Goal: Answer question/provide support

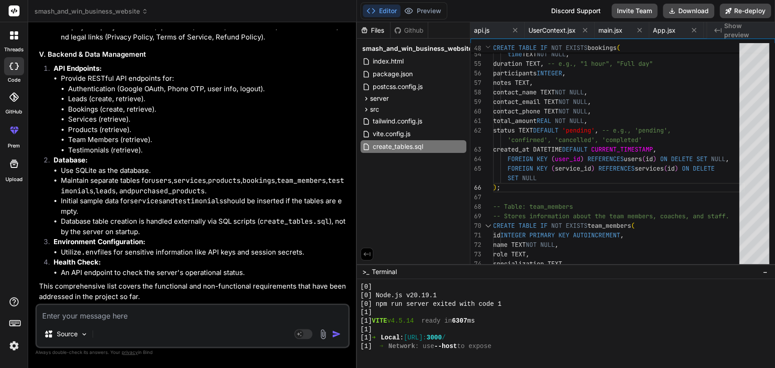
scroll to position [8474, 0]
click at [172, 307] on textarea at bounding box center [192, 313] width 311 height 16
type textarea "i"
type textarea "x"
type textarea "in"
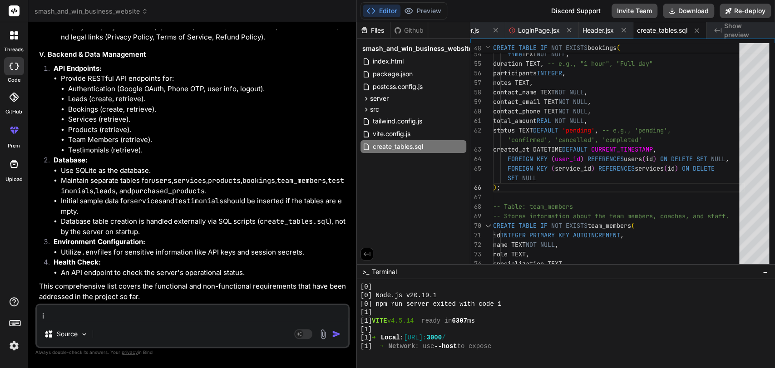
type textarea "x"
type textarea "ins"
type textarea "x"
type textarea "inst"
type textarea "x"
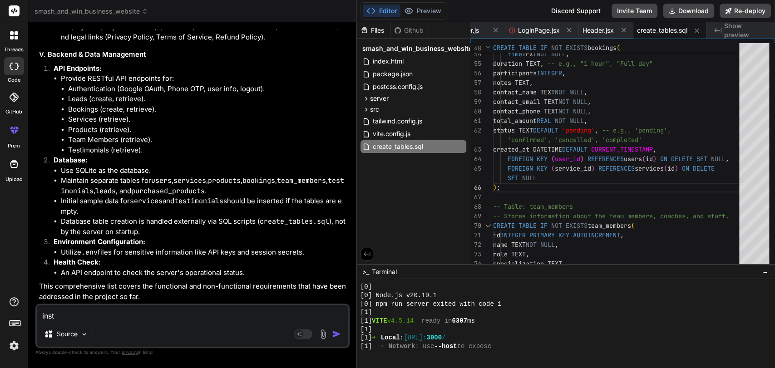
type textarea "inste"
type textarea "x"
type textarea "instea"
type textarea "x"
type textarea "instead"
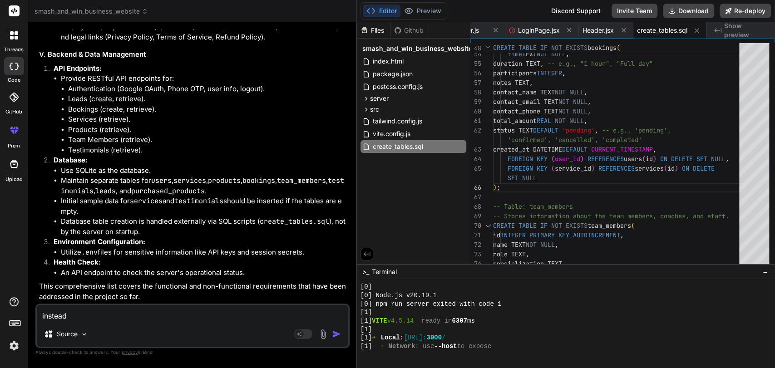
type textarea "x"
type textarea "instead"
type textarea "x"
type textarea "instead o"
type textarea "x"
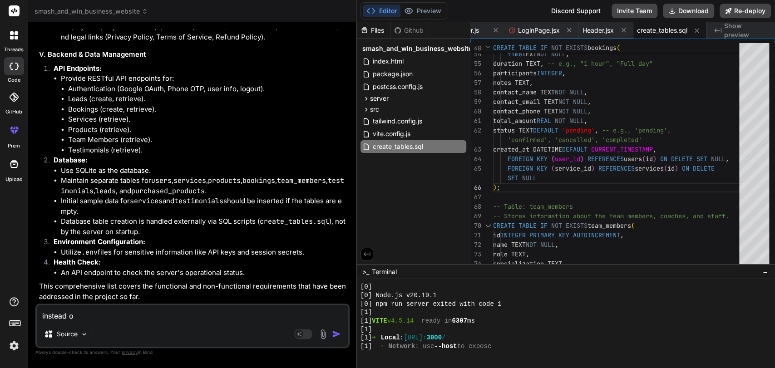
type textarea "instead of"
type textarea "x"
type textarea "instead of"
type textarea "x"
type textarea "instead of s"
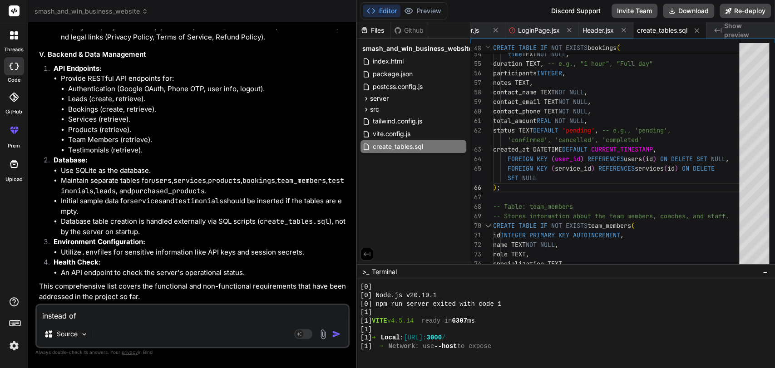
type textarea "x"
type textarea "instead of se"
type textarea "x"
type textarea "instead of sen"
type textarea "x"
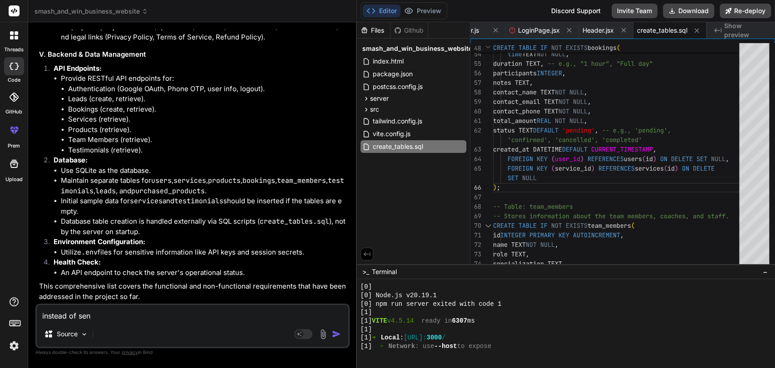
type textarea "instead of send"
type textarea "x"
type textarea "instead of send"
type textarea "x"
type textarea "instead of send u"
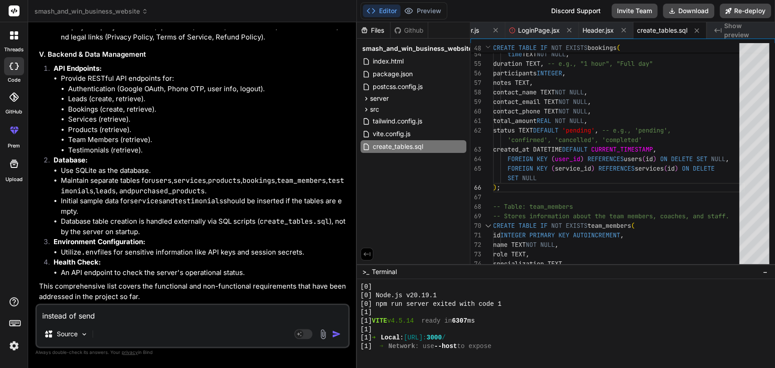
type textarea "x"
type textarea "instead of send us"
type textarea "x"
type textarea "instead of send us"
type textarea "x"
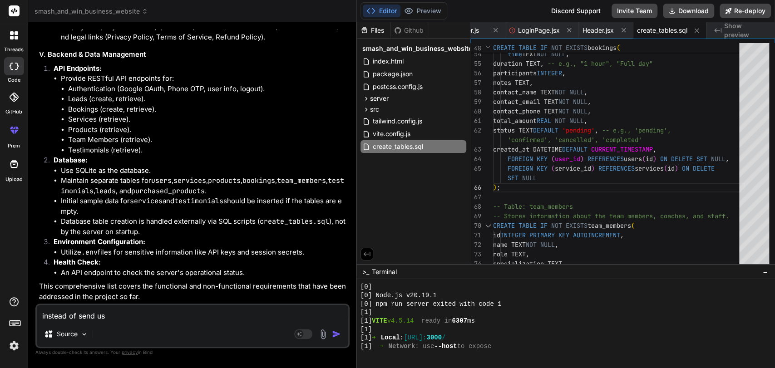
type textarea "instead of send us a"
type textarea "x"
type textarea "instead of send us a"
type textarea "x"
type textarea "instead of send us a m"
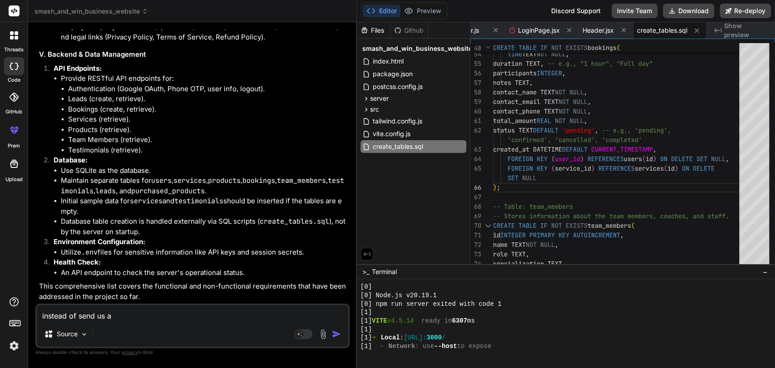
type textarea "x"
type textarea "instead of send us a me"
type textarea "x"
type textarea "instead of send us a mes"
type textarea "x"
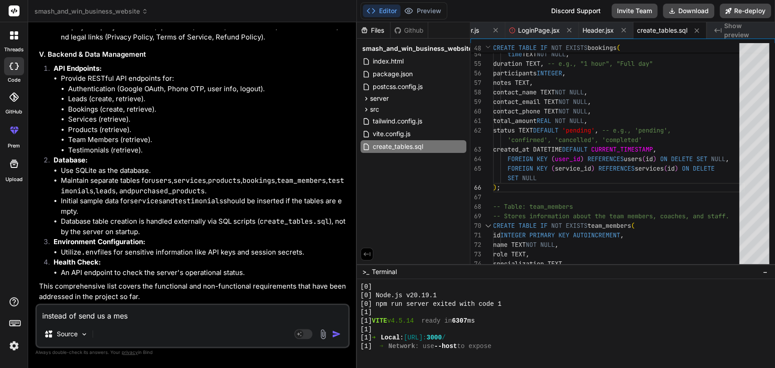
type textarea "instead of send us a mess"
type textarea "x"
type textarea "instead of send us a messa"
type textarea "x"
type textarea "instead of send us a messag"
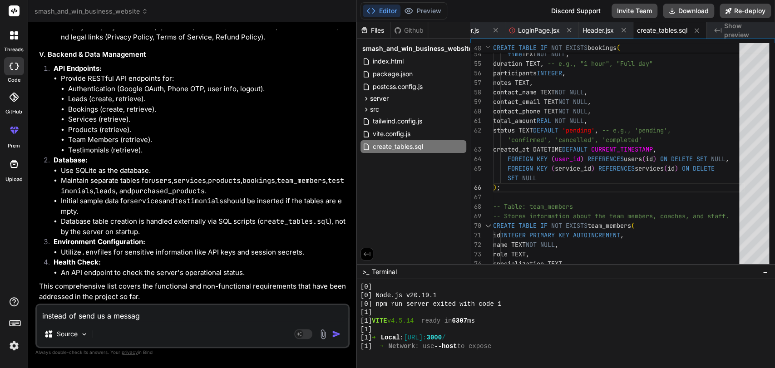
type textarea "x"
type textarea "instead of send us a message"
type textarea "x"
type textarea "instead of send us a message"
type textarea "x"
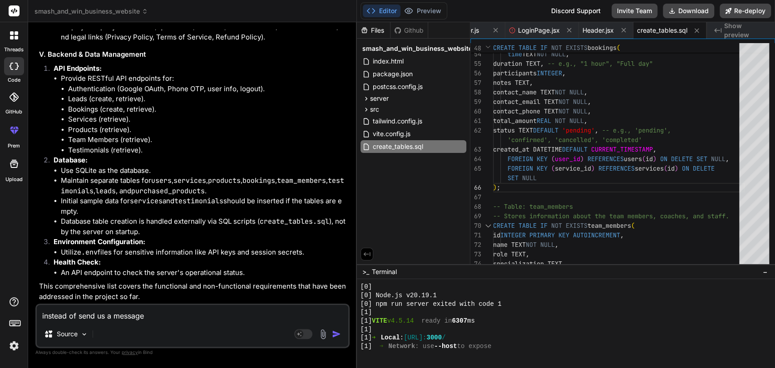
type textarea "instead of send us a message f"
type textarea "x"
type textarea "instead of send us a message fo"
type textarea "x"
type textarea "instead of send us a message for"
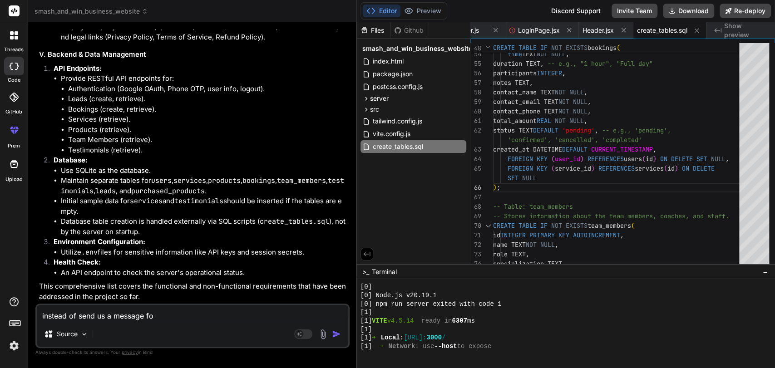
type textarea "x"
type textarea "instead of send us a message form"
type textarea "x"
type textarea "instead of send us a message form,"
type textarea "x"
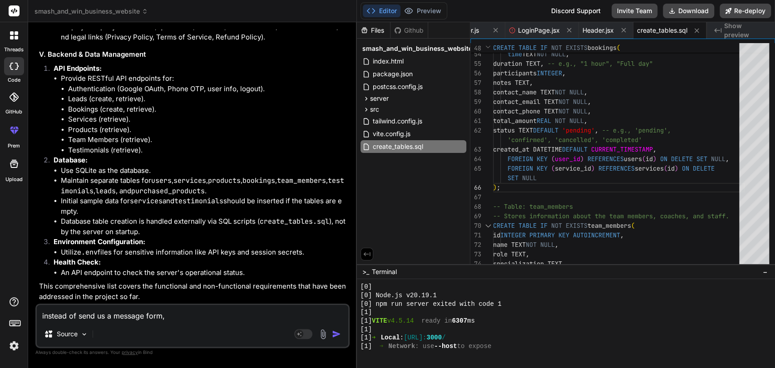
type textarea "instead of send us a message form,"
type textarea "x"
type textarea "instead of send us a message form, i"
type textarea "x"
type textarea "instead of send us a message form, i"
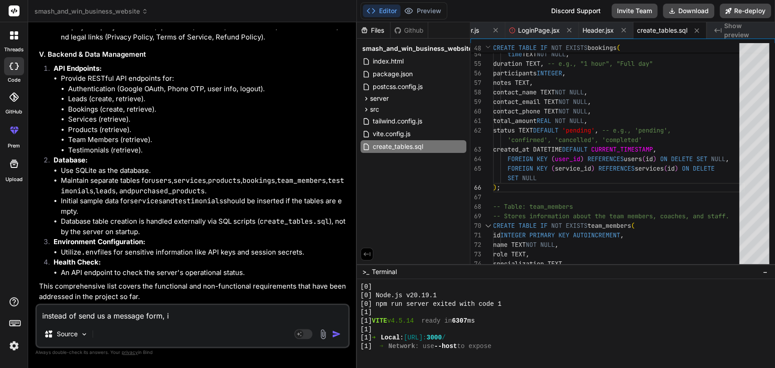
type textarea "x"
type textarea "instead of send us a message form, i w"
type textarea "x"
type textarea "instead of send us a message form, i wa"
type textarea "x"
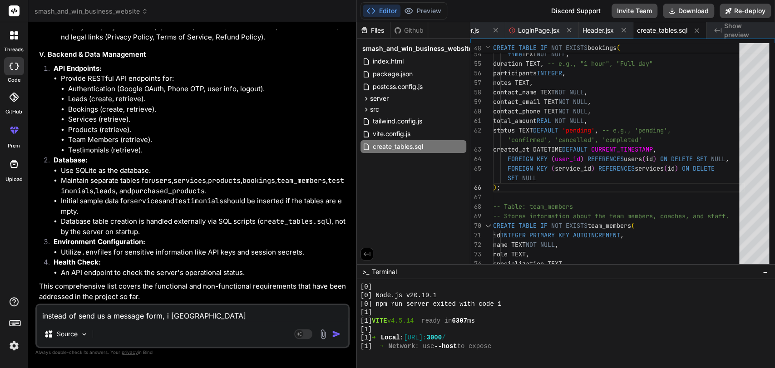
type textarea "instead of send us a message form, i wan"
type textarea "x"
type textarea "instead of send us a message form, i want"
type textarea "x"
type textarea "instead of send us a message form, i want"
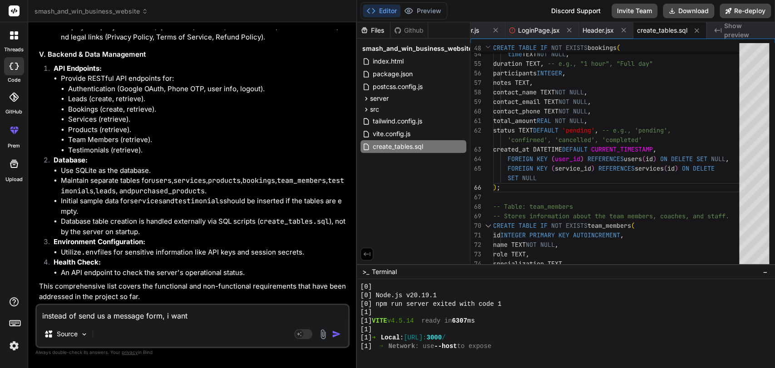
type textarea "x"
type textarea "instead of send us a message form, i want a"
type textarea "x"
type textarea "instead of send us a message form, i want a"
type textarea "x"
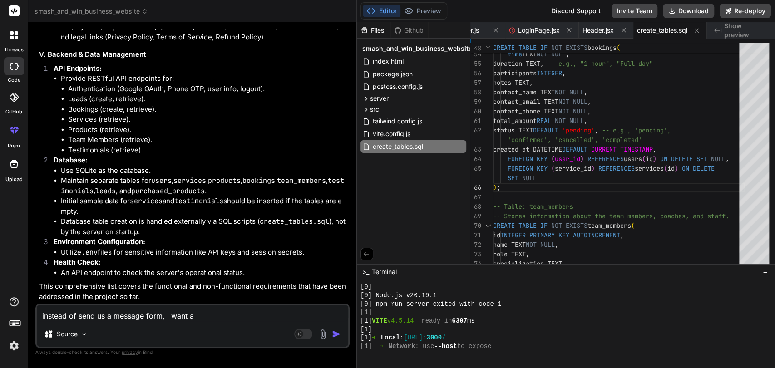
type textarea "instead of send us a message form, i want a f"
type textarea "x"
type textarea "instead of send us a message form, i want a fo"
type textarea "x"
type textarea "instead of send us a message form, i want a for"
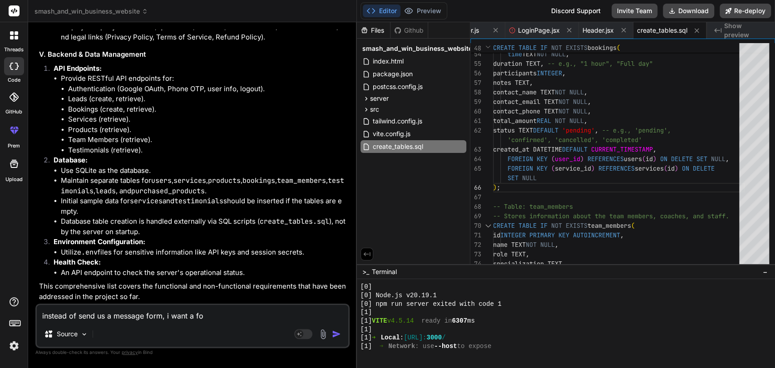
type textarea "x"
type textarea "instead of send us a message form, i want a form"
type textarea "x"
type textarea "instead of send us a message form, i want a form"
type textarea "x"
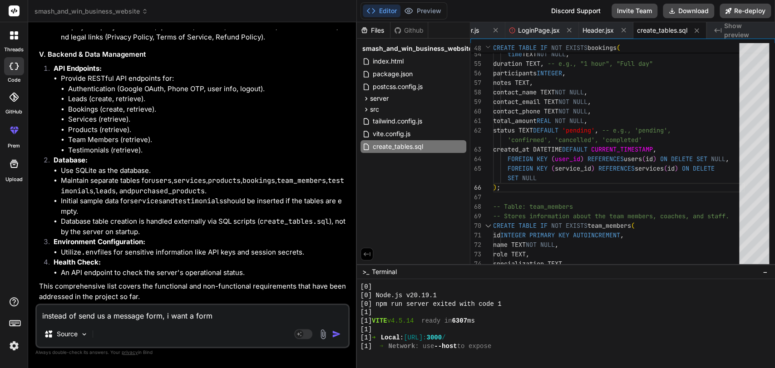
type textarea "instead of send us a message form, i want a form t"
type textarea "x"
type textarea "instead of send us a message form, i want a form to"
type textarea "x"
type textarea "instead of send us a message form, i want a form to"
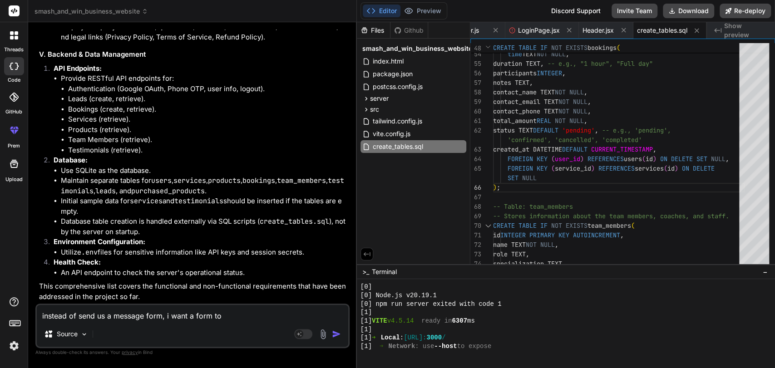
type textarea "x"
type textarea "instead of send us a message form, i want a form to s"
type textarea "x"
type textarea "instead of send us a message form, i want a form to su"
type textarea "x"
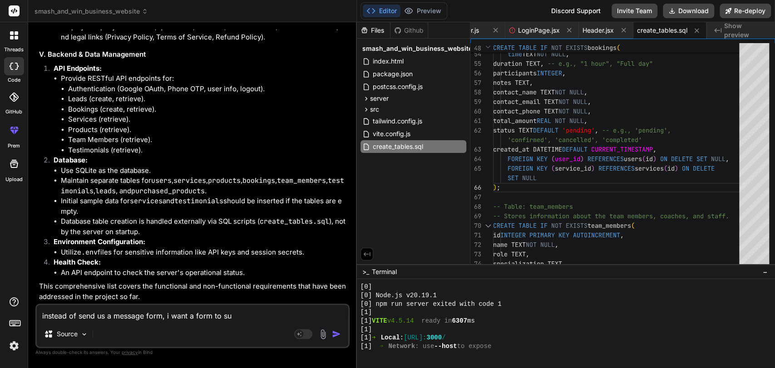
type textarea "instead of send us a message form, i want a form to sub"
type textarea "x"
type textarea "instead of send us a message form, i want a form to subm"
type textarea "x"
type textarea "instead of send us a message form, i want a form to submi"
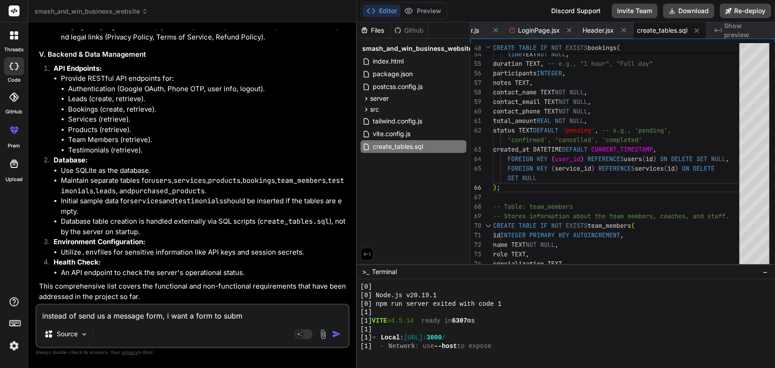
type textarea "x"
type textarea "instead of send us a message form, i want a form to submit"
type textarea "x"
type textarea "instead of send us a message form, i want a form to submit"
type textarea "x"
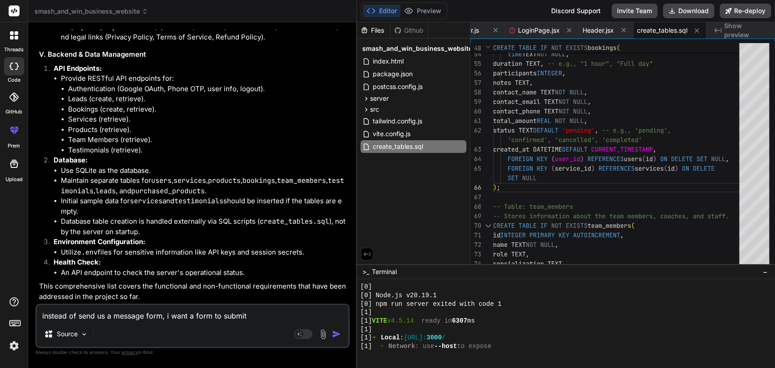
type textarea "instead of send us a message form, i want a form to submit u"
type textarea "x"
type textarea "instead of send us a message form, i want a form to submit us"
type textarea "x"
type textarea "instead of send us a message form, i want a form to submit use"
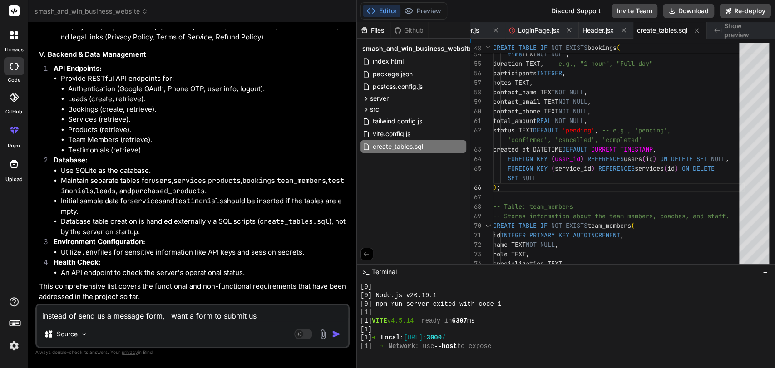
type textarea "x"
type textarea "instead of send us a message form, i want a form to submit user"
type textarea "x"
type textarea "instead of send us a message form, i want a form to submit user"
type textarea "x"
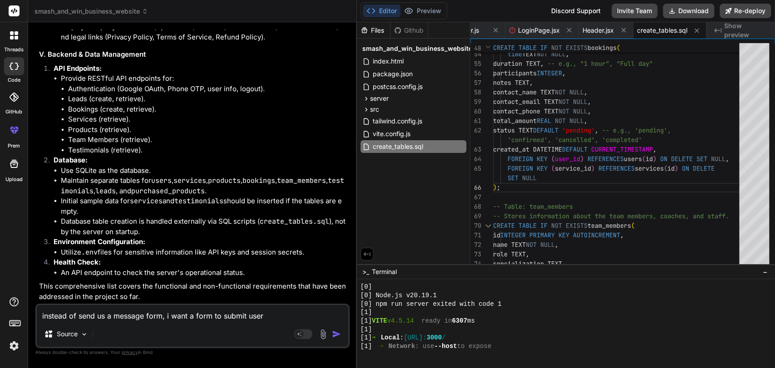
type textarea "instead of send us a message form, i want a form to submit user f"
type textarea "x"
type textarea "instead of send us a message form, i want a form to submit user fe"
type textarea "x"
type textarea "instead of send us a message form, i want a form to submit user fee"
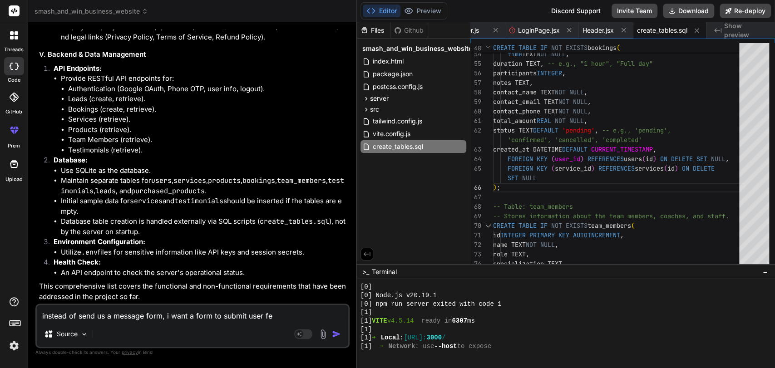
type textarea "x"
type textarea "instead of send us a message form, i want a form to submit user feed"
type textarea "x"
type textarea "instead of send us a message form, i want a form to submit user feedb"
type textarea "x"
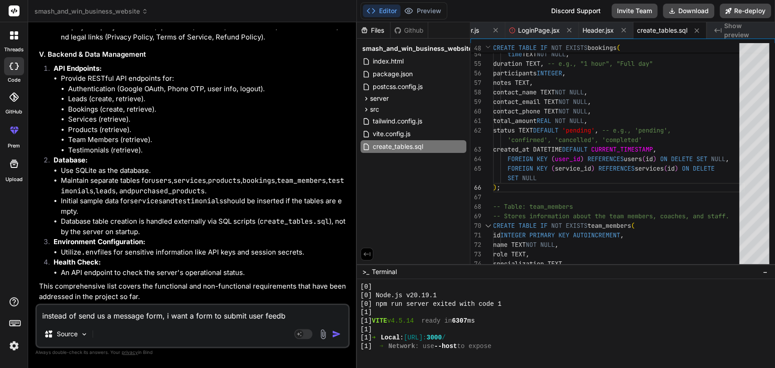
type textarea "instead of send us a message form, i want a form to submit user feedba"
type textarea "x"
type textarea "instead of send us a message form, i want a form to submit user feedbac"
type textarea "x"
type textarea "instead of send us a message form, i want a form to submit user feedback"
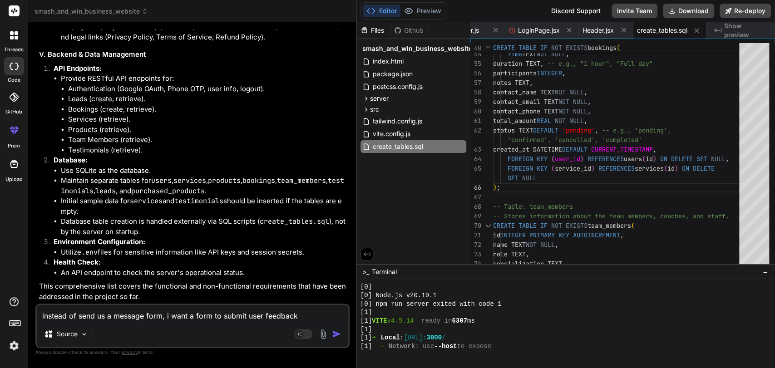
type textarea "x"
type textarea "instead of send us a message form, i want a form to submit user feedback"
type textarea "x"
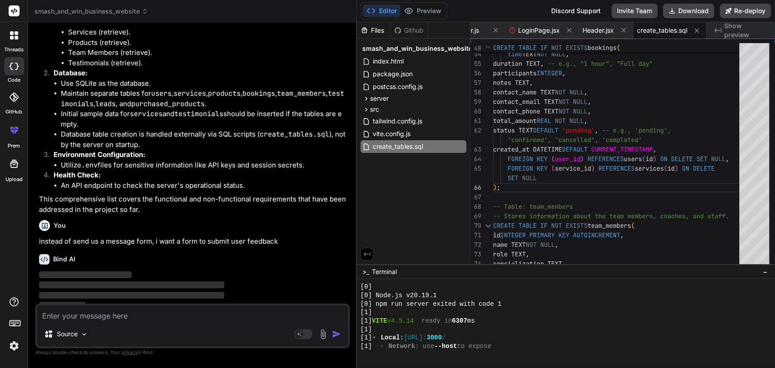
scroll to position [17683, 0]
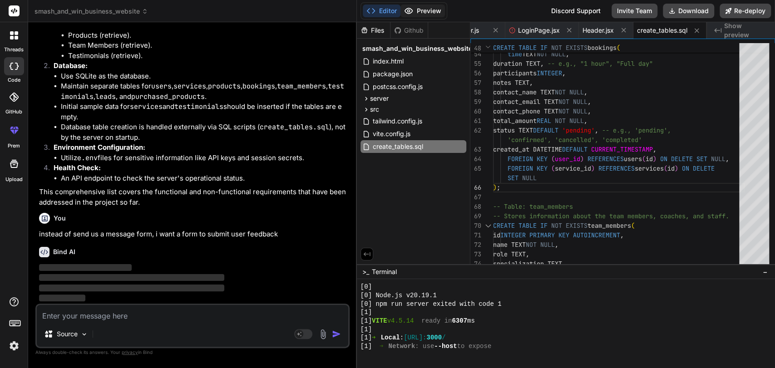
click at [421, 5] on button "Preview" at bounding box center [422, 11] width 44 height 13
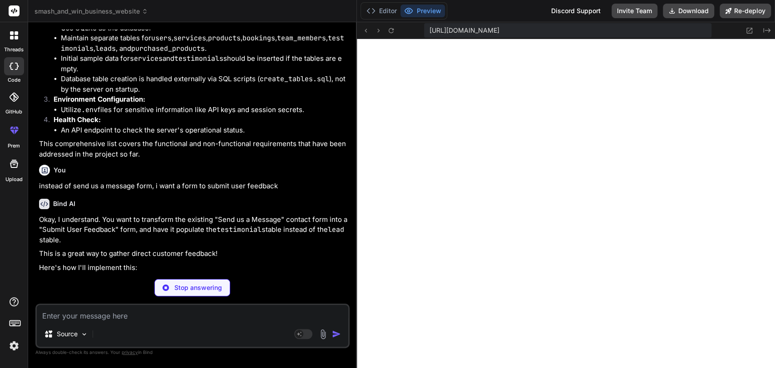
type textarea "x"
type textarea ""@vitejs/plugin-react": "^4.0.0", "vite": "^4.3.2", "tailwindcss": "^3.3.0", "a…"
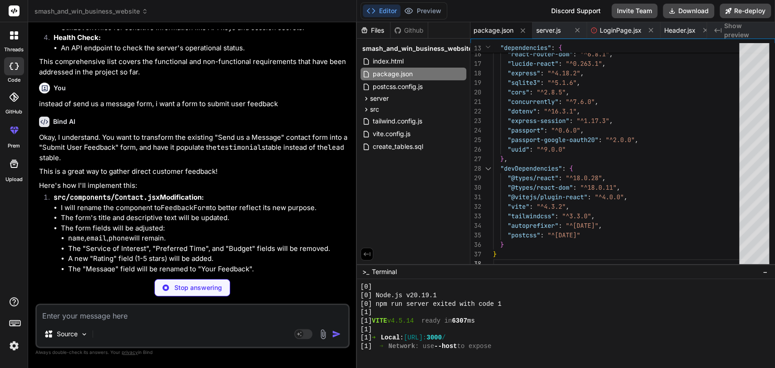
scroll to position [17753, 0]
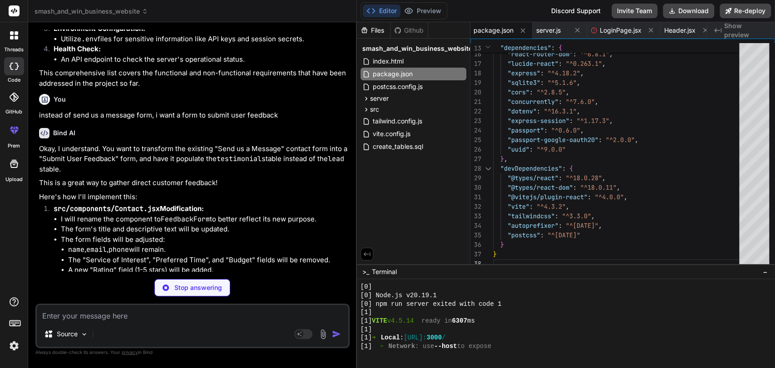
click at [102, 121] on p "instead of send us a message form, i want a form to submit user feedback" at bounding box center [193, 115] width 309 height 10
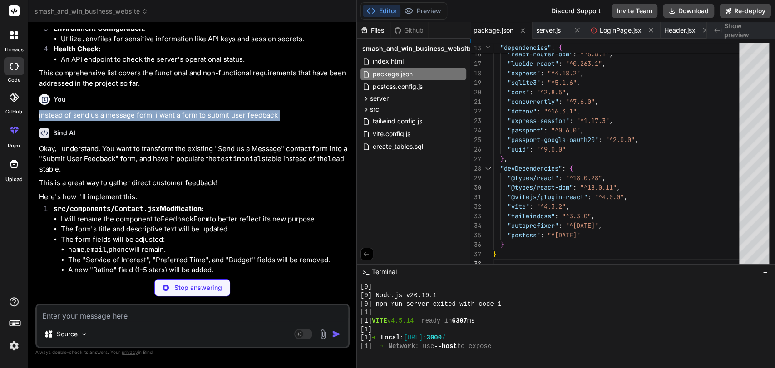
click at [102, 121] on p "instead of send us a message form, i want a form to submit user feedback" at bounding box center [193, 115] width 309 height 10
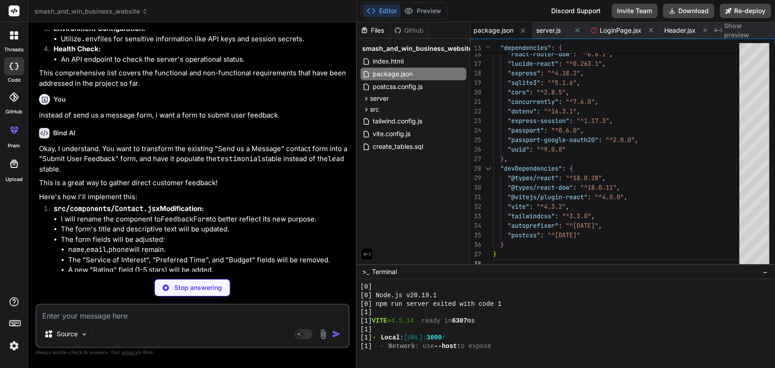
click at [51, 121] on p "instead of send us a message form, i want a form to submit user feedback" at bounding box center [193, 115] width 309 height 10
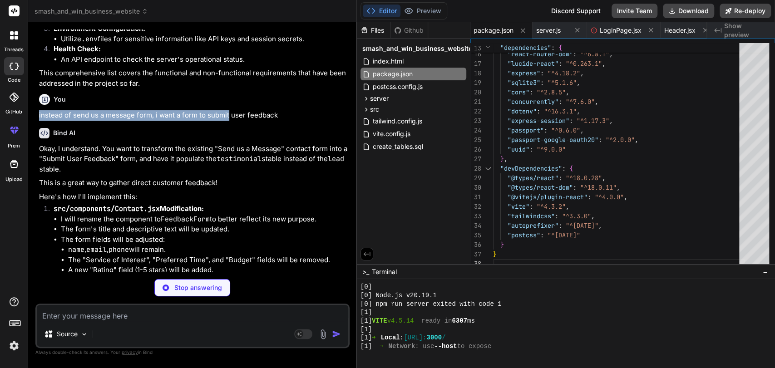
drag, startPoint x: 51, startPoint y: 166, endPoint x: 210, endPoint y: 161, distance: 159.0
click at [210, 121] on p "instead of send us a message form, i want a form to submit user feedback" at bounding box center [193, 115] width 309 height 10
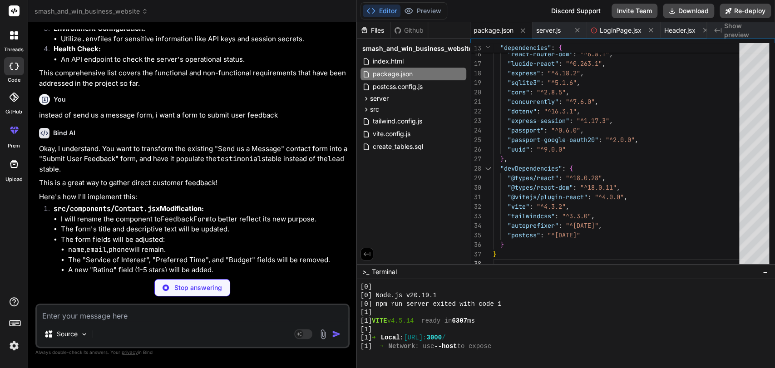
click at [210, 121] on p "instead of send us a message form, i want a form to submit user feedback" at bounding box center [193, 115] width 309 height 10
type textarea "x"
click at [210, 121] on p "instead of send us a message form, i want a form to submit user feedback" at bounding box center [193, 115] width 309 height 10
type textarea "} export default FeedbackForm"
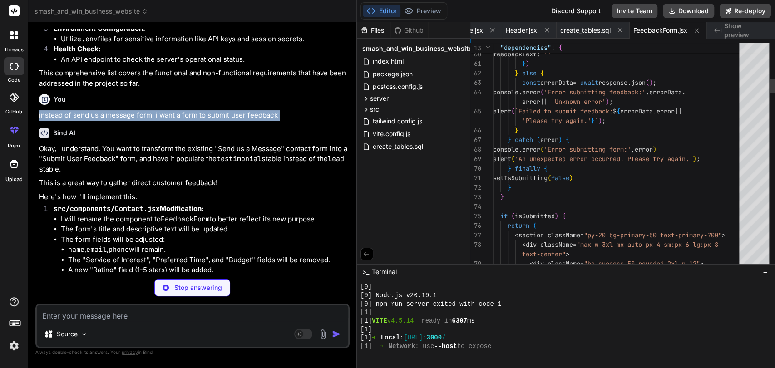
click at [210, 121] on p "instead of send us a message form, i want a form to submit user feedback" at bounding box center [193, 115] width 309 height 10
type textarea "x"
type textarea "} export default Home"
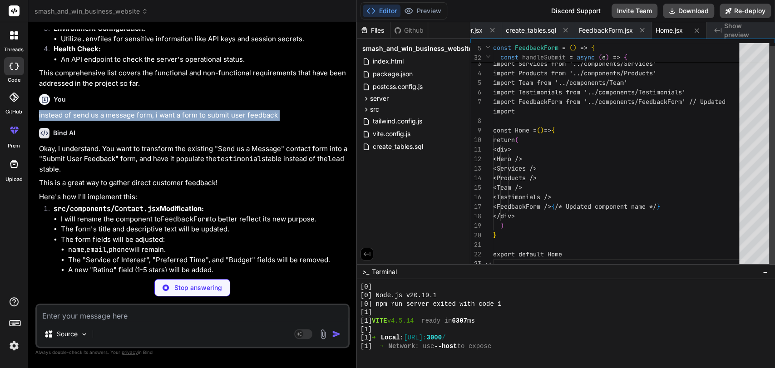
scroll to position [8474, 0]
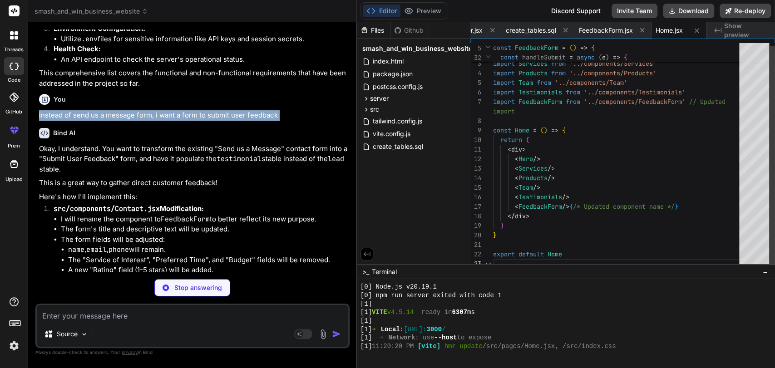
click at [210, 121] on p "instead of send us a message form, i want a form to submit user feedback" at bounding box center [193, 115] width 309 height 10
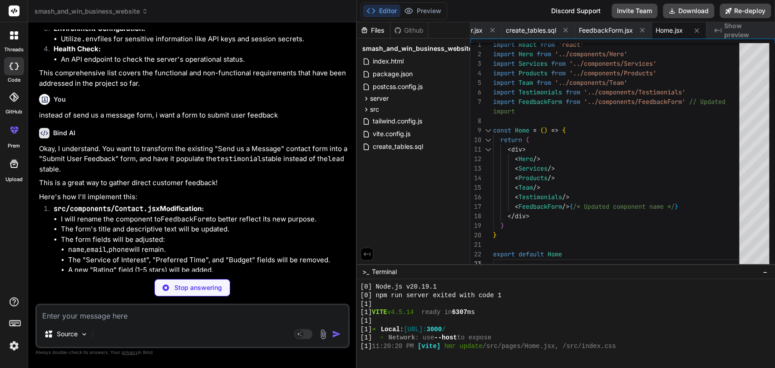
click at [60, 121] on p "instead of send us a message form, i want a form to submit user feedback" at bounding box center [193, 115] width 309 height 10
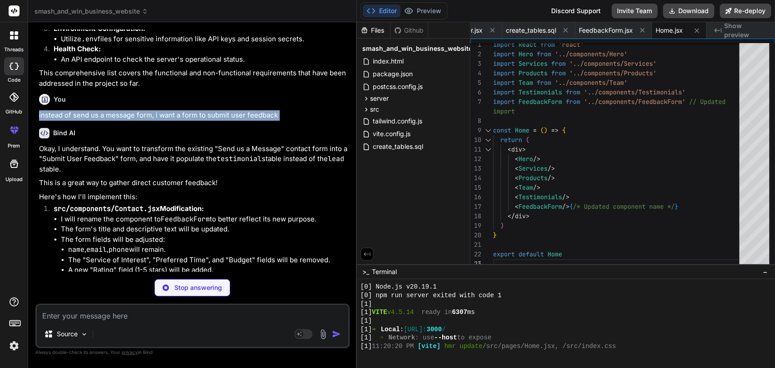
drag, startPoint x: 61, startPoint y: 165, endPoint x: 108, endPoint y: 164, distance: 47.7
click at [108, 121] on p "instead of send us a message form, i want a form to submit user feedback" at bounding box center [193, 115] width 309 height 10
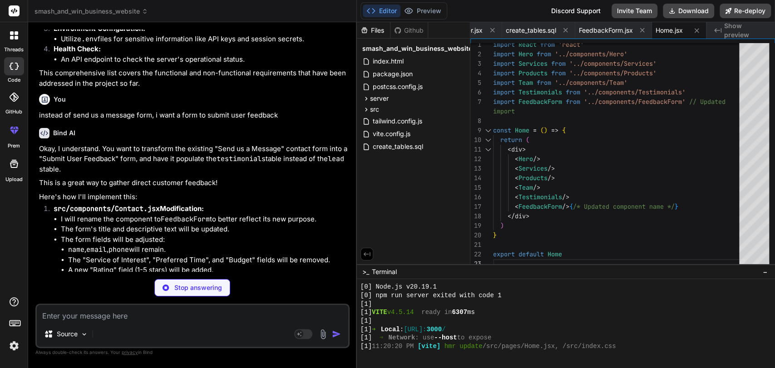
click at [89, 121] on p "instead of send us a message form, i want a form to submit user feedback" at bounding box center [193, 115] width 309 height 10
drag, startPoint x: 89, startPoint y: 164, endPoint x: 185, endPoint y: 163, distance: 95.8
click at [185, 121] on p "instead of send us a message form, i want a form to submit user feedback" at bounding box center [193, 115] width 309 height 10
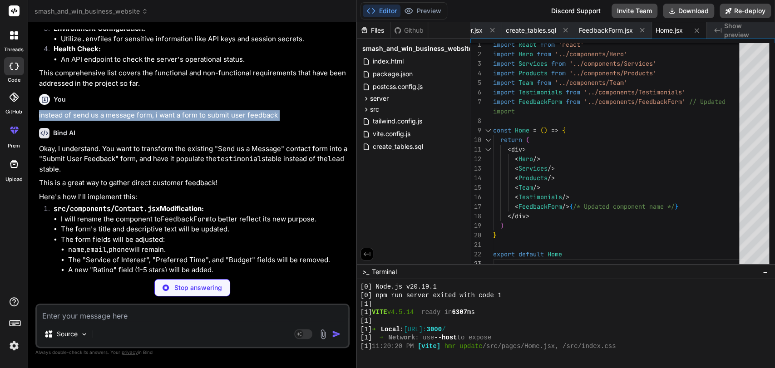
click at [185, 121] on p "instead of send us a message form, i want a form to submit user feedback" at bounding box center [193, 115] width 309 height 10
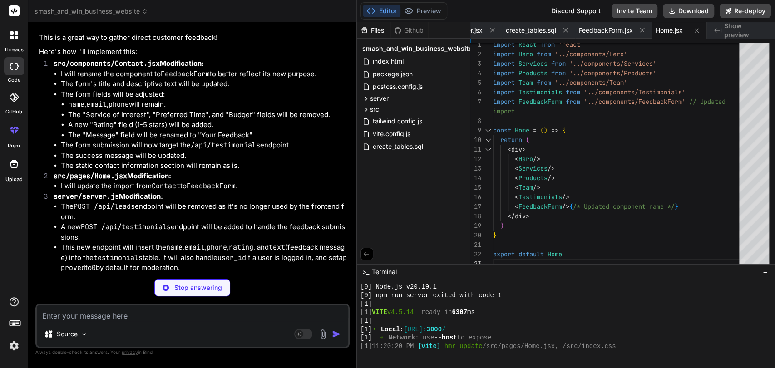
scroll to position [18104, 0]
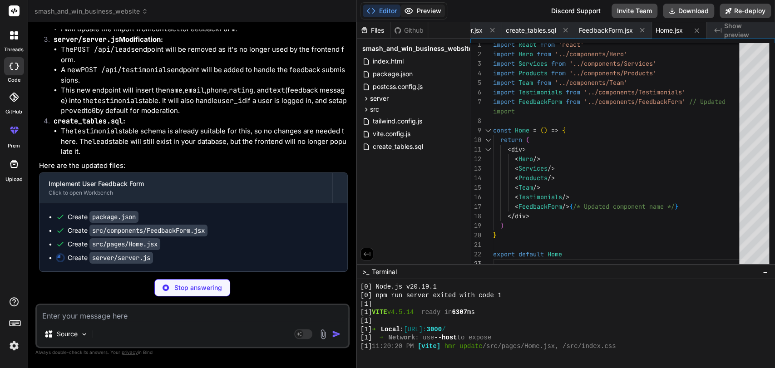
click at [432, 12] on button "Preview" at bounding box center [422, 11] width 44 height 13
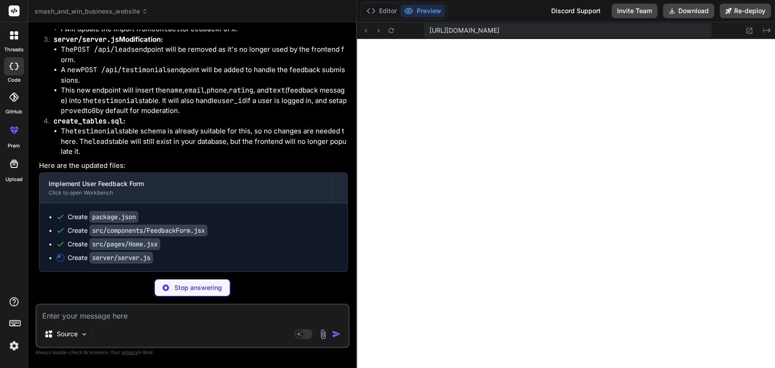
type textarea "x"
type textarea "app.listen(PORT, () => { console.log(`Server running on port ${PORT}`); }); exp…"
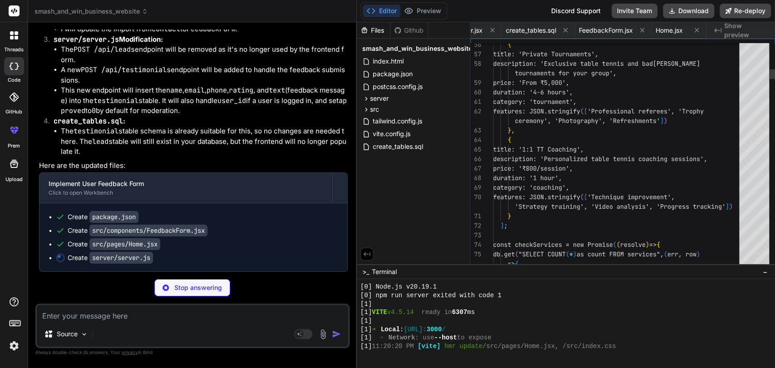
scroll to position [0, 296]
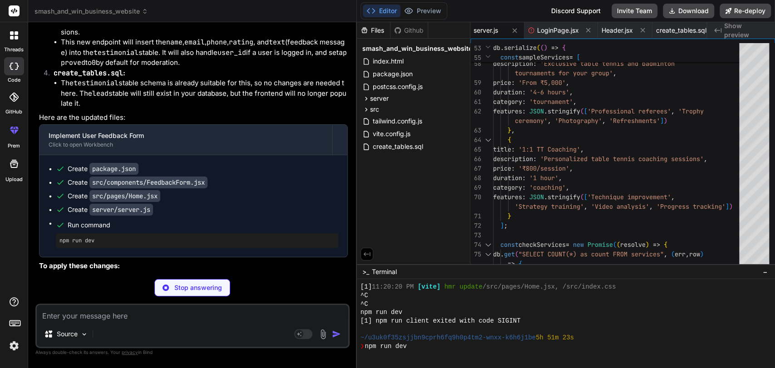
type textarea "x"
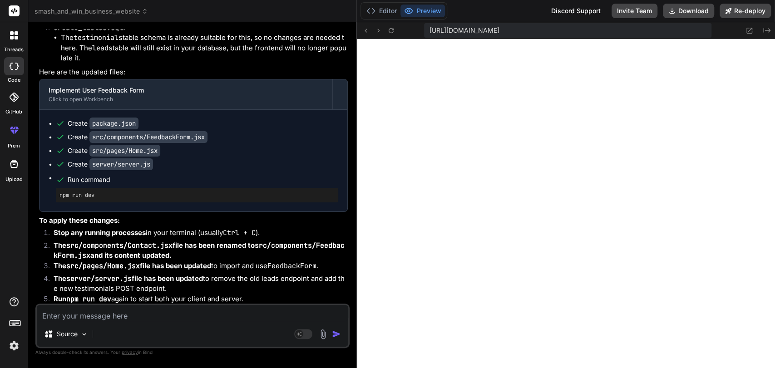
scroll to position [18237, 0]
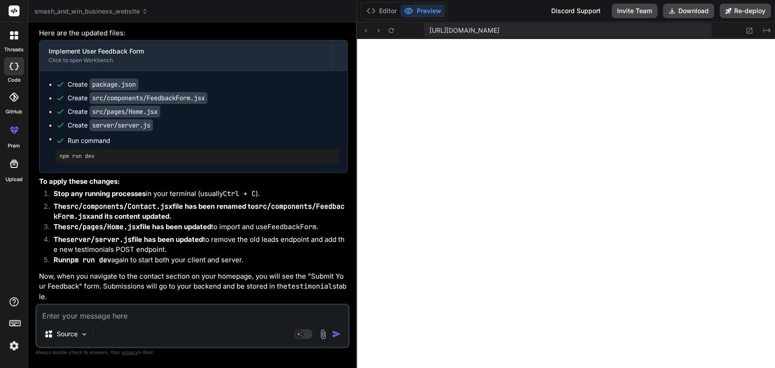
click at [245, 316] on textarea at bounding box center [192, 313] width 311 height 16
paste textarea "/home/u3uk0f35zsjjbn9cprh6fq9h0p4tm2-wnxx-k6h6j1be/src/components/FeedbackForm.…"
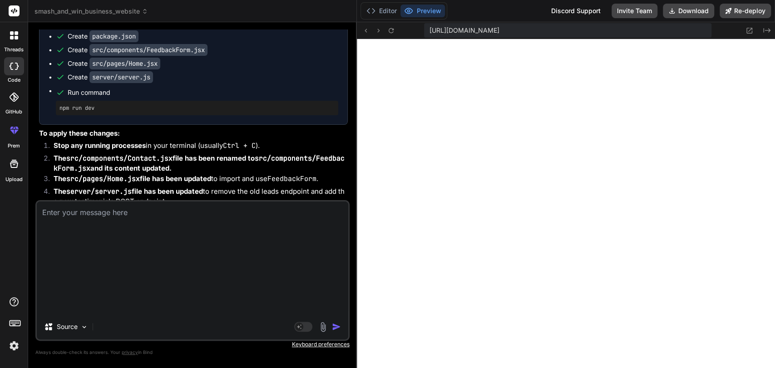
type textarea "/home/u3uk0f35zsjjbn9cprh6fq9h0p4tm2-wnxx-k6h6j1be/src/components/FeedbackForm.…"
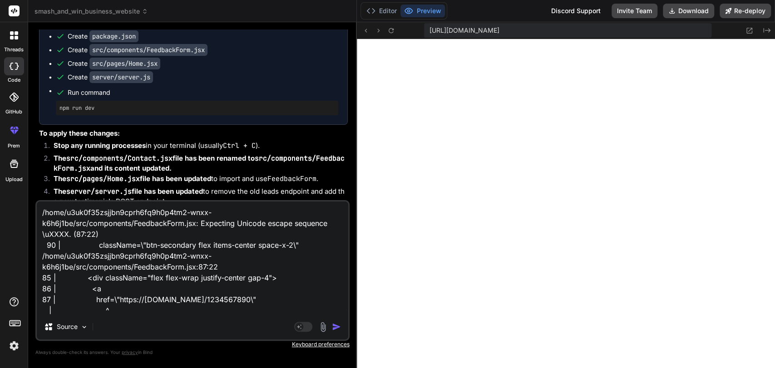
scroll to position [22, 0]
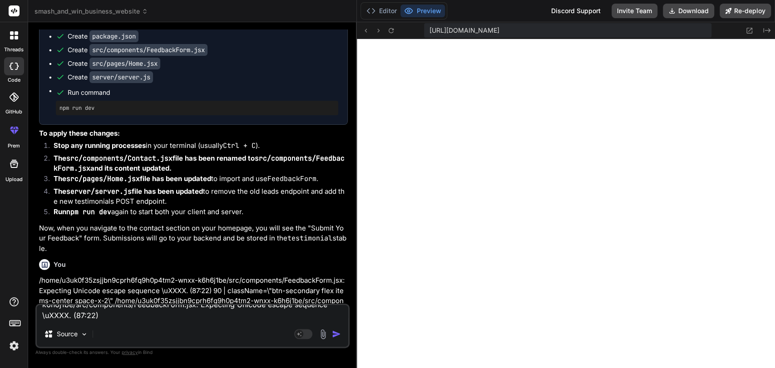
type textarea "x"
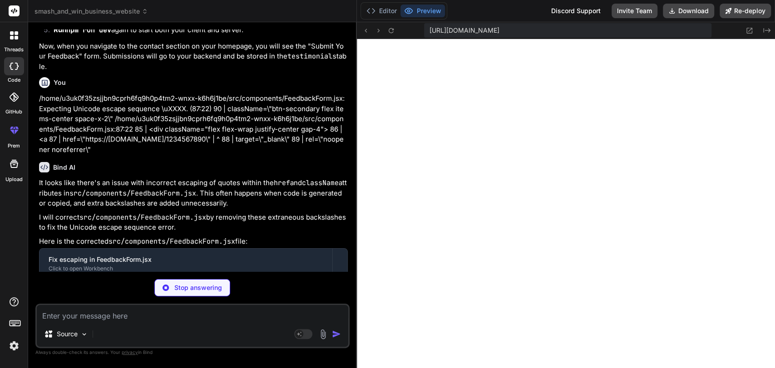
scroll to position [18501, 0]
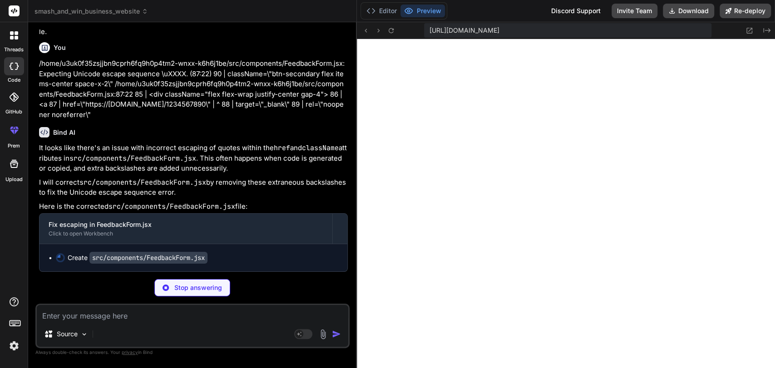
type textarea "x"
type textarea "} export default FeedbackForm"
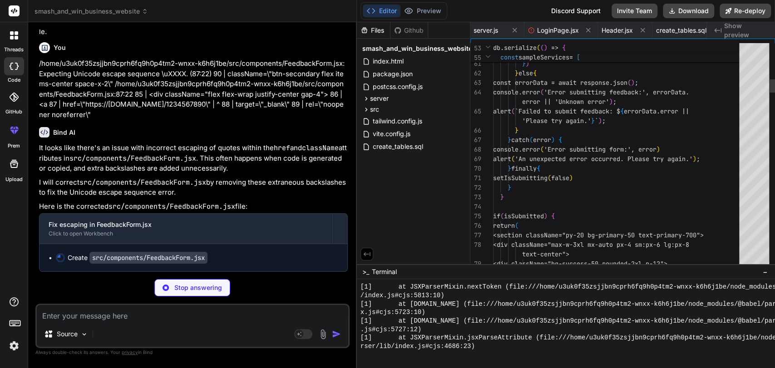
type textarea "x"
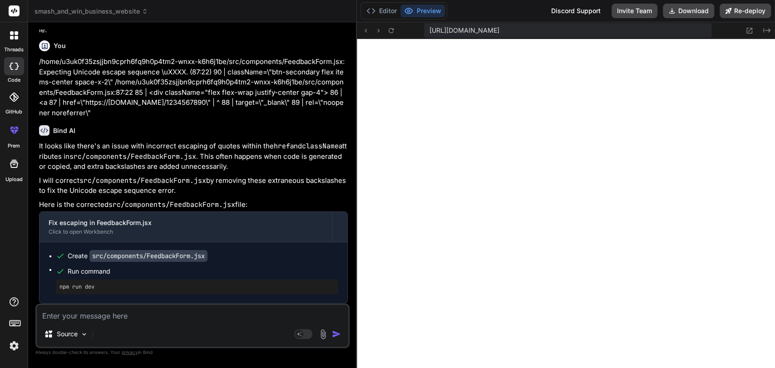
scroll to position [18503, 0]
click at [118, 320] on textarea at bounding box center [192, 313] width 311 height 16
type textarea "e"
type textarea "x"
type textarea "em"
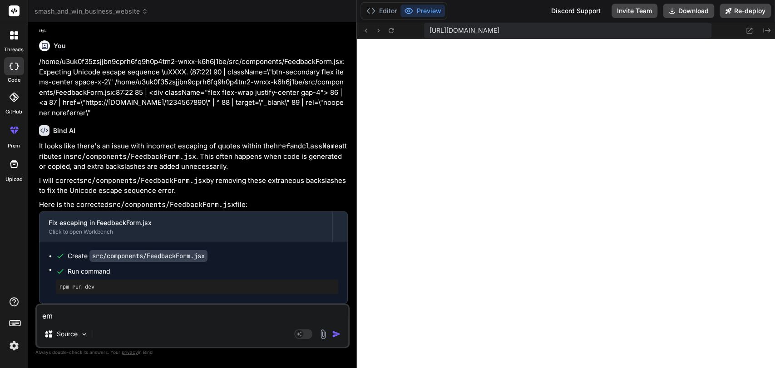
type textarea "x"
type textarea "ema"
type textarea "x"
type textarea "em"
type textarea "x"
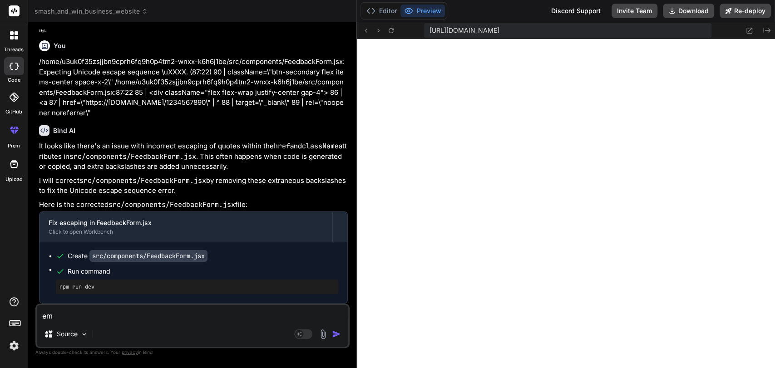
type textarea "e"
type textarea "x"
type textarea "u"
type textarea "x"
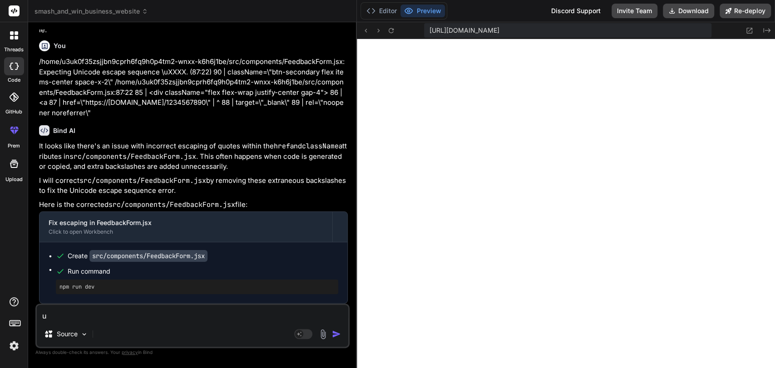
type textarea "us"
type textarea "x"
type textarea "use"
type textarea "x"
type textarea "use"
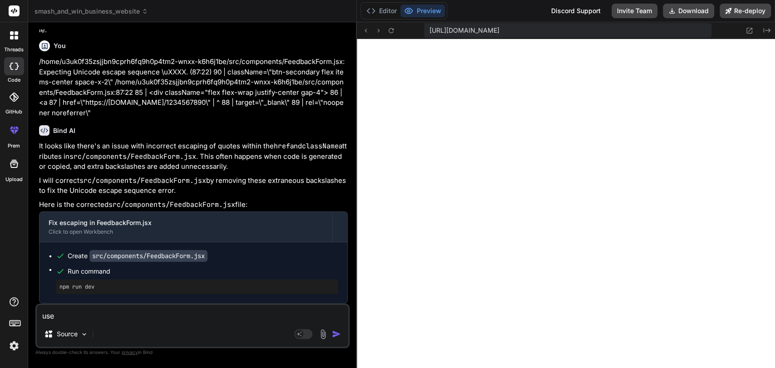
type textarea "x"
type textarea "use r"
type textarea "x"
type textarea "use re"
type textarea "x"
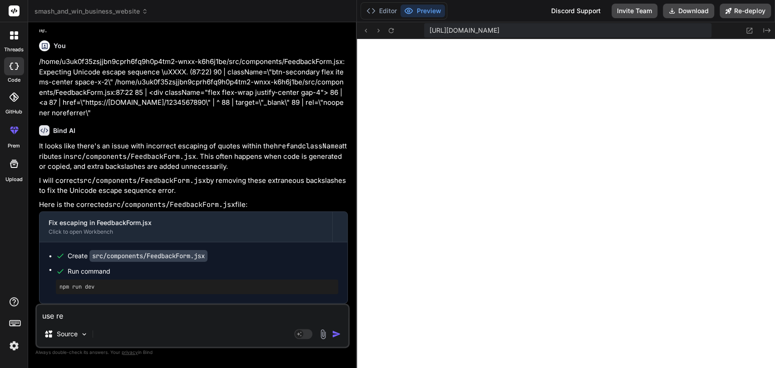
type textarea "use reg"
type textarea "x"
type textarea "use rege"
type textarea "x"
type textarea "use regex"
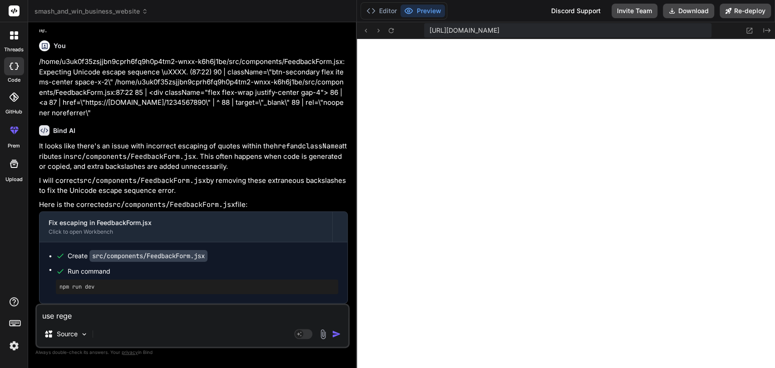
type textarea "x"
type textarea "use regex"
type textarea "x"
type textarea "use regex t"
type textarea "x"
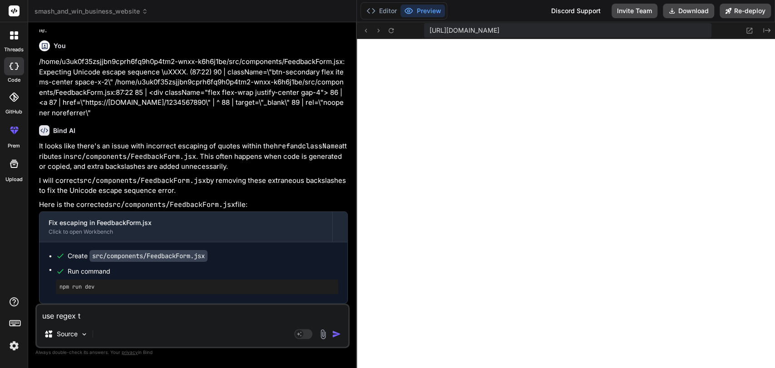
type textarea "use regex to"
type textarea "x"
type textarea "use regex to"
type textarea "x"
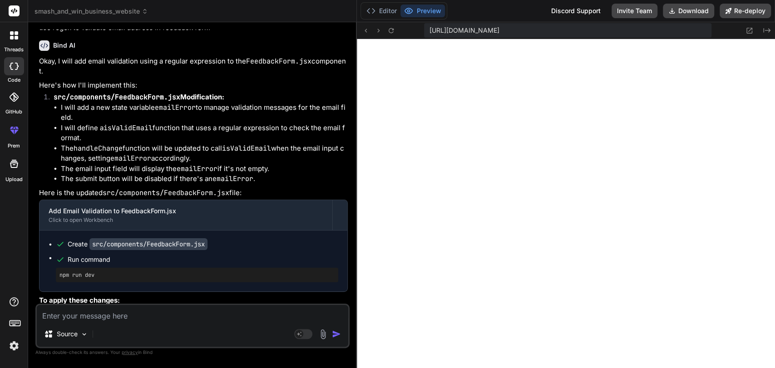
scroll to position [18890, 0]
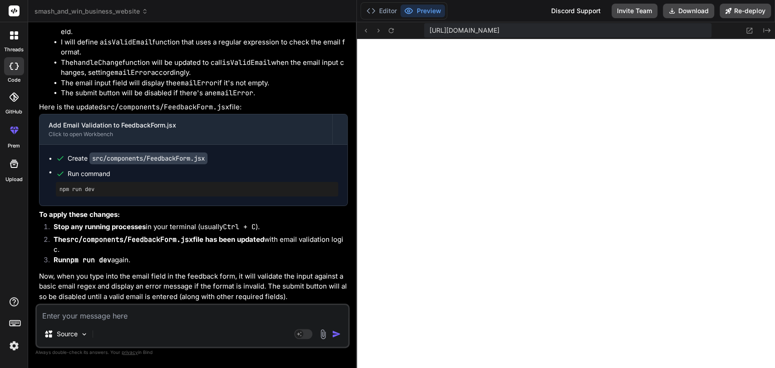
click at [87, 313] on textarea at bounding box center [192, 313] width 311 height 16
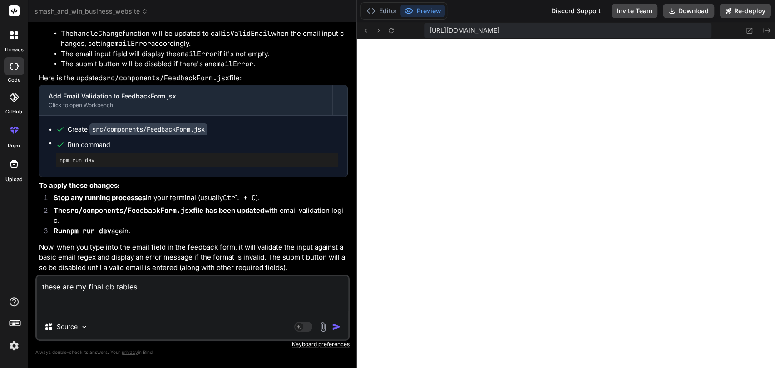
paste textarea "-- SQL Script to Create Tables for Smash and Win Application (SQLite) -- Table:…"
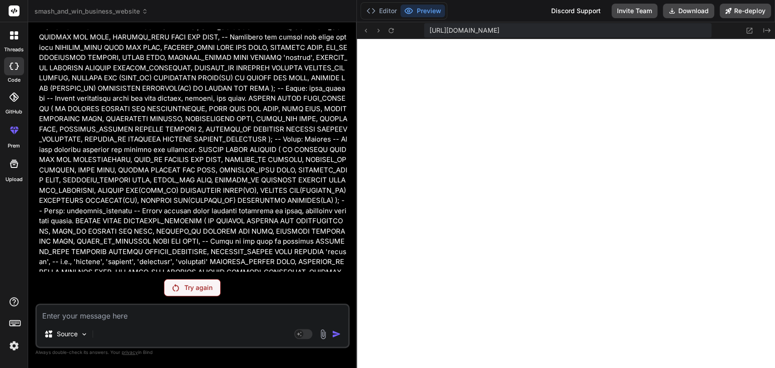
scroll to position [19483, 0]
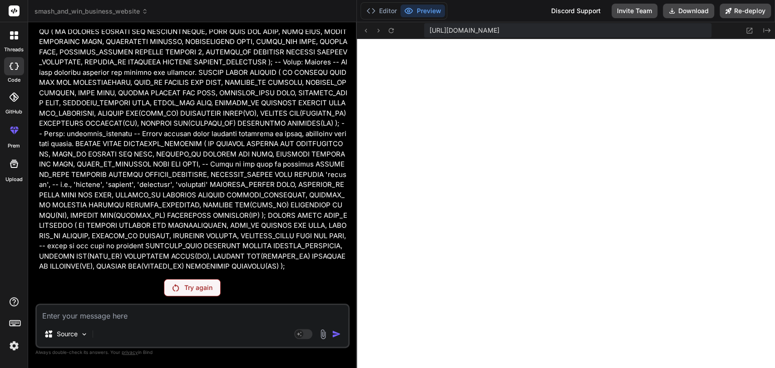
click at [180, 290] on div "Try again" at bounding box center [192, 287] width 57 height 17
click at [97, 317] on textarea at bounding box center [192, 313] width 311 height 16
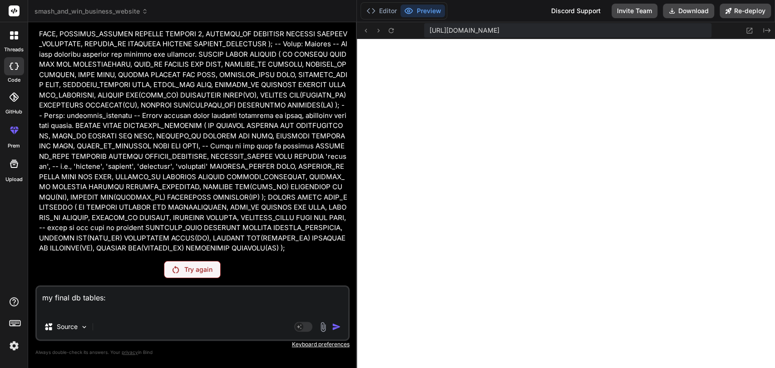
paste textarea "-- Table: services -- Stores details about the sports services offered (e.g., c…"
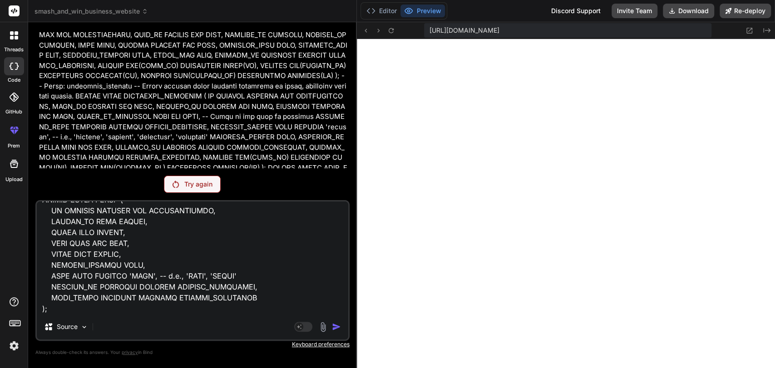
scroll to position [427, 0]
click at [267, 296] on textarea at bounding box center [192, 258] width 311 height 113
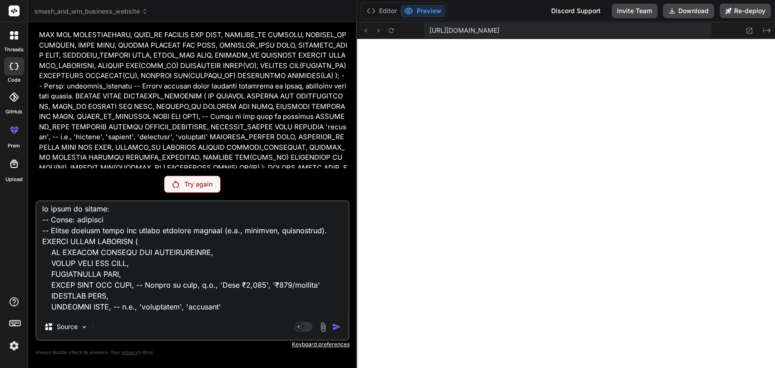
scroll to position [0, 0]
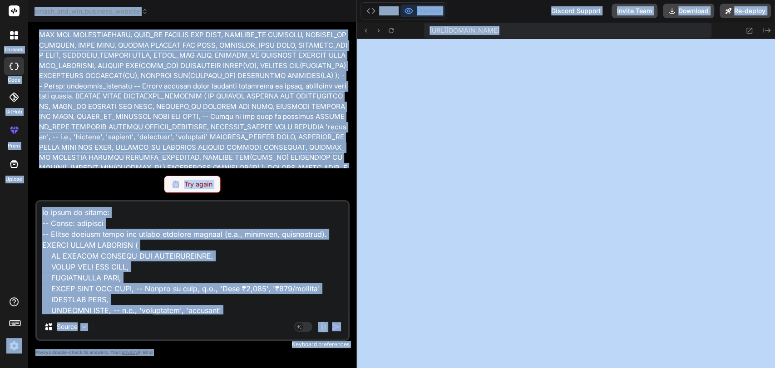
click at [262, 273] on textarea at bounding box center [192, 258] width 311 height 113
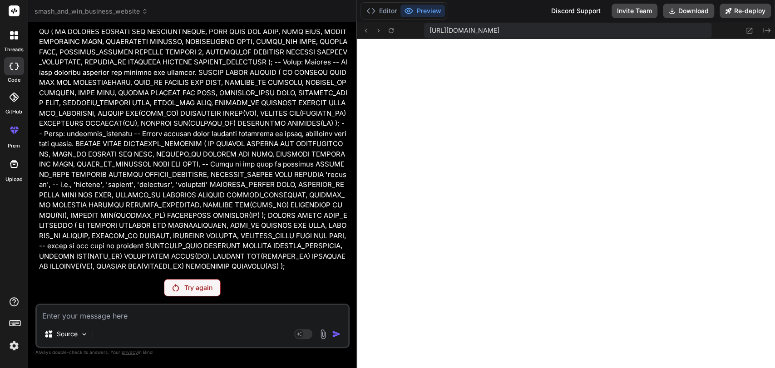
click at [183, 282] on div "Try again" at bounding box center [192, 287] width 57 height 17
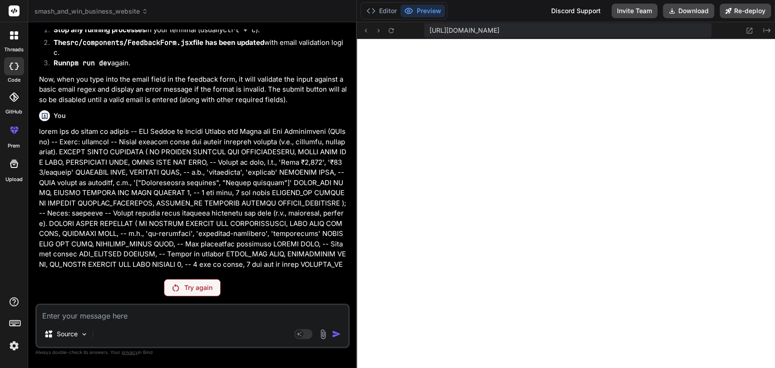
scroll to position [19483, 0]
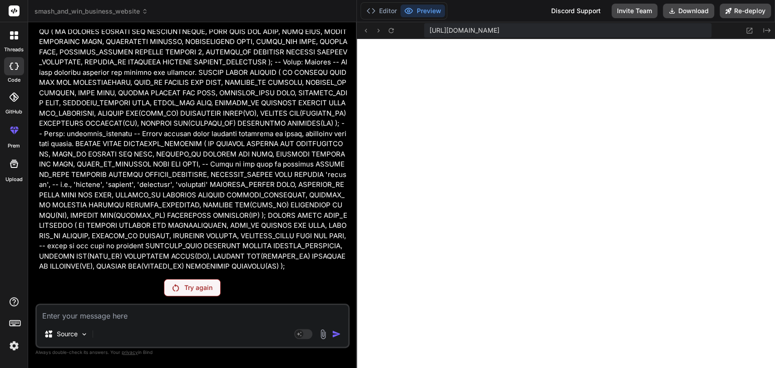
click at [91, 317] on textarea at bounding box center [192, 313] width 311 height 16
drag, startPoint x: 137, startPoint y: 317, endPoint x: 53, endPoint y: 310, distance: 84.3
click at [53, 310] on textarea "m" at bounding box center [192, 313] width 311 height 16
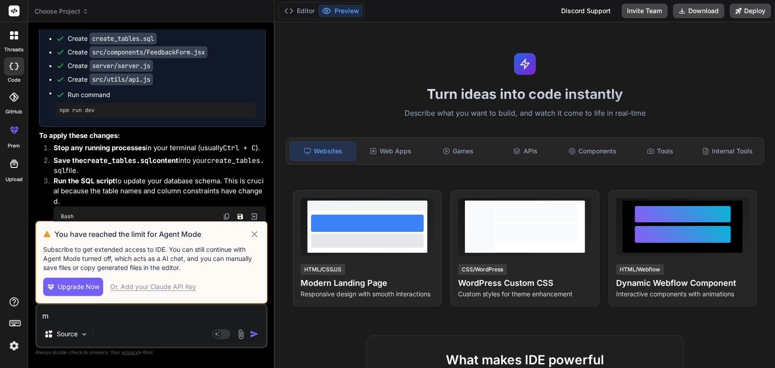
scroll to position [2485, 0]
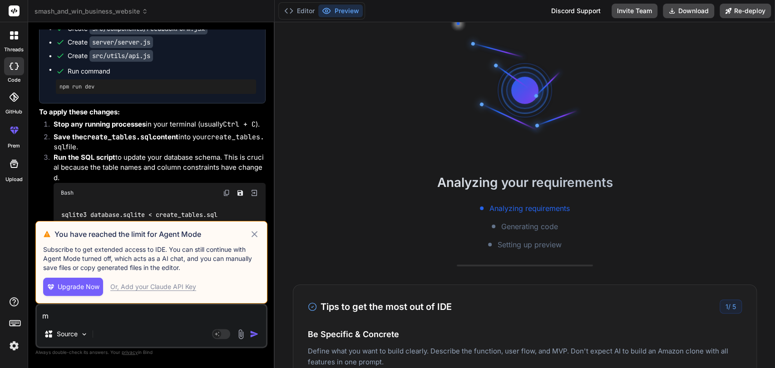
click at [255, 237] on icon at bounding box center [254, 234] width 10 height 11
type textarea "x"
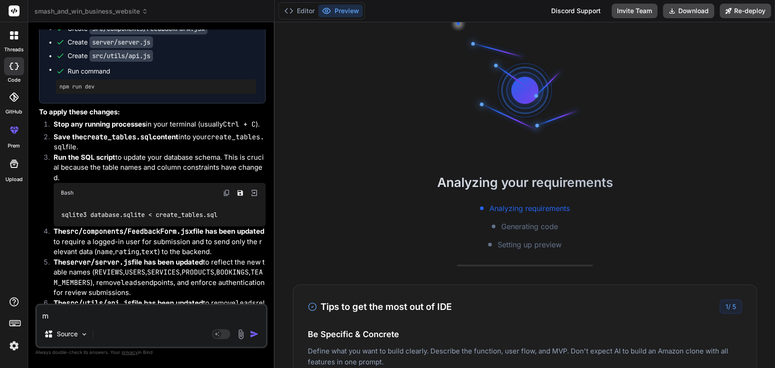
click at [158, 320] on textarea "m" at bounding box center [151, 313] width 229 height 16
type textarea "x"
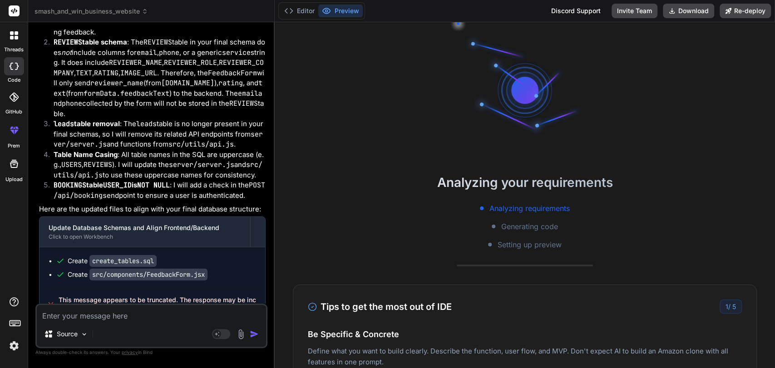
scroll to position [3708, 0]
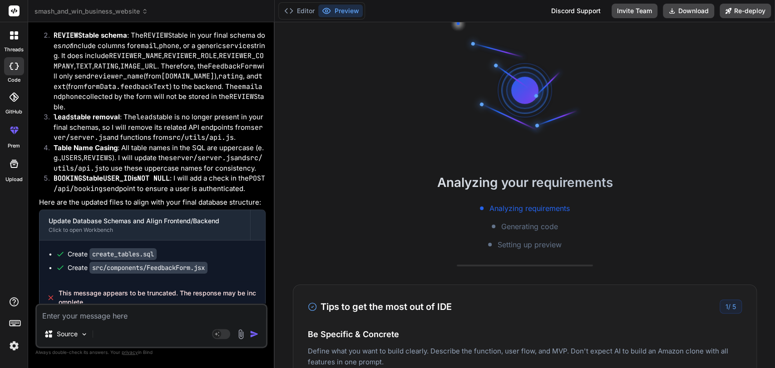
type textarea "i"
type textarea "x"
type textarea "i"
type textarea "x"
type textarea "i h"
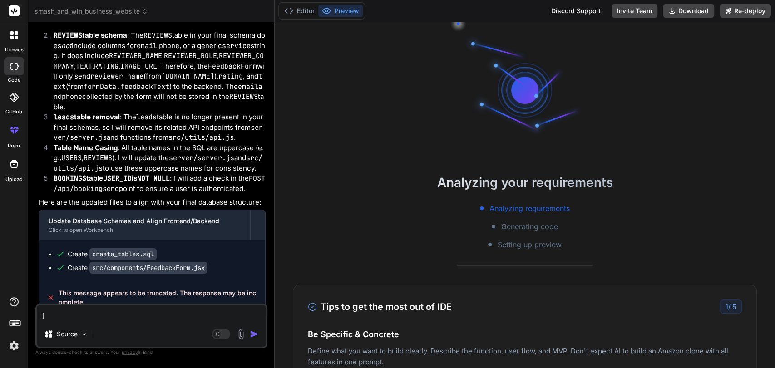
type textarea "x"
type textarea "i ha"
type textarea "x"
type textarea "i h"
type textarea "x"
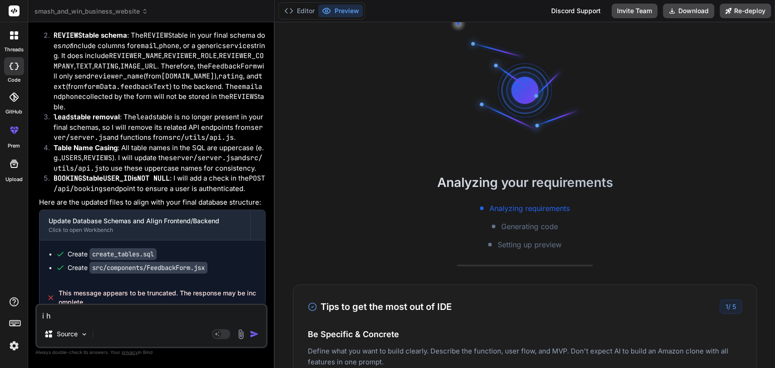
type textarea "i"
type textarea "x"
type textarea "i"
type textarea "x"
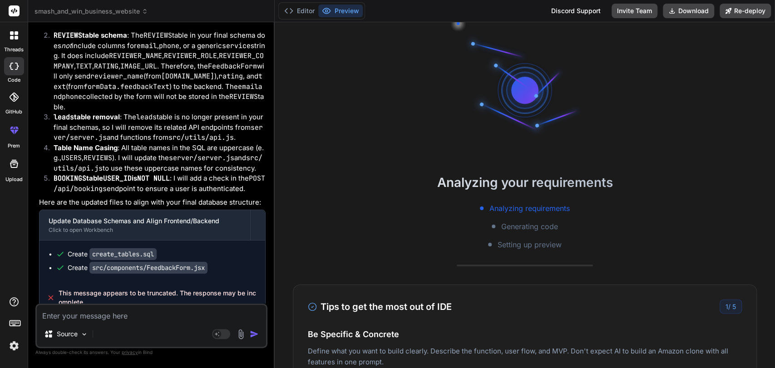
type textarea "i"
type textarea "x"
type textarea "i"
type textarea "x"
type textarea "i h"
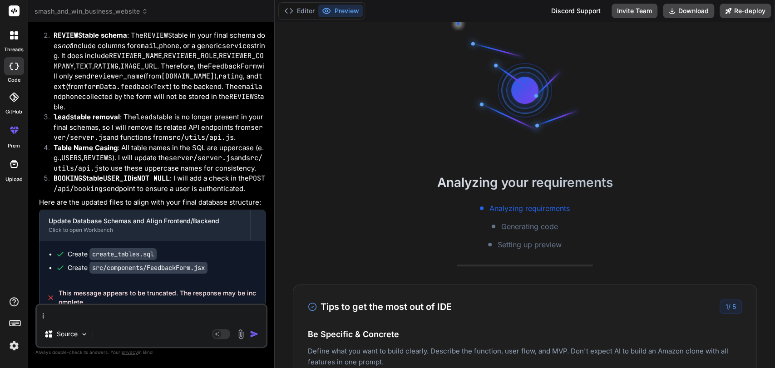
type textarea "x"
type textarea "i ha"
type textarea "x"
type textarea "i hav"
type textarea "x"
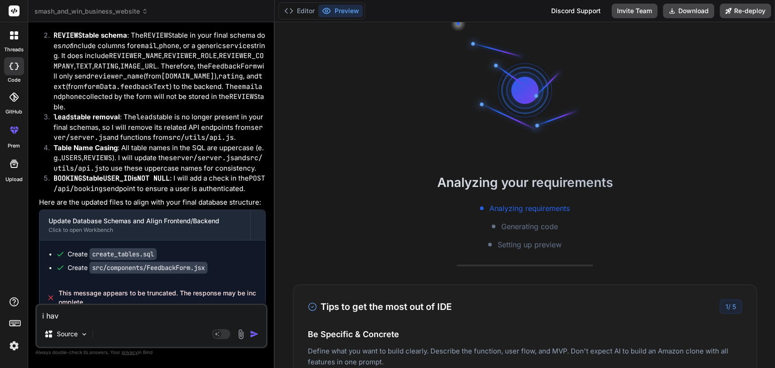
type textarea "i have"
type textarea "x"
type textarea "i have"
type textarea "x"
type textarea "i have a"
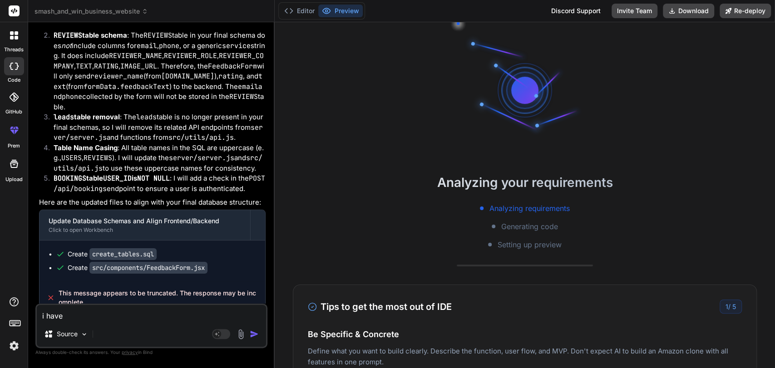
type textarea "x"
type textarea "i have al"
type textarea "x"
type textarea "i have alr"
type textarea "x"
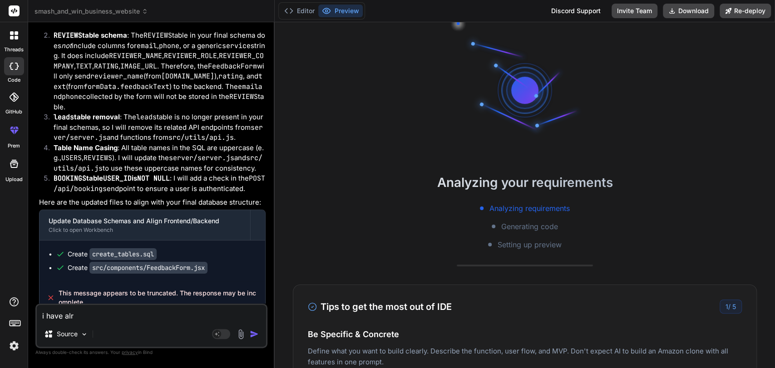
type textarea "i have alre"
type textarea "x"
type textarea "i have alrea"
type textarea "x"
type textarea "i have alread"
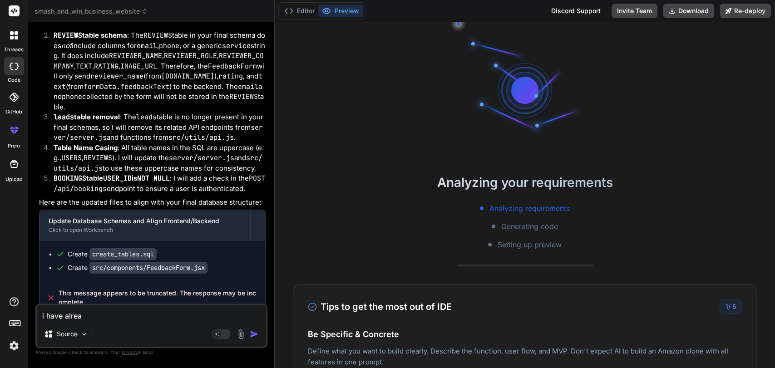
type textarea "x"
type textarea "i have already"
type textarea "x"
type textarea "i have already"
type textarea "x"
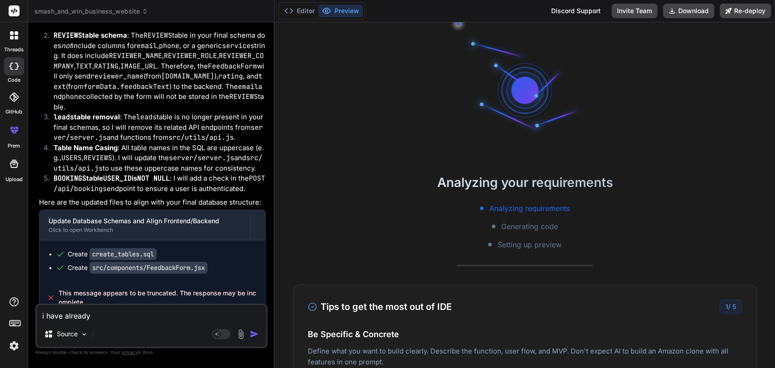
type textarea "i have already c"
type textarea "x"
type textarea "i have already cr"
type textarea "x"
type textarea "i have already cre"
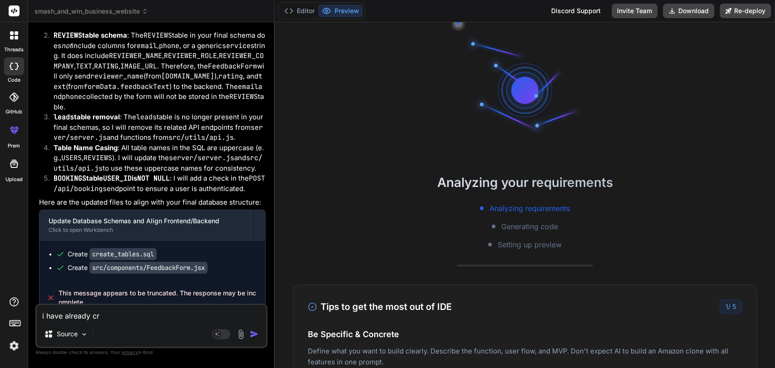
type textarea "x"
type textarea "i have already crea"
type textarea "x"
type textarea "i have already creat"
type textarea "x"
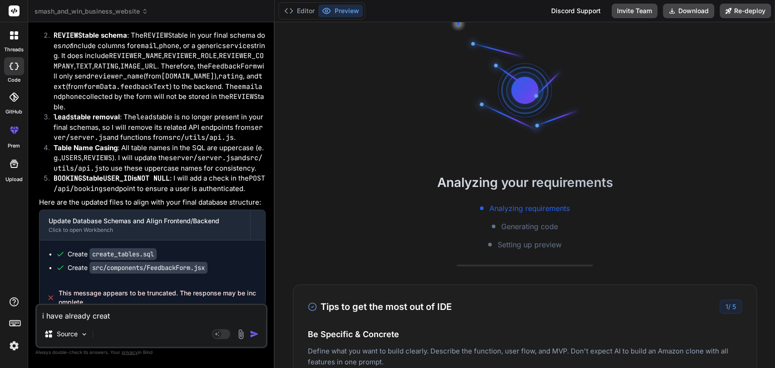
type textarea "i have already create"
type textarea "x"
type textarea "i have already created"
type textarea "x"
type textarea "i have already created"
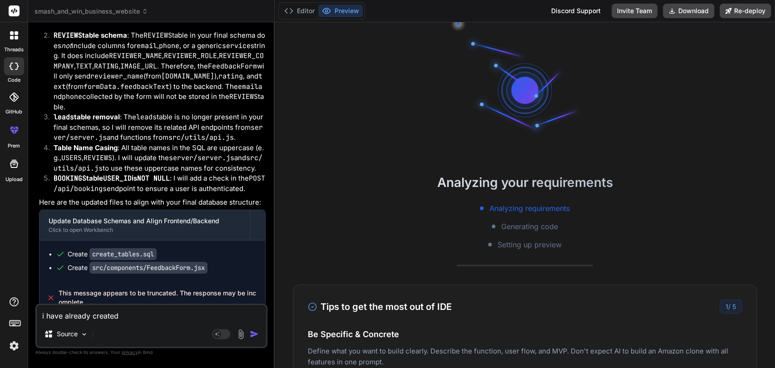
type textarea "x"
type textarea "i have already created t"
type textarea "x"
type textarea "i have already created th"
type textarea "x"
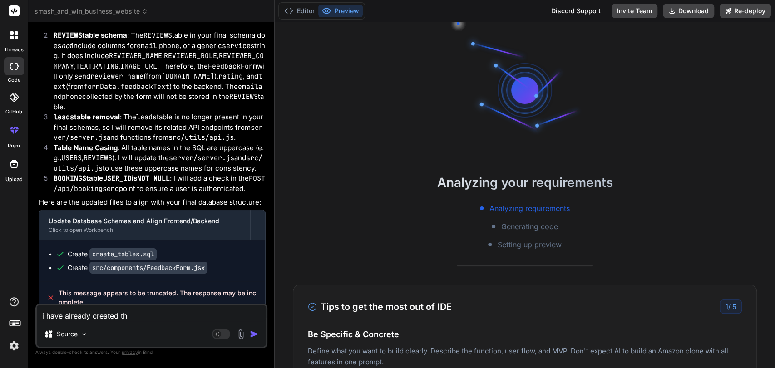
type textarea "i have already created the"
type textarea "x"
type textarea "i have already created the"
type textarea "x"
type textarea "i have already created the t"
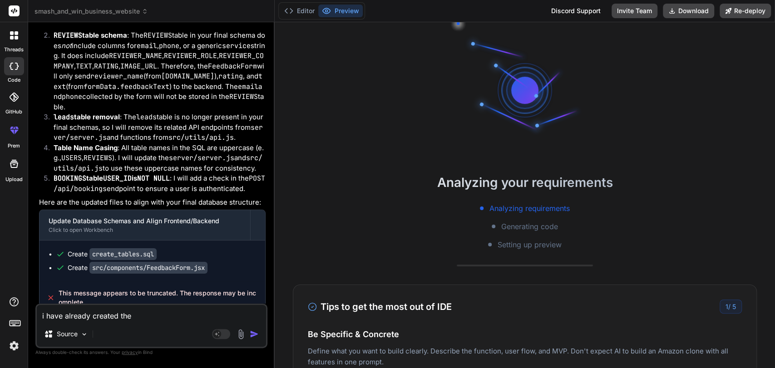
type textarea "x"
type textarea "i have already created the ta"
type textarea "x"
type textarea "i have already created the tab"
type textarea "x"
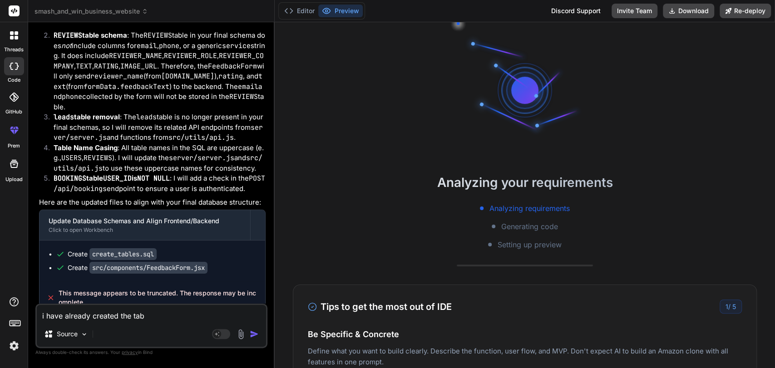
type textarea "i have already created the tabl"
type textarea "x"
type textarea "i have already created the table"
type textarea "x"
type textarea "i have already created the tables"
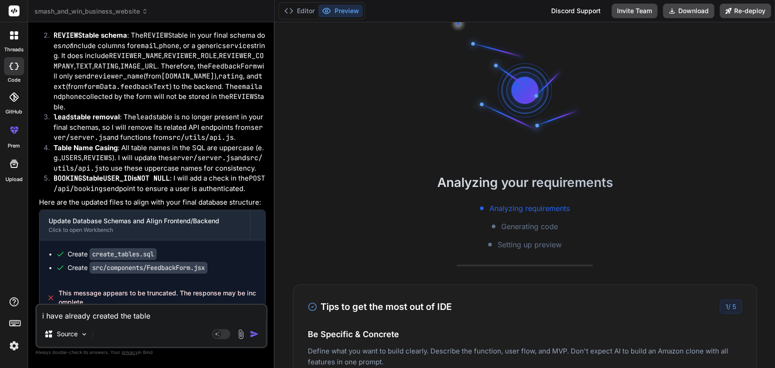
type textarea "x"
type textarea "i have already created the tables."
type textarea "x"
type textarea "i have already created the tables."
type textarea "x"
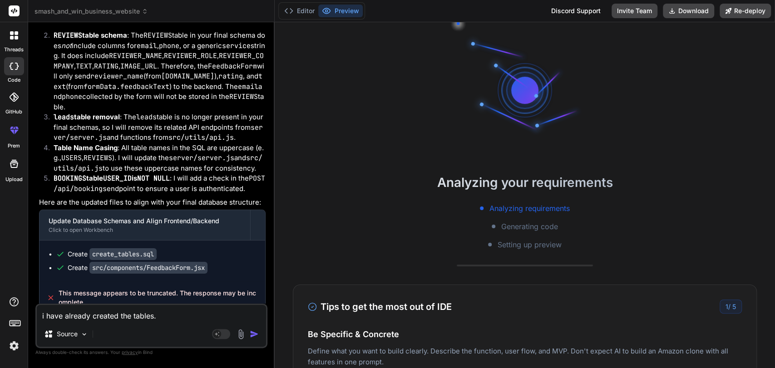
type textarea "i have already created the tables. d"
type textarea "x"
type textarea "i have already created the tables. do"
type textarea "x"
type textarea "i have already created the tables. do"
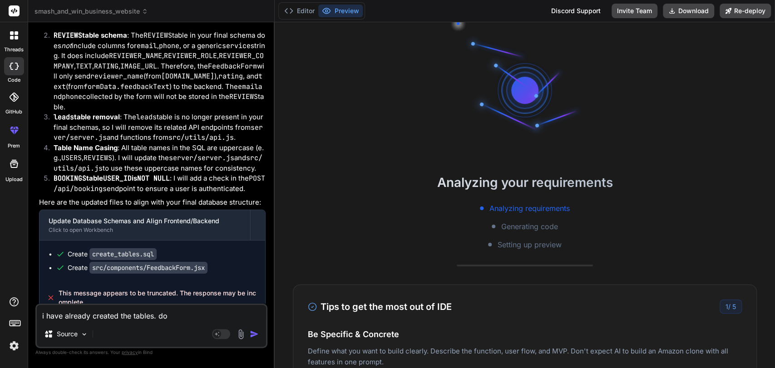
type textarea "x"
type textarea "i have already created the tables. do n"
type textarea "x"
type textarea "i have already created the tables. do no"
type textarea "x"
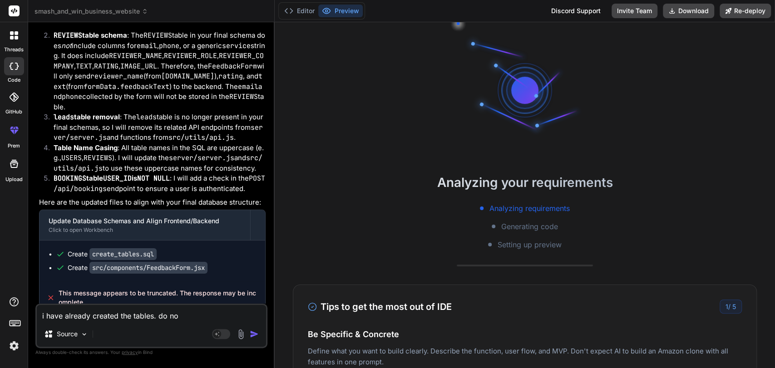
type textarea "i have already created the tables. do not"
type textarea "x"
type textarea "i have already created the tables. do not"
type textarea "x"
type textarea "i have already created the tables. do not n"
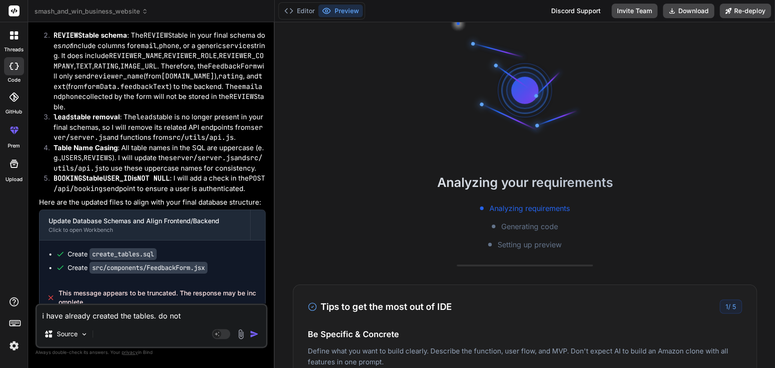
type textarea "x"
type textarea "i have already created the tables. do not ne"
type textarea "x"
type textarea "i have already created the tables. do not nee"
type textarea "x"
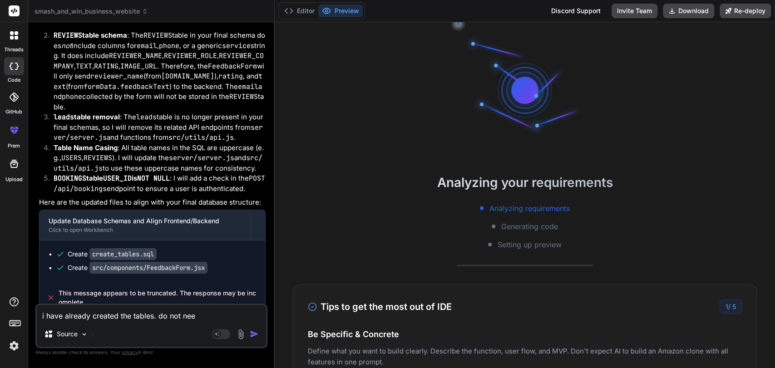
type textarea "i have already created the tables. do not need"
type textarea "x"
type textarea "i have already created the tables. do not need"
type textarea "x"
type textarea "i have already created the tables. do not need t"
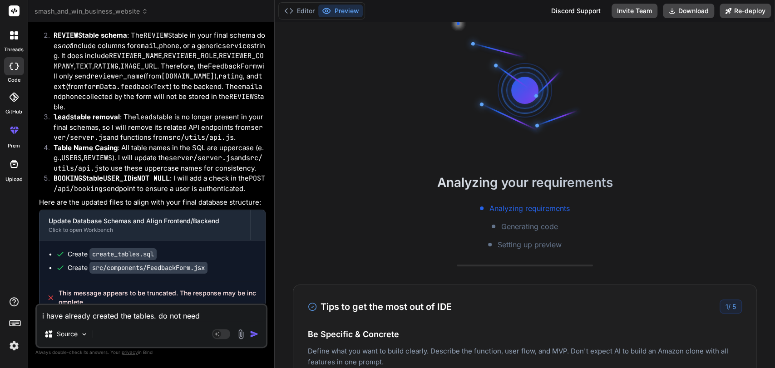
type textarea "x"
type textarea "i have already created the tables. do not need to"
type textarea "x"
type textarea "i have already created the tables. do not need to"
type textarea "x"
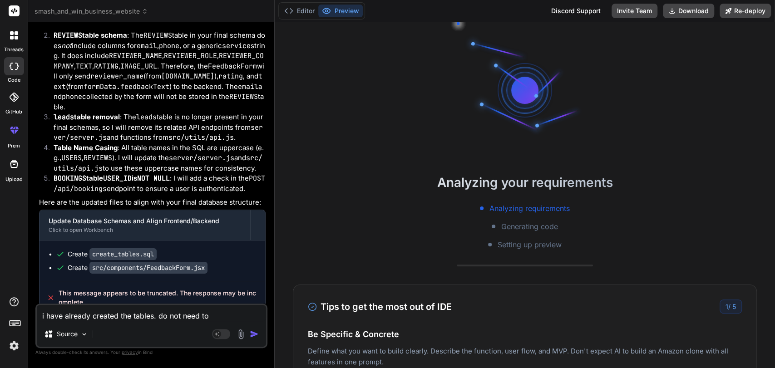
type textarea "i have already created the tables. do not need to c"
type textarea "x"
type textarea "i have already created the tables. do not need to cr"
type textarea "x"
type textarea "i have already created the tables. do not need to cre"
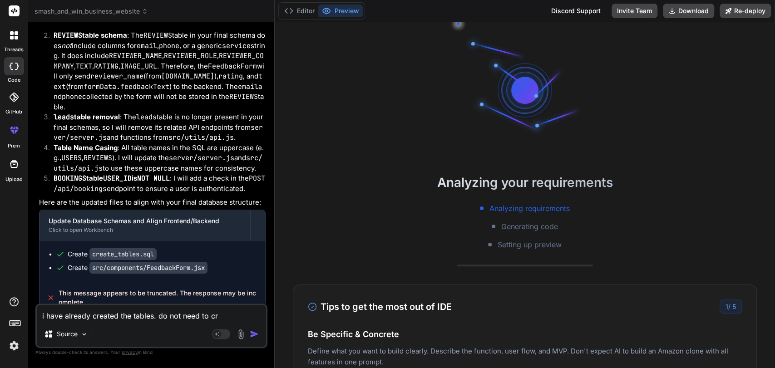
type textarea "x"
type textarea "i have already created the tables. do not need to crea"
type textarea "x"
type textarea "i have already created the tables. do not need to creat"
type textarea "x"
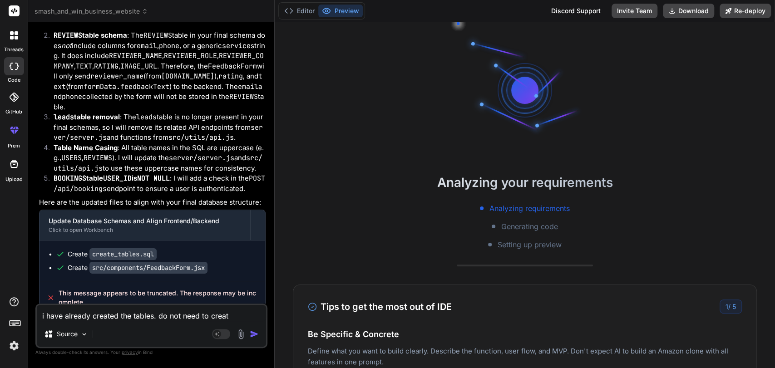
type textarea "i have already created the tables. do not need to create"
type textarea "x"
type textarea "i have already created the tables. do not need to create"
type textarea "x"
type textarea "i have already created the tables. do not need to create t"
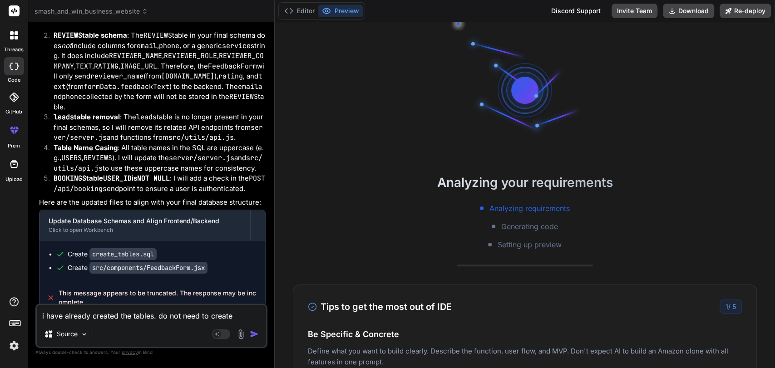
type textarea "x"
type textarea "i have already created the tables. do not need to create th"
type textarea "x"
type textarea "i have already created the tables. do not need to create the"
type textarea "x"
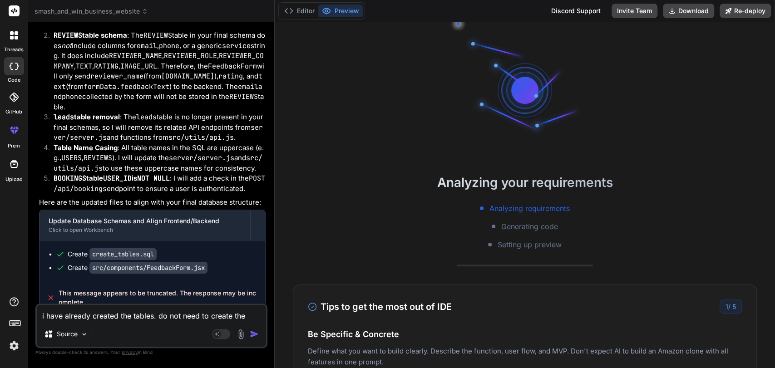
type textarea "i have already created the tables. do not need to create the"
type textarea "x"
type textarea "i have already created the tables. do not need to create the t"
type textarea "x"
type textarea "i have already created the tables. do not need to create the ta"
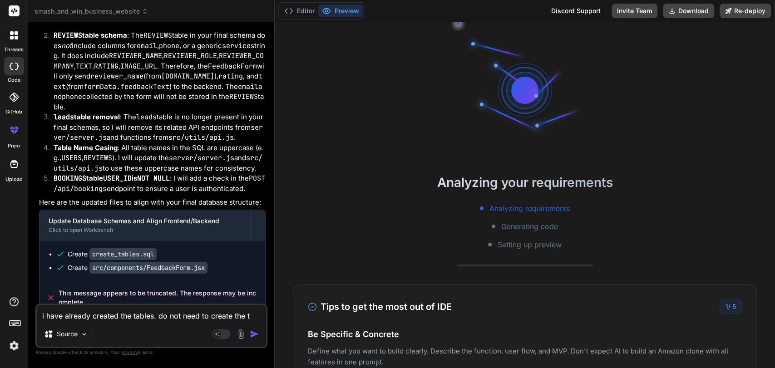
type textarea "x"
type textarea "i have already created the tables. do not need to create the tab"
type textarea "x"
type textarea "i have already created the tables. do not need to create the tabl"
type textarea "x"
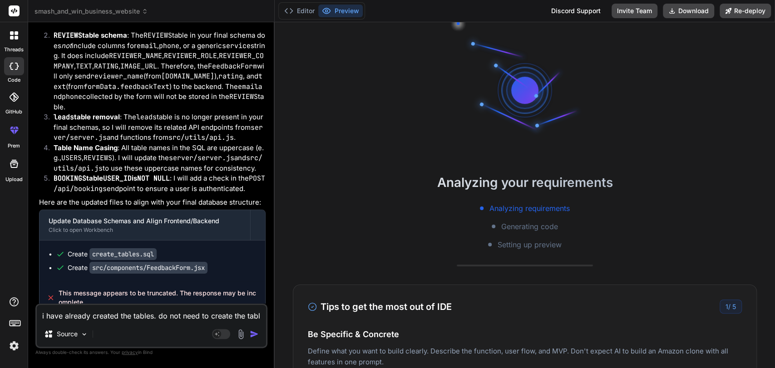
type textarea "i have already created the tables. do not need to create the table"
type textarea "x"
type textarea "i have already created the tables. do not need to create the tables"
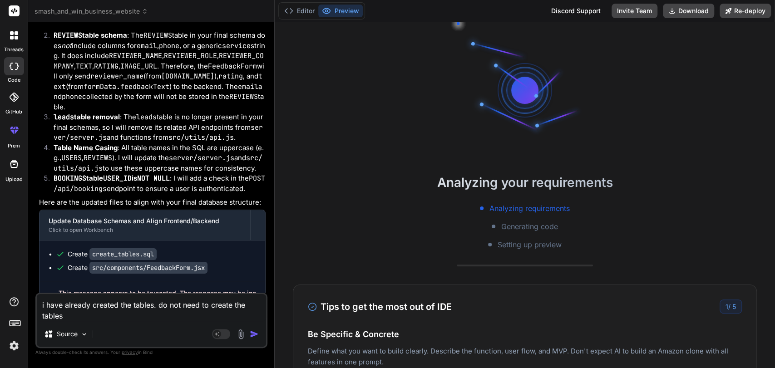
type textarea "x"
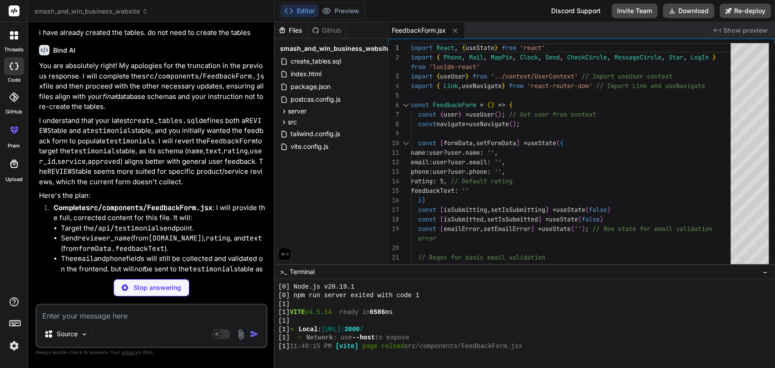
scroll to position [4014, 0]
type textarea "x"
click at [65, 122] on p "I understand that your latest create_tables.sql defines both a REVIEWS table an…" at bounding box center [152, 152] width 227 height 72
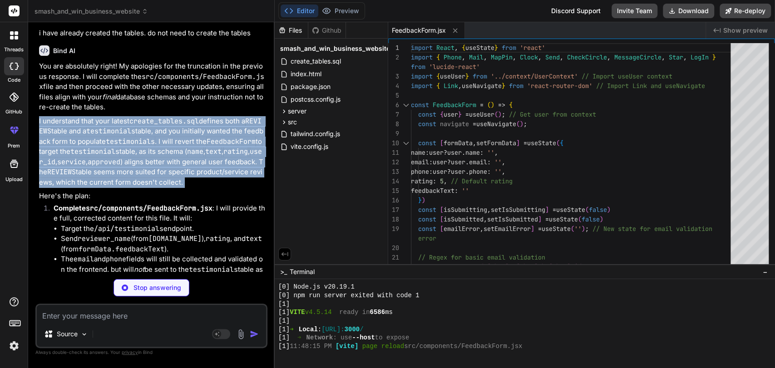
drag, startPoint x: 65, startPoint y: 122, endPoint x: 73, endPoint y: 136, distance: 15.8
click at [73, 136] on p "I understand that your latest create_tables.sql defines both a REVIEWS table an…" at bounding box center [152, 152] width 227 height 72
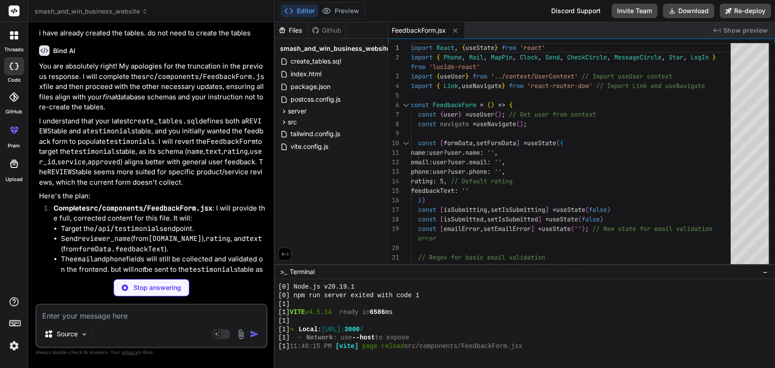
click at [73, 136] on p "I understand that your latest create_tables.sql defines both a REVIEWS table an…" at bounding box center [152, 152] width 227 height 72
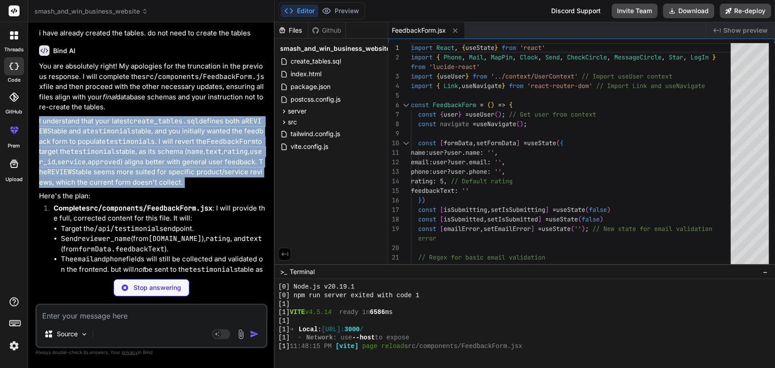
click at [73, 136] on p "I understand that your latest create_tables.sql defines both a REVIEWS table an…" at bounding box center [152, 152] width 227 height 72
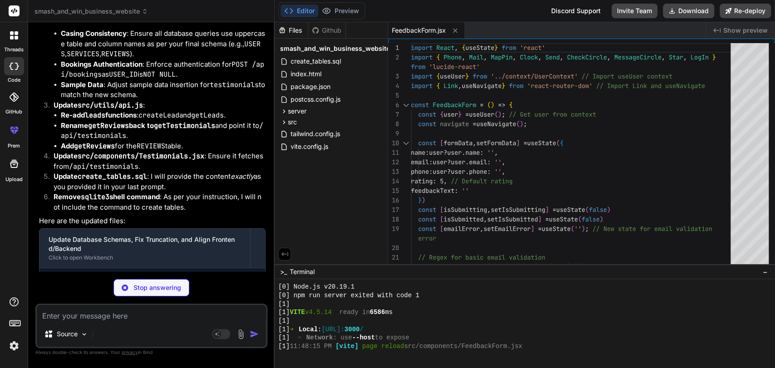
scroll to position [4491, 0]
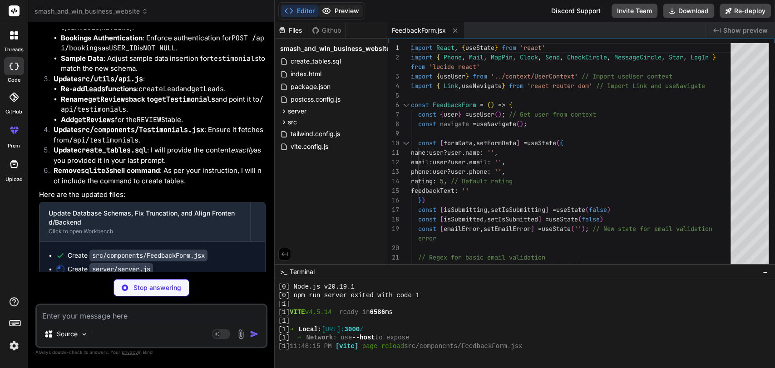
click at [341, 10] on button "Preview" at bounding box center [340, 11] width 44 height 13
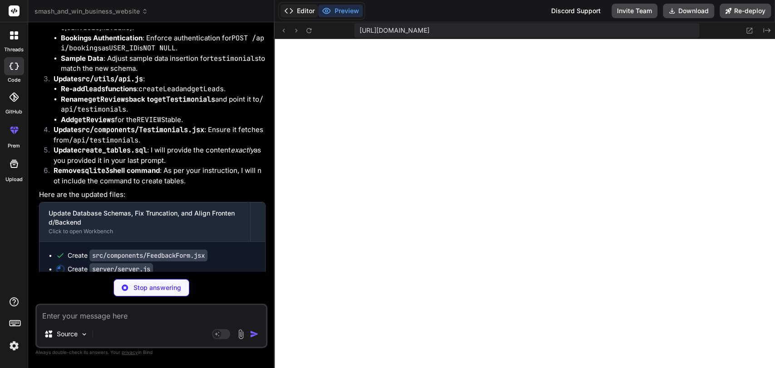
click at [307, 8] on button "Editor" at bounding box center [300, 11] width 38 height 13
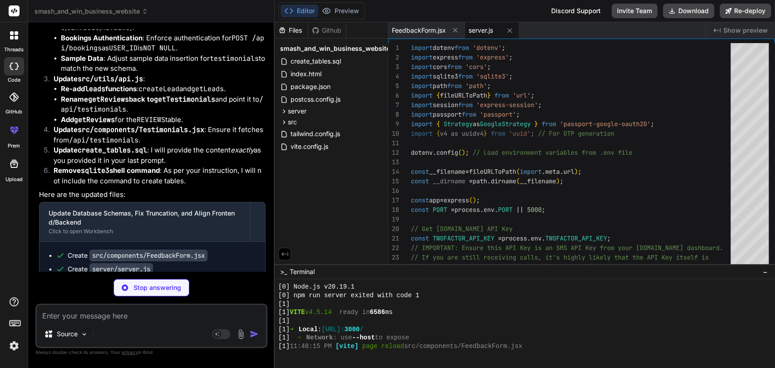
type textarea "x"
type textarea "}); return response.json(); }, }"
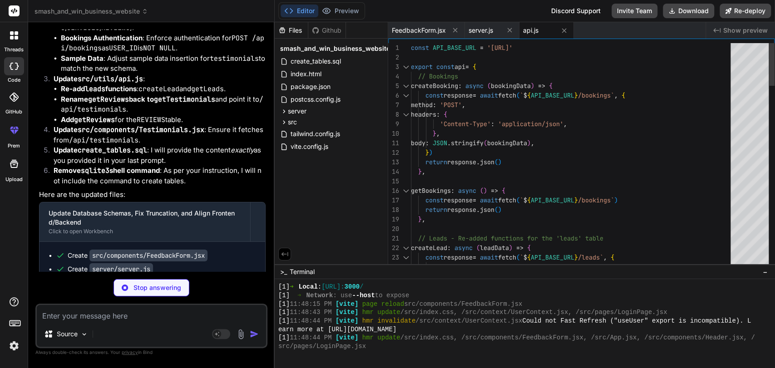
scroll to position [483, 0]
type textarea "x"
type textarea "section>\n )\n}\n\nexport default Testimonials\n"
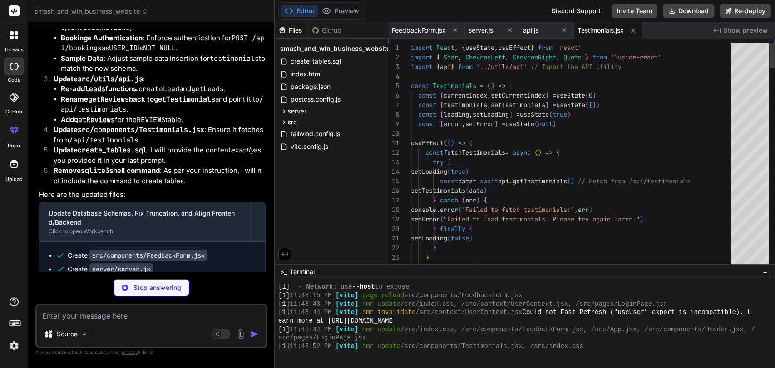
scroll to position [822, 0]
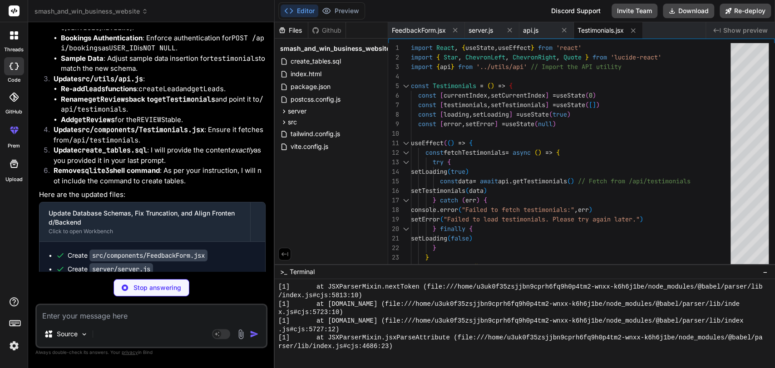
type textarea "x"
type textarea "EMAIL TEXT NOT NULL, PHONE TEXT NOT NULL, SERVICE_OF_INTEREST TEXT, MESSAGE TEX…"
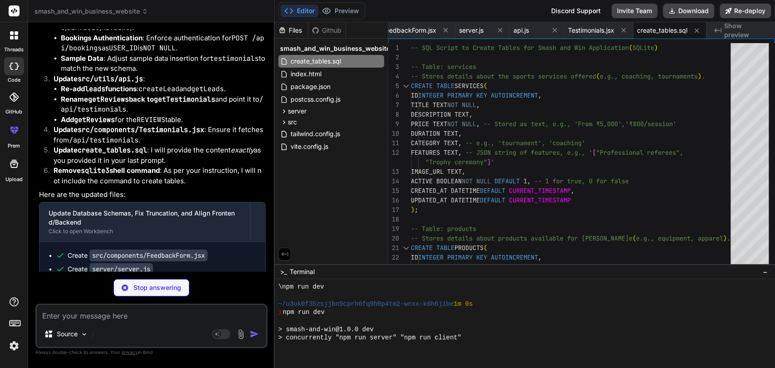
scroll to position [915, 0]
type textarea "x"
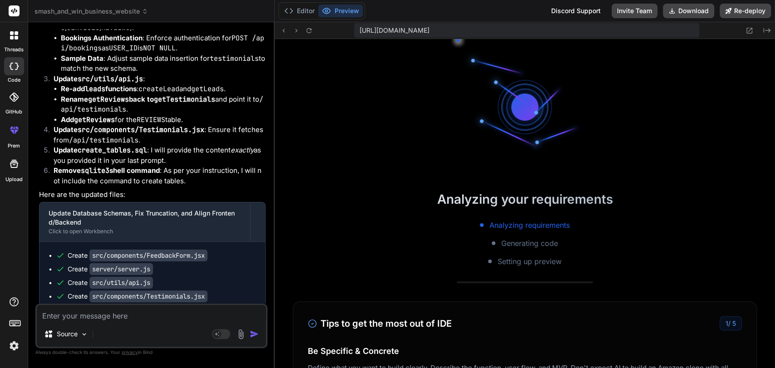
scroll to position [1602, 0]
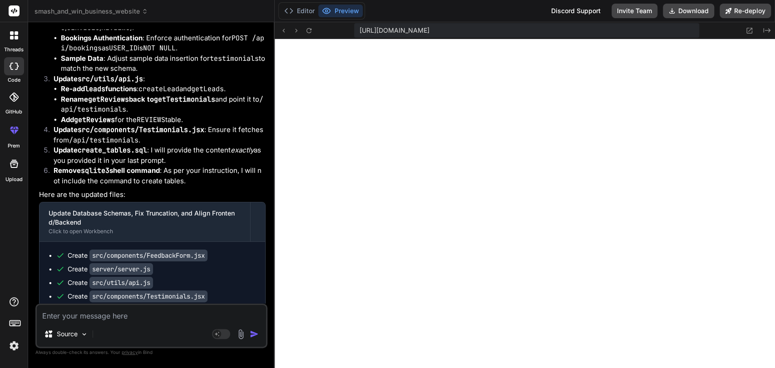
click at [179, 313] on textarea at bounding box center [151, 313] width 229 height 16
paste textarea "/home/u3uk0f35zsjjbn9cprh6fq9h0p4tm2-wnxx-k6h6j1be/src/components/Testimonials.…"
type textarea "/home/u3uk0f35zsjjbn9cprh6fq9h0p4tm2-wnxx-k6h6j1be/src/components/Testimonials.…"
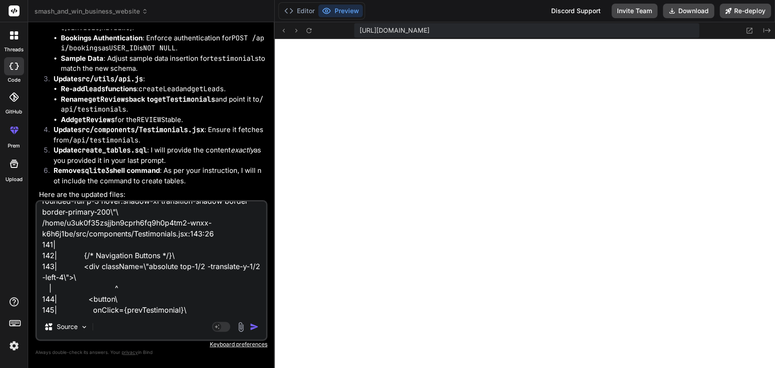
type textarea "x"
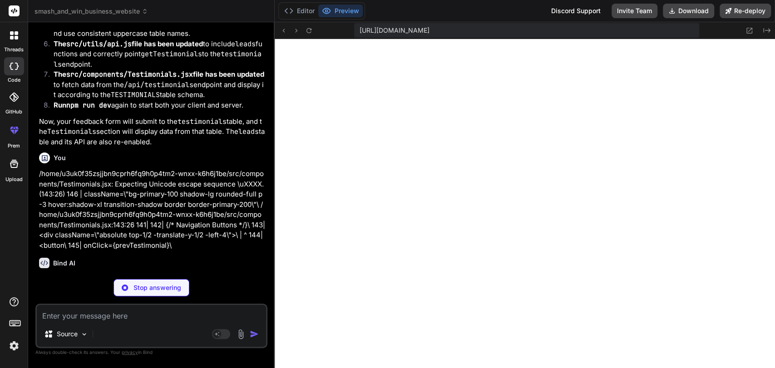
scroll to position [5111, 0]
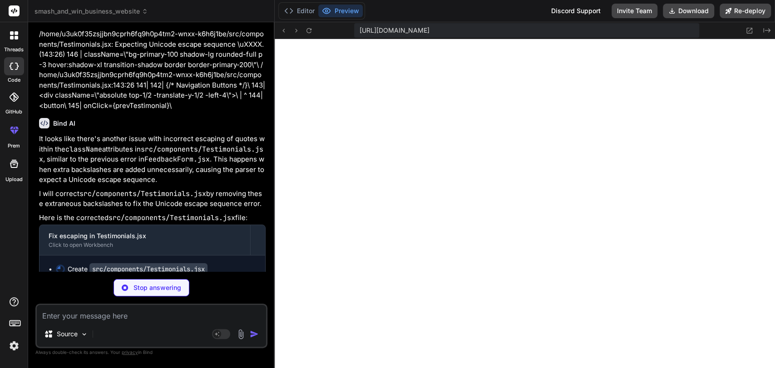
type textarea "x"
type textarea "</div> </div> </section> ) } export default Testimonials"
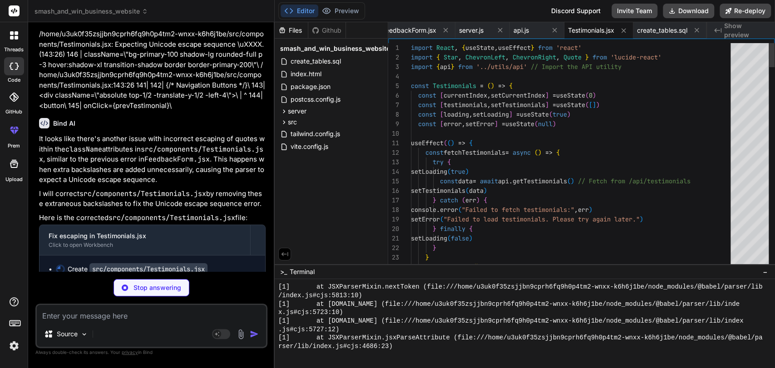
type textarea "x"
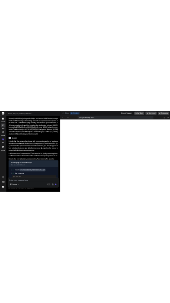
scroll to position [5200, 0]
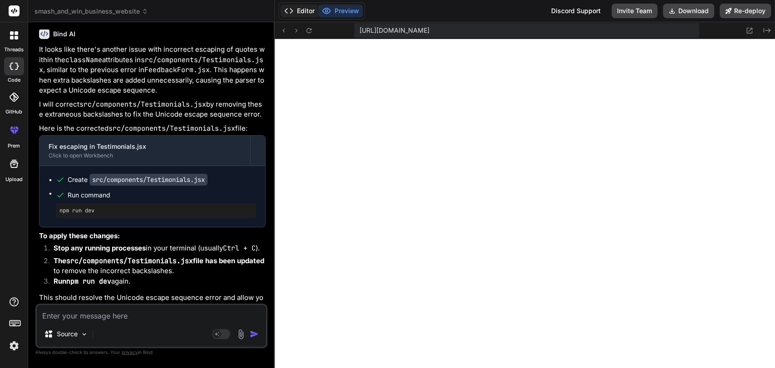
click at [301, 11] on button "Editor" at bounding box center [300, 11] width 38 height 13
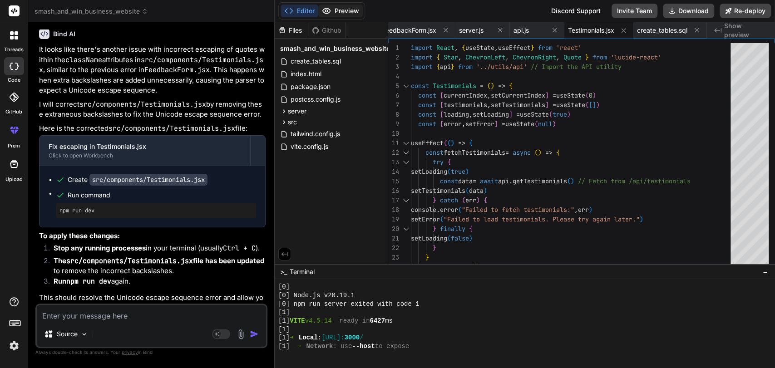
click at [333, 11] on button "Preview" at bounding box center [340, 11] width 44 height 13
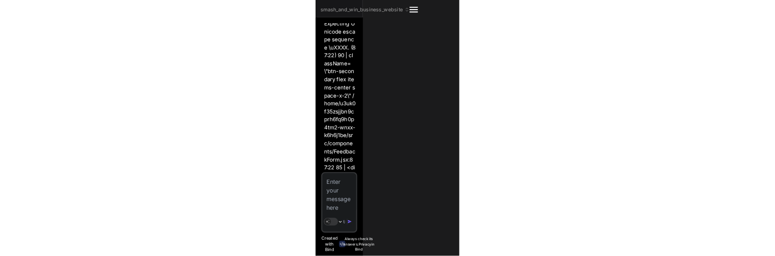
scroll to position [30892, 0]
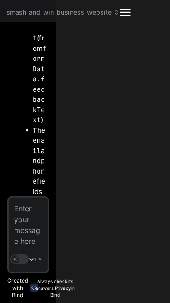
type textarea "x"
type textarea "</div> </div> </section> ) } export default Testimonials"
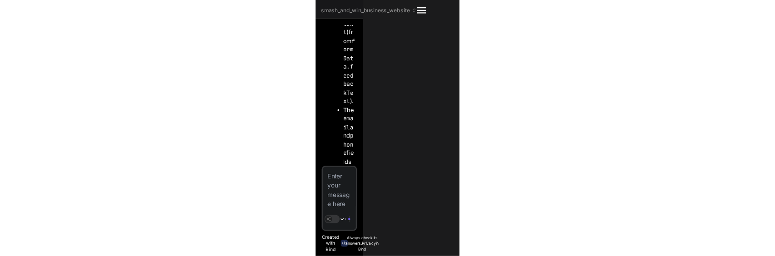
scroll to position [4833, 0]
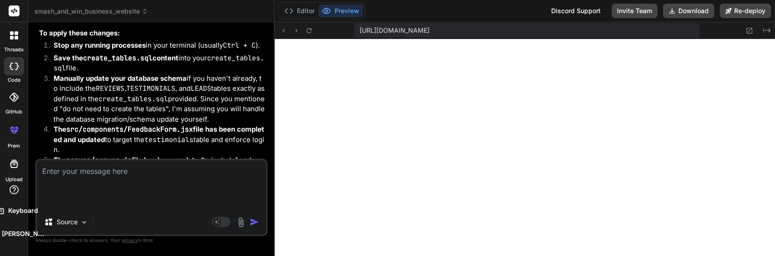
type textarea "x"
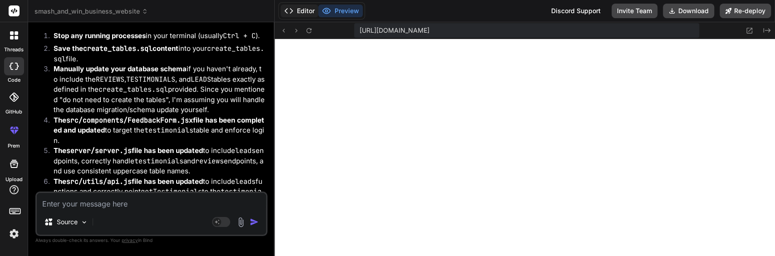
click at [305, 9] on button "Editor" at bounding box center [300, 11] width 38 height 13
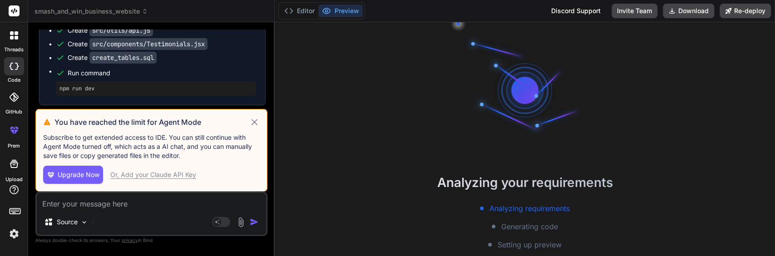
scroll to position [3744, 0]
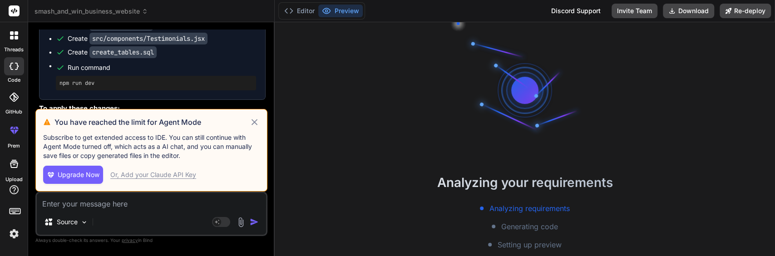
click at [253, 123] on icon at bounding box center [254, 122] width 6 height 6
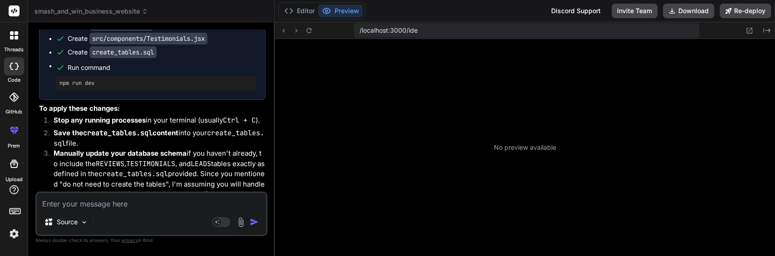
scroll to position [203, 0]
type textarea "x"
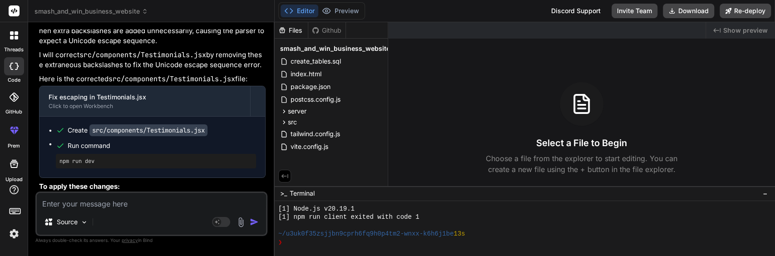
scroll to position [4318, 0]
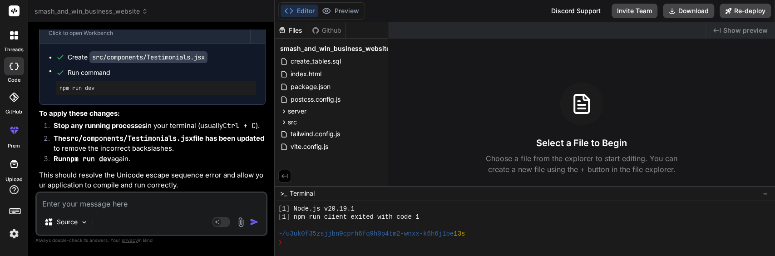
click at [110, 204] on textarea at bounding box center [151, 201] width 229 height 16
type textarea "p"
type textarea "x"
type textarea "pr"
type textarea "x"
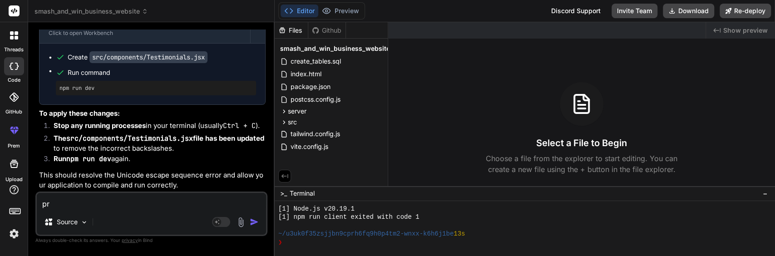
type textarea "pre"
type textarea "x"
type textarea "prev"
type textarea "x"
type textarea "previ"
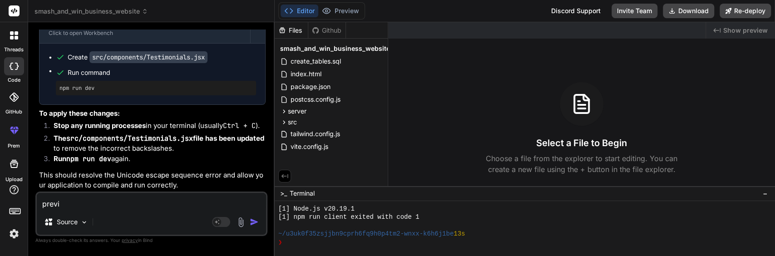
type textarea "x"
type textarea "previe"
type textarea "x"
type textarea "preview"
type textarea "x"
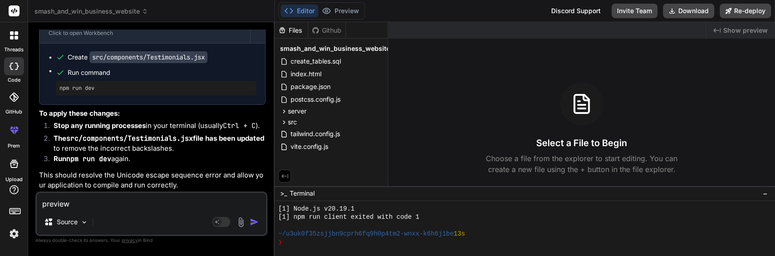
type textarea "preview"
type textarea "x"
type textarea "preview i"
type textarea "x"
type textarea "preview is"
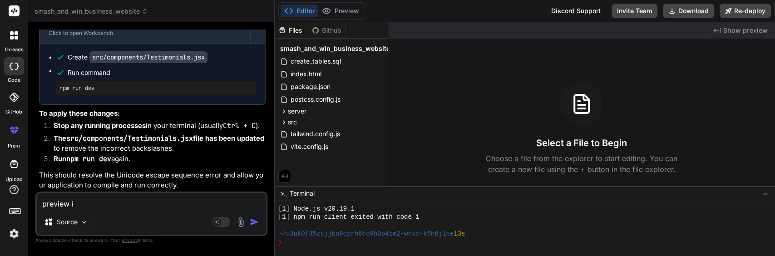
type textarea "x"
type textarea "preview is"
type textarea "x"
type textarea "preview is n"
type textarea "x"
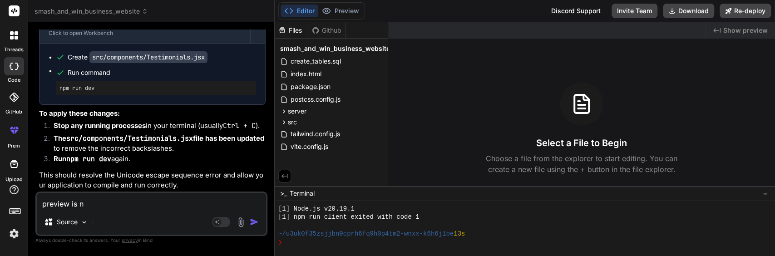
type textarea "preview is no"
type textarea "x"
type textarea "preview is not"
type textarea "x"
type textarea "preview is not"
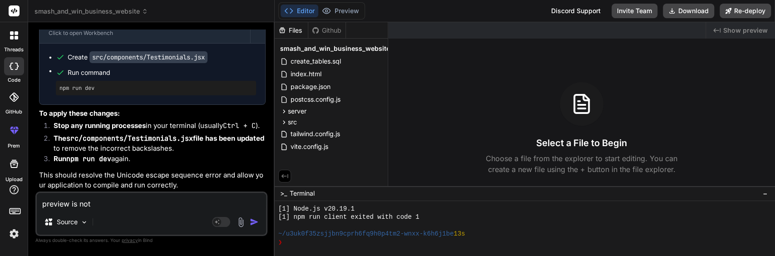
type textarea "x"
type textarea "preview is not a"
type textarea "x"
type textarea "preview is not av"
type textarea "x"
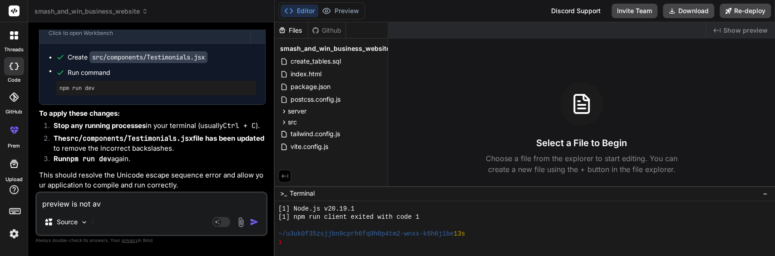
type textarea "preview is not ava"
type textarea "x"
type textarea "preview is not avai"
type textarea "x"
type textarea "preview is not avail"
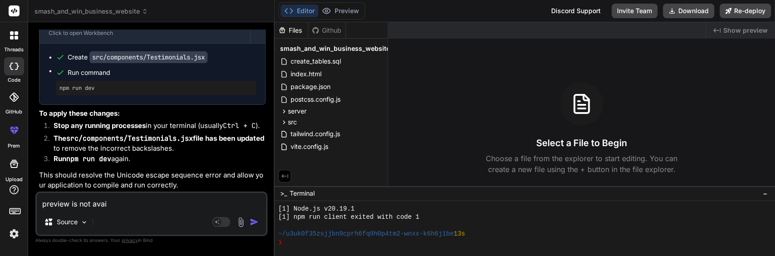
type textarea "x"
type textarea "preview is not availa"
type textarea "x"
type textarea "preview is not availab"
type textarea "x"
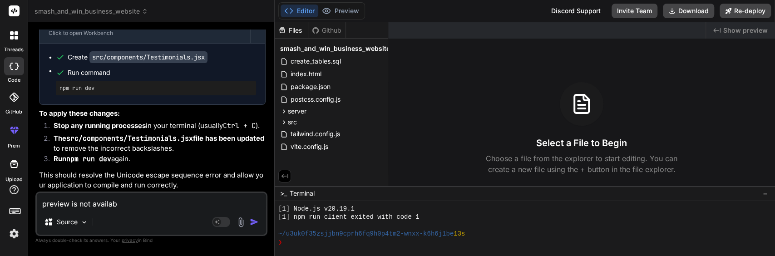
type textarea "preview is not availabl"
type textarea "x"
type textarea "preview is not available"
type textarea "x"
type textarea "preview is not available,"
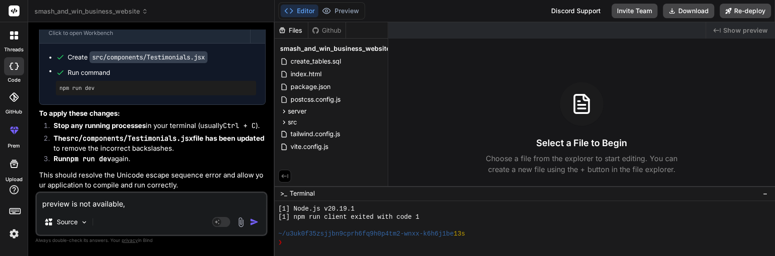
type textarea "x"
type textarea "preview is not available,"
type textarea "x"
type textarea "preview is not available, d"
type textarea "x"
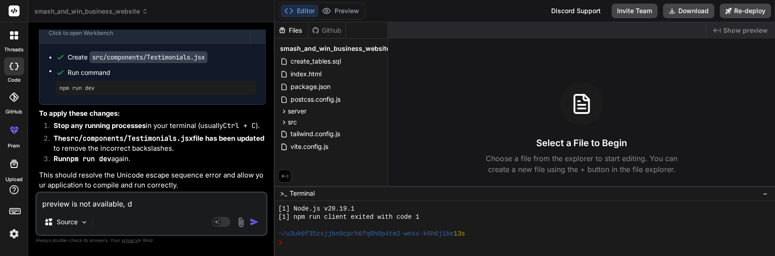
type textarea "preview is not available, do"
type textarea "x"
type textarea "preview is not available, do"
type textarea "x"
type textarea "preview is not available, do a"
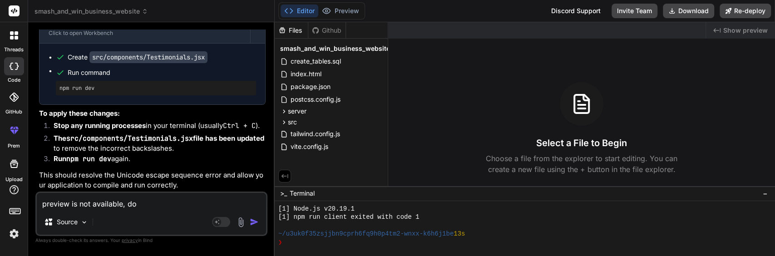
type textarea "x"
type textarea "preview is not available, do ag"
type textarea "x"
type textarea "preview is not available, do aga"
type textarea "x"
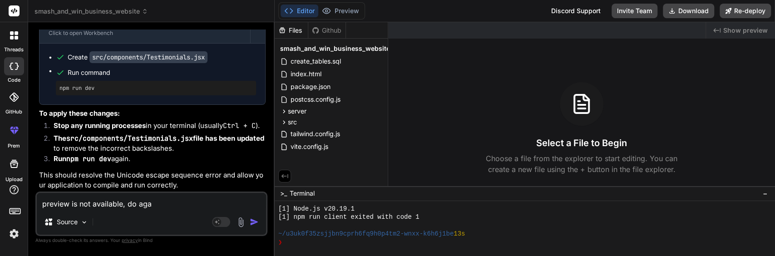
type textarea "preview is not available, do agai"
type textarea "x"
type textarea "preview is not available, do again"
type textarea "x"
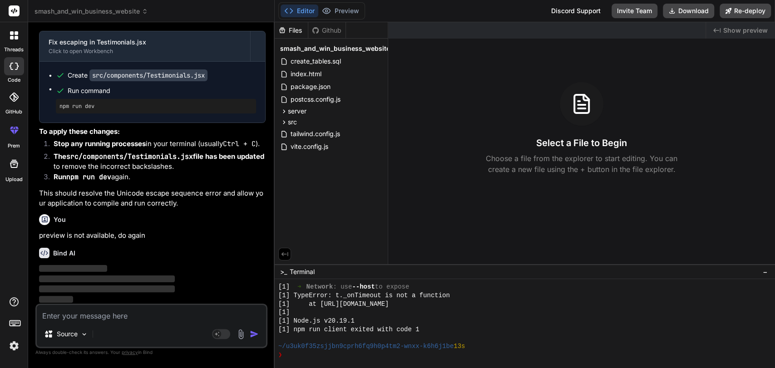
scroll to position [492, 0]
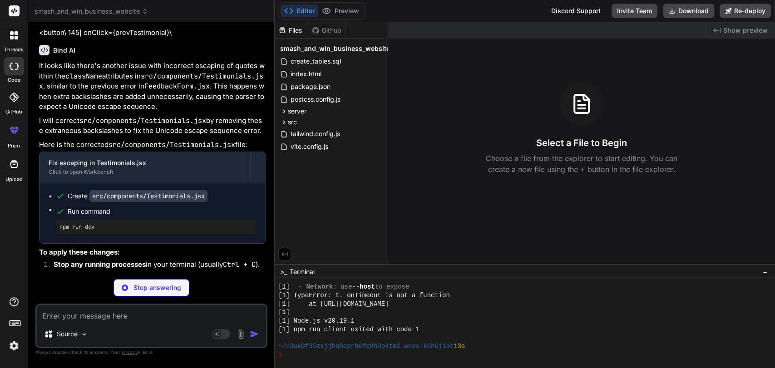
type textarea "x"
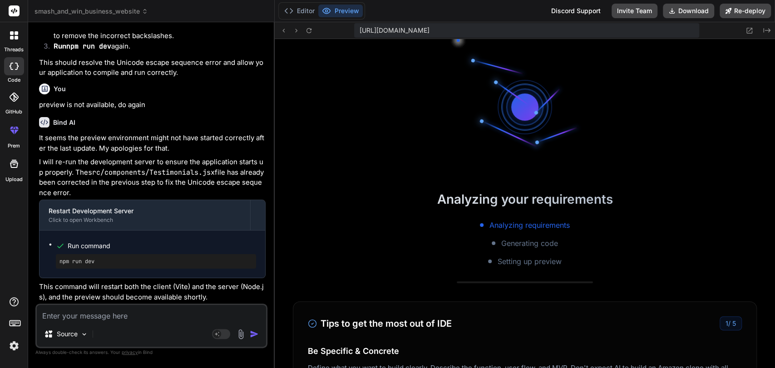
scroll to position [830, 0]
drag, startPoint x: 313, startPoint y: 293, endPoint x: 323, endPoint y: 335, distance: 43.3
click at [294, 5] on button "Editor" at bounding box center [300, 11] width 38 height 13
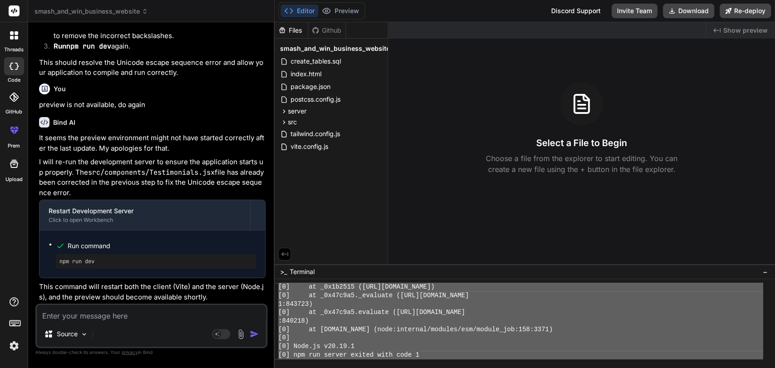
scroll to position [767, 0]
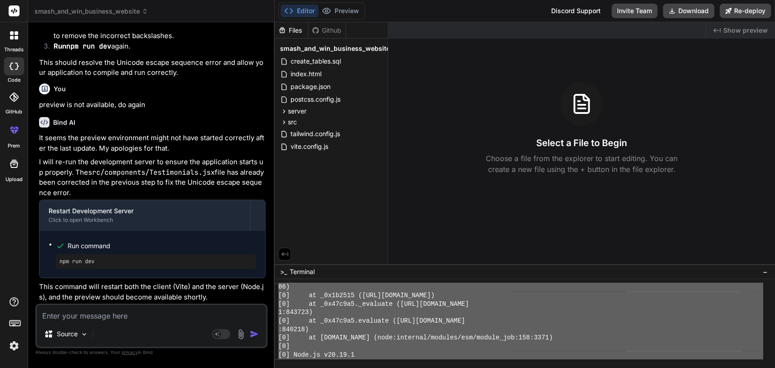
click at [367, 256] on div ":840218)" at bounding box center [520, 329] width 484 height 9
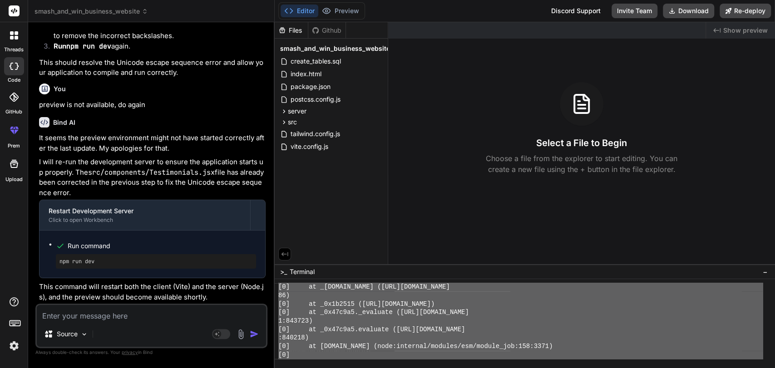
scroll to position [330, 0]
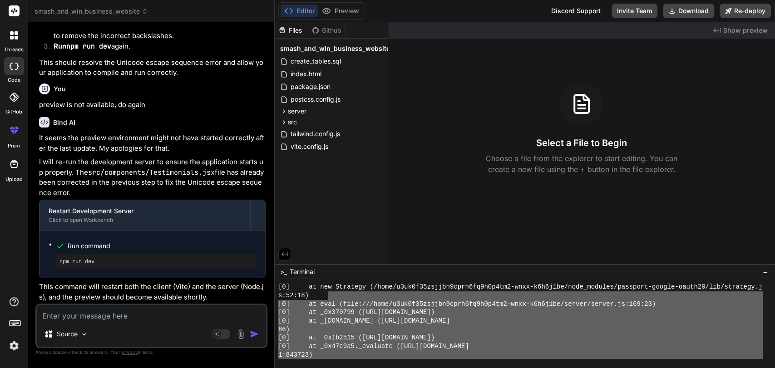
click at [324, 256] on div "[0] at new Strategy (/home/u3uk0f35zsjjbn9cprh6fq9h0p4tm2-wnxx-k6h6j1be/node_mo…" at bounding box center [520, 321] width 484 height 76
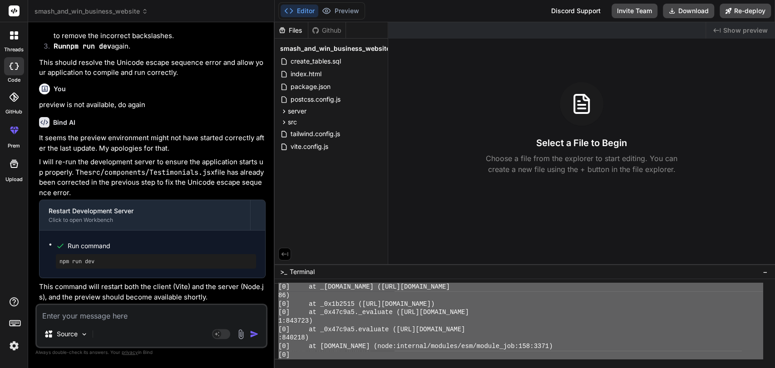
scroll to position [830, 0]
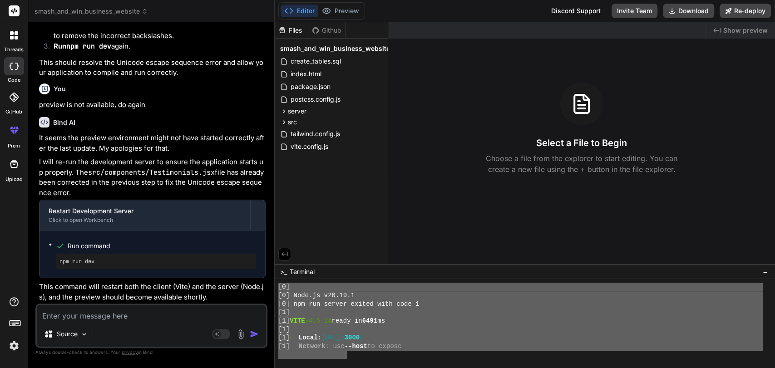
drag, startPoint x: 276, startPoint y: 294, endPoint x: 346, endPoint y: 357, distance: 93.5
click at [346, 256] on div "DDDDDDDDDDDDDDDDDDDDDDDDDDDDDDDD 99999999999999999999999999999999 [0] [0] Node.…" at bounding box center [525, 323] width 500 height 89
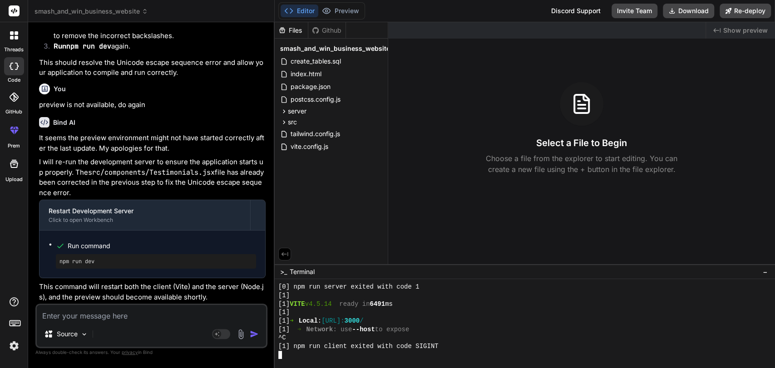
scroll to position [864, 0]
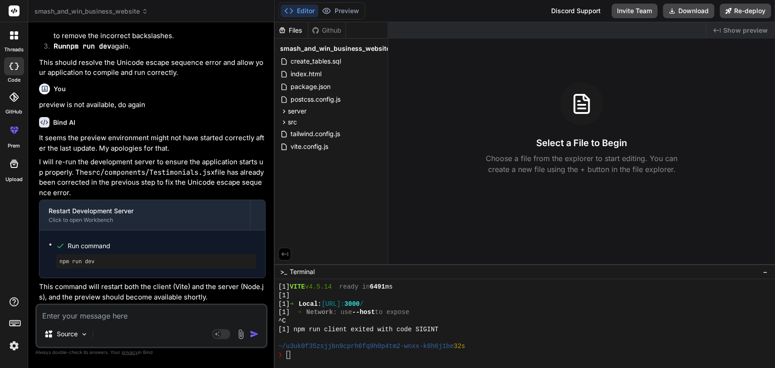
click at [163, 256] on textarea at bounding box center [151, 313] width 229 height 16
paste textarea "/home/u3uk0f35zsjjbn9cprh6fq9h0p4tm2-wnxx-k6h6j1be/src/components/Testimonials.…"
type textarea "/home/u3uk0f35zsjjbn9cprh6fq9h0p4tm2-wnxx-k6h6j1be/src/components/Testimonials.…"
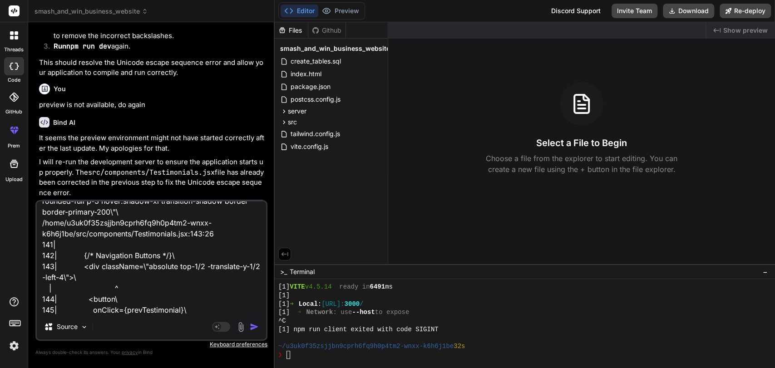
type textarea "x"
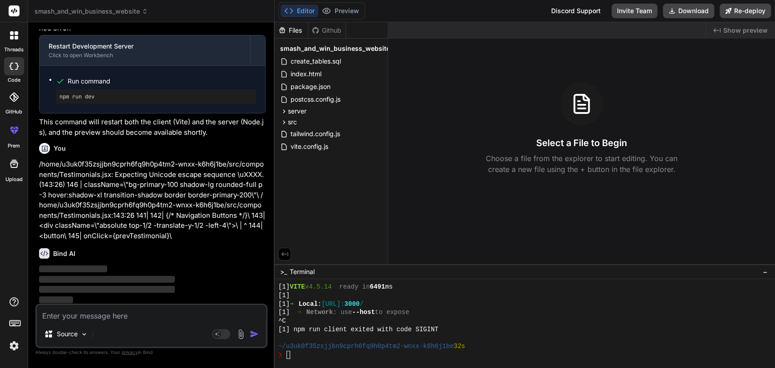
scroll to position [4596, 0]
click at [349, 5] on button "Preview" at bounding box center [340, 11] width 44 height 13
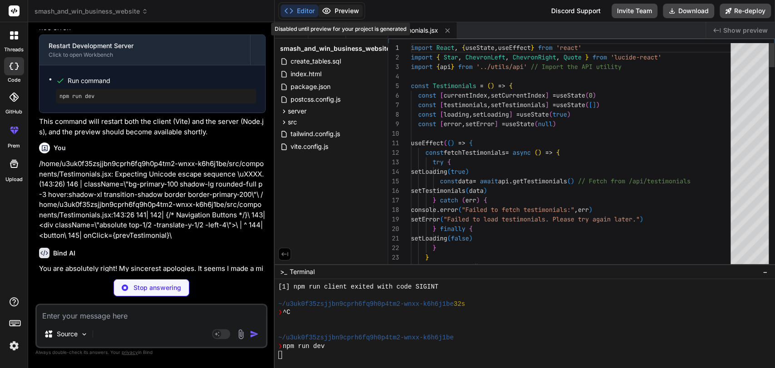
type textarea "x"
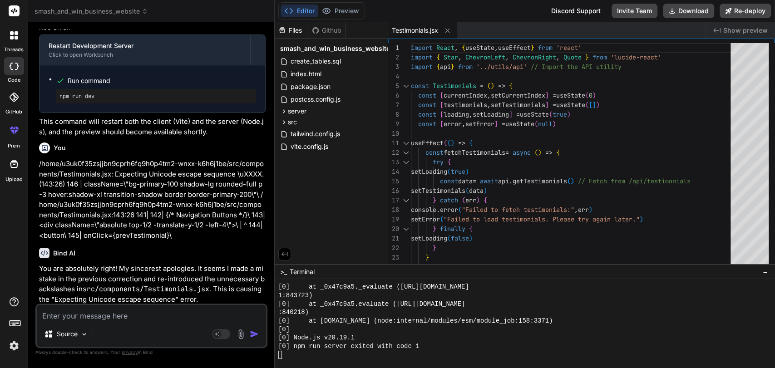
scroll to position [1161, 0]
click at [345, 5] on button "Preview" at bounding box center [340, 11] width 44 height 13
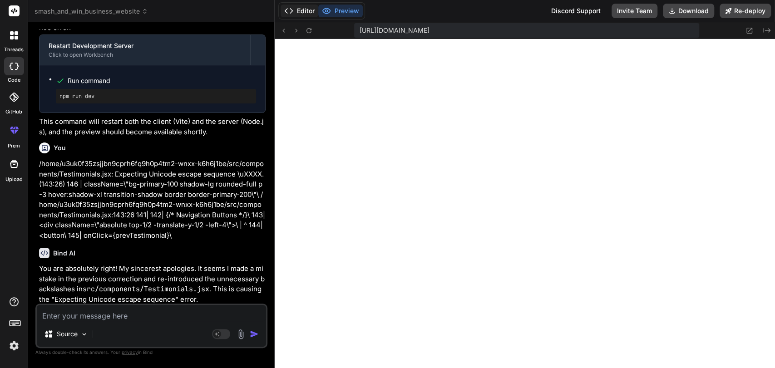
click at [292, 11] on polyline at bounding box center [291, 11] width 2 height 5
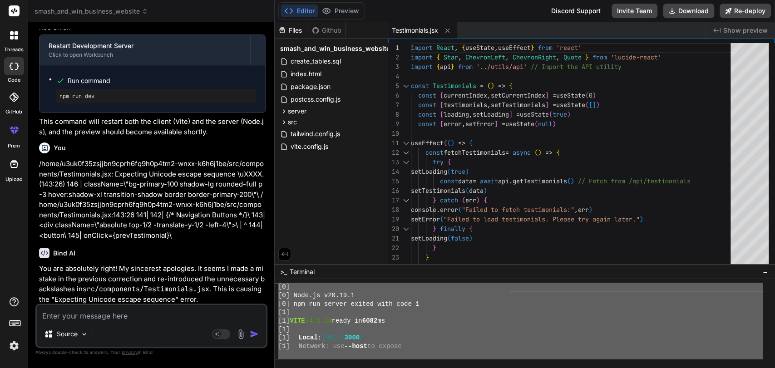
drag, startPoint x: 282, startPoint y: 302, endPoint x: 371, endPoint y: 391, distance: 126.2
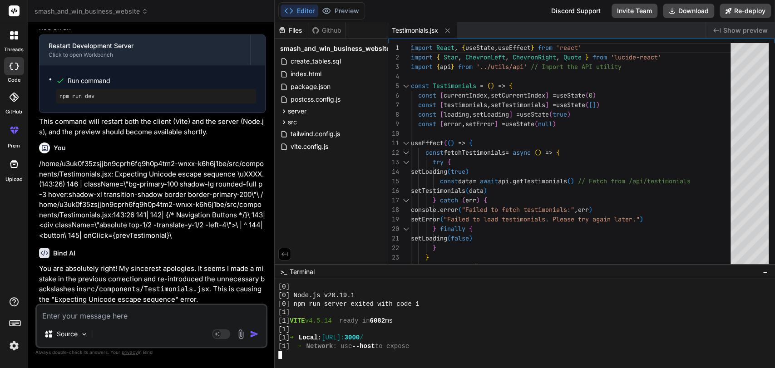
scroll to position [1237, 0]
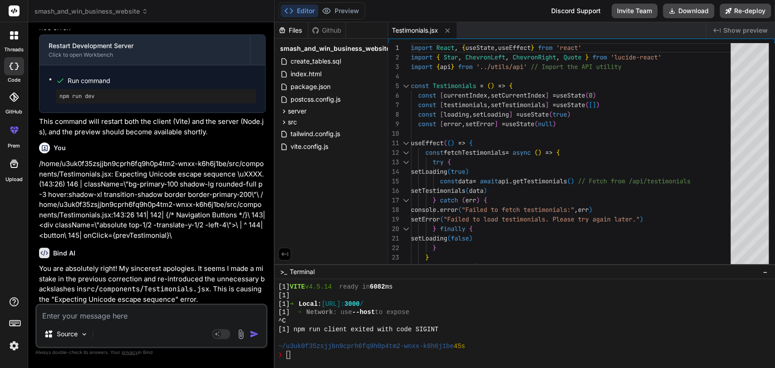
click at [154, 256] on textarea at bounding box center [151, 313] width 229 height 16
paste textarea "/home/u3uk0f35zsjjbn9cprh6fq9h0p4tm2-wnxx-k6h6j1be/src/components/Testimonials.…"
type textarea "/home/u3uk0f35zsjjbn9cprh6fq9h0p4tm2-wnxx-k6h6j1be/src/components/Testimonials.…"
type textarea "x"
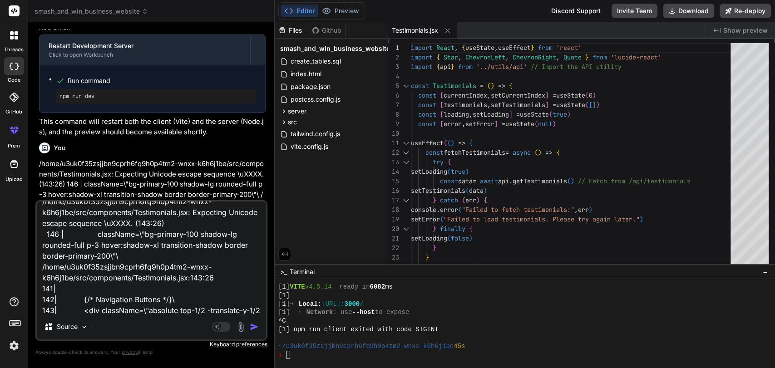
scroll to position [0, 0]
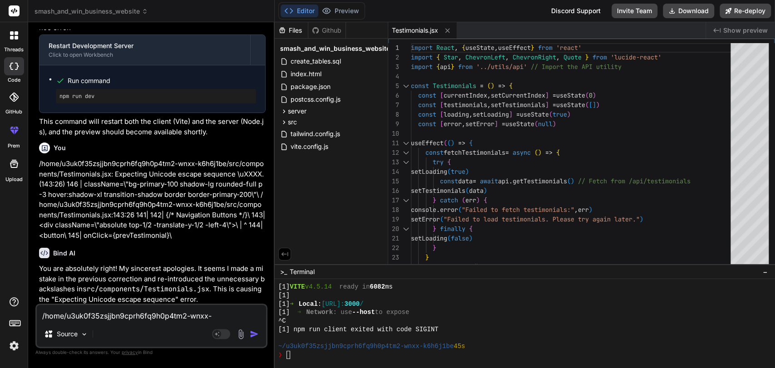
type textarea "x"
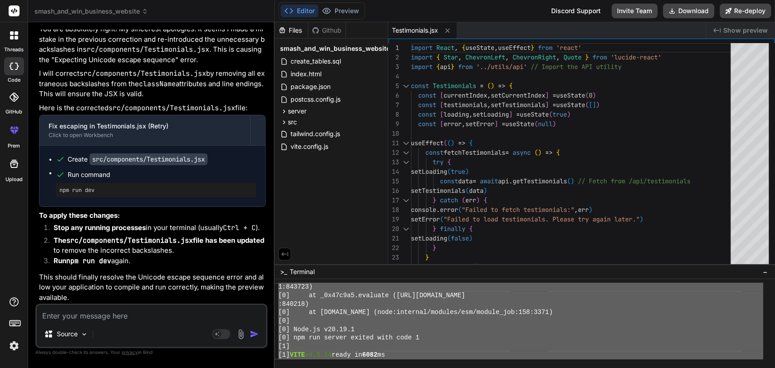
scroll to position [1237, 0]
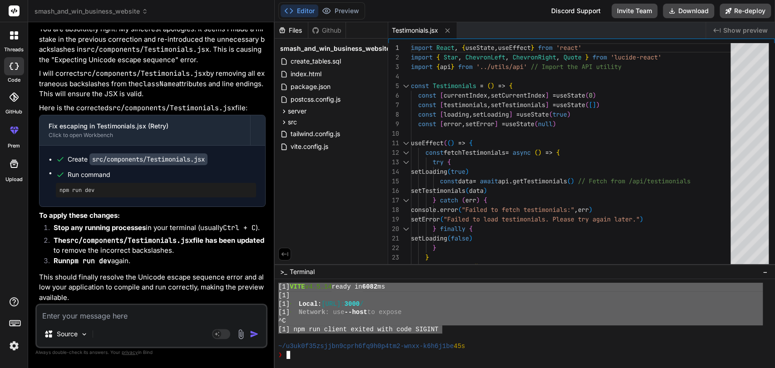
drag, startPoint x: 277, startPoint y: 305, endPoint x: 443, endPoint y: 326, distance: 167.5
click at [443, 256] on div "DDDDDDDDDDDDDDDDDDDDDDDDDDDDDDDD 22222222222222222222222222222222 [1] VITE v4.5…" at bounding box center [525, 323] width 500 height 89
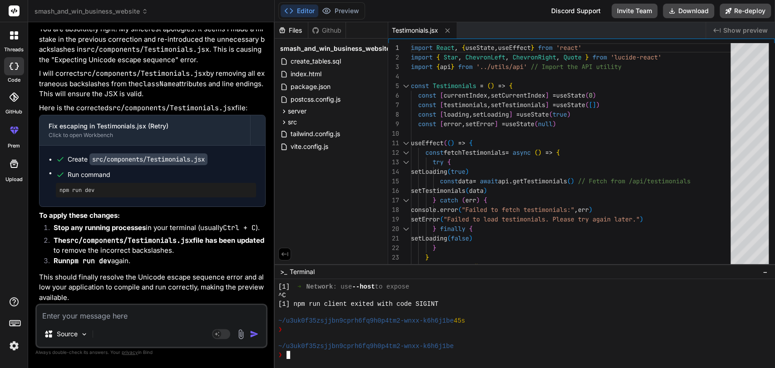
scroll to position [1262, 0]
click at [150, 256] on textarea at bounding box center [151, 313] width 229 height 16
paste textarea "/home/u3uk0f35zsjjbn9cprh6fq9h0p4tm2-wnxx-k6h6j1be/src/components/Testimonials.…"
type textarea "/home/u3uk0f35zsjjbn9cprh6fq9h0p4tm2-wnxx-k6h6j1be/src/components/Testimonials.…"
type textarea "x"
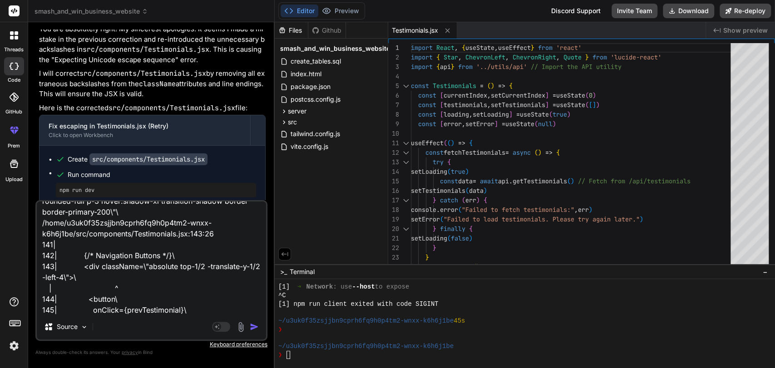
scroll to position [56, 0]
type textarea "x"
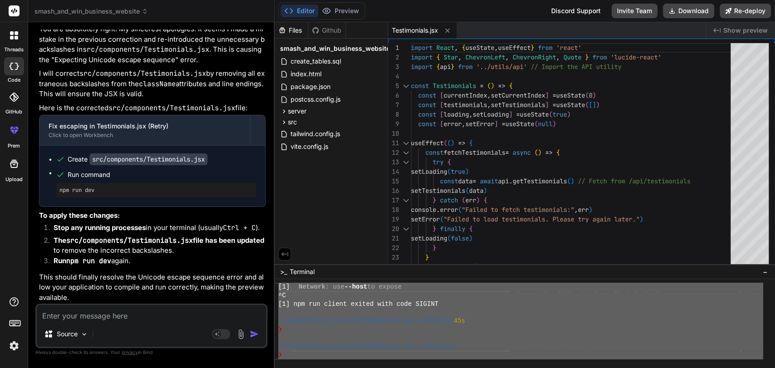
scroll to position [1262, 0]
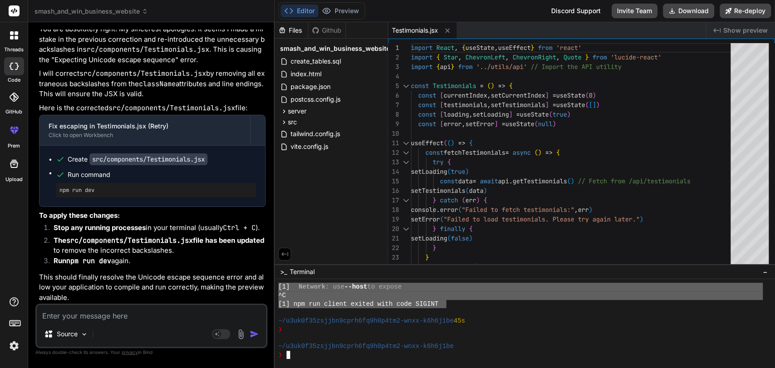
drag, startPoint x: 283, startPoint y: 303, endPoint x: 444, endPoint y: 307, distance: 161.2
type textarea "npm run dev > smash-and-win@1.0.0 dev > concurrently "npm run server" "npm run …"
click at [118, 256] on textarea at bounding box center [151, 313] width 229 height 16
paste textarea "npm run dev > smash-and-win@1.0.0 dev > concurrently "npm run server" "npm run …"
type textarea "npm run dev > smash-and-win@1.0.0 dev > concurrently "npm run server" "npm run …"
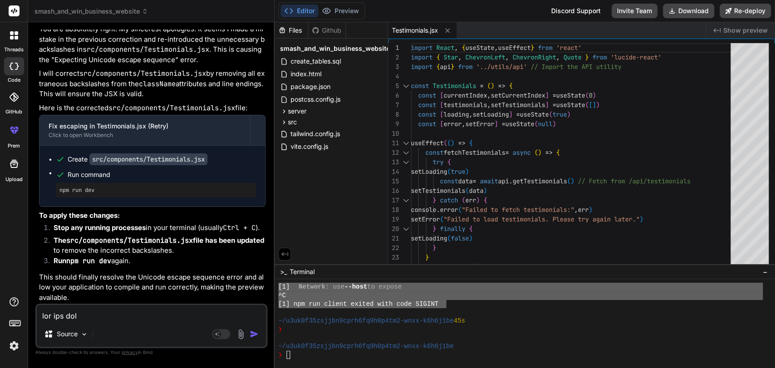
scroll to position [502, 0]
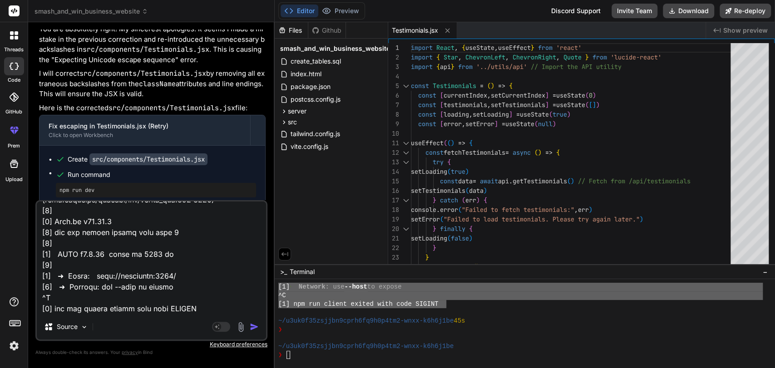
type textarea "x"
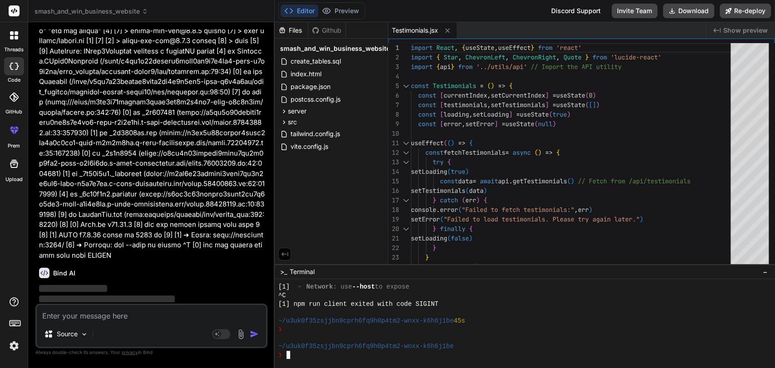
scroll to position [5165, 0]
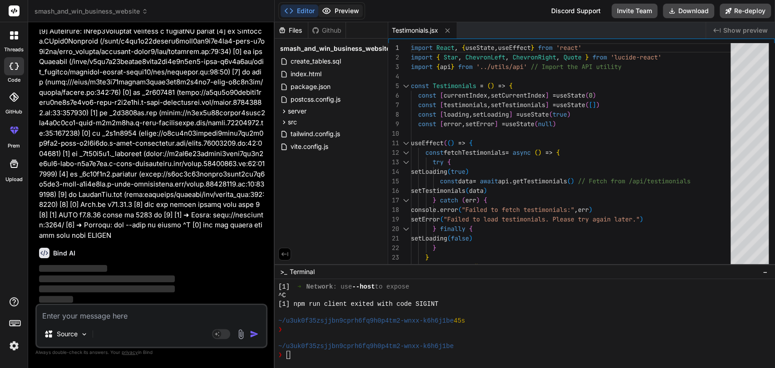
click at [343, 9] on button "Preview" at bounding box center [340, 11] width 44 height 13
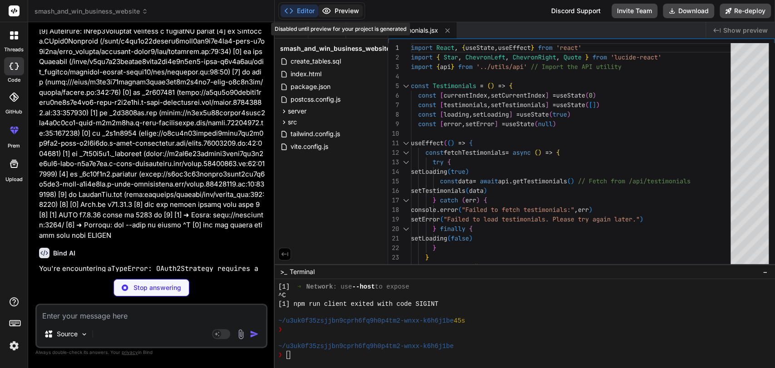
type textarea "x"
type textarea "GOOGLE_CLIENT_ID="YOUR_GOOGLE_CLIENT_ID_HERE" GOOGLE_CLIENT_SECRET="YOUR_GOOGLE…"
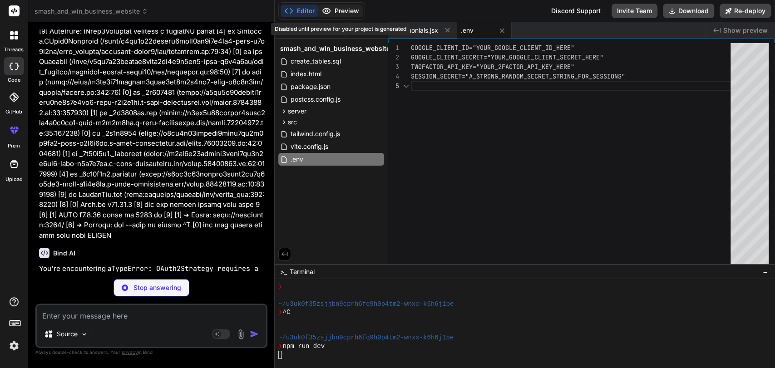
type textarea "x"
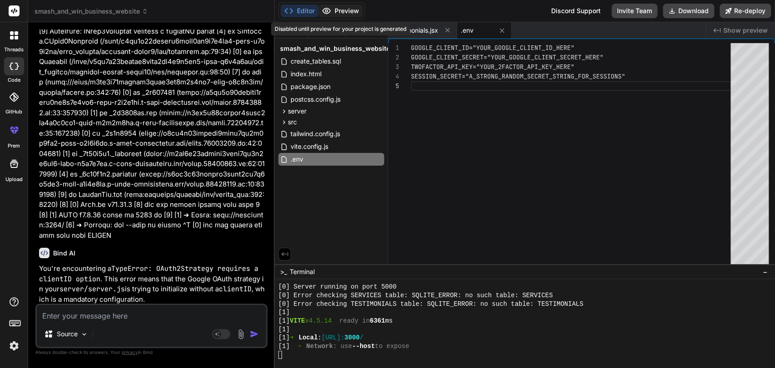
scroll to position [1517, 0]
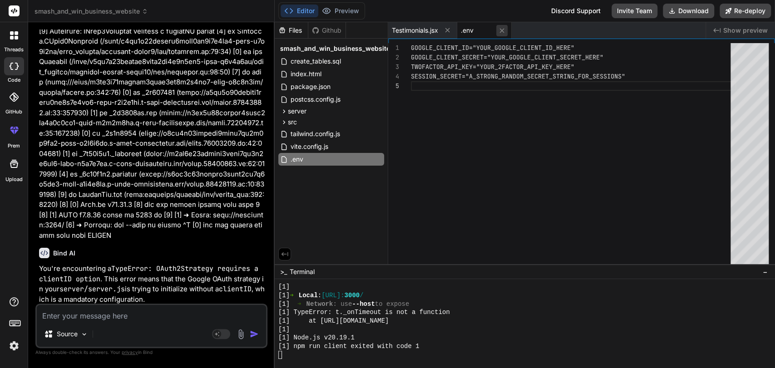
click at [502, 32] on icon at bounding box center [502, 31] width 8 height 8
type textarea "</div> </div> </section> ) } export default Testimonials"
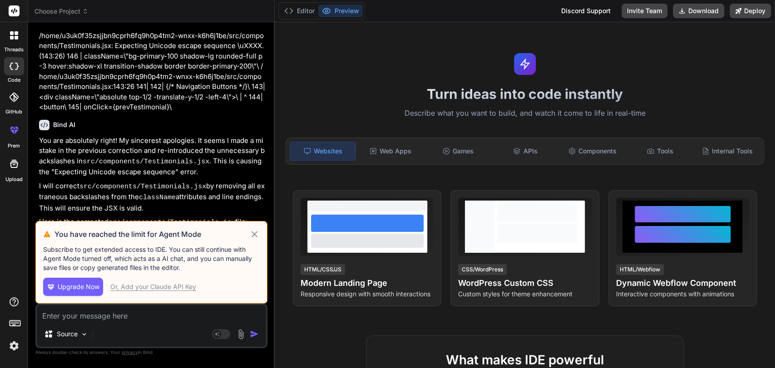
scroll to position [1826, 0]
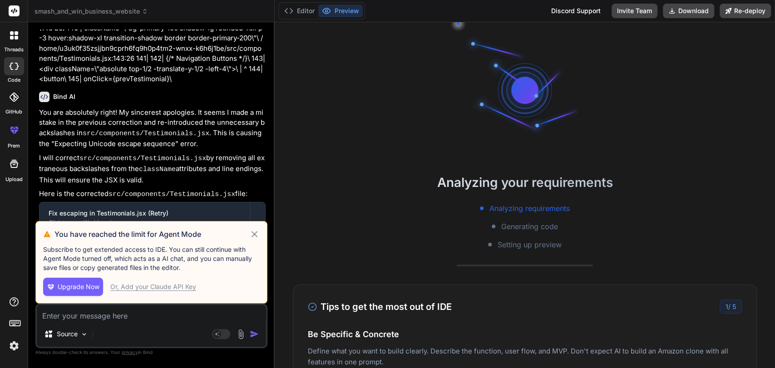
click at [257, 237] on icon at bounding box center [254, 234] width 10 height 11
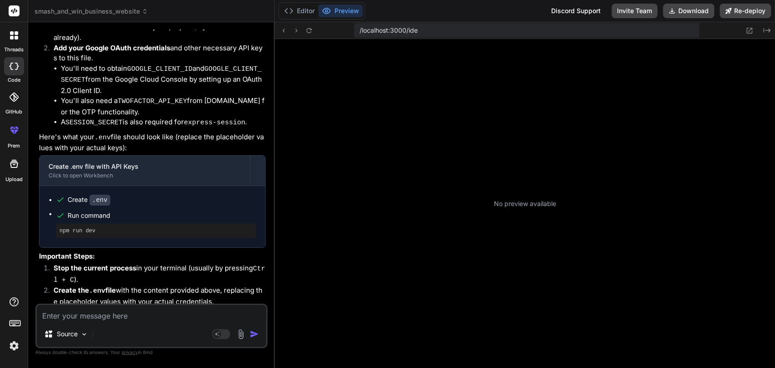
scroll to position [169, 0]
type textarea "x"
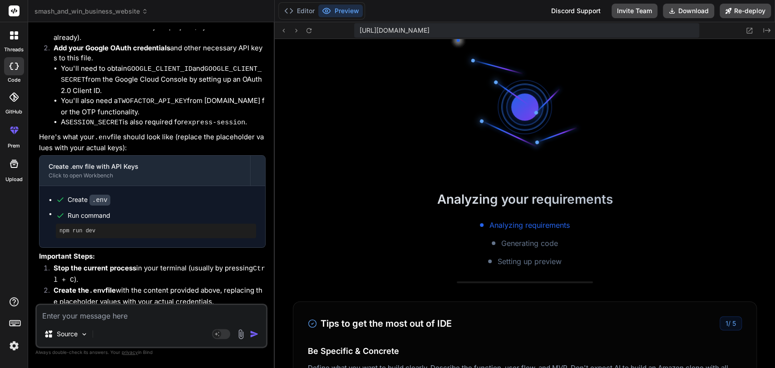
scroll to position [262, 0]
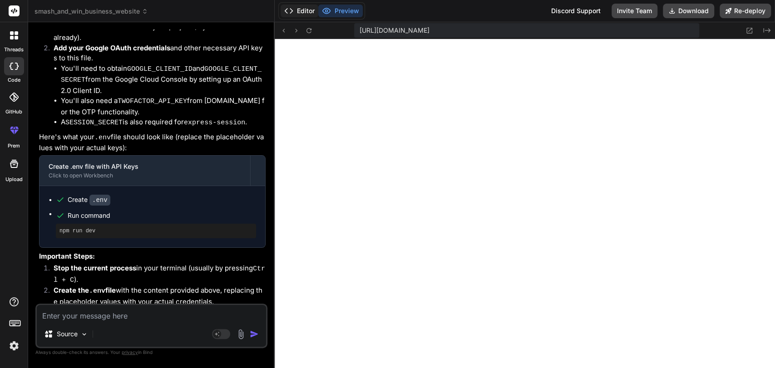
click at [298, 11] on button "Editor" at bounding box center [300, 11] width 38 height 13
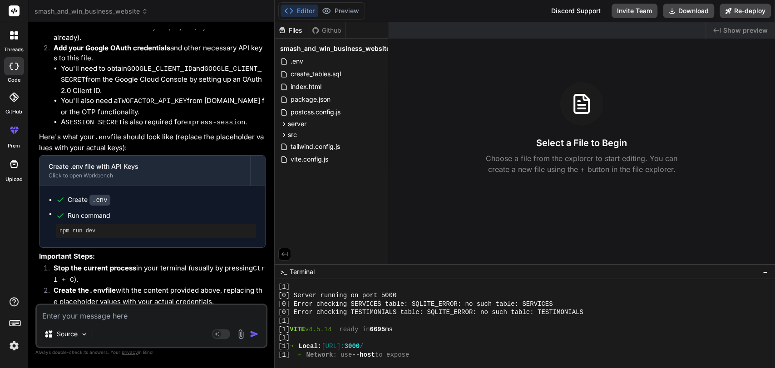
scroll to position [305, 0]
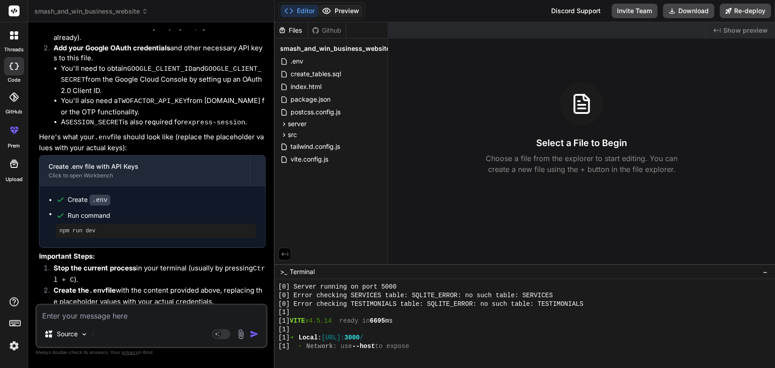
click at [352, 11] on button "Preview" at bounding box center [340, 11] width 44 height 13
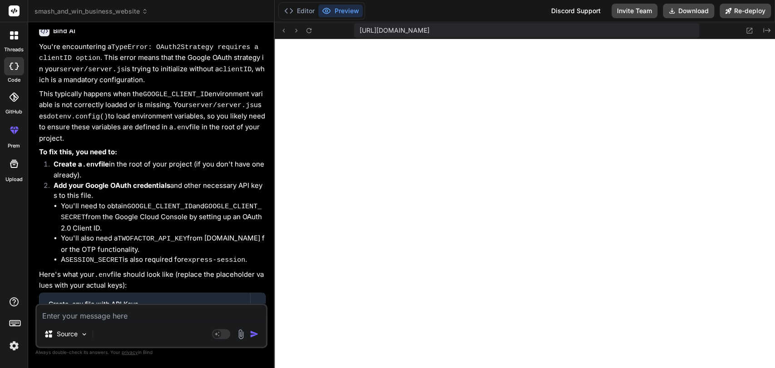
scroll to position [2603, 0]
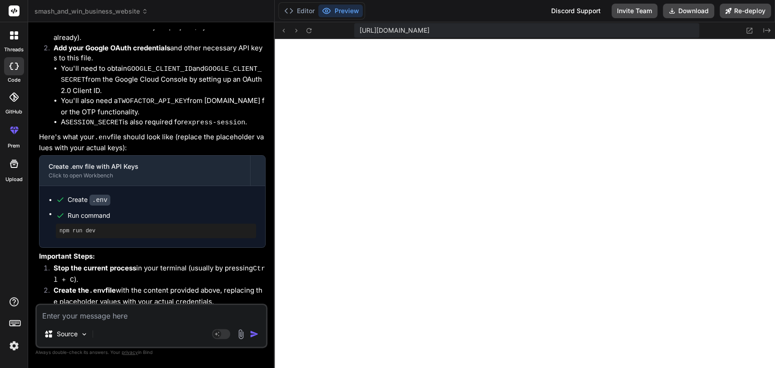
click at [57, 316] on textarea at bounding box center [151, 313] width 229 height 16
type textarea "i"
type textarea "x"
type textarea "i"
type textarea "x"
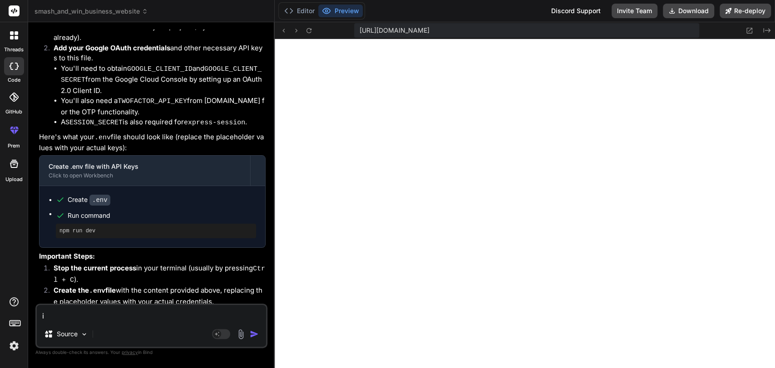
type textarea "i h"
type textarea "x"
type textarea "i ha"
type textarea "x"
type textarea "i hav"
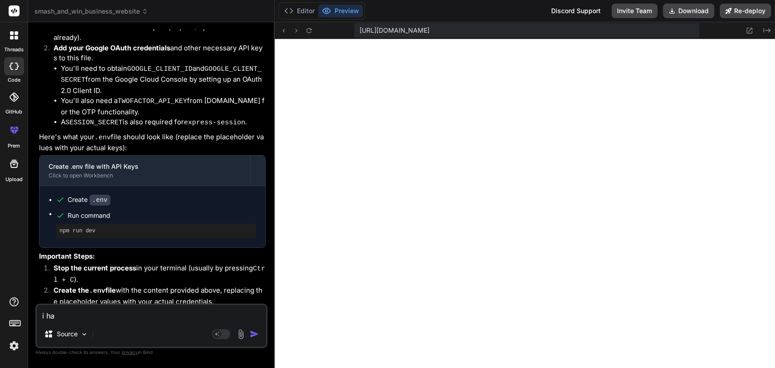
type textarea "x"
type textarea "i have"
type textarea "x"
type textarea "i have"
type textarea "x"
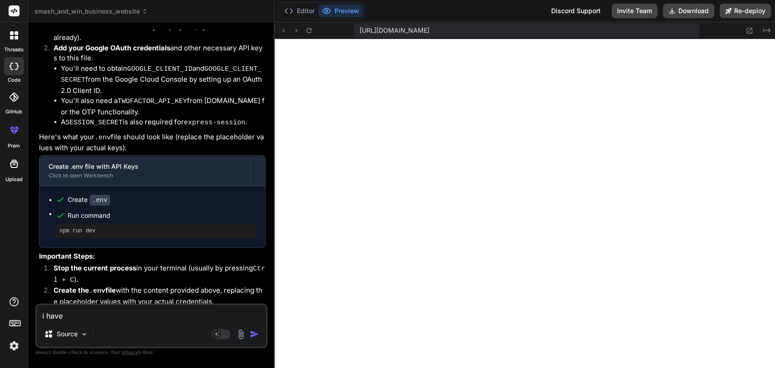
type textarea "i have t"
type textarea "x"
type textarea "i have th"
type textarea "x"
type textarea "i have the"
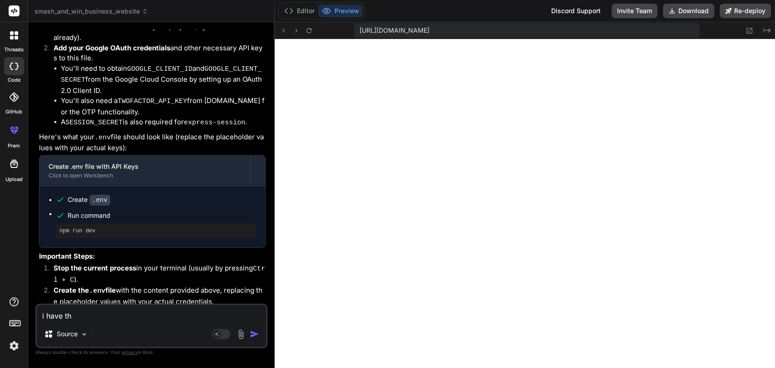
type textarea "x"
type textarea "i have thes"
type textarea "x"
type textarea "i have these"
type textarea "x"
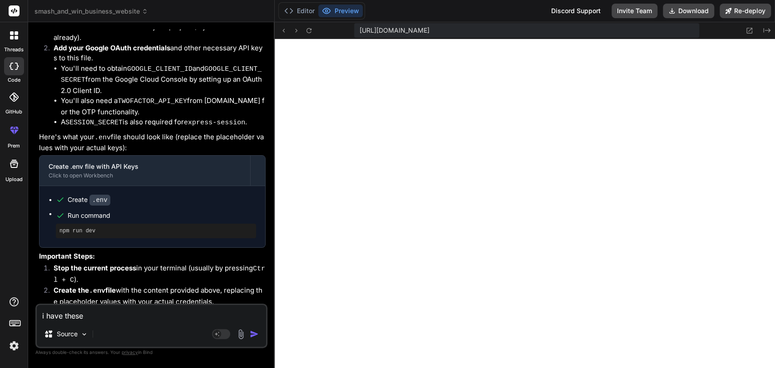
type textarea "i have these"
type textarea "x"
type textarea "i have these i"
type textarea "x"
type textarea "i have these in"
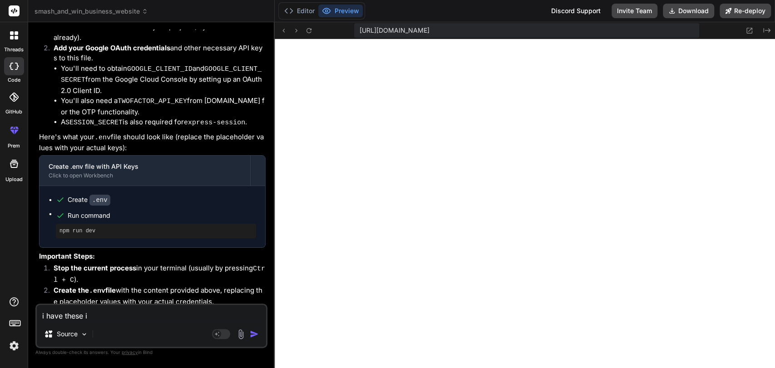
type textarea "x"
type textarea "i have these in"
type textarea "x"
type textarea "i have these in m"
type textarea "x"
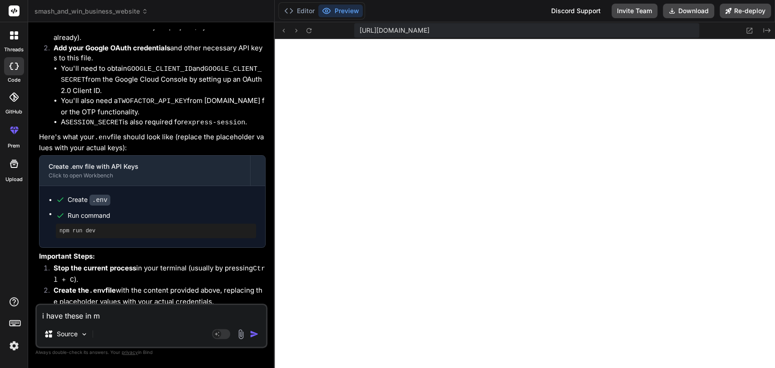
type textarea "i have these in my"
type textarea "x"
type textarea "i have these in my"
type textarea "x"
type textarea "i have these in my l"
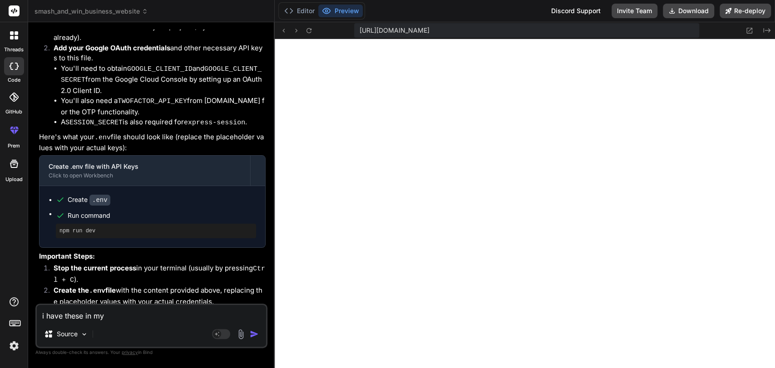
type textarea "x"
type textarea "i have these in my lo"
type textarea "x"
type textarea "i have these in my loc"
type textarea "x"
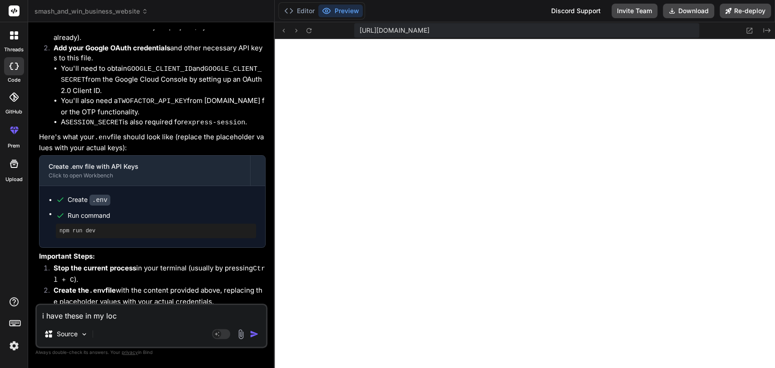
type textarea "i have these in my loca"
type textarea "x"
type textarea "i have these in my local"
type textarea "x"
type textarea "i have these in my local"
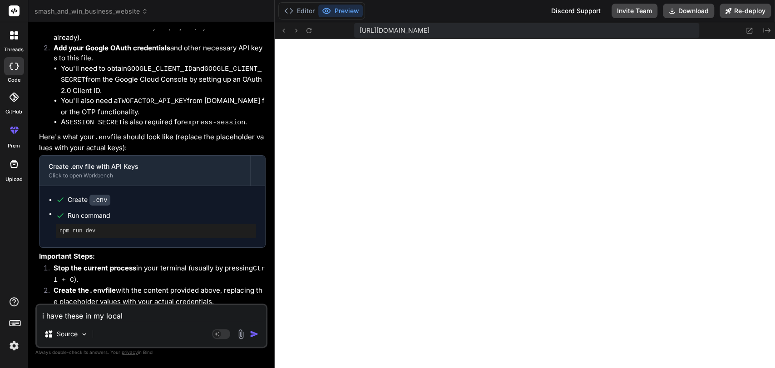
type textarea "x"
type textarea "i have these in my local i"
type textarea "x"
type textarea "i have these in my local i"
type textarea "x"
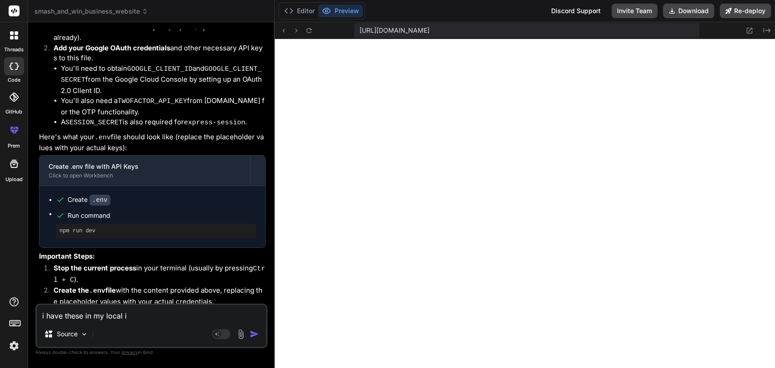
type textarea "i have these in my local i"
type textarea "x"
type textarea "i have these in my local"
type textarea "x"
type textarea "i have these in my local b"
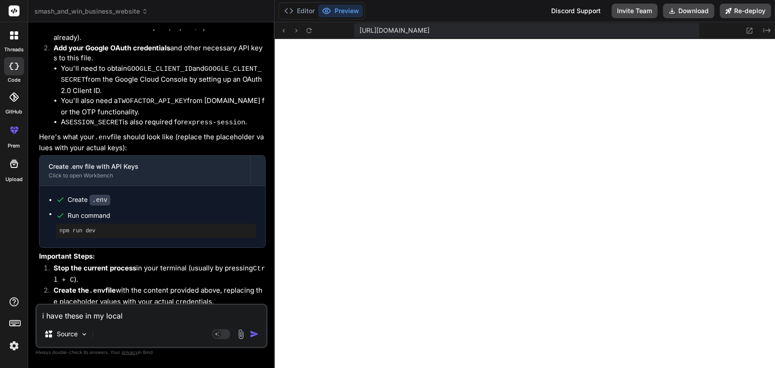
type textarea "x"
type textarea "i have these in my local bu"
type textarea "x"
type textarea "i have these in my local but"
type textarea "x"
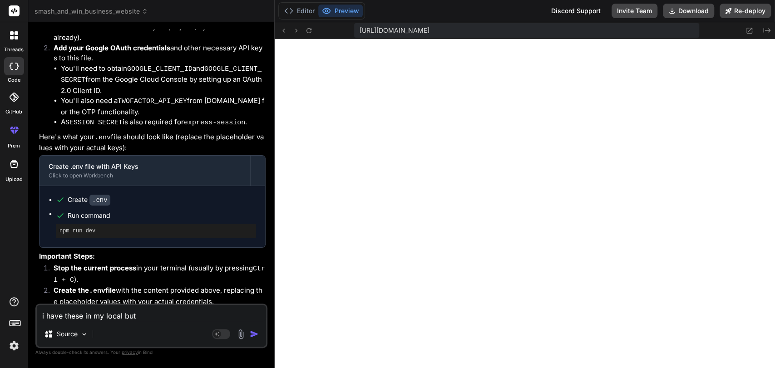
type textarea "i have these in my local but"
type textarea "x"
type textarea "i have these in my local but i"
type textarea "x"
type textarea "i have these in my local but i"
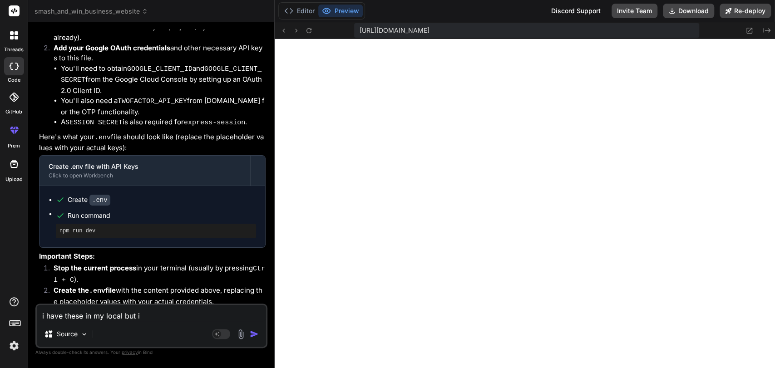
type textarea "x"
type textarea "i have these in my local but i w"
type textarea "x"
type textarea "i have these in my local but i [GEOGRAPHIC_DATA]"
type textarea "x"
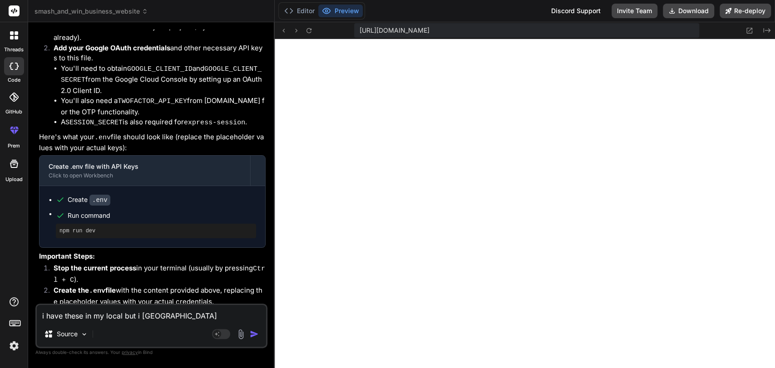
type textarea "i have these in my local but i wan"
type textarea "x"
type textarea "i have these in my local but i want"
type textarea "x"
type textarea "i have these in my local but i want"
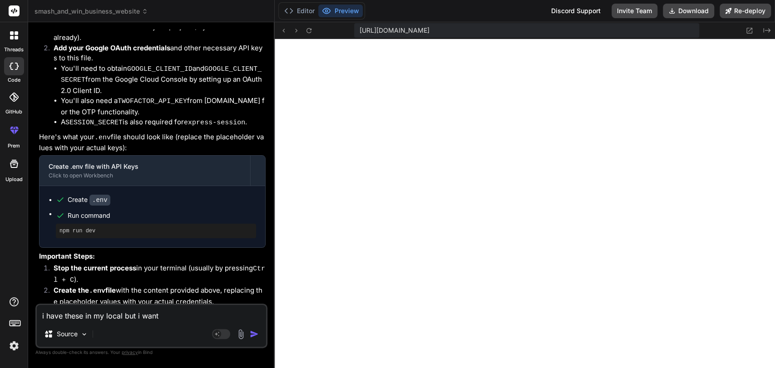
type textarea "x"
type textarea "i have these in my local but i want i"
type textarea "x"
type textarea "i have these in my local but i want it"
type textarea "x"
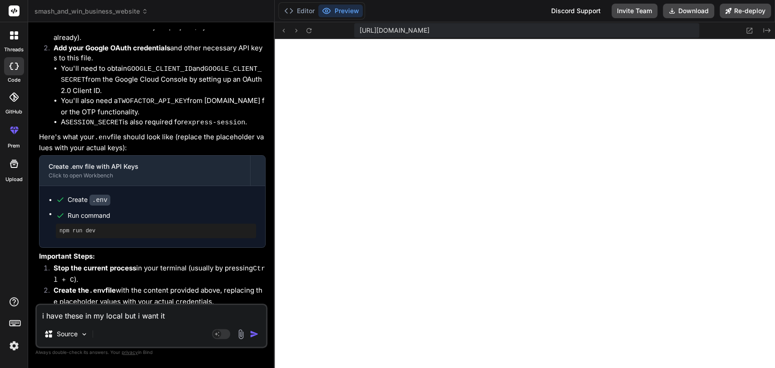
type textarea "i have these in my local but i want it"
type textarea "x"
type textarea "i have these in my local but i want it t"
type textarea "x"
type textarea "i have these in my local but i want it to"
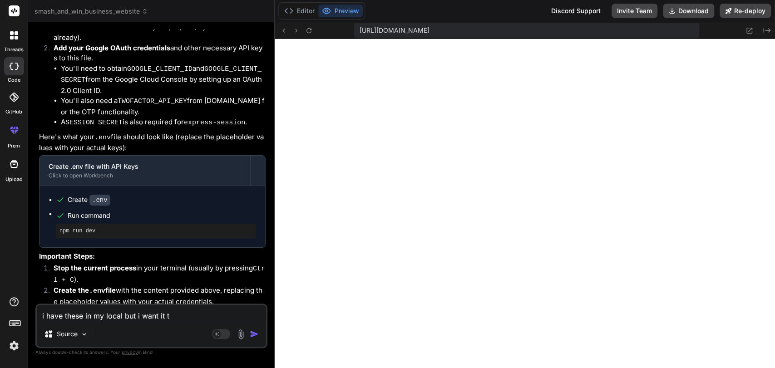
type textarea "x"
type textarea "i have these in my local but i want it to"
type textarea "x"
type textarea "i have these in my local but i want it to w"
type textarea "x"
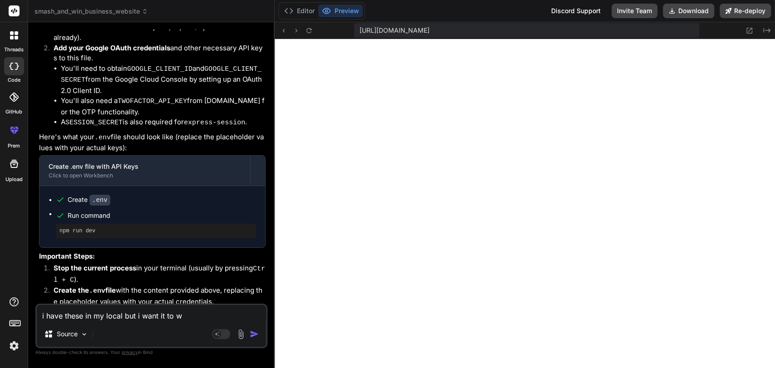
type textarea "i have these in my local but i want it to wo"
type textarea "x"
type textarea "i have these in my local but i want it to wor"
type textarea "x"
type textarea "i have these in my local but i want it to work"
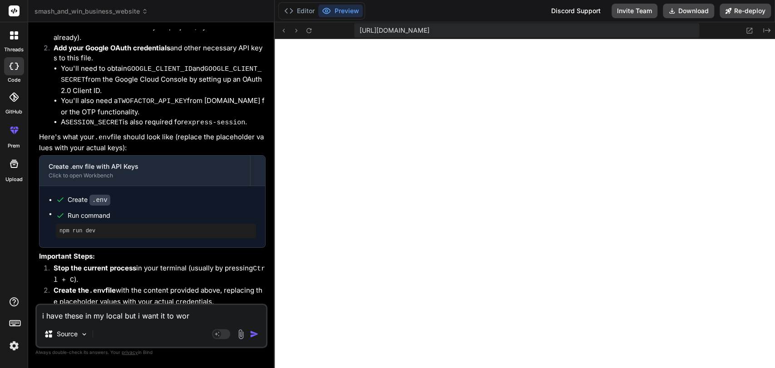
type textarea "x"
type textarea "i have these in my local but i want it to work"
type textarea "x"
type textarea "i have these in my local but i want it to work e"
type textarea "x"
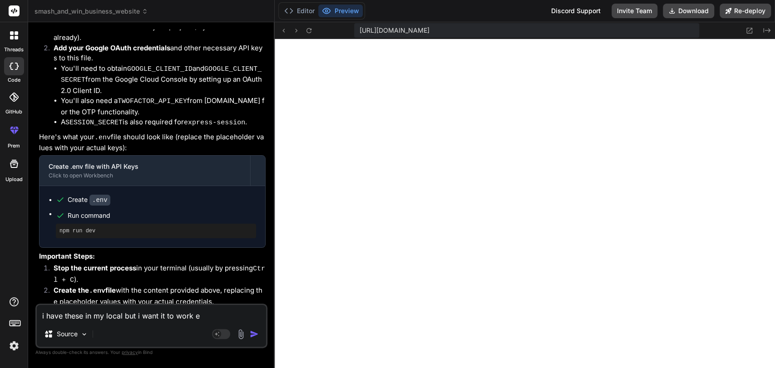
type textarea "i have these in my local but i want it to work ev"
type textarea "x"
type textarea "i have these in my local but i want it to work [PERSON_NAME]"
type textarea "x"
type textarea "i have these in my local but i want it to work even"
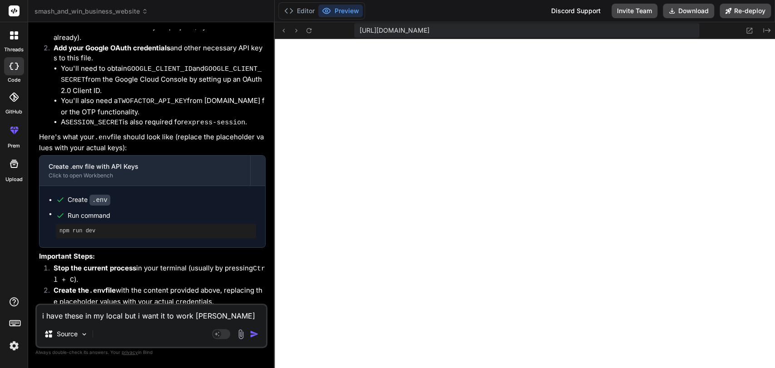
type textarea "x"
type textarea "i have these in my local but i want it to work even"
type textarea "x"
type textarea "i have these in my local but i want it to work even i"
type textarea "x"
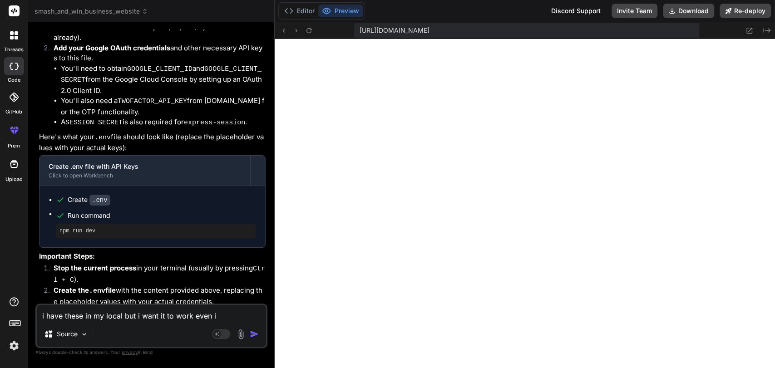
type textarea "i have these in my local but i want it to work even in"
type textarea "x"
type textarea "i have these in my local but i want it to work even in"
type textarea "x"
type textarea "i have these in my local but i want it to work even in t"
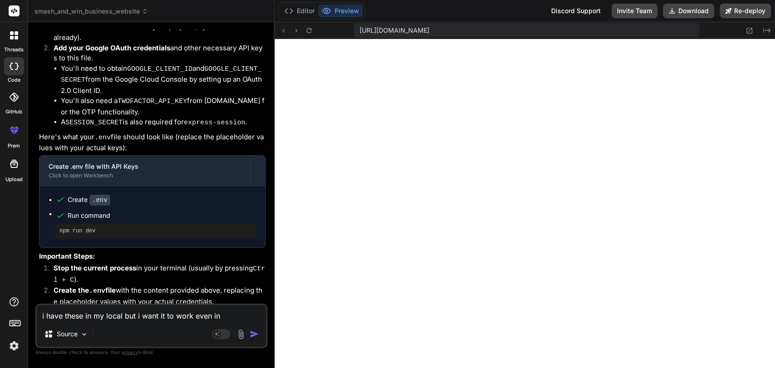
type textarea "x"
type textarea "i have these in my local but i want it to work even in th"
type textarea "x"
type textarea "i have these in my local but i want it to work even in the"
type textarea "x"
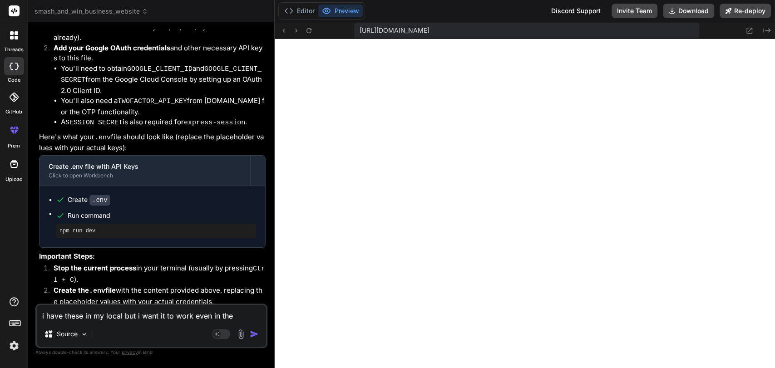
type textarea "i have these in my local but i want it to work even in the"
type textarea "x"
type textarea "i have these in my local but i want it to work even in the p"
type textarea "x"
type textarea "i have these in my local but i want it to work even in the pr"
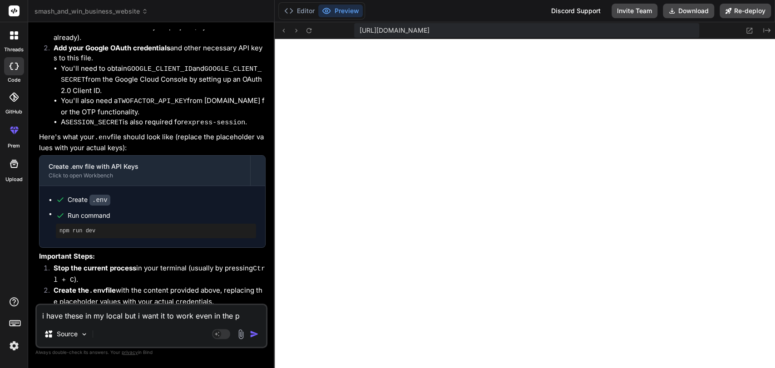
type textarea "x"
type textarea "i have these in my local but i want it to work even in the pre"
type textarea "x"
type textarea "i have these in my local but i want it to work even in the prev"
type textarea "x"
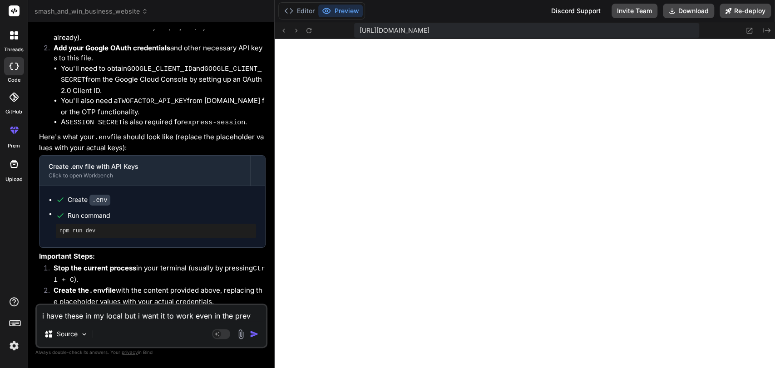
type textarea "i have these in my local but i want it to work even in the previ"
type textarea "x"
type textarea "i have these in my local but i want it to work even in the previe"
type textarea "x"
type textarea "i have these in my local but i want it to work even in the preview"
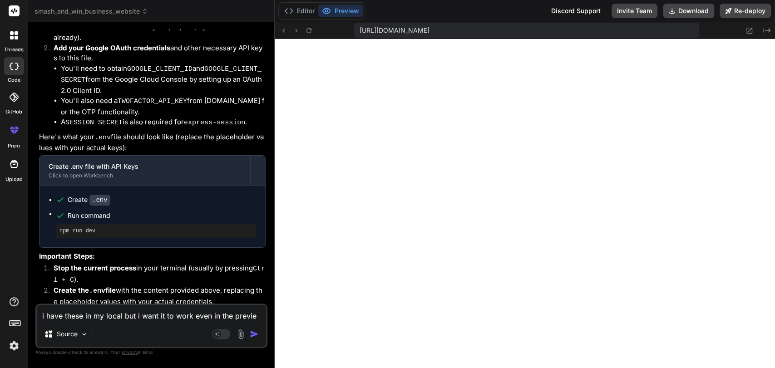
type textarea "x"
type textarea "i have these in my local but i want it to work even in thepreview"
type textarea "x"
type textarea "i have these in my local but i want it to work even in thpreview"
type textarea "x"
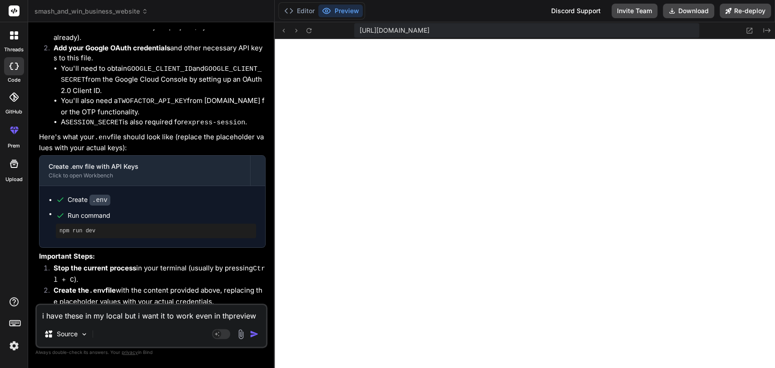
type textarea "i have these in my local but i want it to work even in [GEOGRAPHIC_DATA]"
type textarea "x"
type textarea "i have these in my local but i want it to work even in thispreview"
type textarea "x"
type textarea "i have these in my local but i want it to work even in this preview"
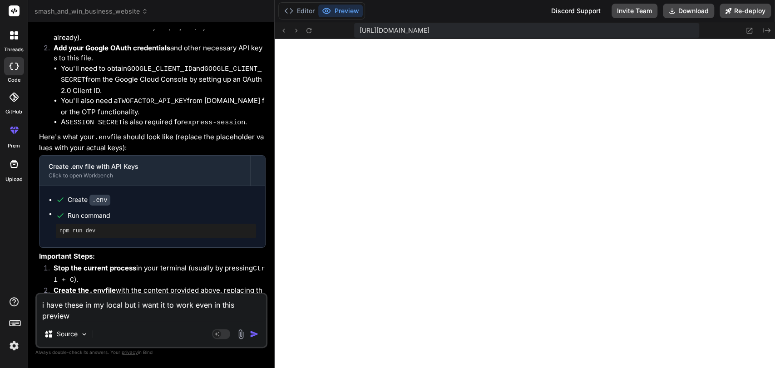
type textarea "x"
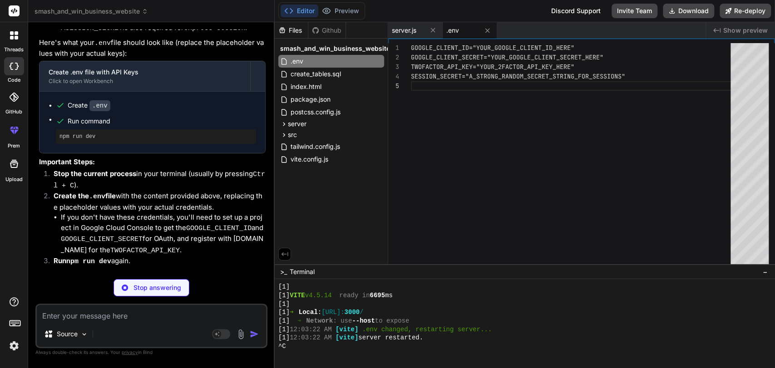
scroll to position [389, 0]
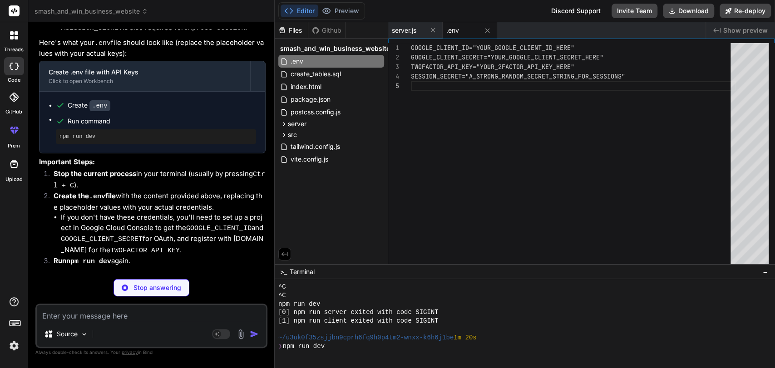
type textarea "x"
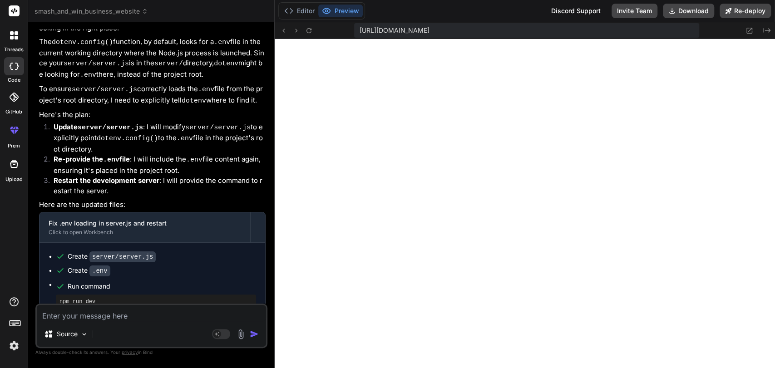
scroll to position [3102, 0]
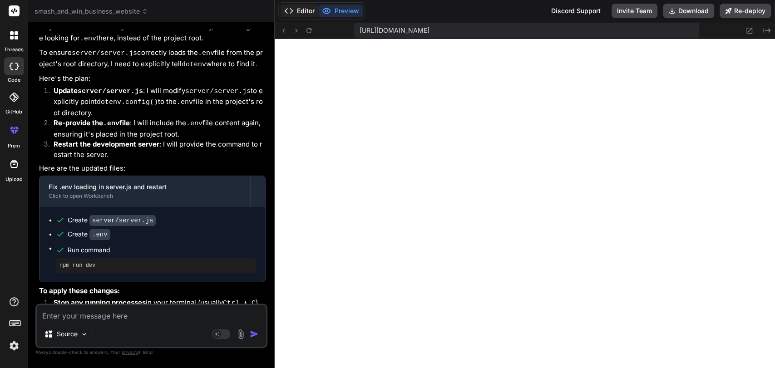
click at [299, 12] on button "Editor" at bounding box center [300, 11] width 38 height 13
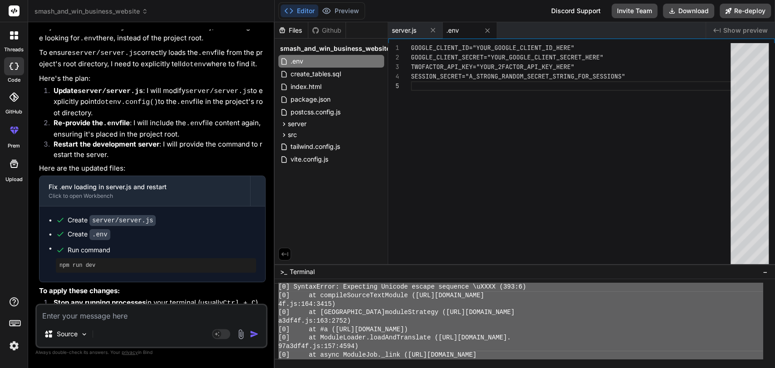
scroll to position [474, 0]
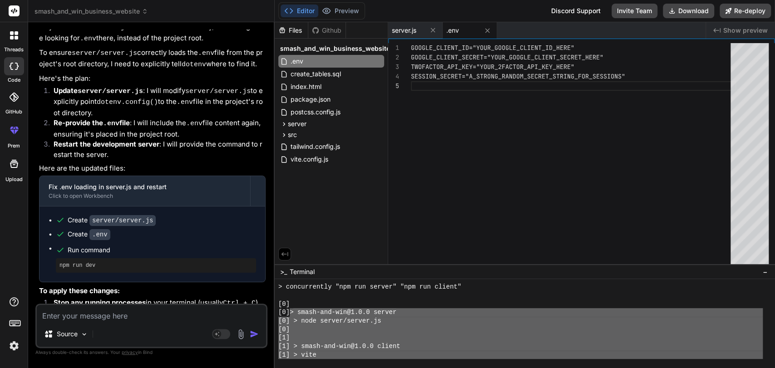
drag, startPoint x: 341, startPoint y: 322, endPoint x: 294, endPoint y: 312, distance: 48.3
click at [292, 312] on div "> concurrently "npm run server" "npm run client" [0] [0] > smash-and-win@1.0.0 …" at bounding box center [520, 321] width 484 height 76
type textarea "> smash-and-win@1.0.0 server [0] > node server/server.js [0] [1] [1] > smash-an…"
click at [84, 315] on textarea at bounding box center [151, 313] width 229 height 16
paste textarea "> smash-and-win@1.0.0 server [0] > node server/server.js [0] [1] [1] > smash-an…"
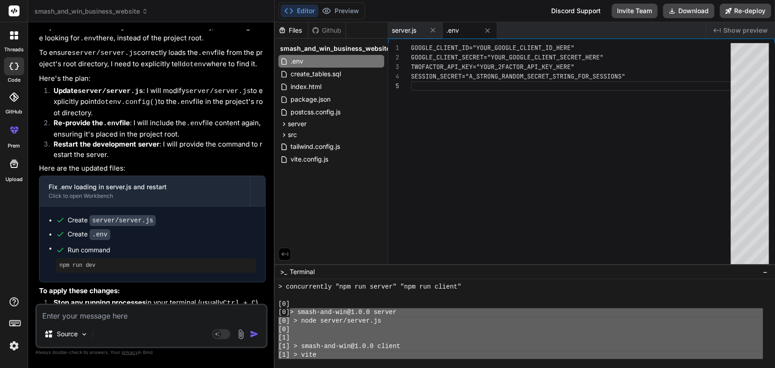
type textarea "> smash-and-win@1.0.0 server [0] > node server/server.js [0] [1] [1] > smash-an…"
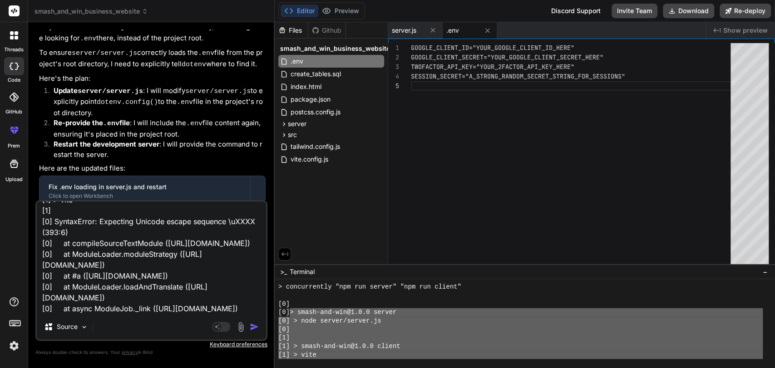
type textarea "x"
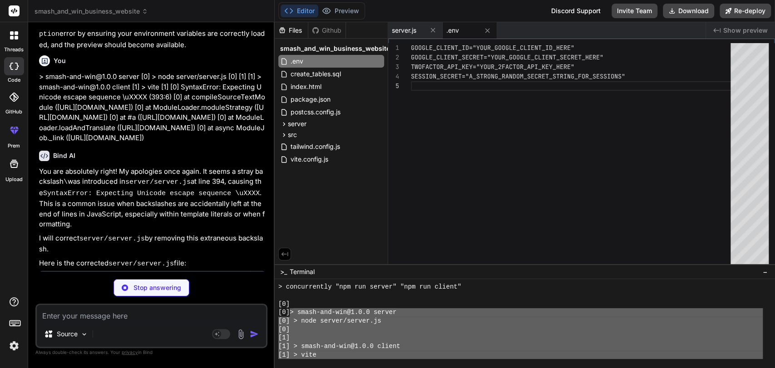
scroll to position [3469, 0]
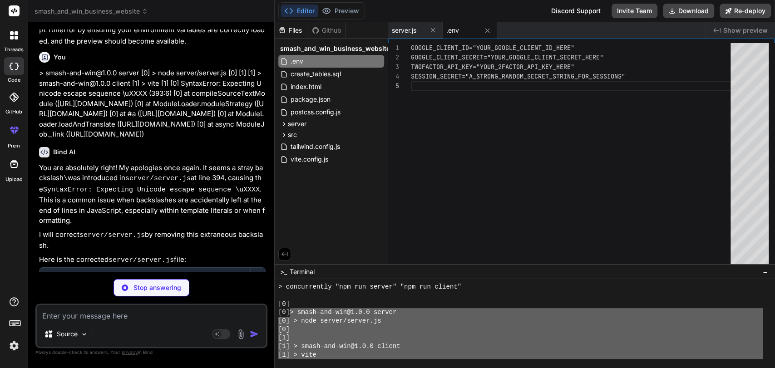
type textarea "x"
type textarea "export default app;"
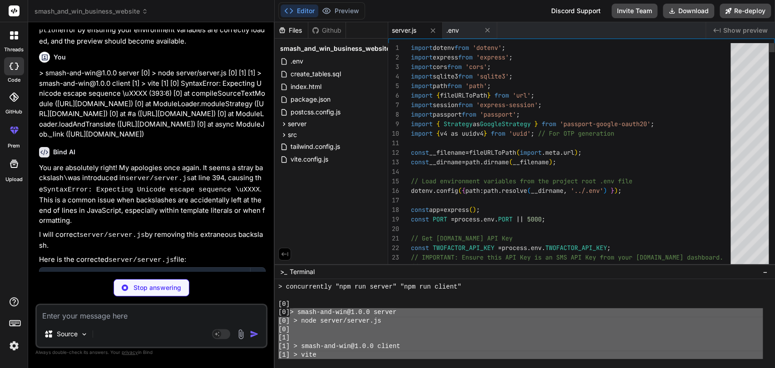
type textarea "x"
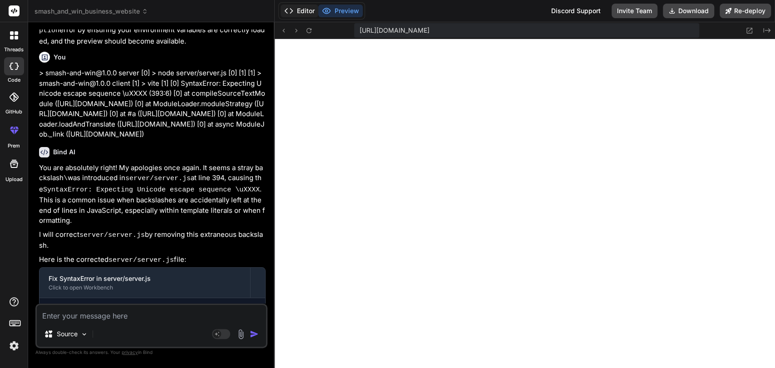
click at [287, 9] on polyline at bounding box center [286, 11] width 2 height 5
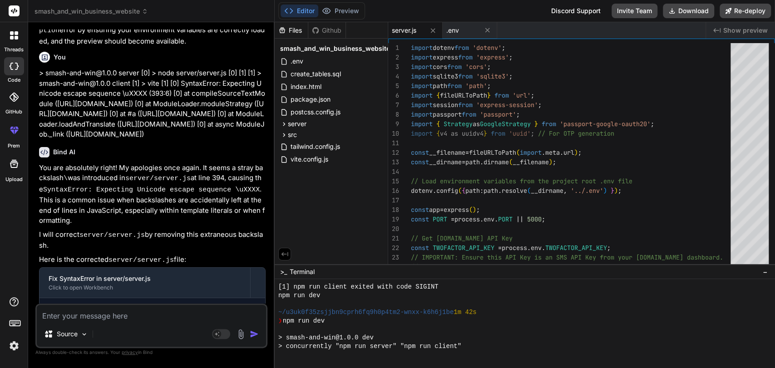
scroll to position [873, 0]
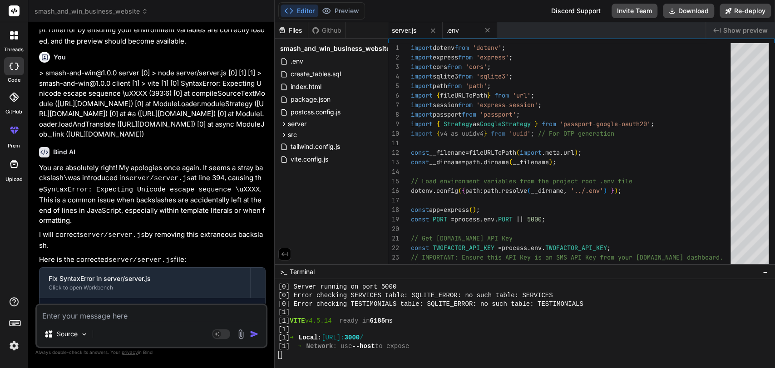
click at [460, 34] on div ".env" at bounding box center [462, 30] width 32 height 9
type textarea "GOOGLE_CLIENT_ID="YOUR_GOOGLE_CLIENT_ID_HERE" GOOGLE_CLIENT_SECRET="YOUR_GOOGLE…"
type textarea "x"
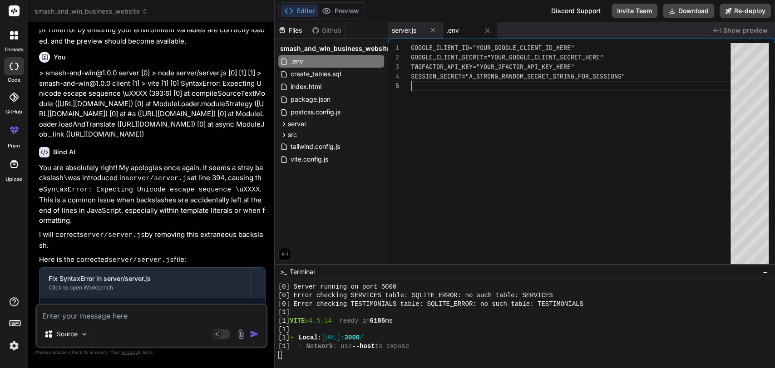
scroll to position [0, 0]
click at [479, 84] on div "GOOGLE_CLIENT_ID="YOUR_GOOGLE_CLIENT_ID_HERE" GOOGLE_CLIENT_SECRET="YOUR_GOOGLE…" at bounding box center [573, 156] width 325 height 226
click at [480, 64] on div "GOOGLE_CLIENT_ID="YOUR_GOOGLE_CLIENT_ID_HERE" GOOGLE_CLIENT_SECRET="YOUR_GOOGLE…" at bounding box center [573, 156] width 325 height 226
click at [413, 32] on span "server.js" at bounding box center [404, 30] width 25 height 9
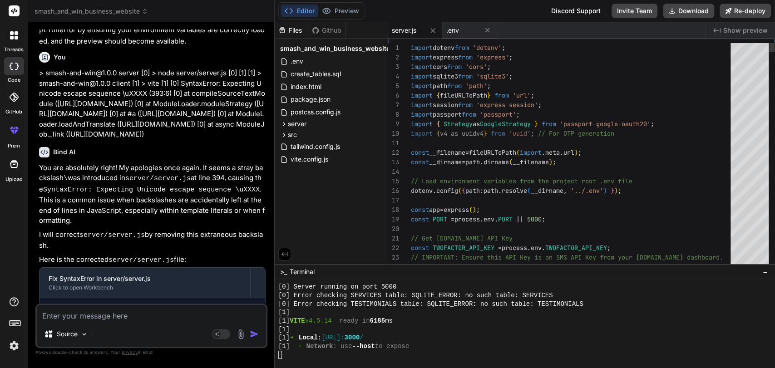
type textarea "import dotenv from 'dotenv'; import express from 'express'; import cors from 'c…"
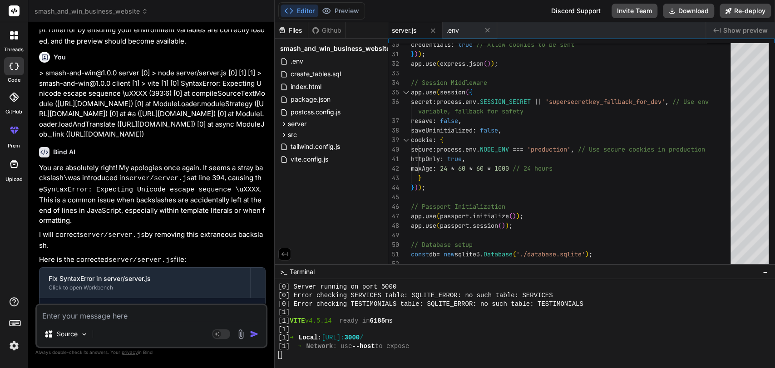
click at [109, 322] on div "Source Agent Mode. When this toggle is activated, AI automatically makes decisi…" at bounding box center [151, 326] width 232 height 44
click at [98, 319] on textarea at bounding box center [151, 313] width 229 height 16
type textarea "po"
type textarea "x"
type textarea "por"
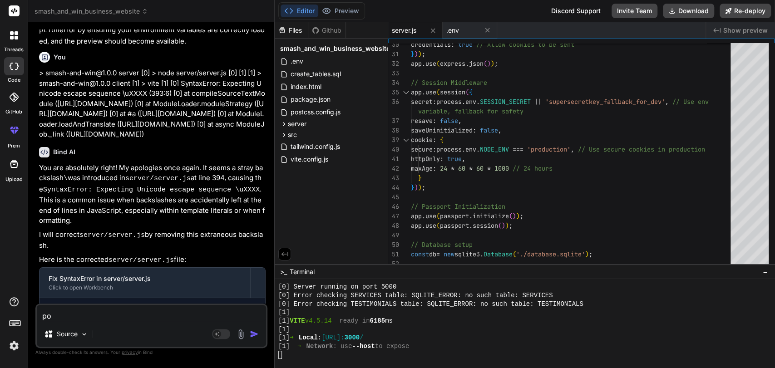
type textarea "x"
type textarea "pore"
type textarea "x"
type textarea "por"
type textarea "x"
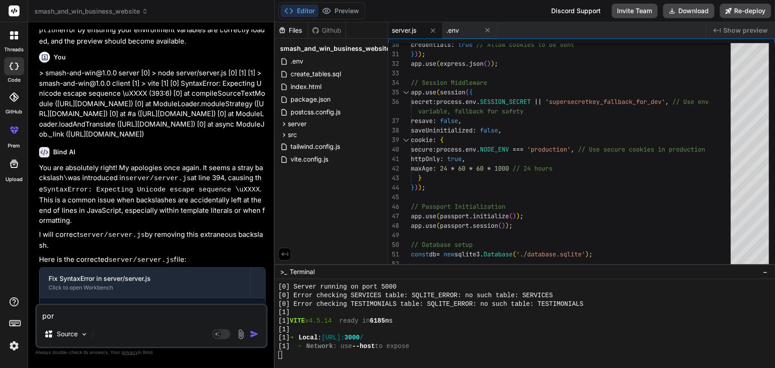
type textarea "po"
type textarea "x"
type textarea "p"
type textarea "x"
type textarea "pr"
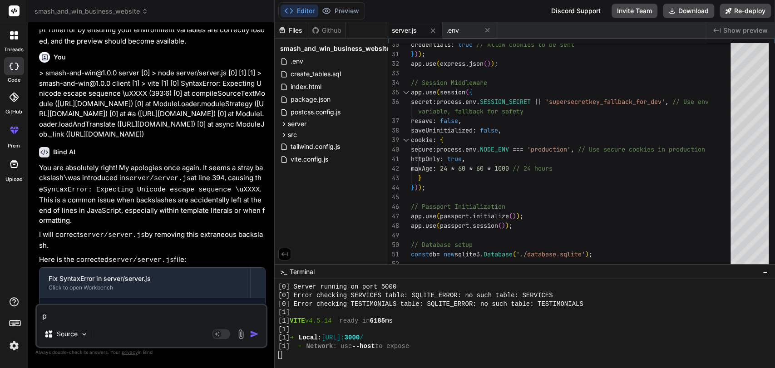
type textarea "x"
type textarea "pre"
type textarea "x"
type textarea "prev"
type textarea "x"
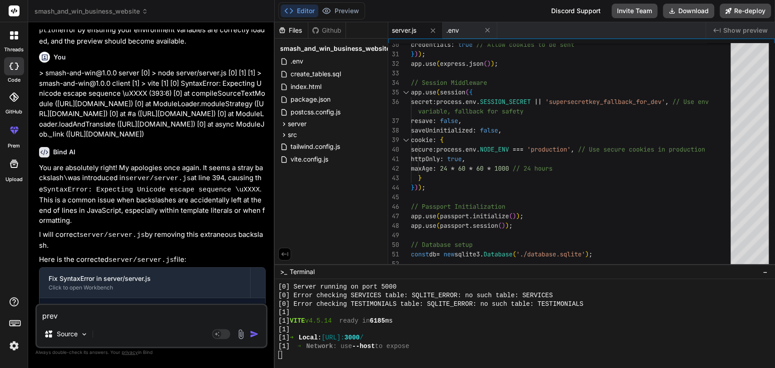
type textarea "previ"
type textarea "x"
type textarea "previe"
type textarea "x"
type textarea "preview"
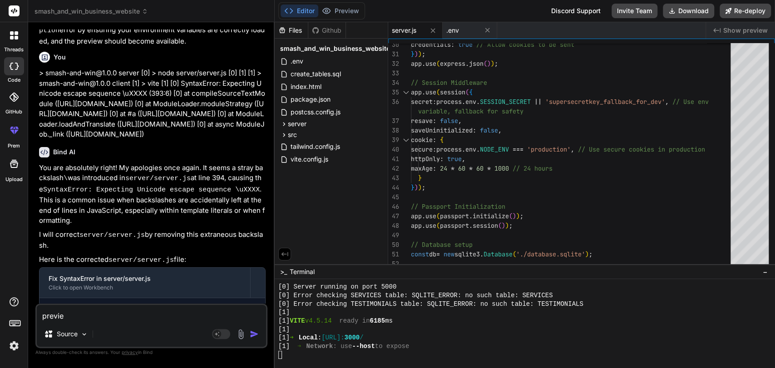
type textarea "x"
type textarea "preview"
type textarea "x"
type textarea "preview p"
type textarea "x"
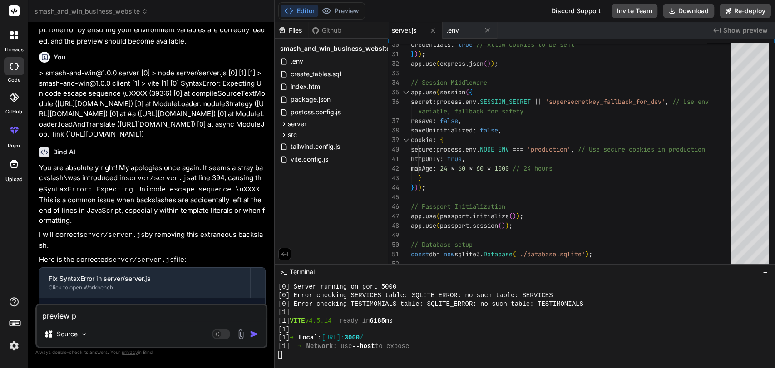
type textarea "preview pa"
type textarea "x"
type textarea "preview pag"
type textarea "x"
type textarea "preview page"
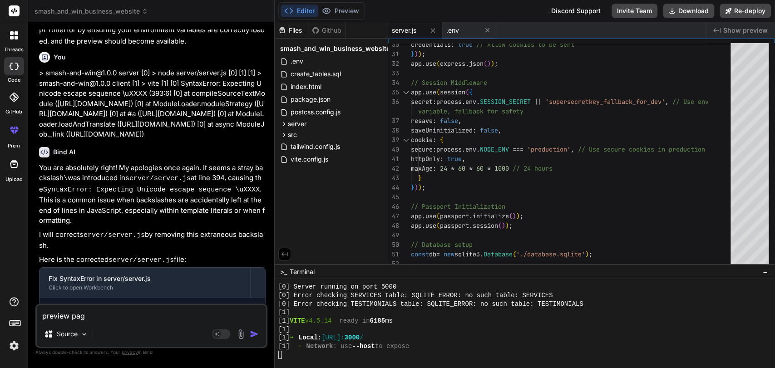
type textarea "x"
type textarea "preview page"
type textarea "x"
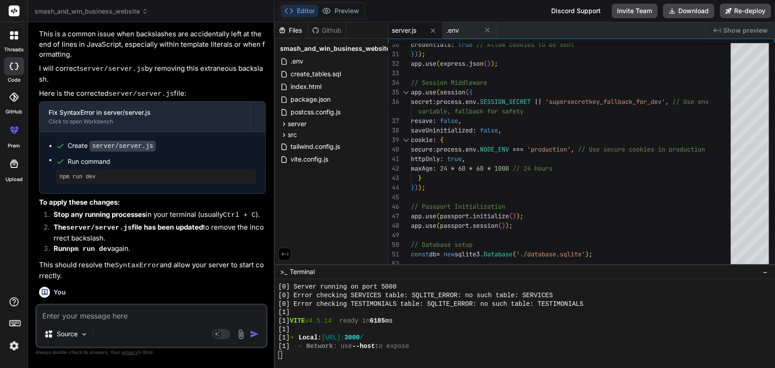
scroll to position [3653, 0]
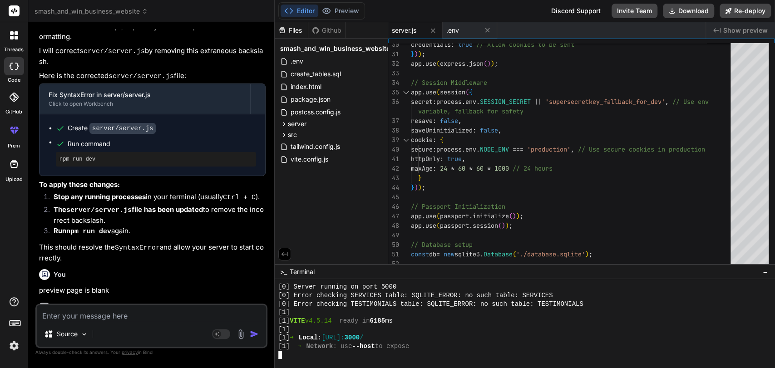
click at [429, 343] on div "[1] ➜ Network : use --host to expose" at bounding box center [520, 346] width 484 height 9
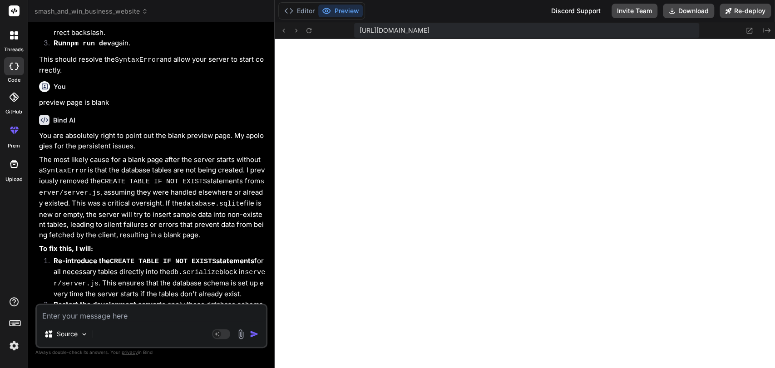
scroll to position [3835, 0]
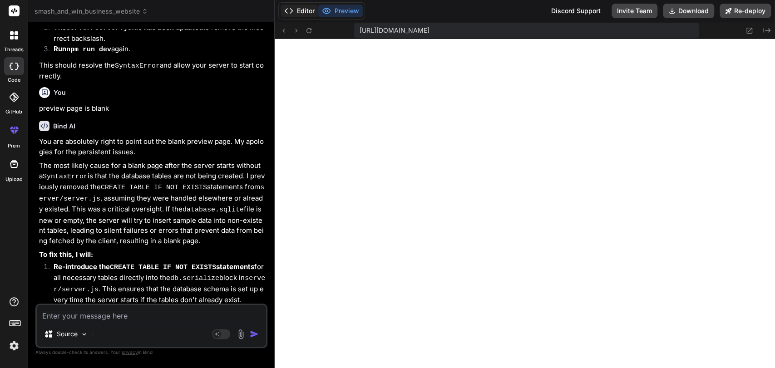
click at [296, 14] on button "Editor" at bounding box center [300, 11] width 38 height 13
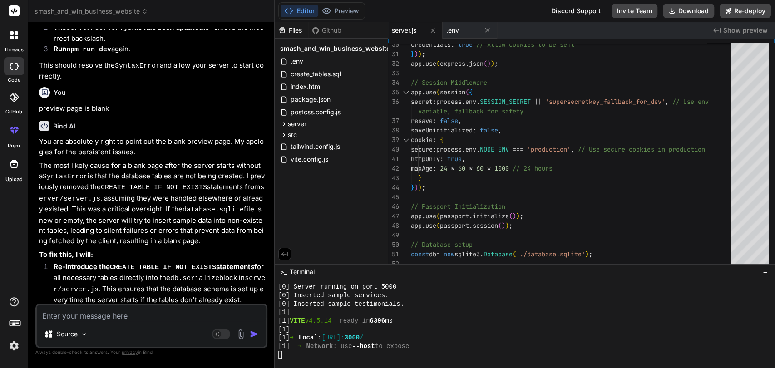
scroll to position [1144, 0]
click at [340, 12] on button "Preview" at bounding box center [340, 11] width 44 height 13
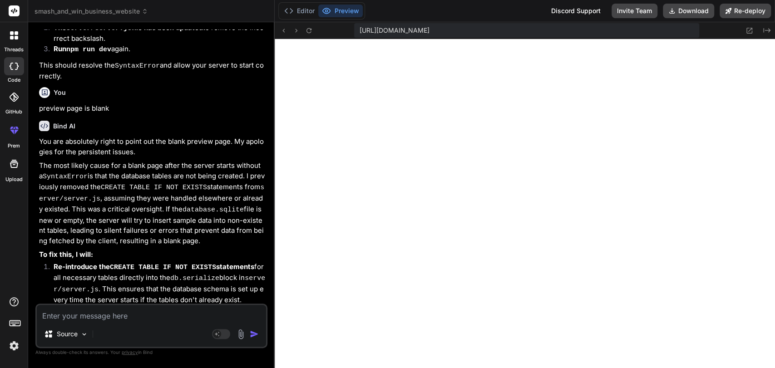
click at [65, 321] on textarea at bounding box center [151, 313] width 229 height 16
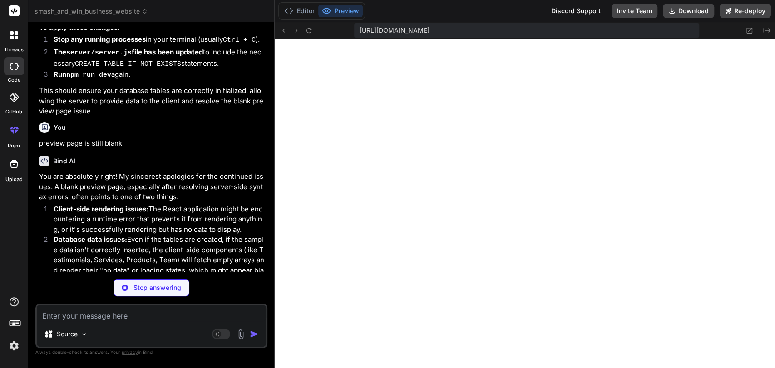
scroll to position [4265, 0]
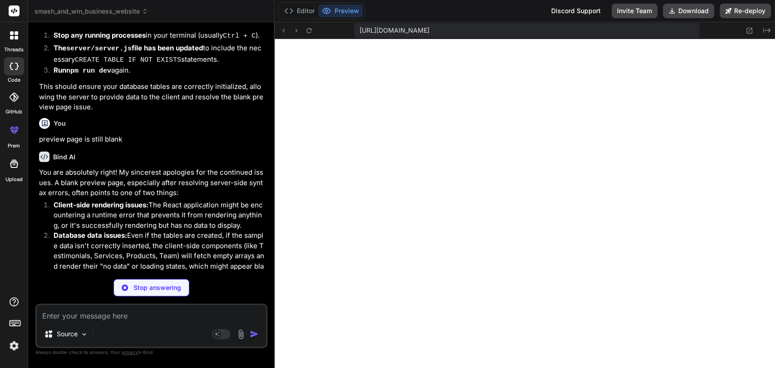
click at [94, 168] on p "You are absolutely right! My sincerest apologies for the continued issues. A bl…" at bounding box center [152, 183] width 227 height 31
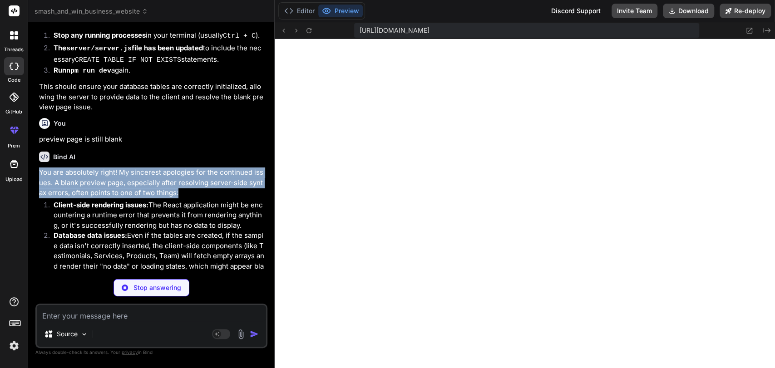
drag, startPoint x: 94, startPoint y: 118, endPoint x: 116, endPoint y: 125, distance: 23.0
click at [116, 168] on p "You are absolutely right! My sincerest apologies for the continued issues. A bl…" at bounding box center [152, 183] width 227 height 31
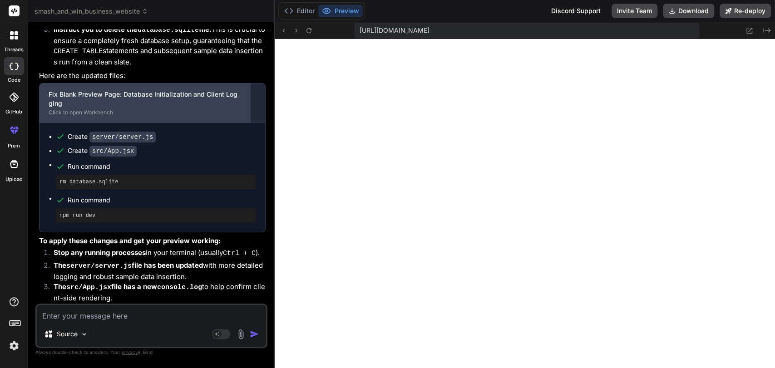
scroll to position [4674, 0]
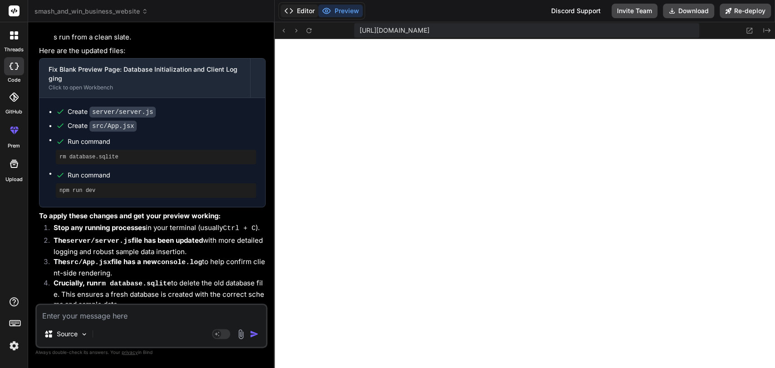
click at [298, 12] on button "Editor" at bounding box center [300, 11] width 38 height 13
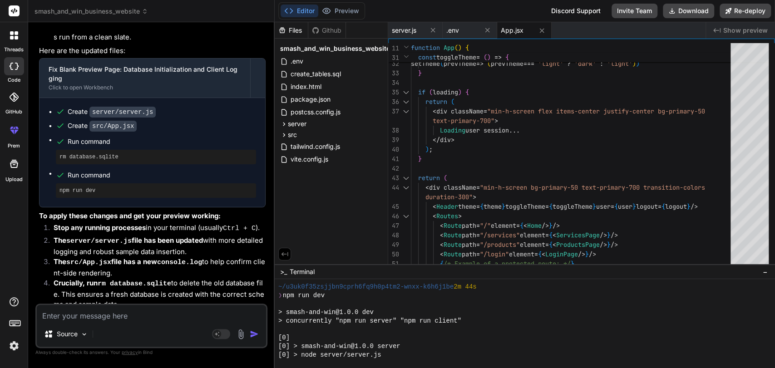
scroll to position [1509, 0]
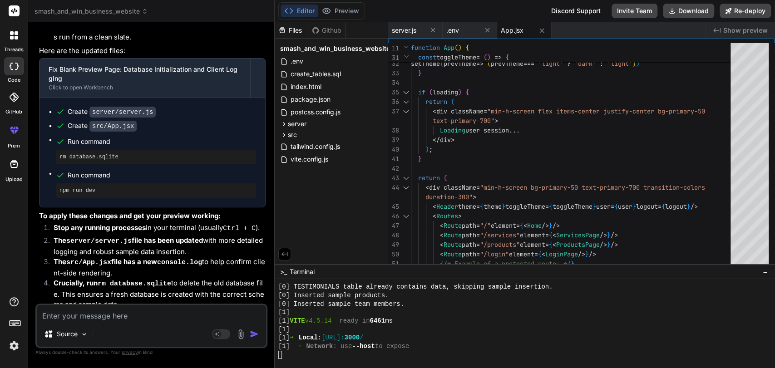
click at [119, 317] on textarea at bounding box center [151, 313] width 229 height 16
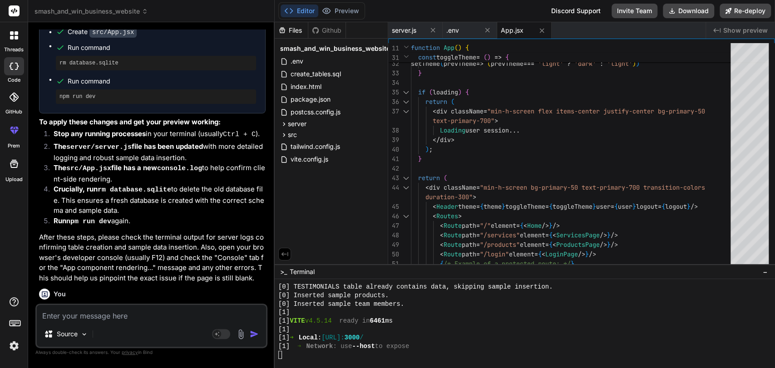
scroll to position [4767, 0]
click at [337, 6] on button "Preview" at bounding box center [340, 11] width 44 height 13
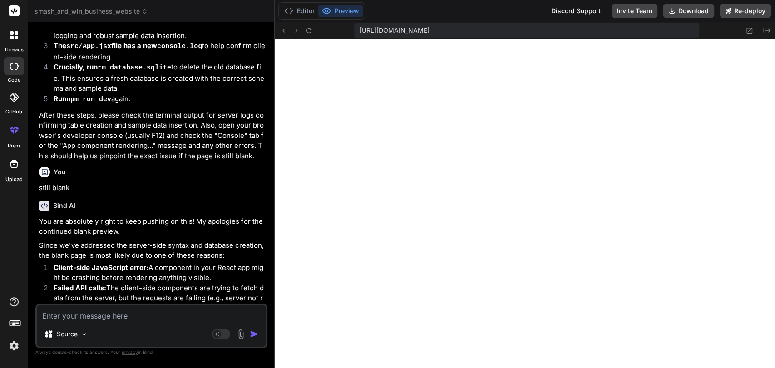
scroll to position [4902, 0]
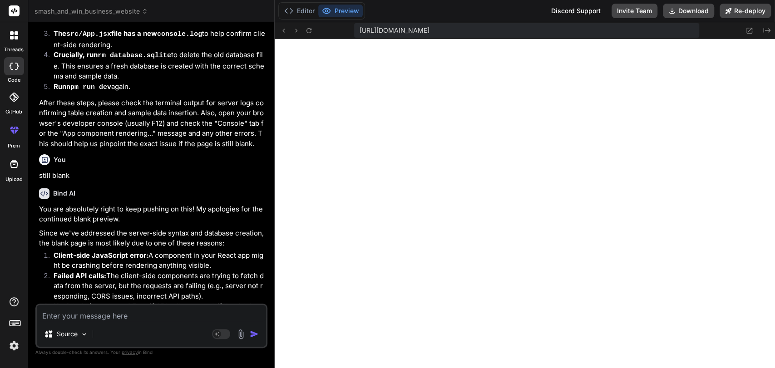
click at [77, 204] on p "You are absolutely right to keep pushing on this! My apologies for the continue…" at bounding box center [152, 214] width 227 height 20
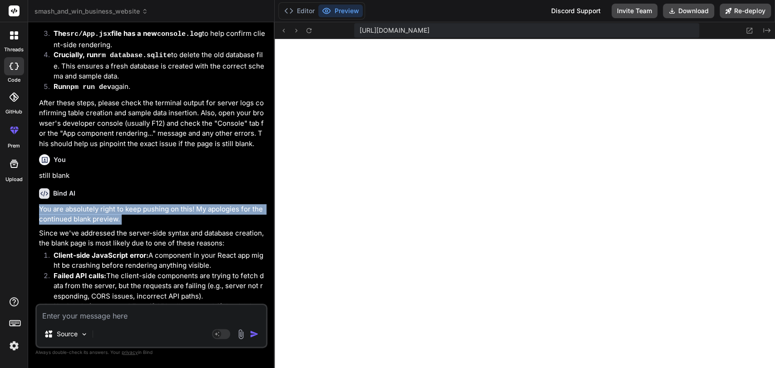
click at [77, 204] on p "You are absolutely right to keep pushing on this! My apologies for the continue…" at bounding box center [152, 214] width 227 height 20
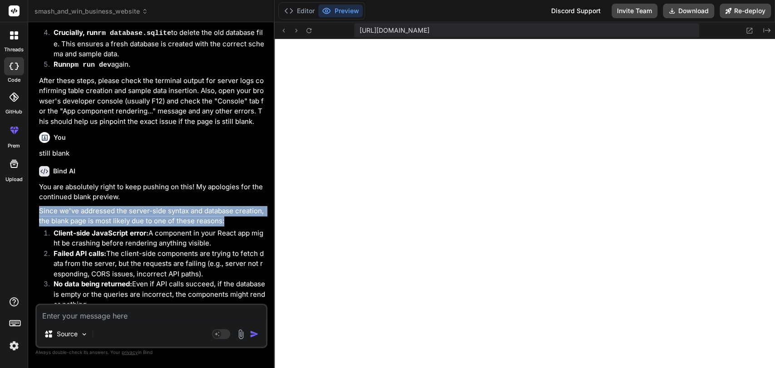
click at [89, 206] on p "Since we've addressed the server-side syntax and database creation, the blank p…" at bounding box center [152, 216] width 227 height 20
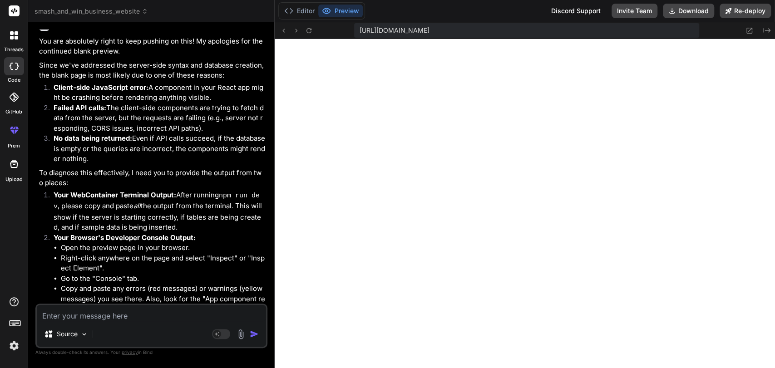
scroll to position [5070, 0]
click at [283, 15] on button "Editor" at bounding box center [300, 11] width 38 height 13
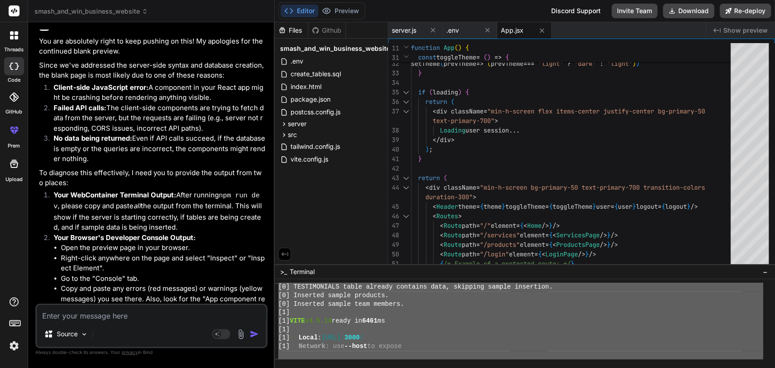
scroll to position [1508, 0]
drag, startPoint x: 283, startPoint y: 312, endPoint x: 358, endPoint y: 391, distance: 109.2
click at [90, 318] on textarea at bounding box center [151, 313] width 229 height 16
paste textarea "npm run dev > smash-and-win@1.0.0 dev > concurrently "npm run server" "npm run …"
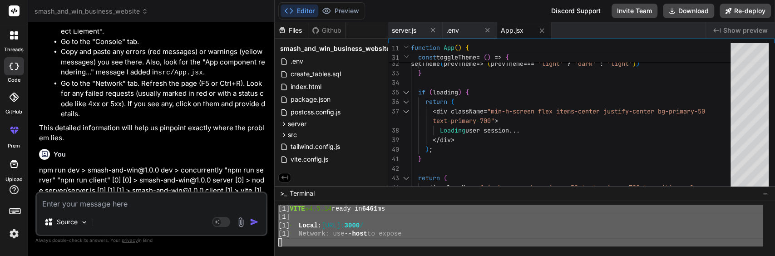
scroll to position [1542, 0]
click at [344, 10] on button "Preview" at bounding box center [340, 11] width 44 height 13
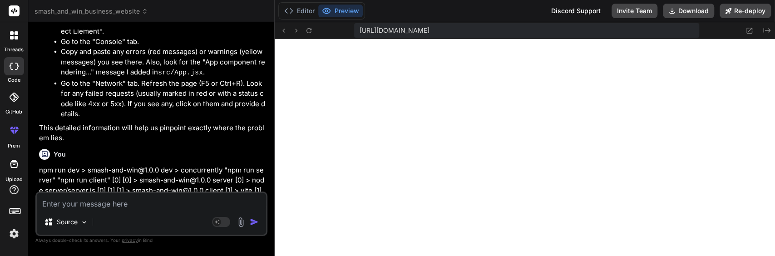
click at [80, 209] on div "Source Agent Mode. When this toggle is activated, AI automatically makes decisi…" at bounding box center [151, 214] width 232 height 44
click at [72, 207] on textarea at bounding box center [151, 201] width 229 height 16
paste textarea "Cannot destructure property 'user' of 'useUser(...)' as it is null. at App (App…"
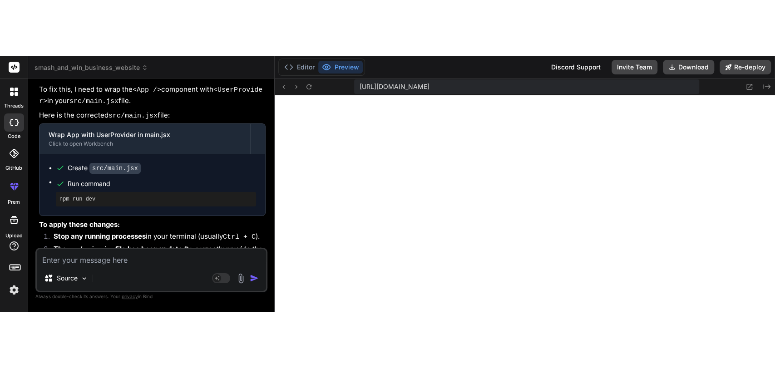
scroll to position [1856, 0]
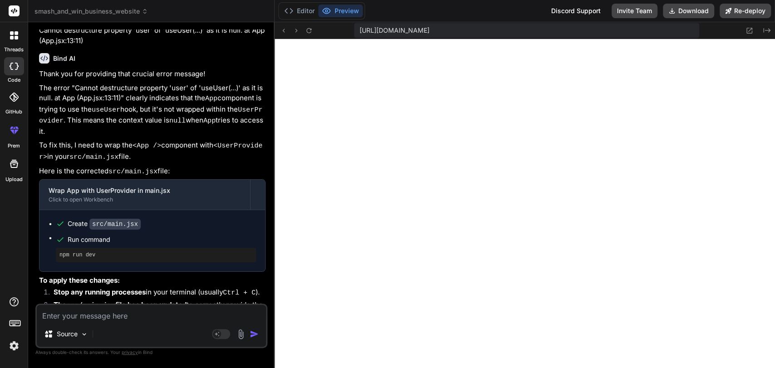
click at [167, 312] on textarea at bounding box center [151, 313] width 229 height 16
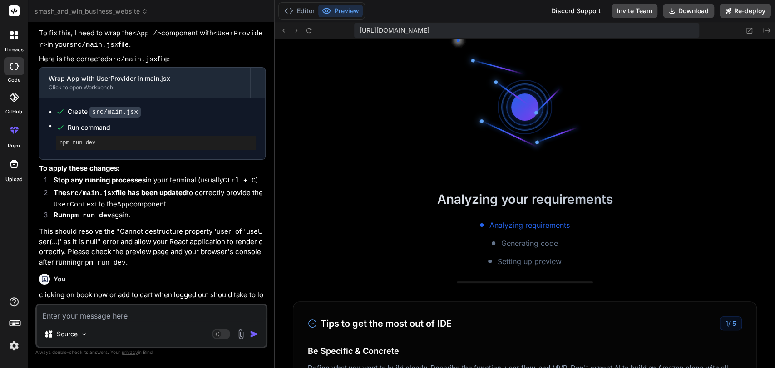
scroll to position [2212, 0]
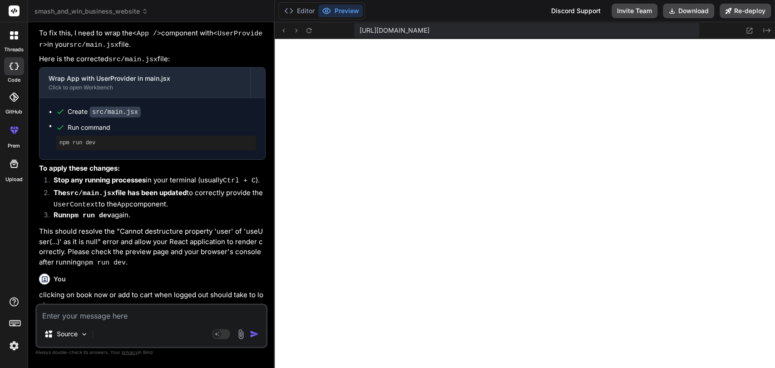
click at [117, 314] on textarea at bounding box center [151, 313] width 229 height 16
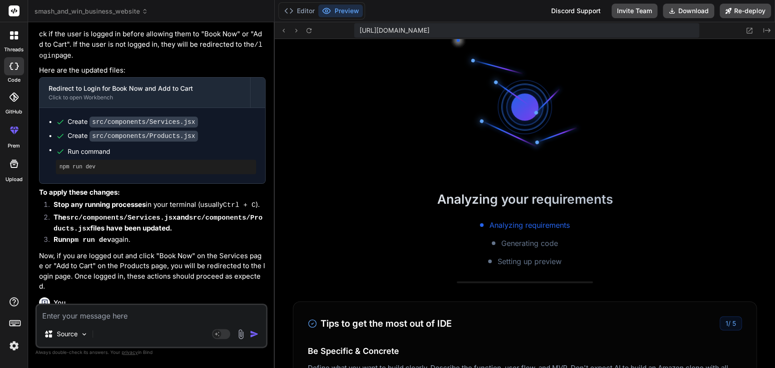
scroll to position [2559, 0]
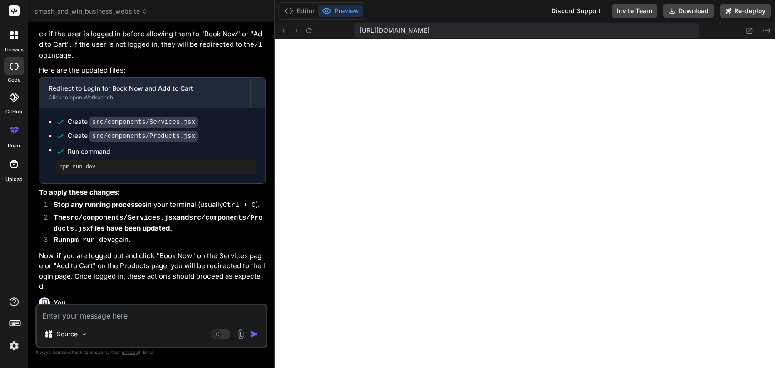
click at [109, 320] on textarea at bounding box center [151, 313] width 229 height 16
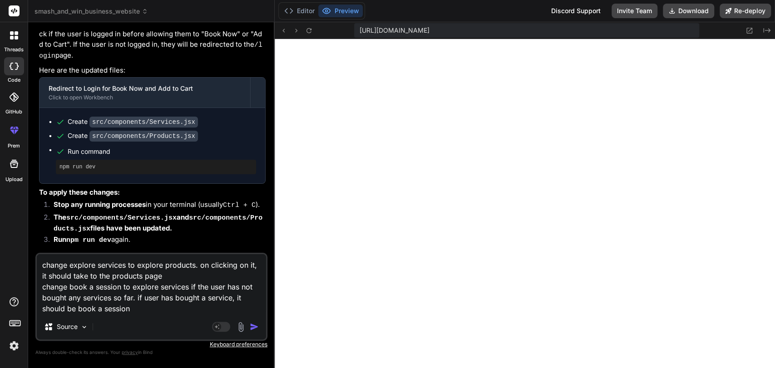
click at [136, 308] on textarea "change explore services to explore products. on clicking on it, it should take …" at bounding box center [151, 284] width 229 height 60
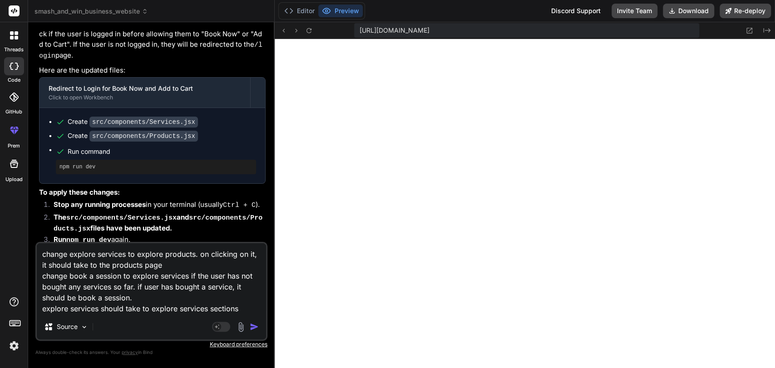
click at [112, 263] on textarea "change explore services to explore products. on clicking on it, it should take …" at bounding box center [151, 278] width 229 height 71
click at [170, 313] on textarea "change explore services to explore products. on clicking on it, it should take …" at bounding box center [151, 278] width 229 height 71
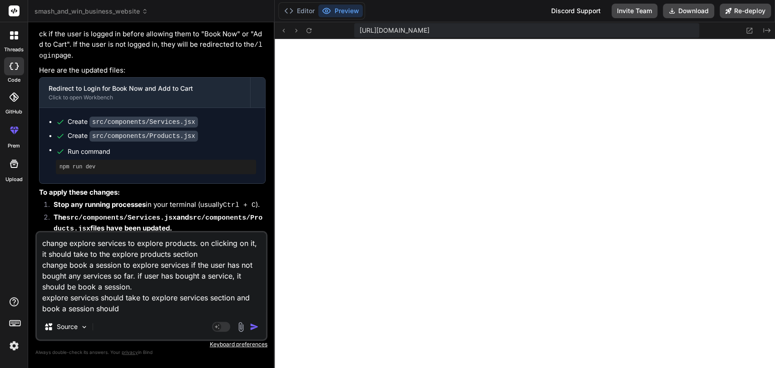
click at [128, 310] on textarea "change explore services to explore products. on clicking on it, it should take …" at bounding box center [151, 273] width 229 height 82
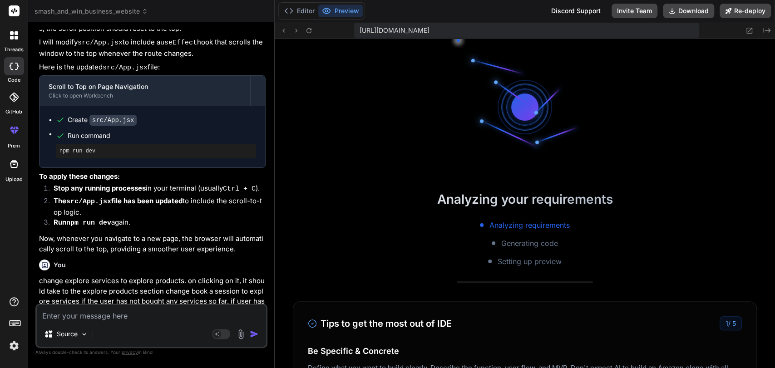
scroll to position [3220, 0]
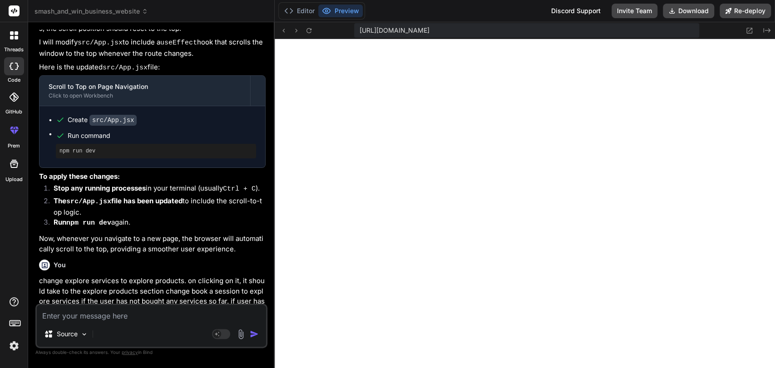
click at [181, 324] on div "Source Agent Mode. When this toggle is activated, AI automatically makes decisi…" at bounding box center [151, 326] width 232 height 44
click at [160, 317] on textarea at bounding box center [151, 313] width 229 height 16
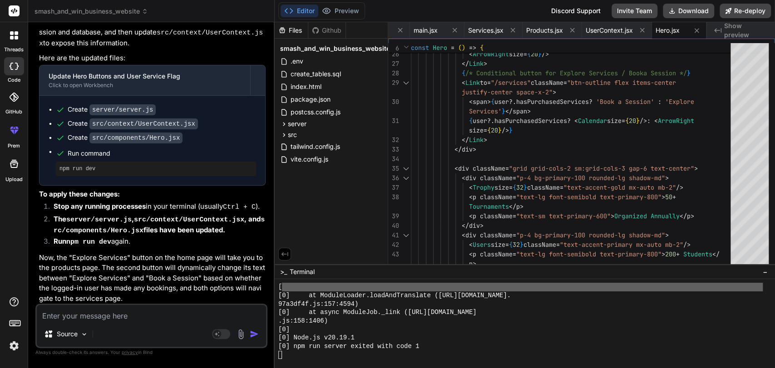
scroll to position [3542, 0]
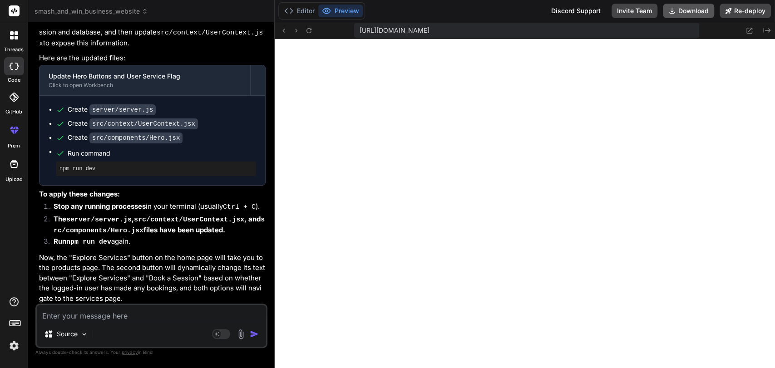
click at [686, 11] on button "Download" at bounding box center [688, 11] width 51 height 15
click at [97, 312] on textarea at bounding box center [151, 313] width 229 height 16
paste textarea "smash-and-win@1.0.0 dev > concurrently "npm run server" "npm run client" [1] [1…"
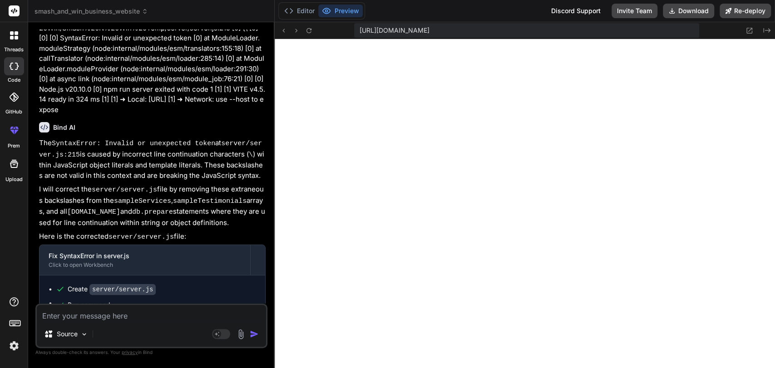
scroll to position [7954, 0]
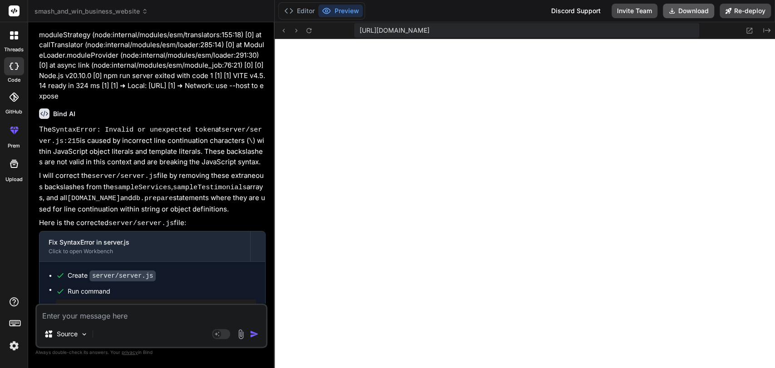
click at [679, 15] on button "Download" at bounding box center [688, 11] width 51 height 15
click at [84, 319] on textarea at bounding box center [151, 313] width 229 height 16
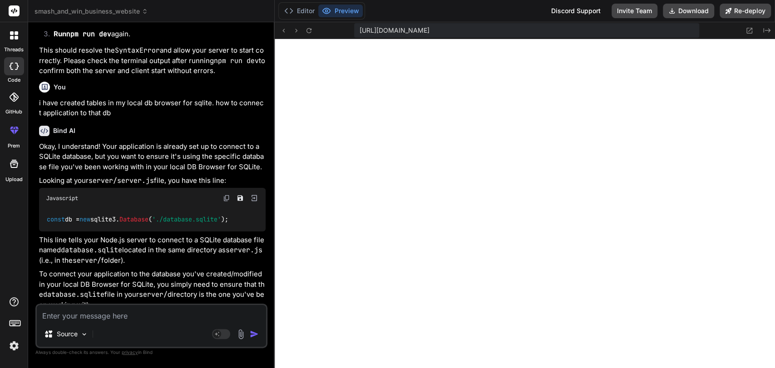
scroll to position [8131, 0]
click at [79, 172] on p "Okay, I understand! Your application is already set up to connect to a SQLite d…" at bounding box center [152, 156] width 227 height 31
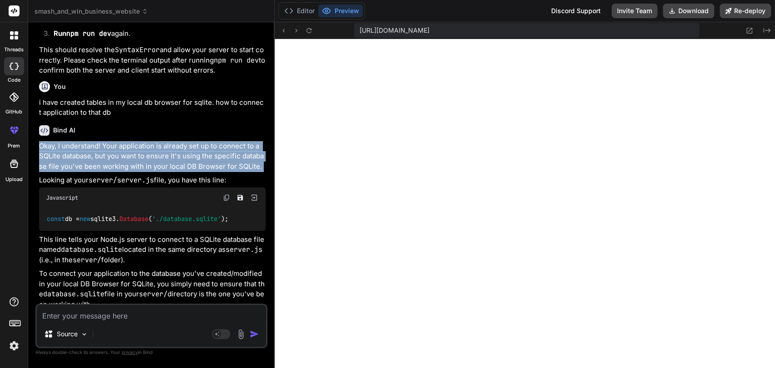
click at [79, 172] on p "Okay, I understand! Your application is already set up to connect to a SQLite d…" at bounding box center [152, 156] width 227 height 31
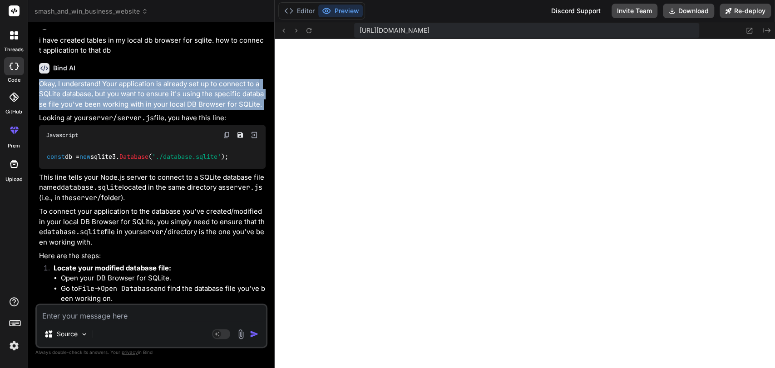
click at [113, 110] on p "Okay, I understand! Your application is already set up to connect to a SQLite d…" at bounding box center [152, 94] width 227 height 31
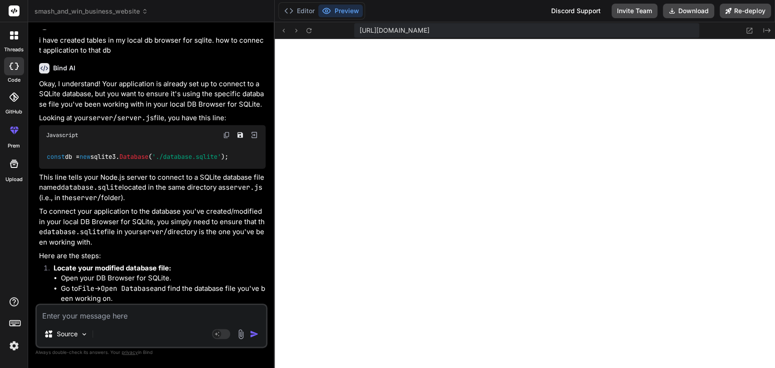
click at [109, 110] on p "Okay, I understand! Your application is already set up to connect to a SQLite d…" at bounding box center [152, 94] width 227 height 31
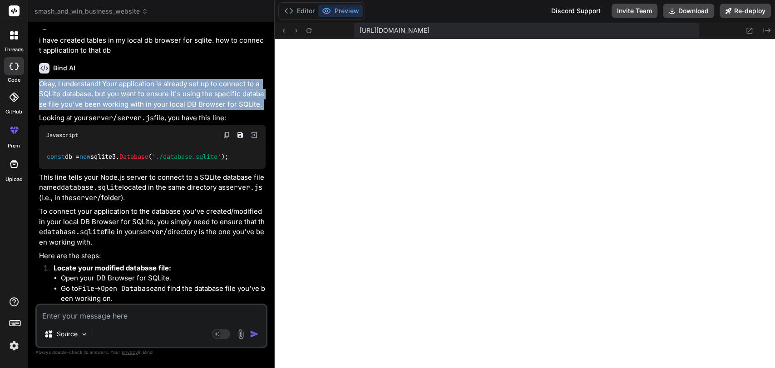
click at [109, 110] on p "Okay, I understand! Your application is already set up to connect to a SQLite d…" at bounding box center [152, 94] width 227 height 31
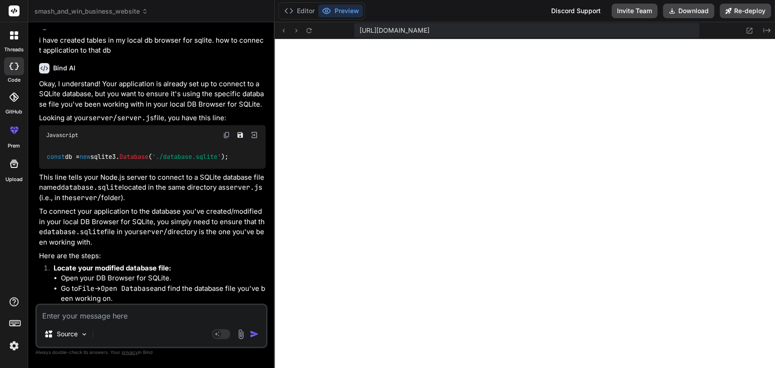
click at [109, 110] on p "Okay, I understand! Your application is already set up to connect to a SQLite d…" at bounding box center [152, 94] width 227 height 31
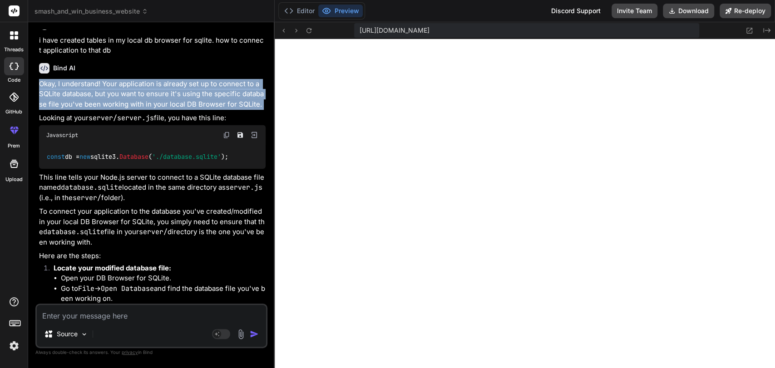
click at [109, 110] on p "Okay, I understand! Your application is already set up to connect to a SQLite d…" at bounding box center [152, 94] width 227 height 31
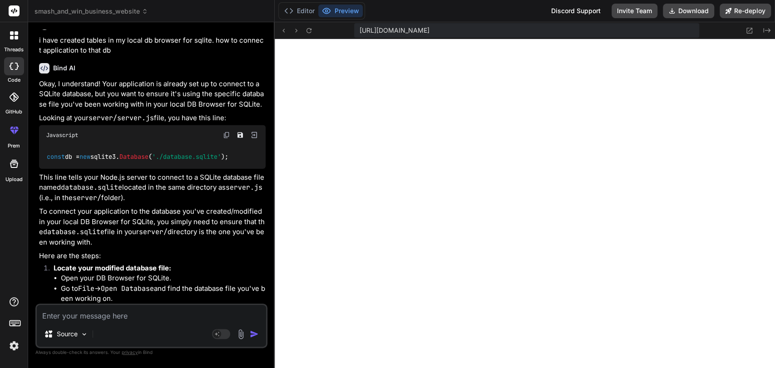
click at [109, 110] on p "Okay, I understand! Your application is already set up to connect to a SQLite d…" at bounding box center [152, 94] width 227 height 31
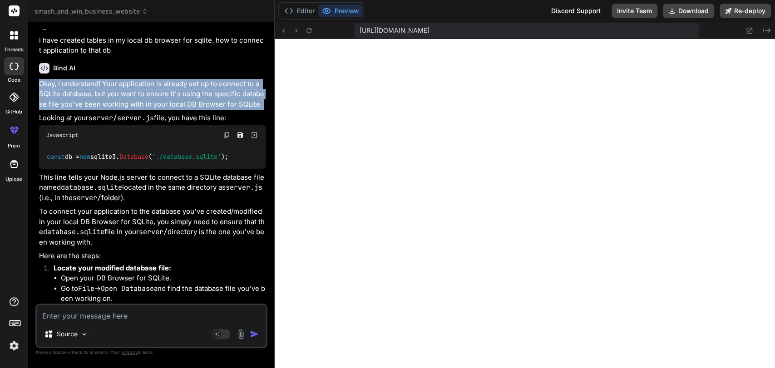
click at [109, 110] on p "Okay, I understand! Your application is already set up to connect to a SQLite d…" at bounding box center [152, 94] width 227 height 31
click at [82, 110] on p "Okay, I understand! Your application is already set up to connect to a SQLite d…" at bounding box center [152, 94] width 227 height 31
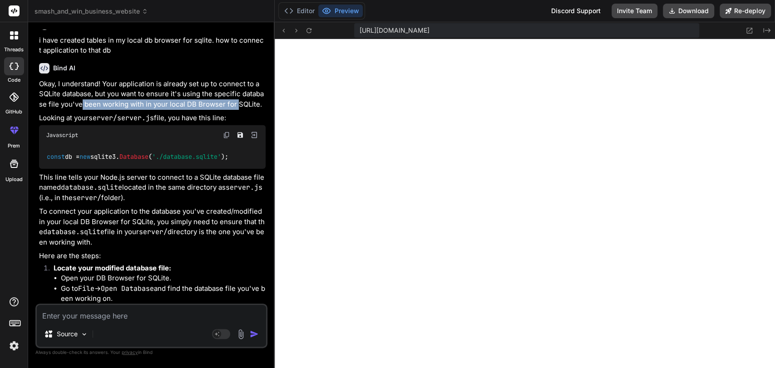
drag, startPoint x: 82, startPoint y: 187, endPoint x: 233, endPoint y: 185, distance: 150.7
click at [233, 110] on p "Okay, I understand! Your application is already set up to connect to a SQLite d…" at bounding box center [152, 94] width 227 height 31
click at [72, 123] on p "Looking at your server/server.js file, you have this line:" at bounding box center [152, 118] width 227 height 10
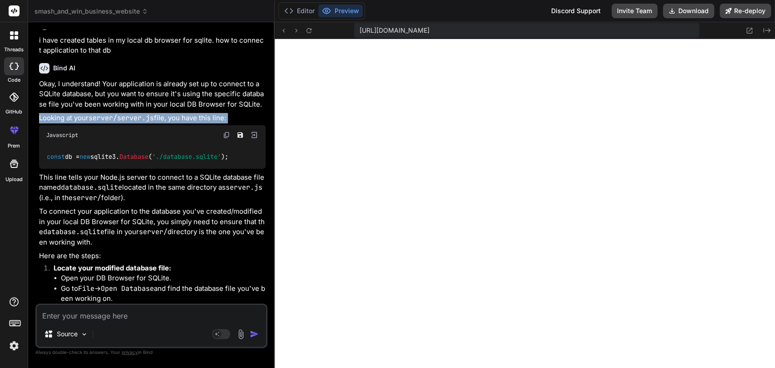
click at [72, 123] on p "Looking at your server/server.js file, you have this line:" at bounding box center [152, 118] width 227 height 10
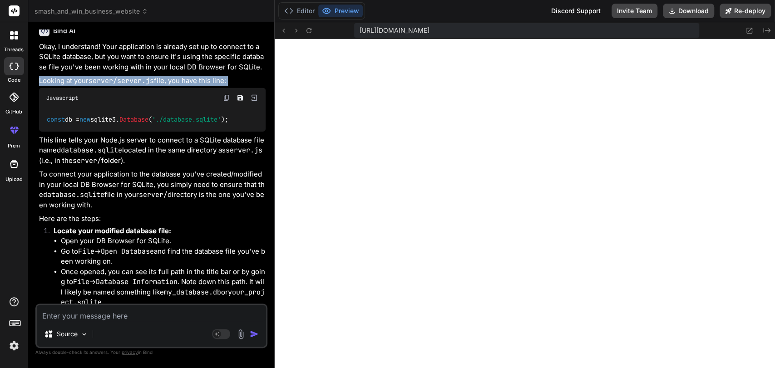
scroll to position [8295, 0]
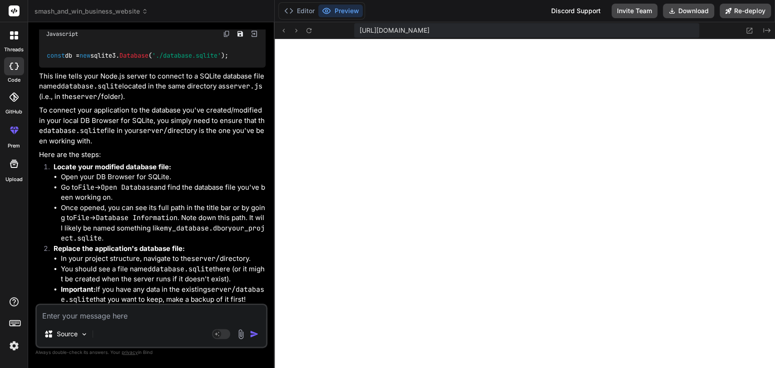
click at [103, 102] on p "This line tells your Node.js server to connect to a SQLite database file named …" at bounding box center [152, 86] width 227 height 31
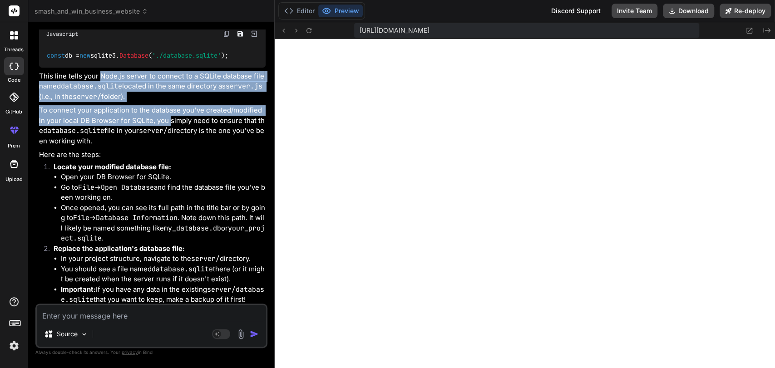
drag, startPoint x: 103, startPoint y: 156, endPoint x: 164, endPoint y: 202, distance: 77.2
click at [164, 202] on div "Okay, I understand! Your application is already set up to connect to a SQLite d…" at bounding box center [152, 242] width 227 height 529
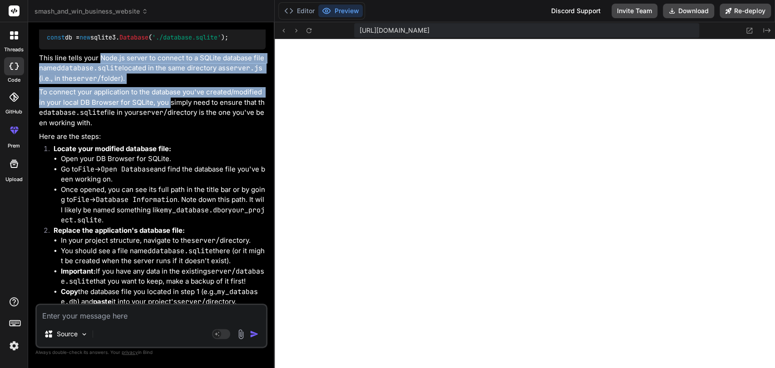
scroll to position [8315, 0]
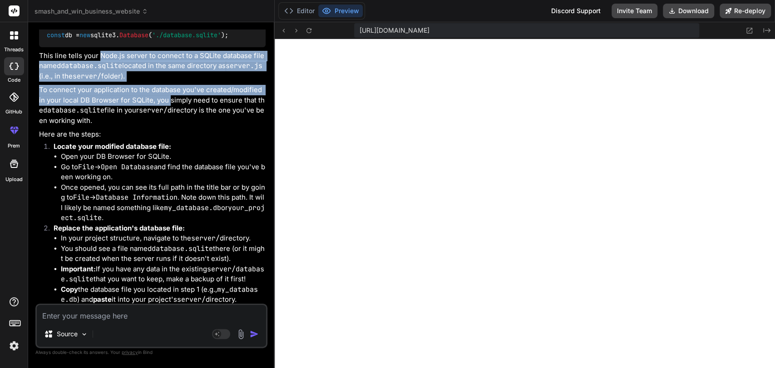
click at [168, 126] on p "To connect your application to the database you've created/modified in your loc…" at bounding box center [152, 105] width 227 height 41
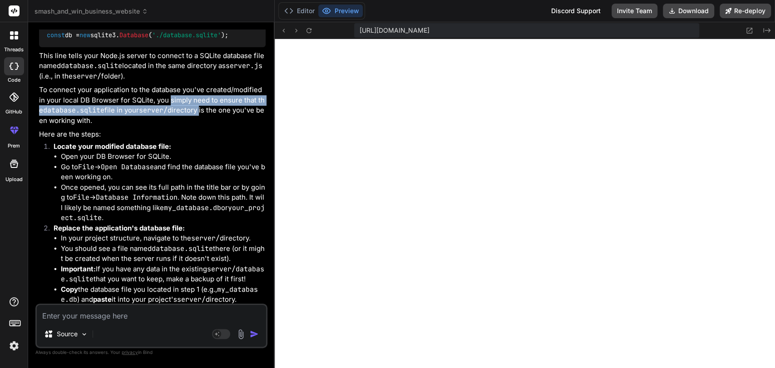
drag, startPoint x: 168, startPoint y: 181, endPoint x: 175, endPoint y: 194, distance: 15.4
click at [175, 126] on p "To connect your application to the database you've created/modified in your loc…" at bounding box center [152, 105] width 227 height 41
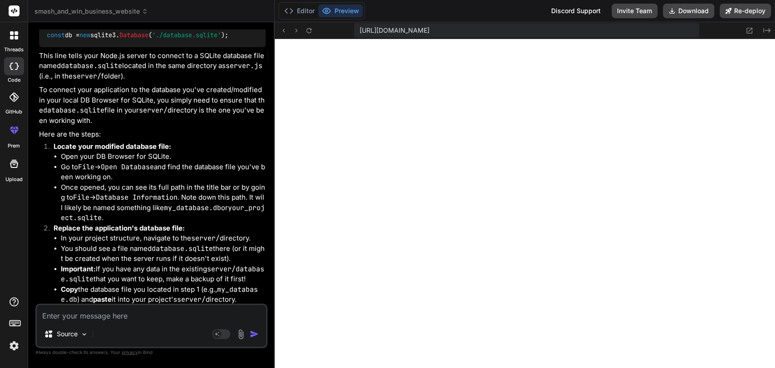
click at [177, 126] on p "To connect your application to the database you've created/modified in your loc…" at bounding box center [152, 105] width 227 height 41
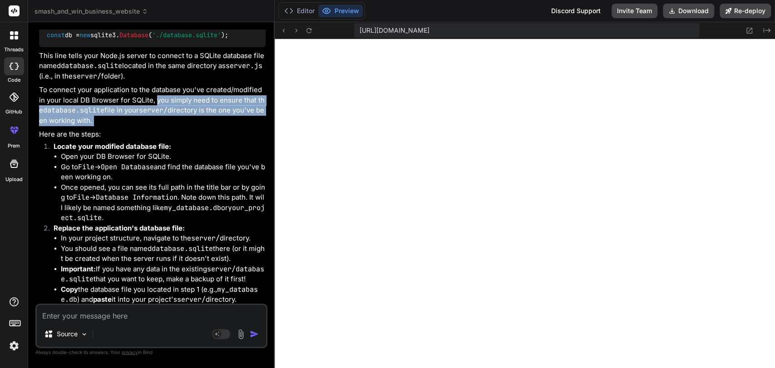
drag, startPoint x: 177, startPoint y: 198, endPoint x: 156, endPoint y: 180, distance: 28.1
click at [156, 126] on p "To connect your application to the database you've created/modified in your loc…" at bounding box center [152, 105] width 227 height 41
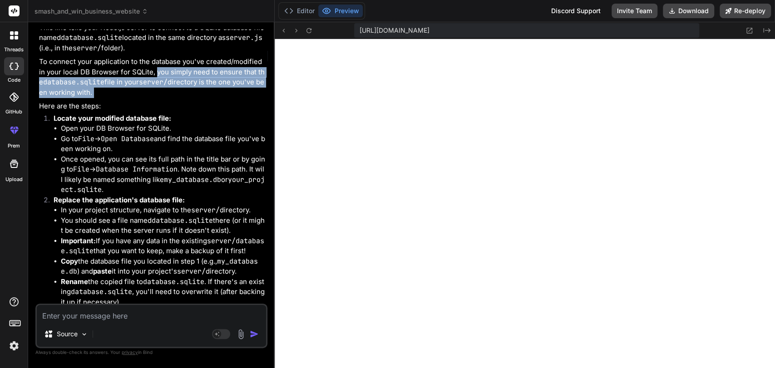
scroll to position [8345, 0]
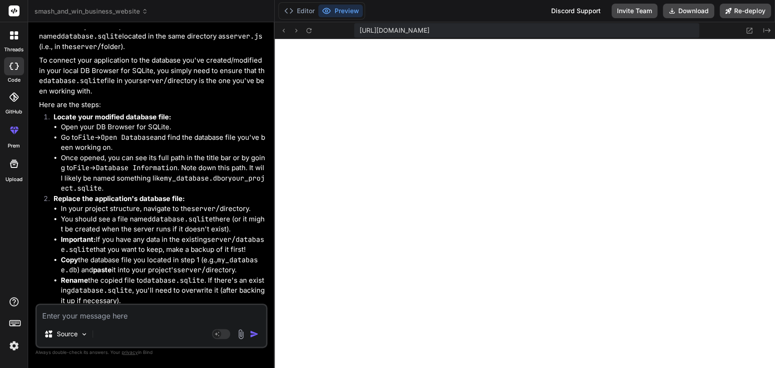
click at [128, 110] on p "Here are the steps:" at bounding box center [152, 105] width 227 height 10
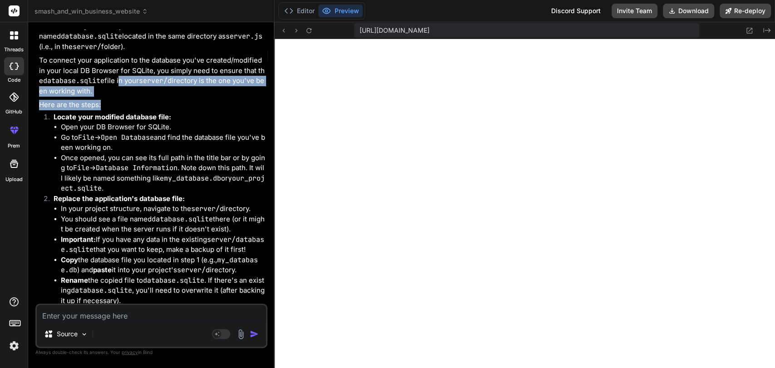
drag, startPoint x: 128, startPoint y: 185, endPoint x: 116, endPoint y: 163, distance: 25.0
click at [116, 163] on div "Okay, I understand! Your application is already set up to connect to a SQLite d…" at bounding box center [152, 192] width 227 height 529
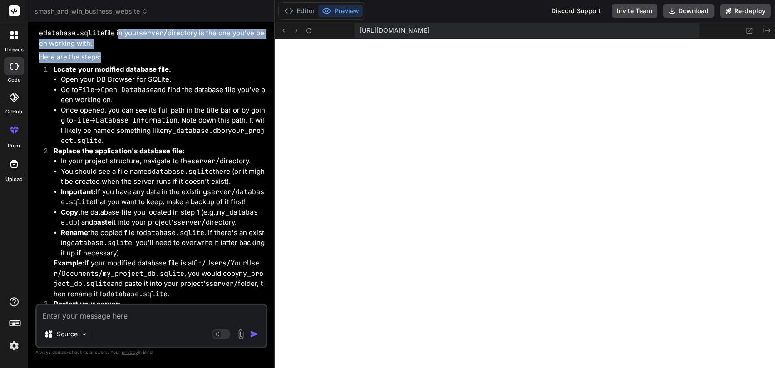
scroll to position [8393, 0]
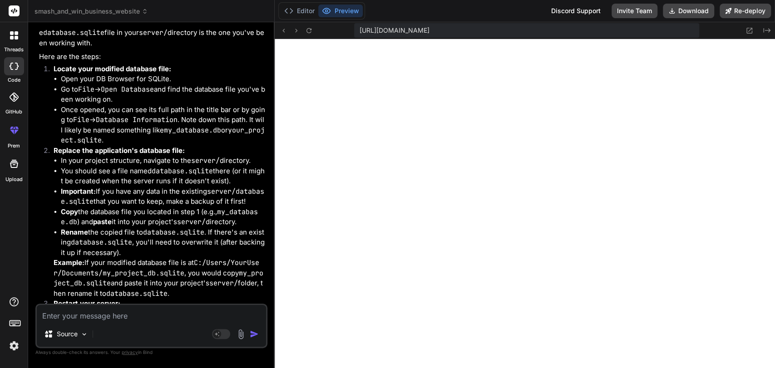
click at [81, 84] on li "Open your DB Browser for SQLite." at bounding box center [163, 79] width 205 height 10
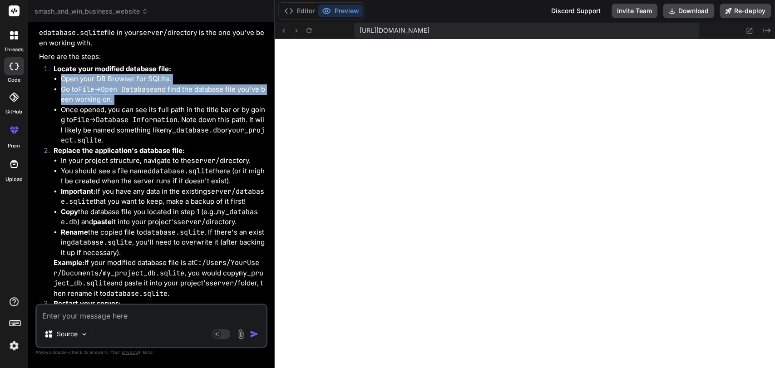
drag, startPoint x: 81, startPoint y: 158, endPoint x: 144, endPoint y: 176, distance: 66.1
click at [144, 146] on ul "Open your DB Browser for SQLite. Go to File -> Open Database and find the datab…" at bounding box center [160, 110] width 212 height 72
click at [144, 105] on li "Go to File -> Open Database and find the database file you've been working on." at bounding box center [163, 94] width 205 height 20
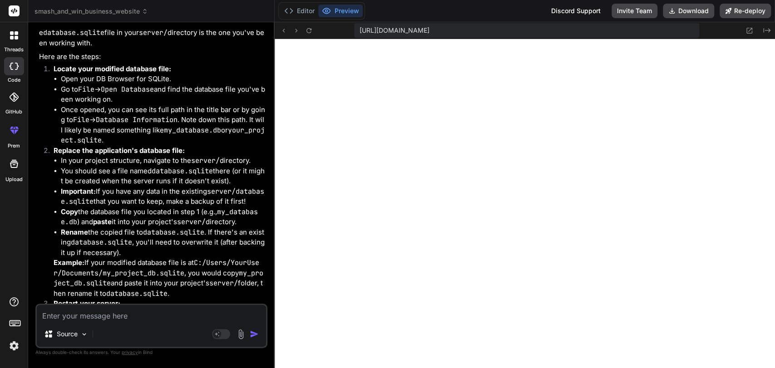
click at [145, 94] on code "Open Database" at bounding box center [127, 89] width 53 height 9
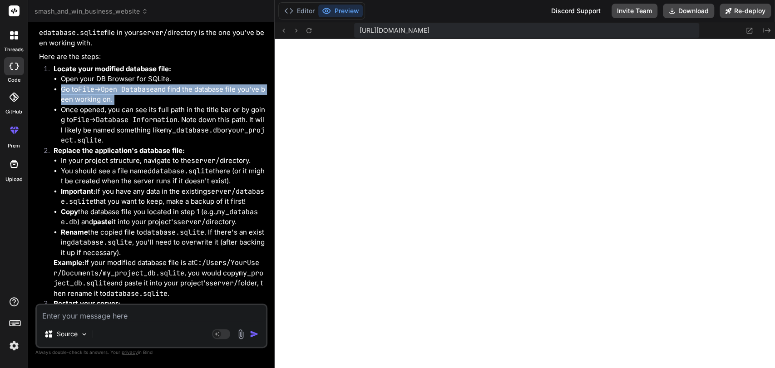
drag, startPoint x: 145, startPoint y: 170, endPoint x: 148, endPoint y: 175, distance: 5.9
click at [148, 105] on li "Go to File -> Open Database and find the database file you've been working on." at bounding box center [163, 94] width 205 height 20
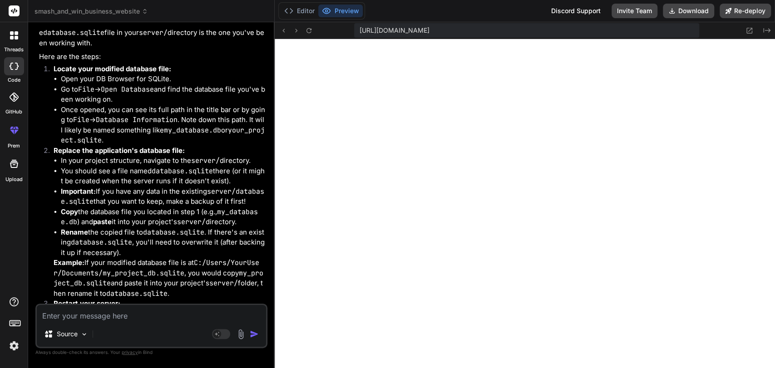
click at [99, 146] on li "Once opened, you can see its full path in the title bar or by going to File -> …" at bounding box center [163, 125] width 205 height 41
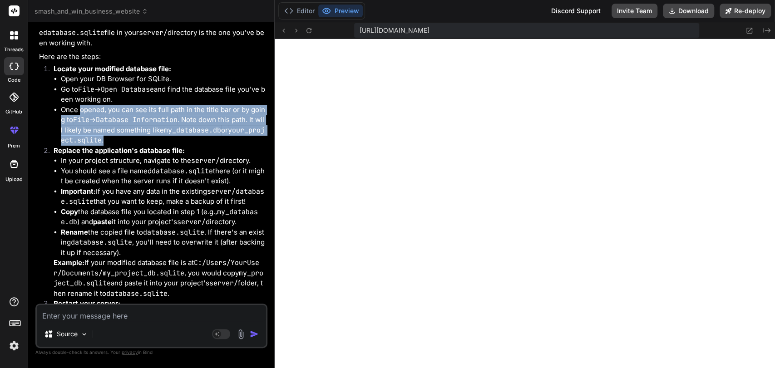
drag, startPoint x: 99, startPoint y: 190, endPoint x: 182, endPoint y: 219, distance: 87.4
click at [182, 146] on li "Once opened, you can see its full path in the title bar or by going to File -> …" at bounding box center [163, 125] width 205 height 41
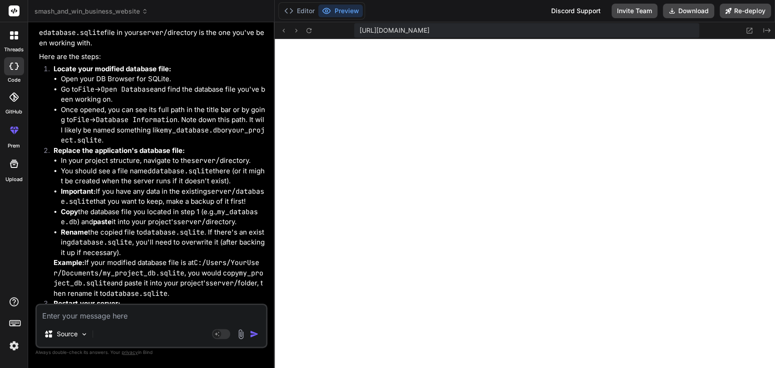
click at [182, 146] on li "Once opened, you can see its full path in the title bar or by going to File -> …" at bounding box center [163, 125] width 205 height 41
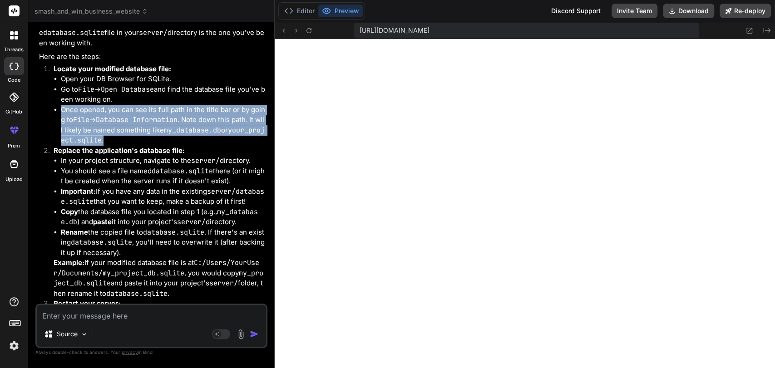
click at [182, 146] on li "Once opened, you can see its full path in the title bar or by going to File -> …" at bounding box center [163, 125] width 205 height 41
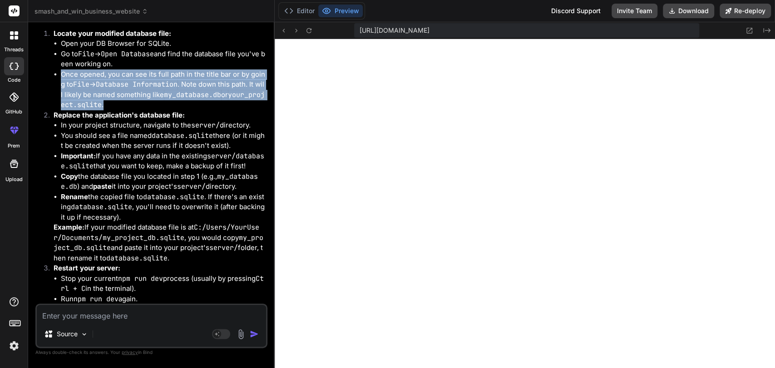
scroll to position [8434, 0]
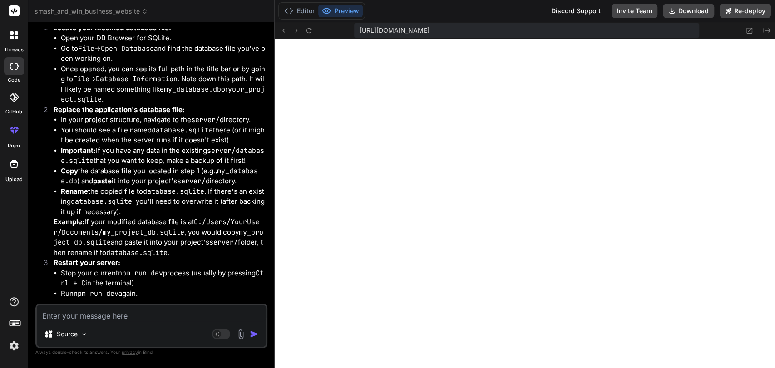
click at [91, 114] on strong "Replace the application's database file:" at bounding box center [119, 109] width 131 height 9
drag, startPoint x: 91, startPoint y: 190, endPoint x: 173, endPoint y: 189, distance: 82.6
click at [173, 114] on strong "Replace the application's database file:" at bounding box center [119, 109] width 131 height 9
click at [117, 125] on li "In your project structure, navigate to the server/ directory." at bounding box center [163, 120] width 205 height 10
drag, startPoint x: 117, startPoint y: 199, endPoint x: 232, endPoint y: 200, distance: 115.3
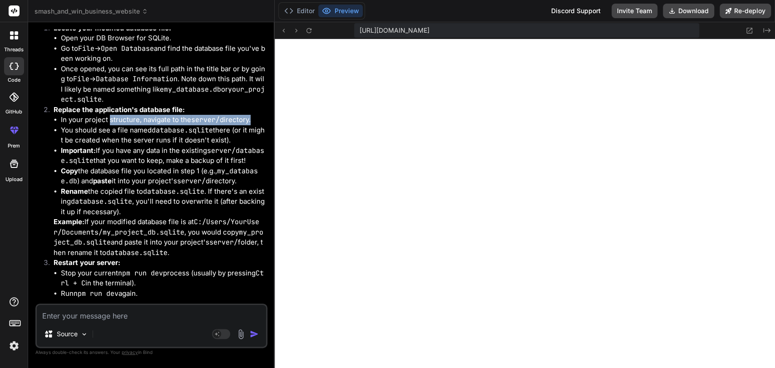
click at [232, 125] on li "In your project structure, navigate to the server/ directory." at bounding box center [163, 120] width 205 height 10
click at [152, 125] on li "In your project structure, navigate to the server/ directory." at bounding box center [163, 120] width 205 height 10
drag, startPoint x: 152, startPoint y: 200, endPoint x: 218, endPoint y: 197, distance: 65.9
click at [218, 125] on li "In your project structure, navigate to the server/ directory." at bounding box center [163, 120] width 205 height 10
click at [97, 146] on li "You should see a file named database.sqlite there (or it might be created when …" at bounding box center [163, 135] width 205 height 20
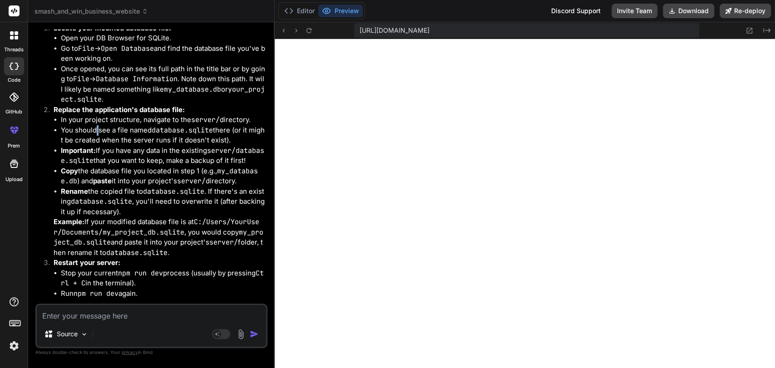
click at [97, 146] on li "You should see a file named database.sqlite there (or it might be created when …" at bounding box center [163, 135] width 205 height 20
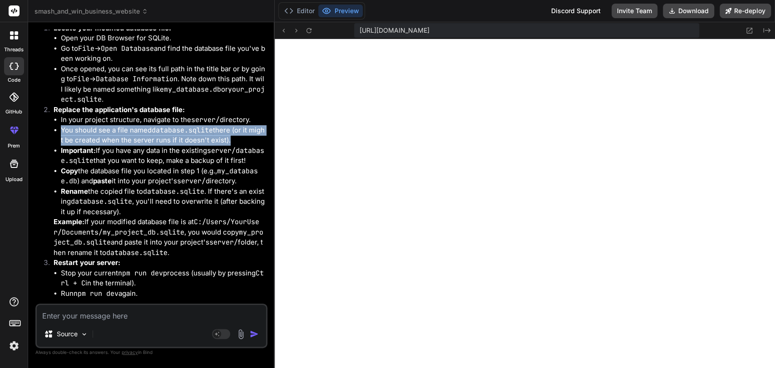
drag, startPoint x: 97, startPoint y: 210, endPoint x: 129, endPoint y: 211, distance: 32.2
click at [129, 146] on li "You should see a file named database.sqlite there (or it might be created when …" at bounding box center [163, 135] width 205 height 20
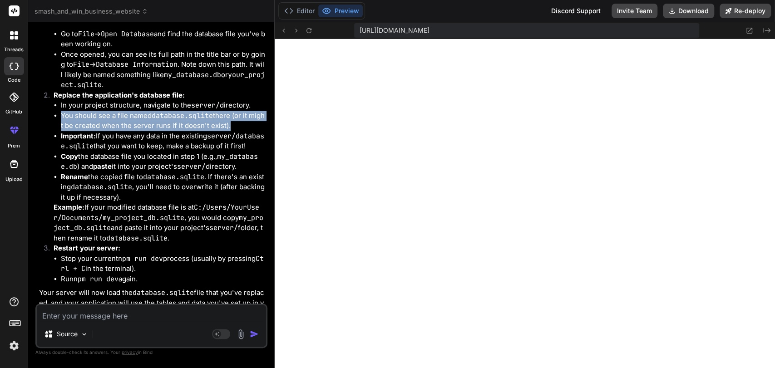
scroll to position [8450, 0]
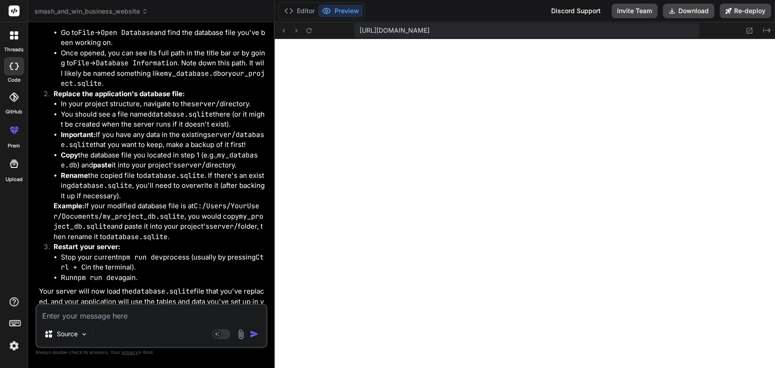
click at [92, 109] on li "In your project structure, navigate to the server/ directory." at bounding box center [163, 104] width 205 height 10
click at [79, 130] on li "You should see a file named database.sqlite there (or it might be created when …" at bounding box center [163, 119] width 205 height 20
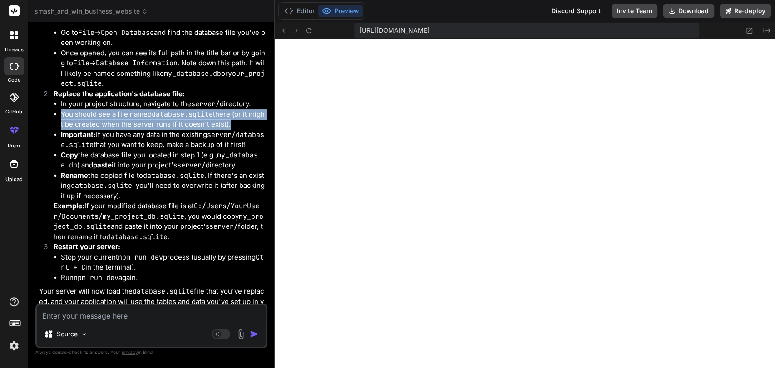
click at [79, 130] on li "You should see a file named database.sqlite there (or it might be created when …" at bounding box center [163, 119] width 205 height 20
click at [92, 130] on li "You should see a file named database.sqlite there (or it might be created when …" at bounding box center [163, 119] width 205 height 20
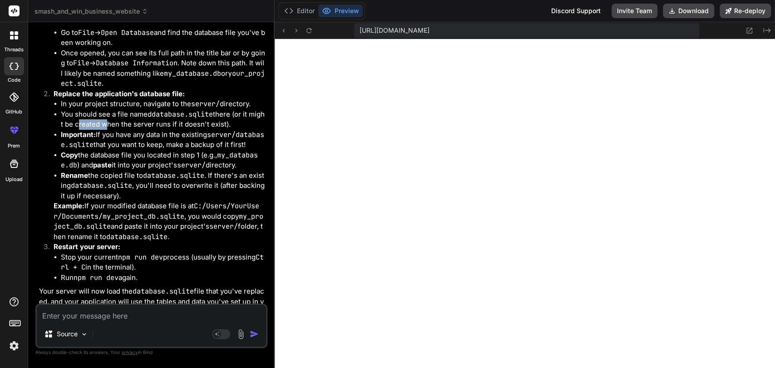
click at [92, 130] on li "You should see a file named database.sqlite there (or it might be created when …" at bounding box center [163, 119] width 205 height 20
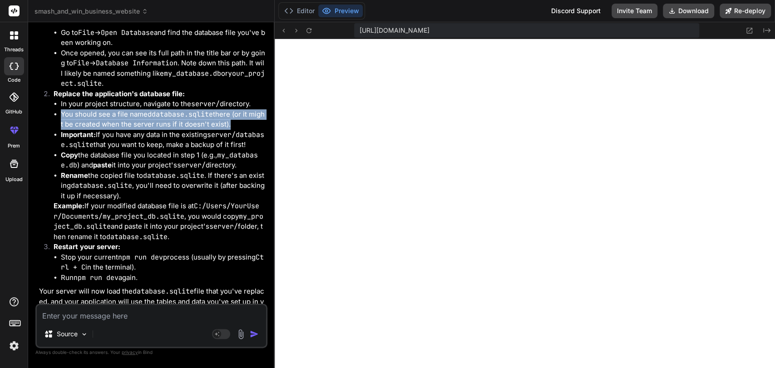
click at [92, 130] on li "You should see a file named database.sqlite there (or it might be created when …" at bounding box center [163, 119] width 205 height 20
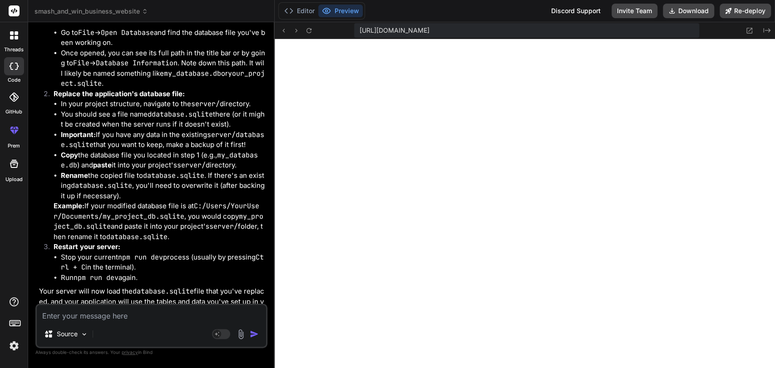
click at [93, 139] on strong "Important:" at bounding box center [78, 134] width 35 height 9
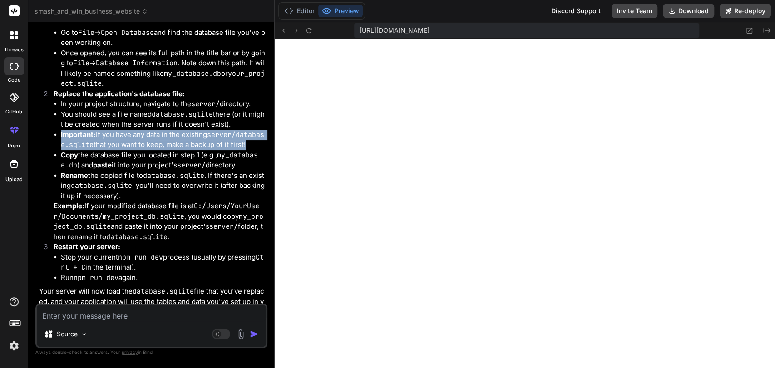
click at [93, 139] on strong "Important:" at bounding box center [78, 134] width 35 height 9
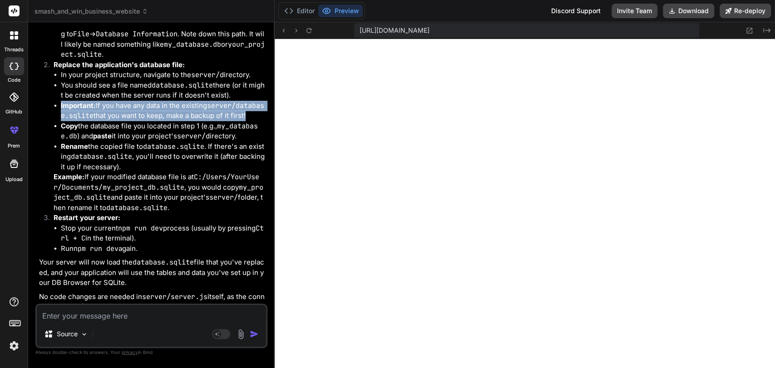
scroll to position [8480, 0]
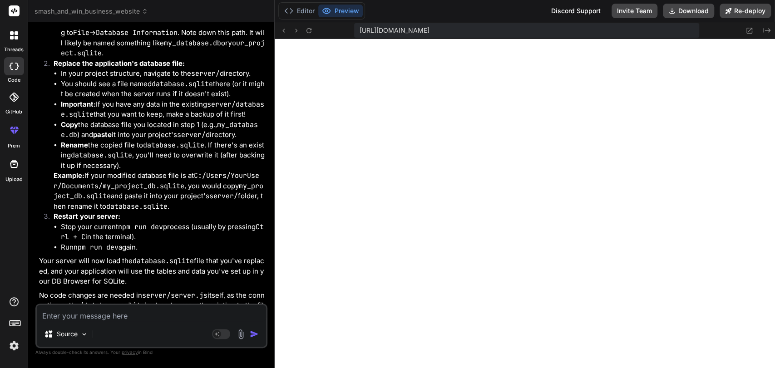
click at [88, 140] on li "Copy the database file you located in step 1 (e.g., my_database.db ) and paste …" at bounding box center [163, 130] width 205 height 20
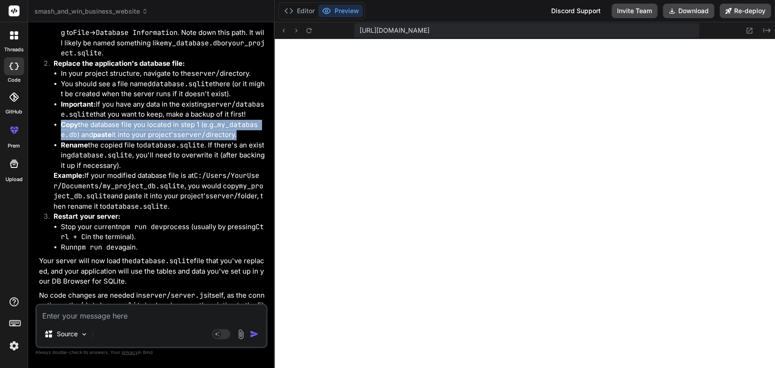
click at [88, 140] on li "Copy the database file you located in step 1 (e.g., my_database.db ) and paste …" at bounding box center [163, 130] width 205 height 20
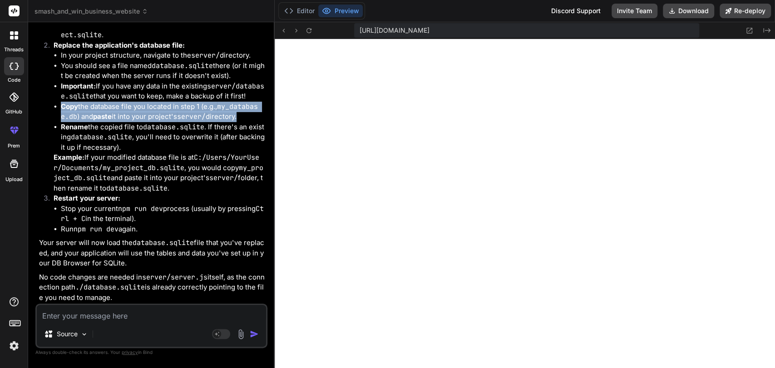
scroll to position [8498, 0]
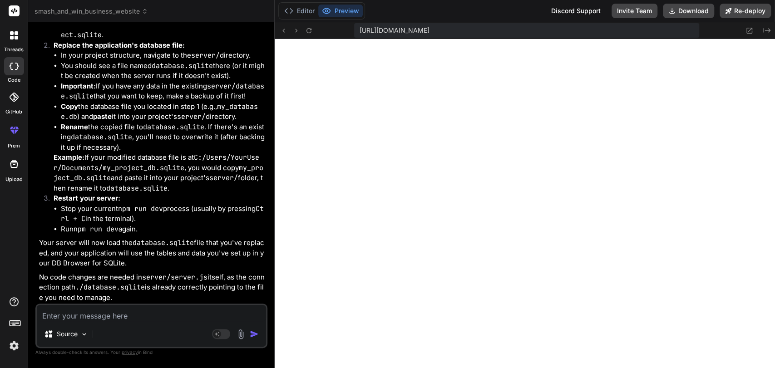
click at [88, 153] on li "Rename the copied file to database.sqlite . If there's an existing database.sql…" at bounding box center [163, 137] width 205 height 31
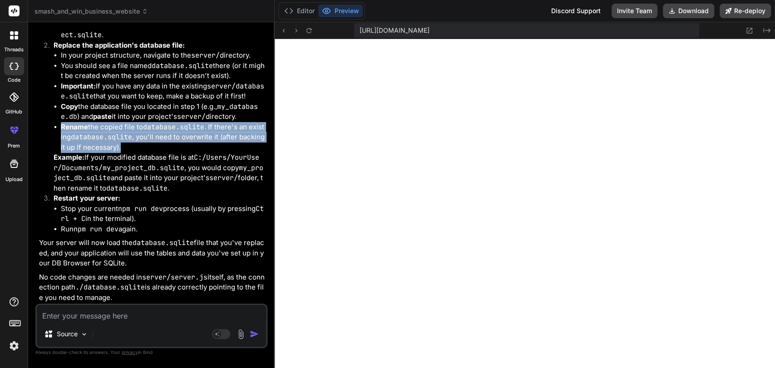
click at [88, 153] on li "Rename the copied file to database.sqlite . If there's an existing database.sql…" at bounding box center [163, 137] width 205 height 31
click at [116, 153] on li "Rename the copied file to database.sqlite . If there's an existing database.sql…" at bounding box center [163, 137] width 205 height 31
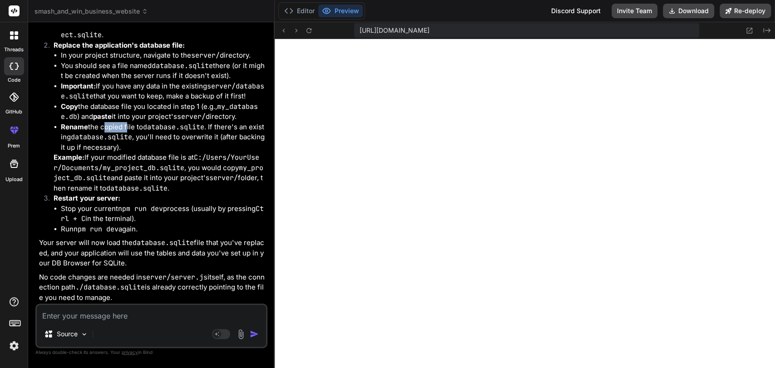
click at [116, 153] on li "Rename the copied file to database.sqlite . If there's an existing database.sql…" at bounding box center [163, 137] width 205 height 31
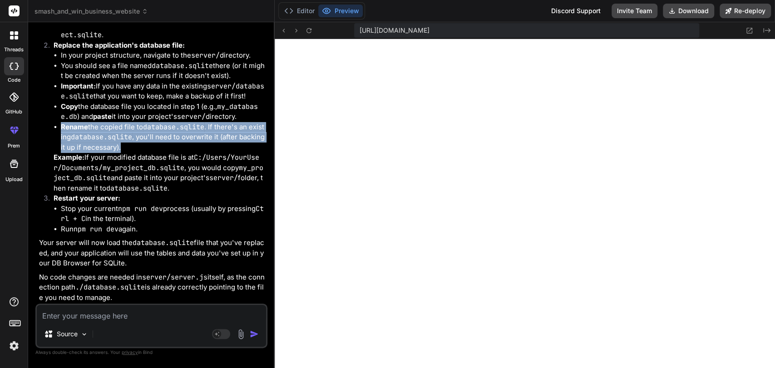
click at [116, 153] on li "Rename the copied file to database.sqlite . If there's an existing database.sql…" at bounding box center [163, 137] width 205 height 31
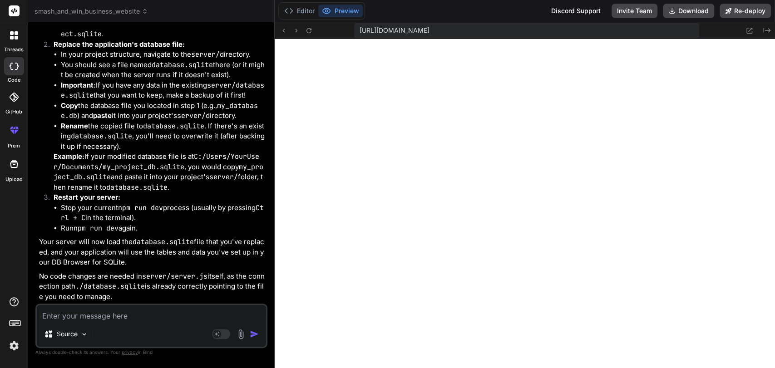
click at [94, 80] on li "You should see a file named database.sqlite there (or it might be created when …" at bounding box center [163, 70] width 205 height 20
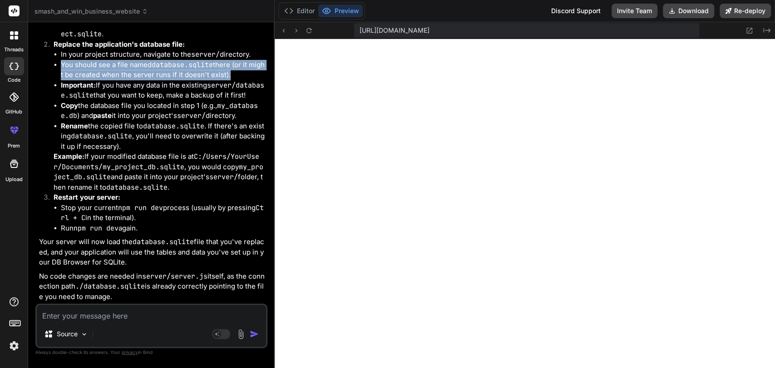
click at [94, 80] on li "You should see a file named database.sqlite there (or it might be created when …" at bounding box center [163, 70] width 205 height 20
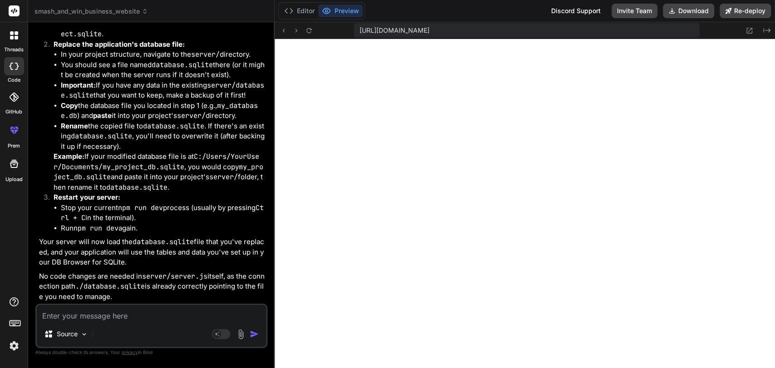
click at [138, 101] on li "Important: If you have any data in the existing server/database.sqlite that you…" at bounding box center [163, 90] width 205 height 20
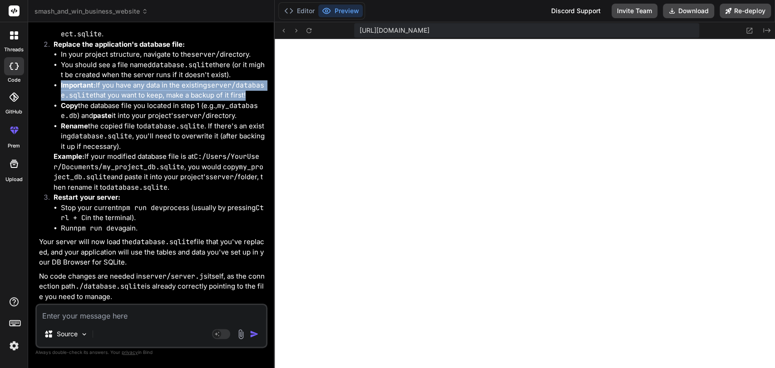
click at [138, 101] on li "Important: If you have any data in the existing server/database.sqlite that you…" at bounding box center [163, 90] width 205 height 20
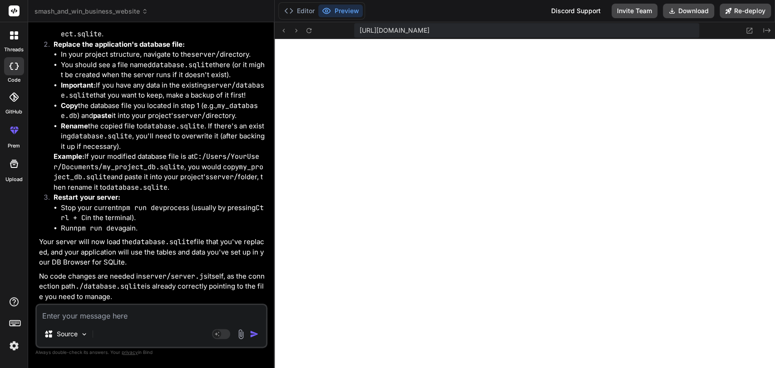
click at [108, 121] on li "Copy the database file you located in step 1 (e.g., my_database.db ) and paste …" at bounding box center [163, 111] width 205 height 20
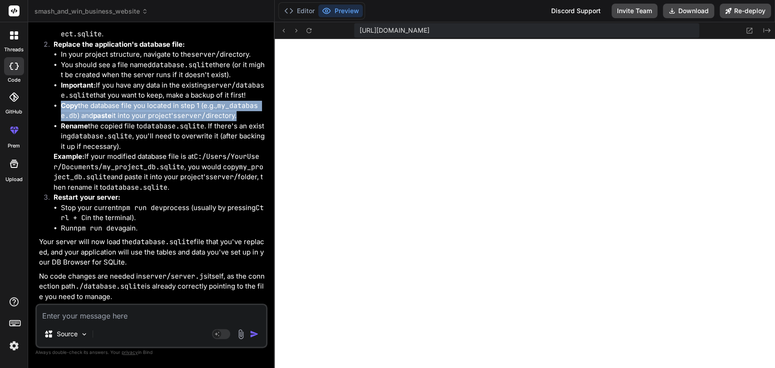
click at [108, 121] on li "Copy the database file you located in step 1 (e.g., my_database.db ) and paste …" at bounding box center [163, 111] width 205 height 20
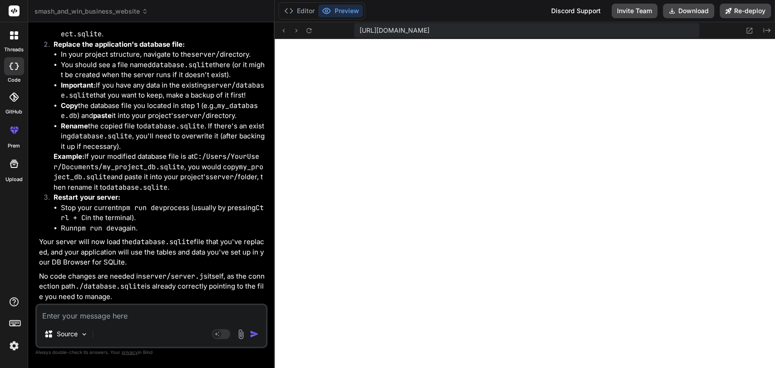
click at [81, 130] on strong "Rename" at bounding box center [74, 126] width 27 height 9
drag, startPoint x: 81, startPoint y: 190, endPoint x: 196, endPoint y: 187, distance: 114.9
click at [196, 152] on li "Rename the copied file to database.sqlite . If there's an existing database.sql…" at bounding box center [163, 136] width 205 height 31
click at [216, 152] on li "Rename the copied file to database.sqlite . If there's an existing database.sql…" at bounding box center [163, 136] width 205 height 31
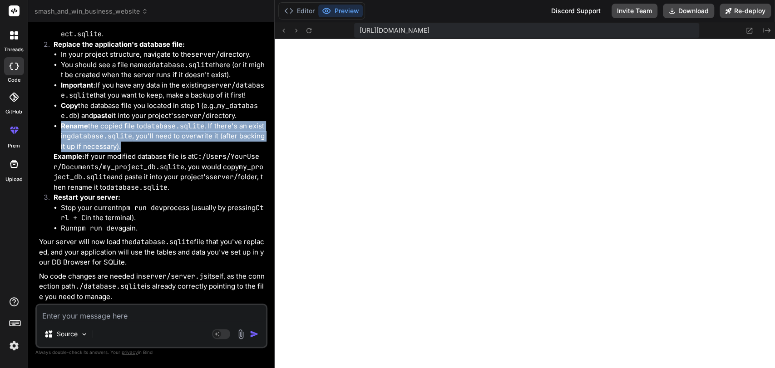
click at [216, 152] on li "Rename the copied file to database.sqlite . If there's an existing database.sql…" at bounding box center [163, 136] width 205 height 31
click at [141, 152] on li "Rename the copied file to database.sqlite . If there's an existing database.sql…" at bounding box center [163, 136] width 205 height 31
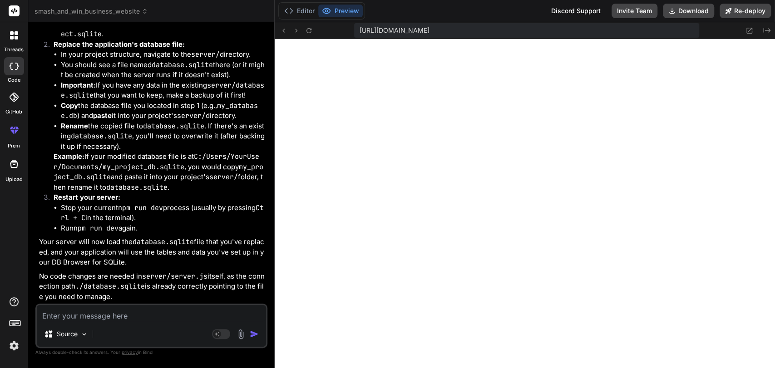
scroll to position [8538, 0]
click at [141, 192] on p "Example: If your modified database file is at C:/Users/YourUser/Documents/my_pr…" at bounding box center [160, 172] width 212 height 41
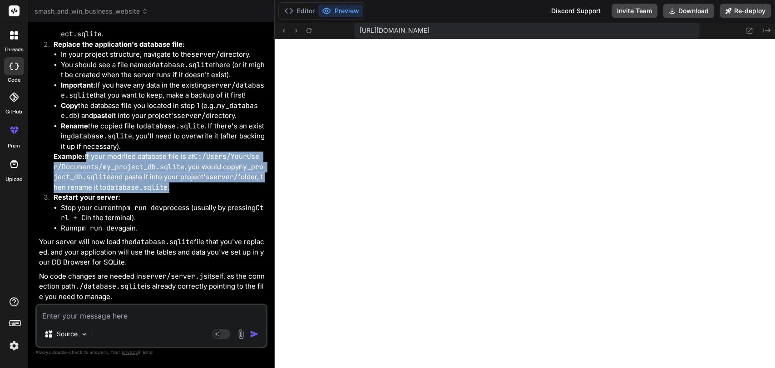
click at [141, 192] on p "Example: If your modified database file is at C:/Users/YourUser/Documents/my_pr…" at bounding box center [160, 172] width 212 height 41
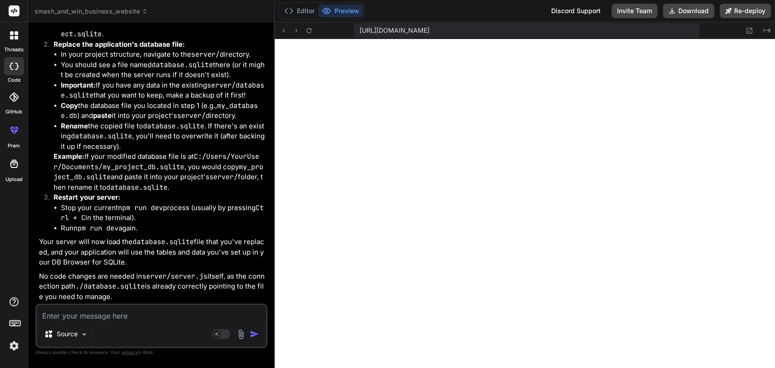
click at [80, 312] on textarea at bounding box center [151, 313] width 229 height 16
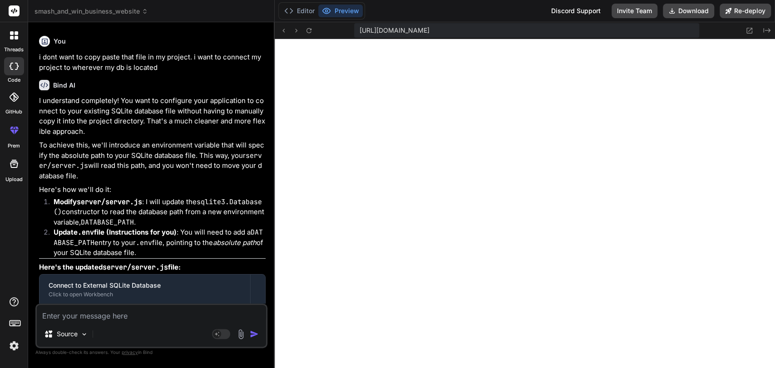
scroll to position [8773, 0]
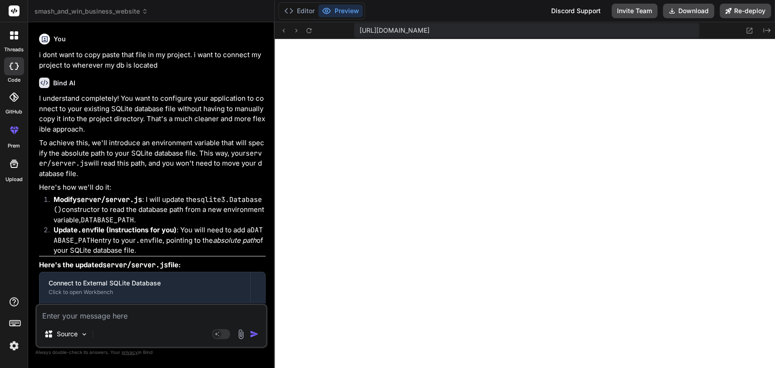
click at [110, 134] on p "I understand completely! You want to configure your application to connect to y…" at bounding box center [152, 114] width 227 height 41
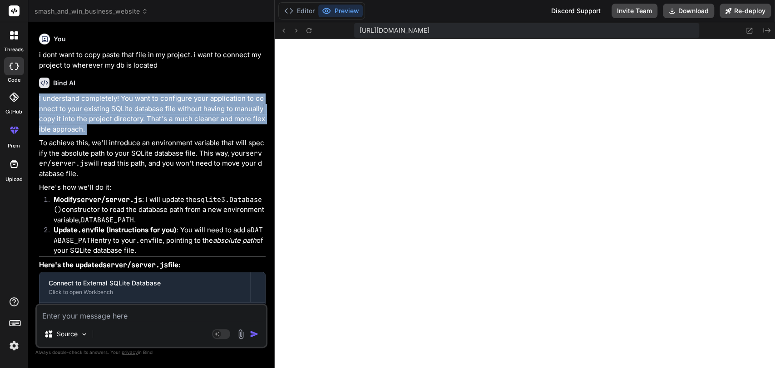
drag, startPoint x: 110, startPoint y: 189, endPoint x: 115, endPoint y: 197, distance: 9.0
click at [115, 134] on p "I understand completely! You want to configure your application to connect to y…" at bounding box center [152, 114] width 227 height 41
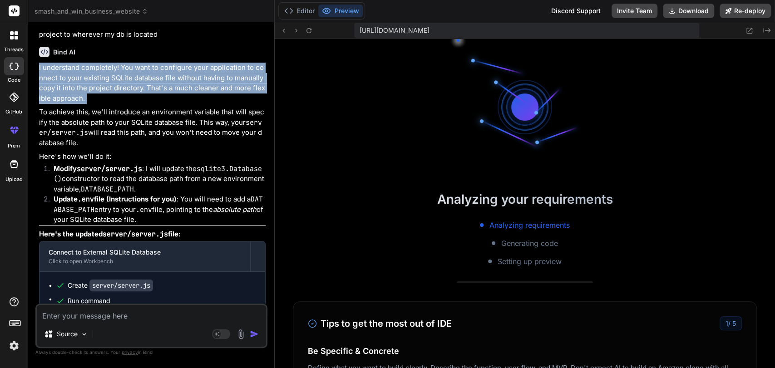
scroll to position [8806, 0]
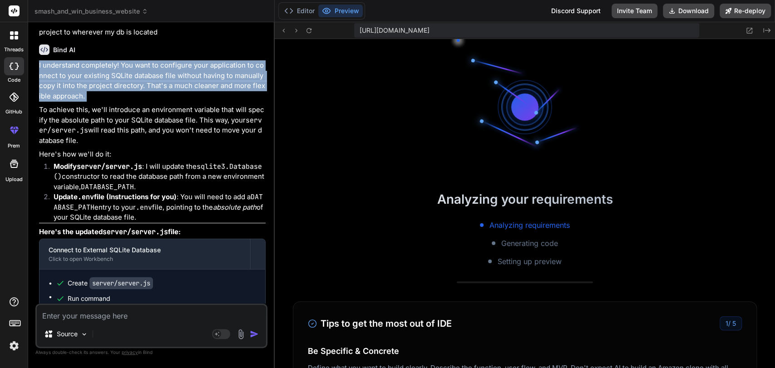
click at [100, 101] on p "I understand completely! You want to configure your application to connect to y…" at bounding box center [152, 80] width 227 height 41
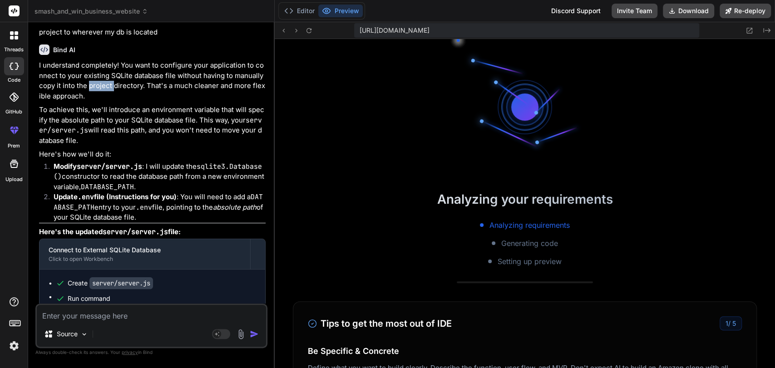
click at [100, 101] on p "I understand completely! You want to configure your application to connect to y…" at bounding box center [152, 80] width 227 height 41
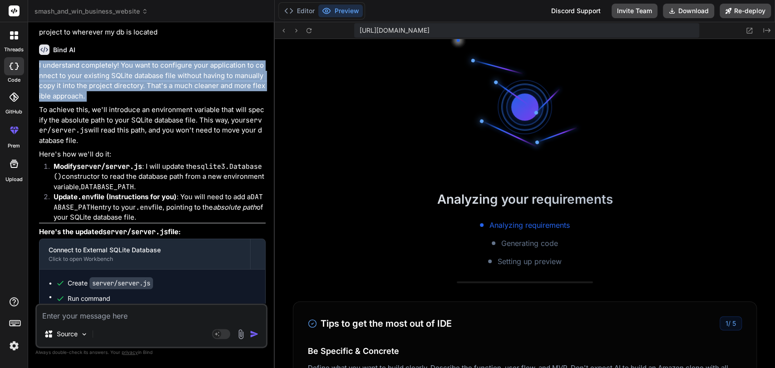
click at [100, 101] on p "I understand completely! You want to configure your application to connect to y…" at bounding box center [152, 80] width 227 height 41
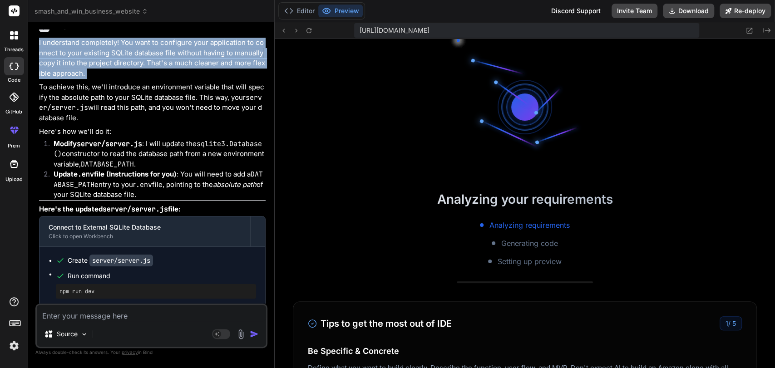
scroll to position [8830, 0]
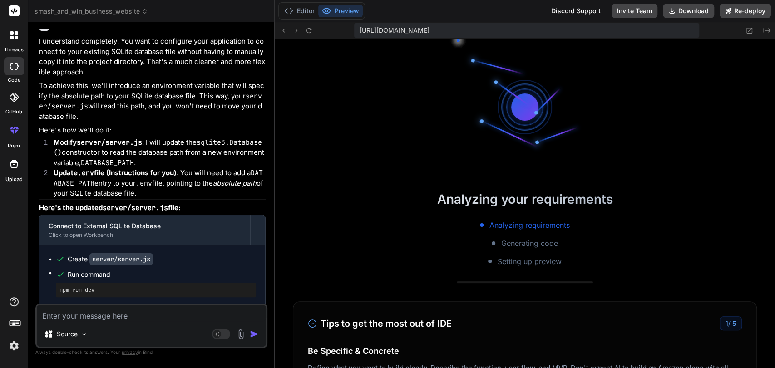
click at [87, 122] on p "To achieve this, we'll introduce an environment variable that will specify the …" at bounding box center [152, 101] width 227 height 41
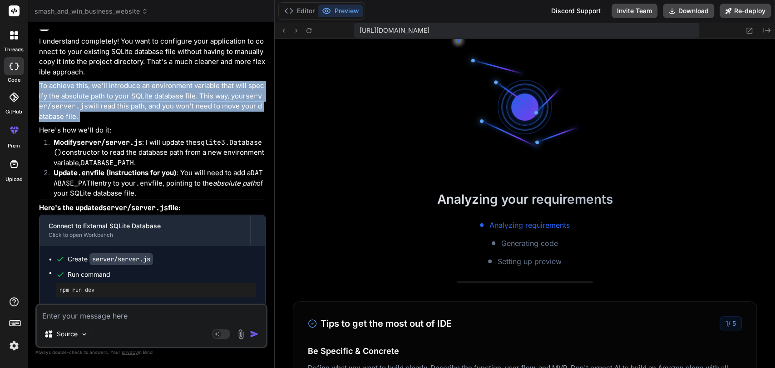
click at [87, 122] on p "To achieve this, we'll introduce an environment variable that will specify the …" at bounding box center [152, 101] width 227 height 41
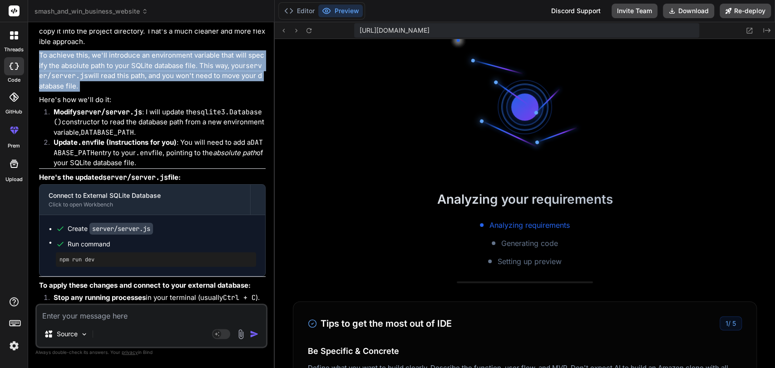
scroll to position [8861, 0]
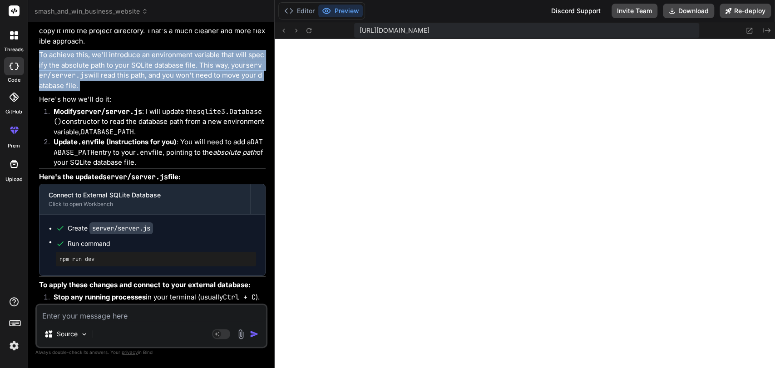
click at [88, 91] on p "To achieve this, we'll introduce an environment variable that will specify the …" at bounding box center [152, 70] width 227 height 41
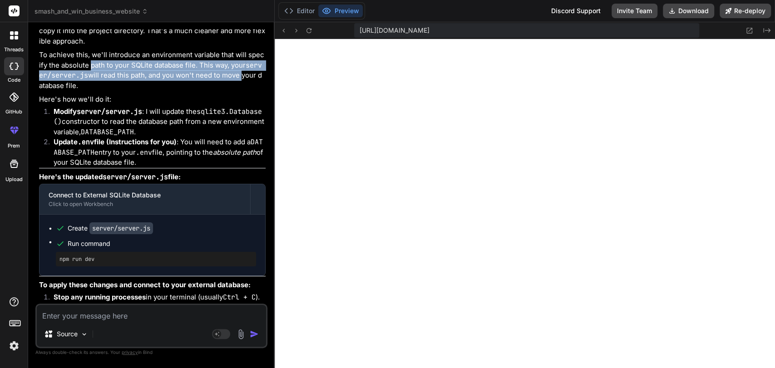
drag, startPoint x: 88, startPoint y: 154, endPoint x: 237, endPoint y: 164, distance: 149.2
click at [237, 91] on p "To achieve this, we'll introduce an environment variable that will specify the …" at bounding box center [152, 70] width 227 height 41
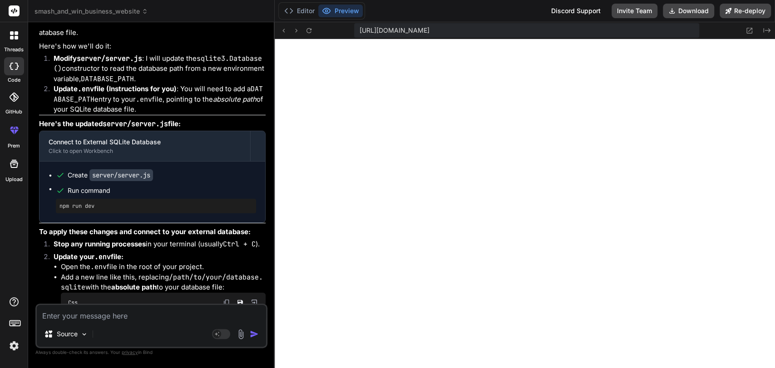
scroll to position [8915, 0]
click at [69, 62] on strong "Modify server/server.js" at bounding box center [98, 57] width 89 height 9
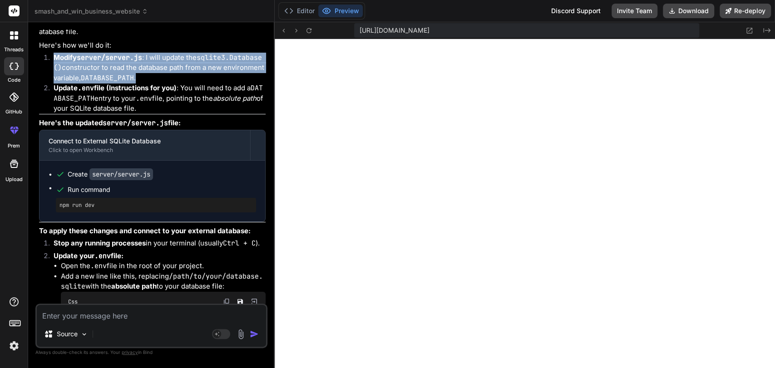
drag, startPoint x: 69, startPoint y: 147, endPoint x: 166, endPoint y: 172, distance: 100.3
click at [166, 84] on li "Modify server/server.js : I will update the sqlite3.Database() constructor to r…" at bounding box center [155, 68] width 219 height 31
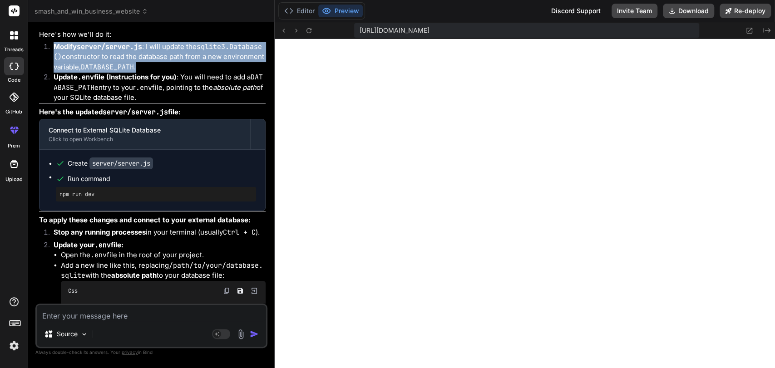
scroll to position [8927, 0]
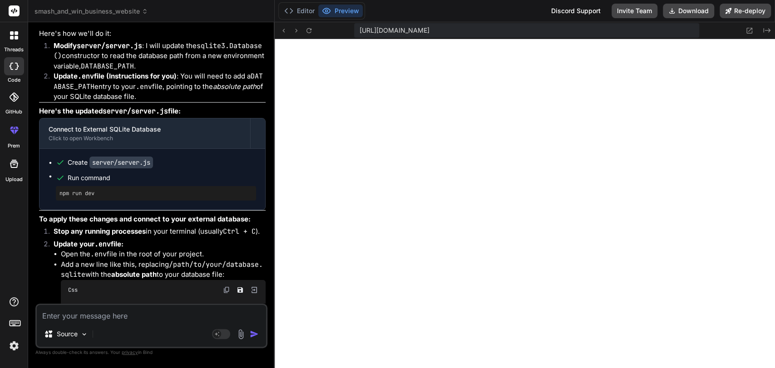
click at [138, 80] on strong "Update .env file (Instructions for you)" at bounding box center [115, 76] width 123 height 9
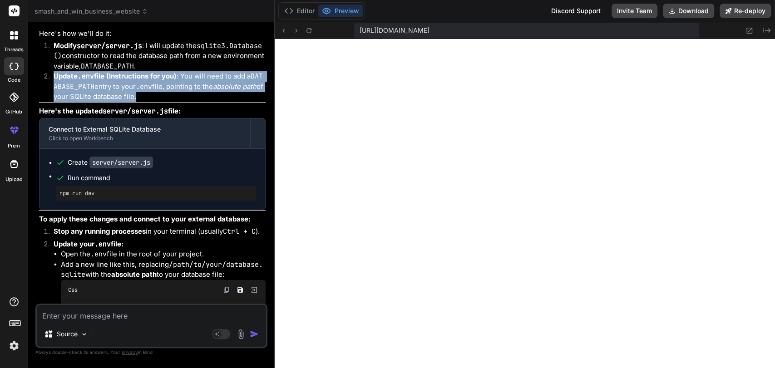
drag, startPoint x: 138, startPoint y: 169, endPoint x: 181, endPoint y: 169, distance: 42.7
click at [181, 102] on li "Update .env file (Instructions for you) : You will need to add a DATABASE_PATH …" at bounding box center [155, 86] width 219 height 31
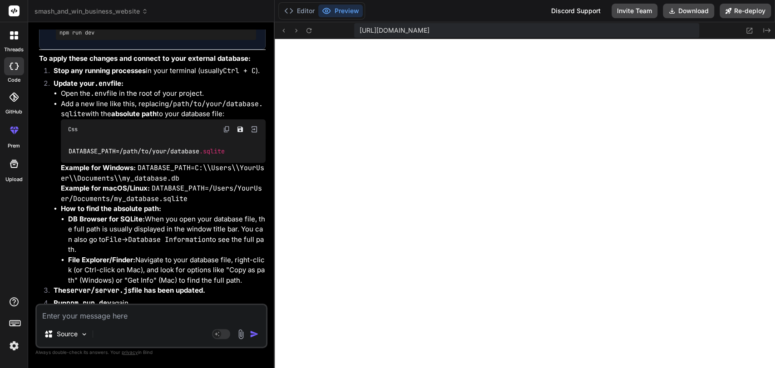
scroll to position [9087, 0]
click at [74, 75] on strong "Stop any running processes" at bounding box center [100, 71] width 92 height 9
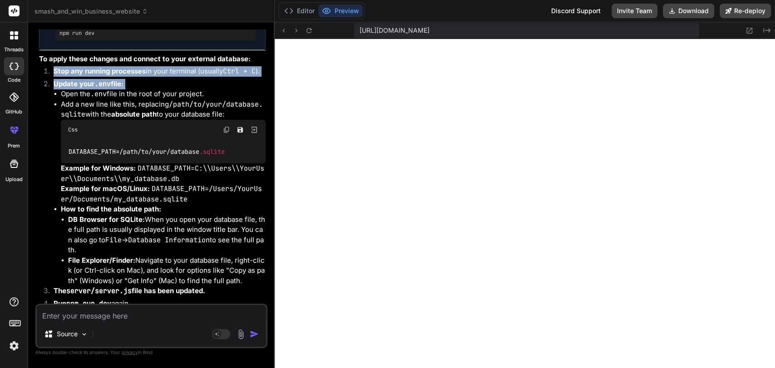
drag, startPoint x: 74, startPoint y: 158, endPoint x: 78, endPoint y: 170, distance: 12.1
click at [78, 170] on ol "Stop any running processes in your terminal (usually Ctrl + C ). Update your .e…" at bounding box center [152, 188] width 227 height 245
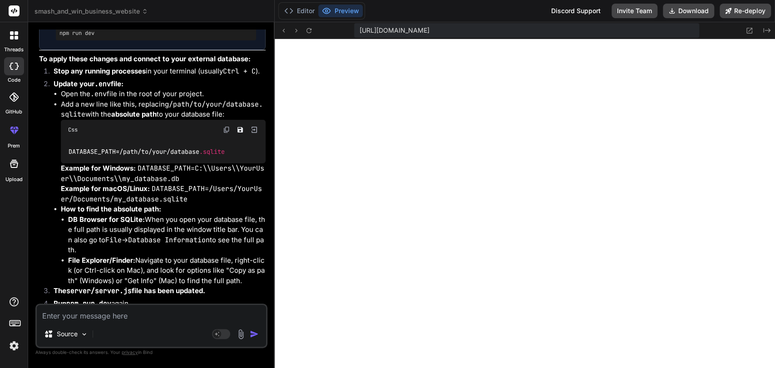
click at [89, 120] on p "Add a new line like this, replacing /path/to/your/database.sqlite with the abso…" at bounding box center [163, 109] width 205 height 20
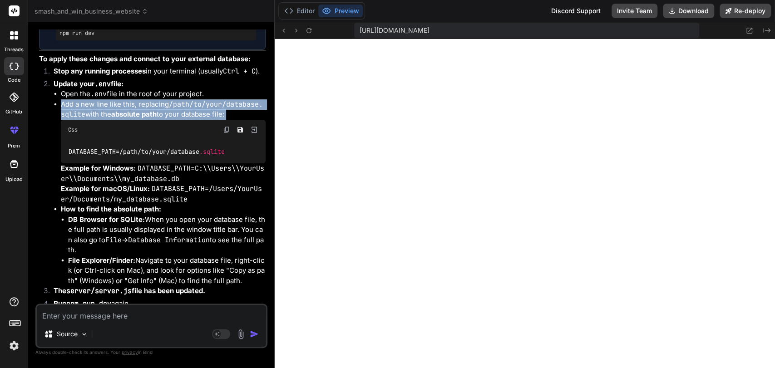
click at [89, 120] on p "Add a new line like this, replacing /path/to/your/database.sqlite with the abso…" at bounding box center [163, 109] width 205 height 20
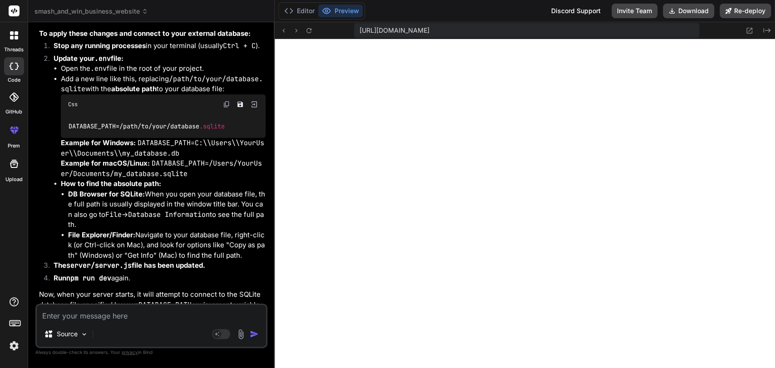
click at [94, 131] on code "DATABASE_PATH=/ path / to /your/database .sqlite" at bounding box center [147, 127] width 158 height 10
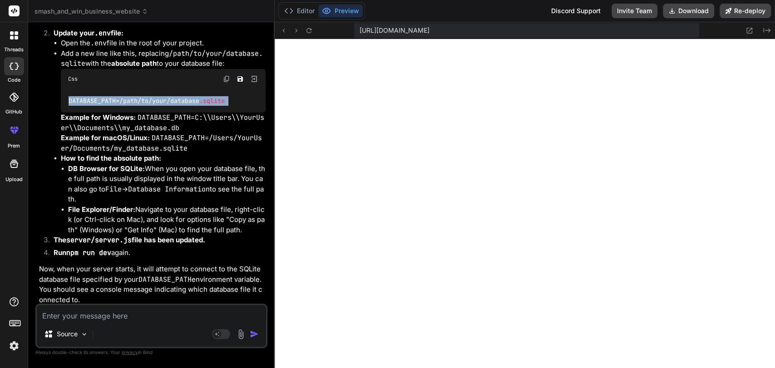
scroll to position [9140, 0]
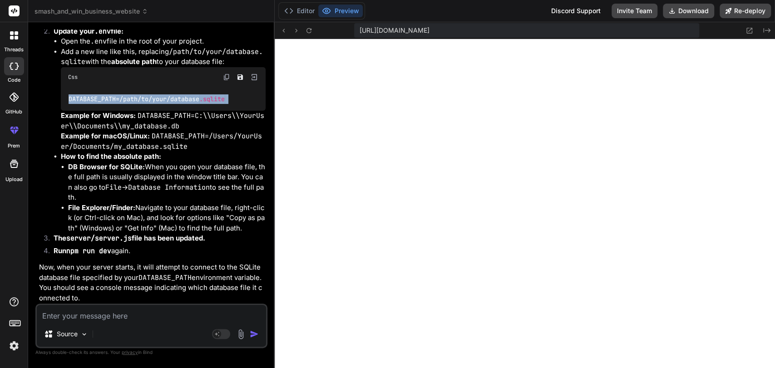
copy li "DATABASE_PATH=/ path / to /your/database .sqlite"
click at [94, 131] on code "DATABASE_PATH=C:\\Users\\YourUser\\Documents\\my_database.db" at bounding box center [162, 121] width 203 height 20
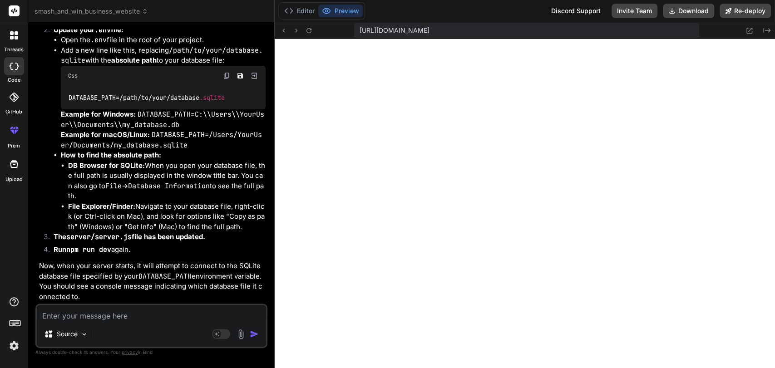
scroll to position [9231, 0]
click at [686, 12] on button "Download" at bounding box center [688, 11] width 51 height 15
click at [104, 312] on textarea at bounding box center [151, 313] width 229 height 16
paste textarea "Invalid or expired OTP."
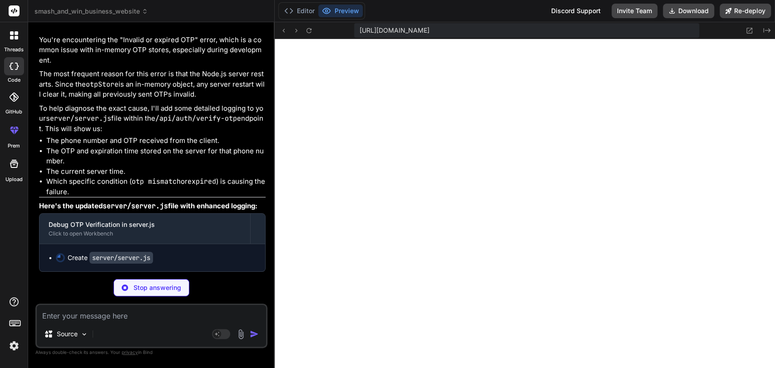
scroll to position [9507, 0]
click at [118, 100] on p "The most frequent reason for this error is that the Node.js server restarts. Si…" at bounding box center [152, 84] width 227 height 31
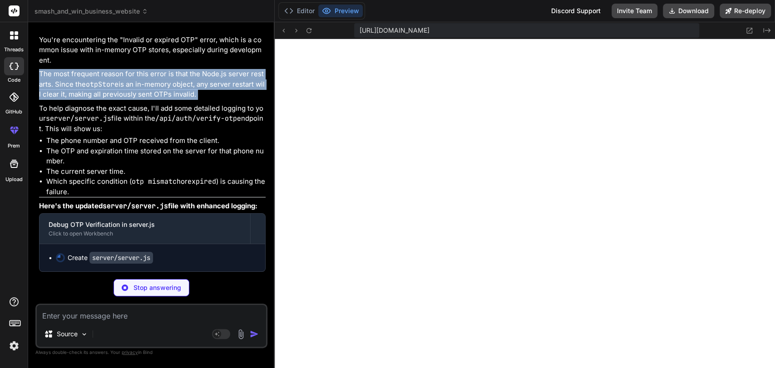
click at [118, 100] on p "The most frequent reason for this error is that the Node.js server restarts. Si…" at bounding box center [152, 84] width 227 height 31
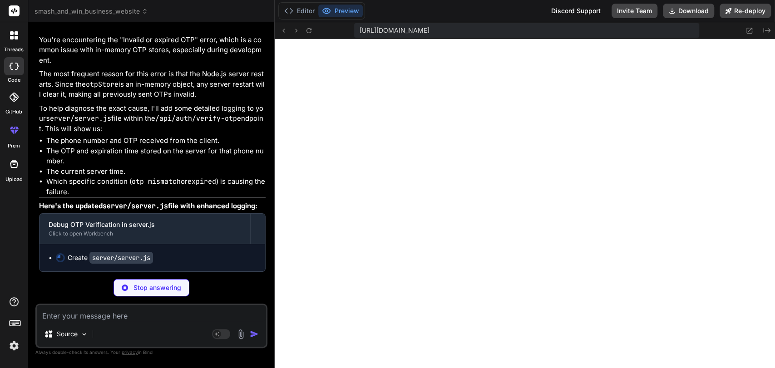
click at [122, 145] on li "The phone number and OTP received from the client." at bounding box center [155, 141] width 219 height 10
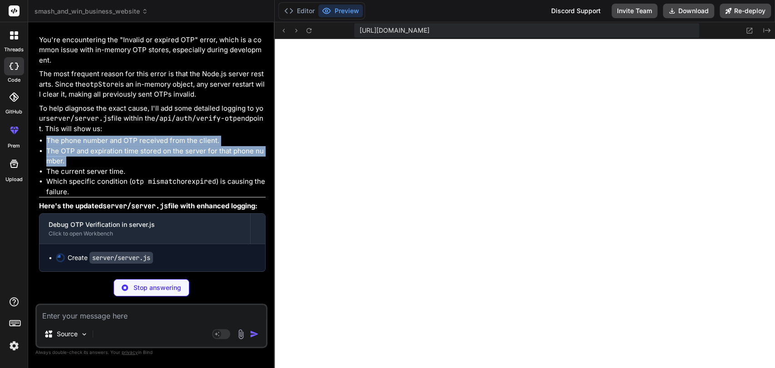
drag, startPoint x: 122, startPoint y: 145, endPoint x: 121, endPoint y: 160, distance: 14.5
click at [121, 160] on ul "The phone number and OTP received from the client. The OTP and expiration time …" at bounding box center [152, 166] width 227 height 61
click at [121, 160] on li "The OTP and expiration time stored on the server for that phone number." at bounding box center [155, 156] width 219 height 20
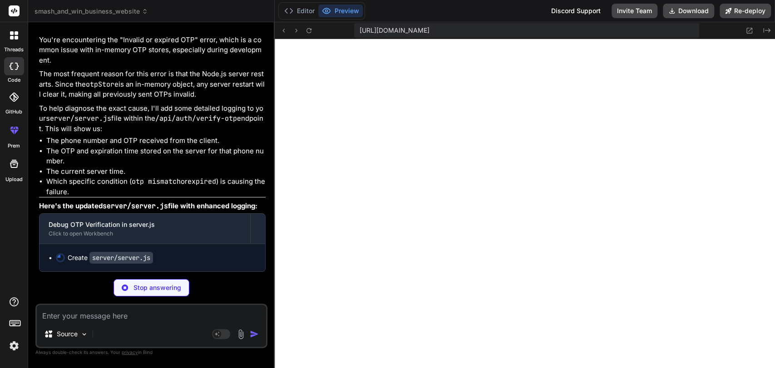
click at [121, 160] on li "The OTP and expiration time stored on the server for that phone number." at bounding box center [155, 156] width 219 height 20
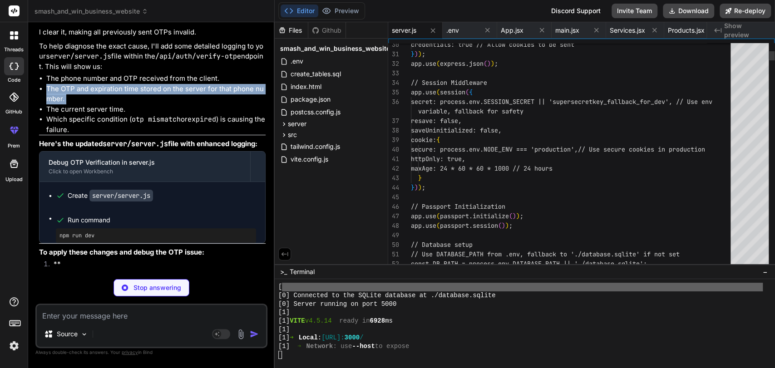
scroll to position [4042, 0]
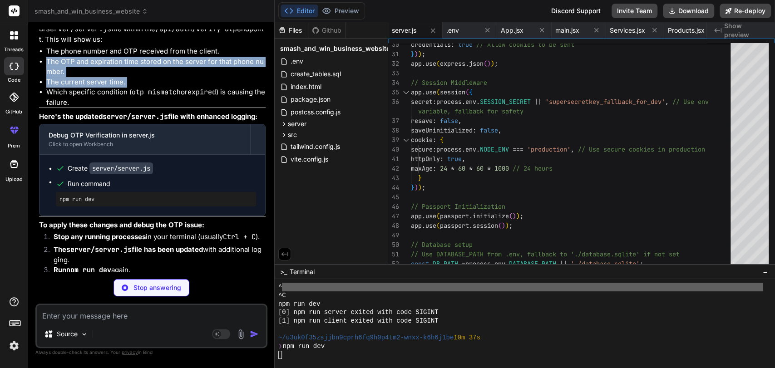
drag, startPoint x: 121, startPoint y: 160, endPoint x: 121, endPoint y: 170, distance: 10.5
click at [121, 108] on ul "The phone number and OTP received from the client. The OTP and expiration time …" at bounding box center [152, 76] width 227 height 61
click at [121, 88] on li "The current server time." at bounding box center [155, 82] width 219 height 10
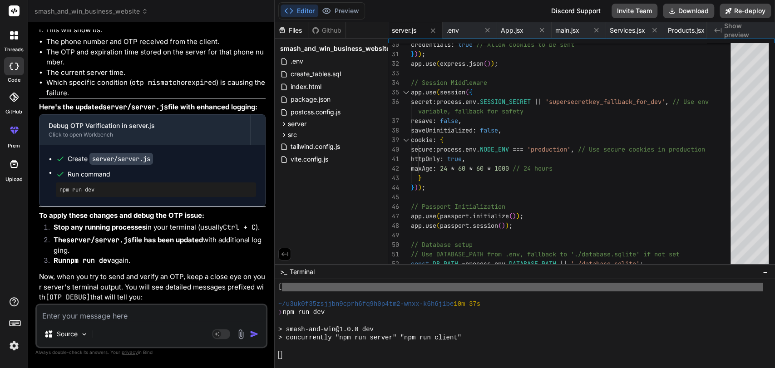
scroll to position [9563, 0]
click at [121, 98] on li "Which specific condition ( otp mismatch or expired ) is causing the failure." at bounding box center [155, 87] width 219 height 20
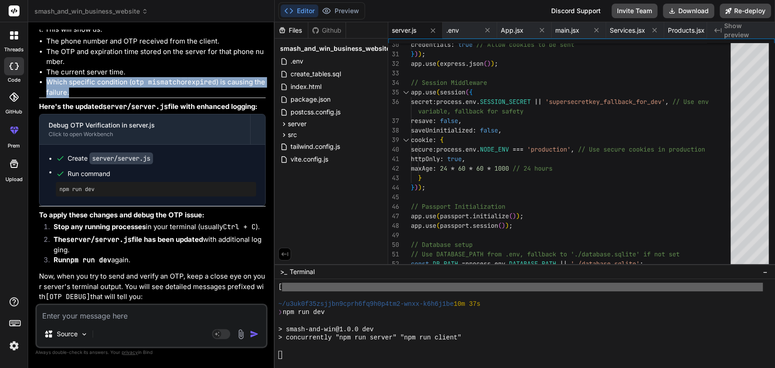
click at [121, 98] on li "Which specific condition ( otp mismatch or expired ) is causing the failure." at bounding box center [155, 87] width 219 height 20
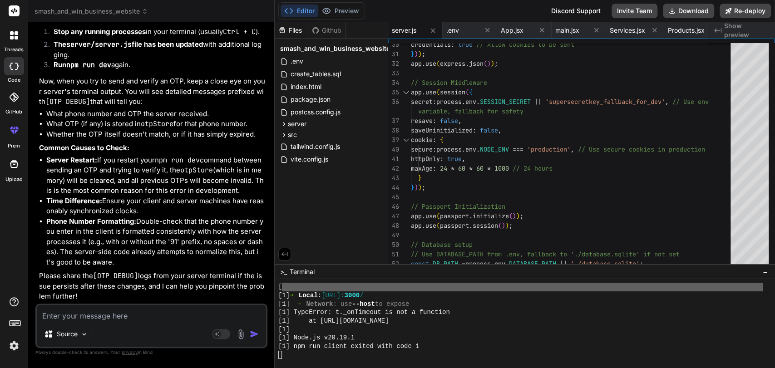
scroll to position [9847, 0]
click at [681, 13] on button "Download" at bounding box center [688, 11] width 51 height 15
click at [169, 185] on li "Server Restart: If you restart your npm run dev command between sending an OTP …" at bounding box center [155, 175] width 219 height 41
click at [94, 320] on textarea at bounding box center [151, 313] width 229 height 16
paste textarea "Sent OTP for 919952064861: 752564. Expires at: 1:09:55 am [0] [OTP DEBUG] Verif…"
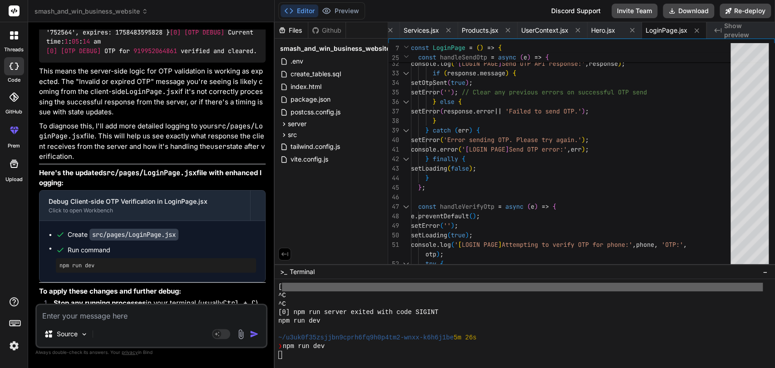
scroll to position [4339, 0]
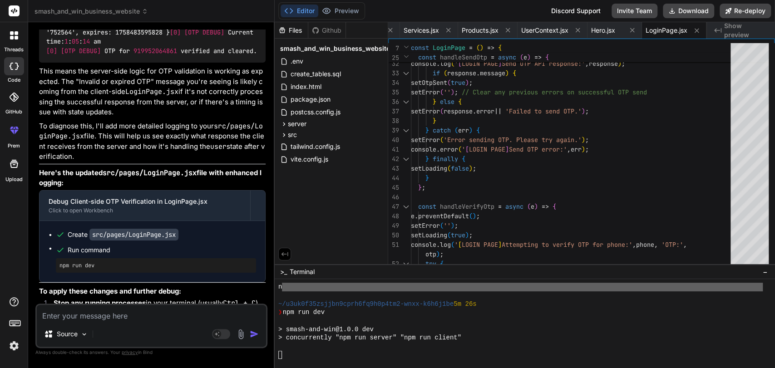
click at [127, 96] on code "LoginPage.jsx" at bounding box center [151, 91] width 53 height 9
drag, startPoint x: 127, startPoint y: 192, endPoint x: 236, endPoint y: 191, distance: 109.0
click at [236, 118] on p "This means the server-side logic for OTP validation is working as expected. The…" at bounding box center [152, 91] width 227 height 51
click at [87, 118] on p "This means the server-side logic for OTP validation is working as expected. The…" at bounding box center [152, 91] width 227 height 51
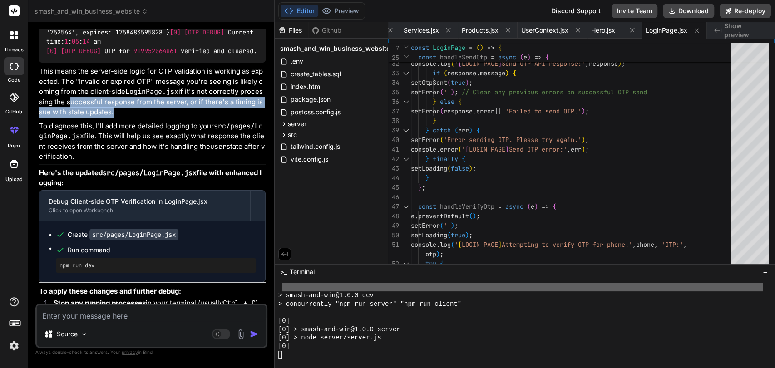
drag, startPoint x: 87, startPoint y: 199, endPoint x: 102, endPoint y: 212, distance: 19.3
click at [102, 118] on p "This means the server-side logic for OTP validation is working as expected. The…" at bounding box center [152, 91] width 227 height 51
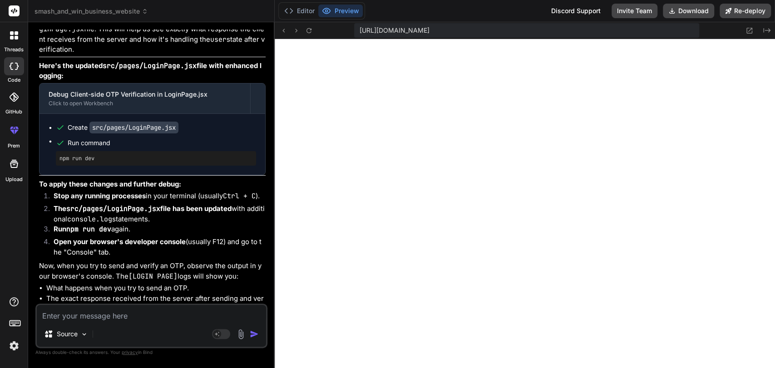
scroll to position [10351, 0]
click at [127, 54] on p "To diagnose this, I'll add more detailed logging to your src/pages/LoginPage.js…" at bounding box center [152, 34] width 227 height 41
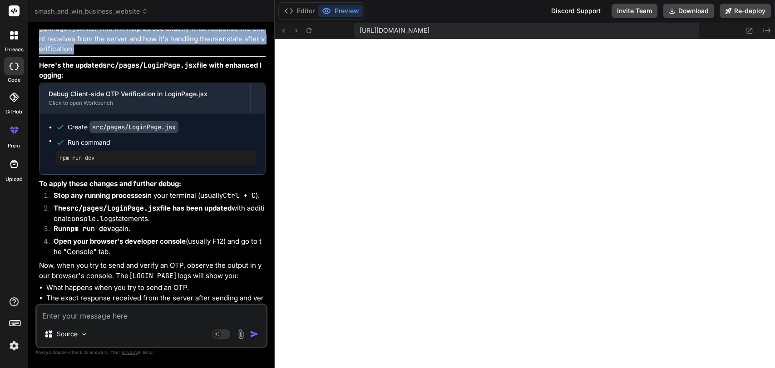
drag, startPoint x: 127, startPoint y: 128, endPoint x: 132, endPoint y: 140, distance: 13.2
click at [132, 54] on p "To diagnose this, I'll add more detailed logging to your src/pages/LoginPage.js…" at bounding box center [152, 34] width 227 height 41
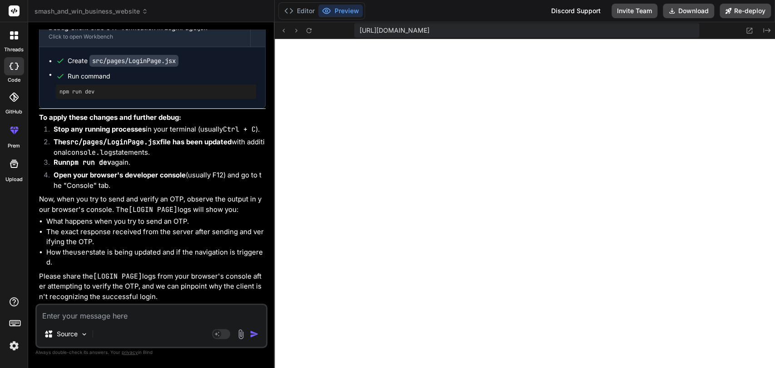
scroll to position [10516, 0]
click at [120, 310] on textarea at bounding box center [151, 313] width 229 height 16
paste textarea "/home/u3uk0f35zsjjbn9cprh6fq9h0p4tm2-wnxx-k6h6j1be/src/pages/LoginPage.jsx: Exp…"
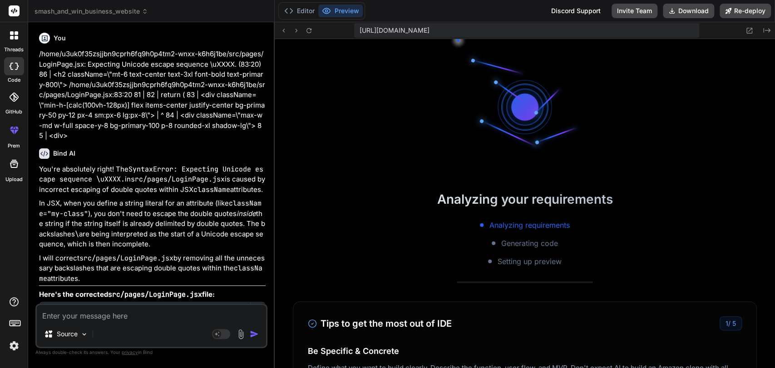
scroll to position [5127, 0]
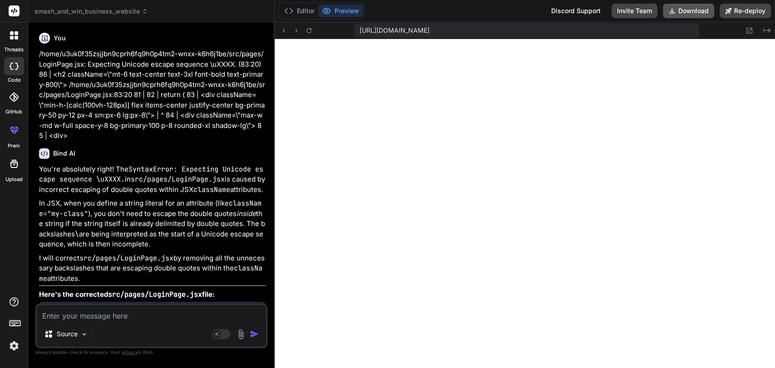
click at [682, 8] on button "Download" at bounding box center [688, 11] width 51 height 15
click at [134, 314] on textarea at bounding box center [151, 313] width 229 height 16
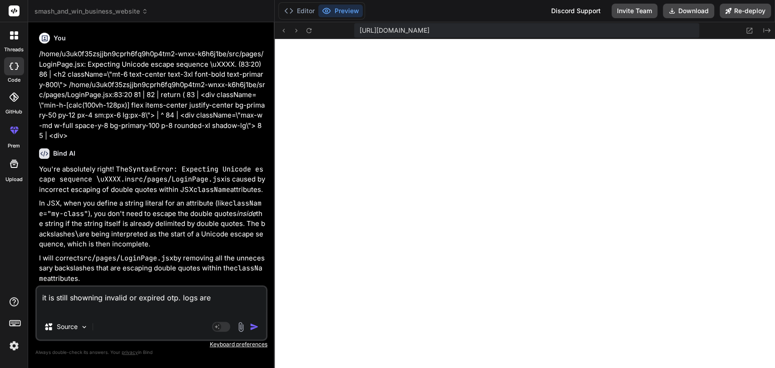
paste textarea "[OTP DEBUG] Sent OTP for 919952064861: 825812. Expires at: 1:16:29 am [0] [OTP …"
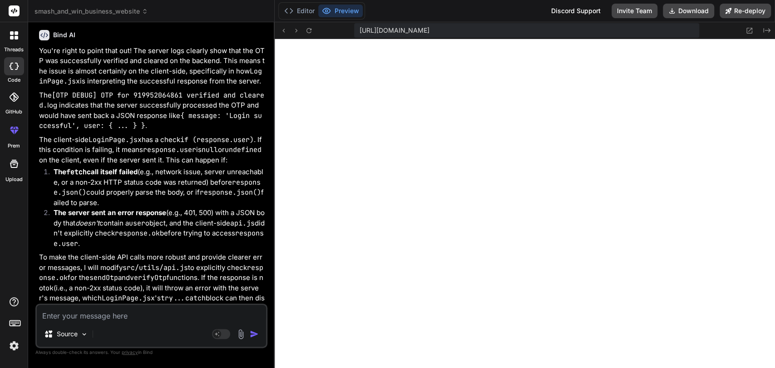
scroll to position [11264, 0]
click at [79, 130] on p "The [OTP DEBUG] OTP for 919952064861 verified and cleared. log indicates that t…" at bounding box center [152, 109] width 227 height 41
drag, startPoint x: 79, startPoint y: 225, endPoint x: 172, endPoint y: 219, distance: 92.8
click at [172, 130] on p "The [OTP DEBUG] OTP for 919952064861 verified and cleared. log indicates that t…" at bounding box center [152, 109] width 227 height 41
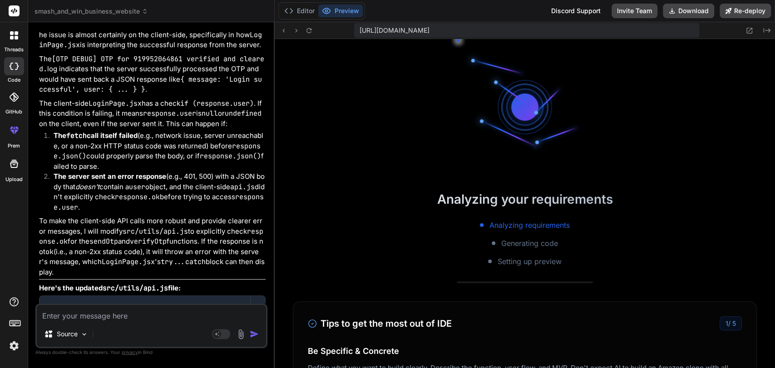
scroll to position [5372, 0]
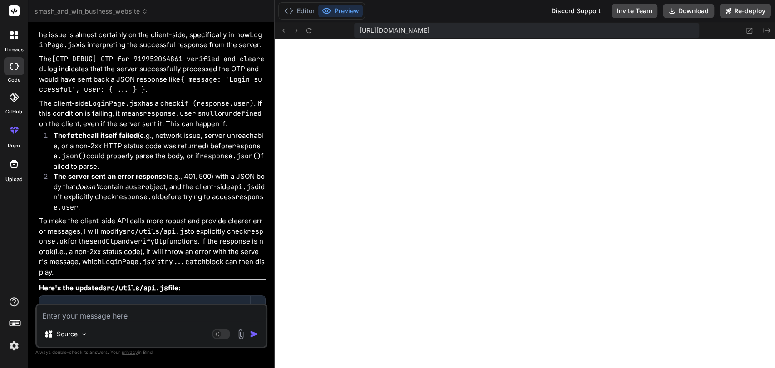
click at [86, 129] on p "The client-side LoginPage.jsx has a check if (response.user) . If this conditio…" at bounding box center [152, 114] width 227 height 31
drag, startPoint x: 86, startPoint y: 212, endPoint x: 191, endPoint y: 209, distance: 104.9
click at [191, 129] on p "The client-side LoginPage.jsx has a check if (response.user) . If this conditio…" at bounding box center [152, 114] width 227 height 31
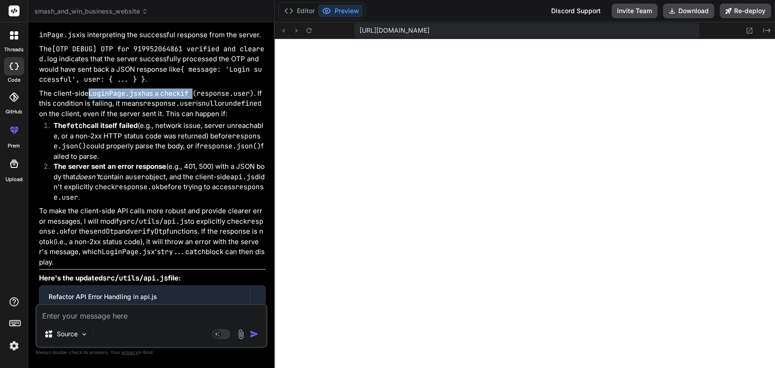
scroll to position [11309, 0]
click at [104, 119] on p "The client-side LoginPage.jsx has a check if (response.user) . If this conditio…" at bounding box center [152, 104] width 227 height 31
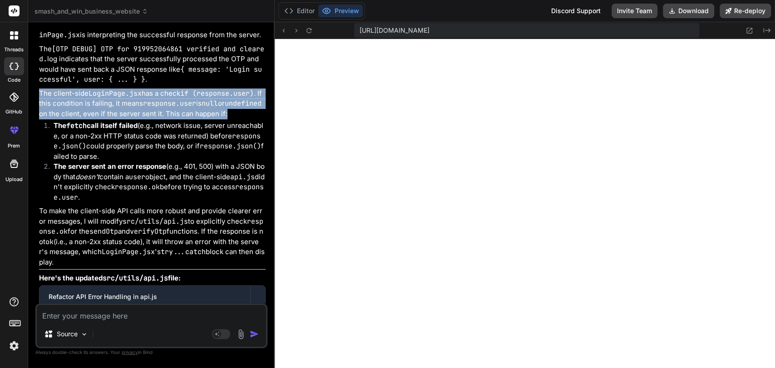
drag, startPoint x: 104, startPoint y: 212, endPoint x: 122, endPoint y: 217, distance: 18.0
click at [122, 119] on p "The client-side LoginPage.jsx has a check if (response.user) . If this conditio…" at bounding box center [152, 104] width 227 height 31
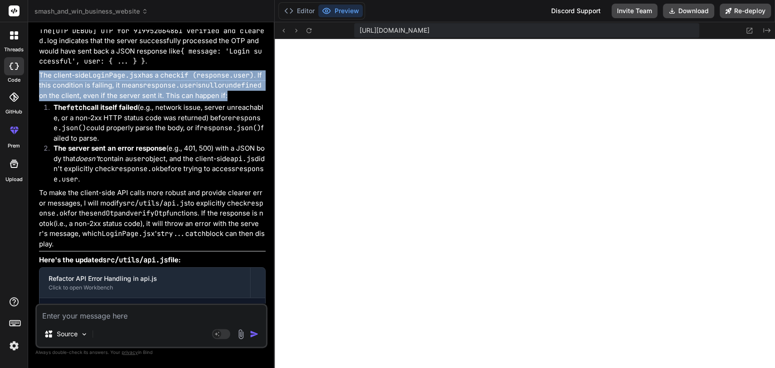
scroll to position [11328, 0]
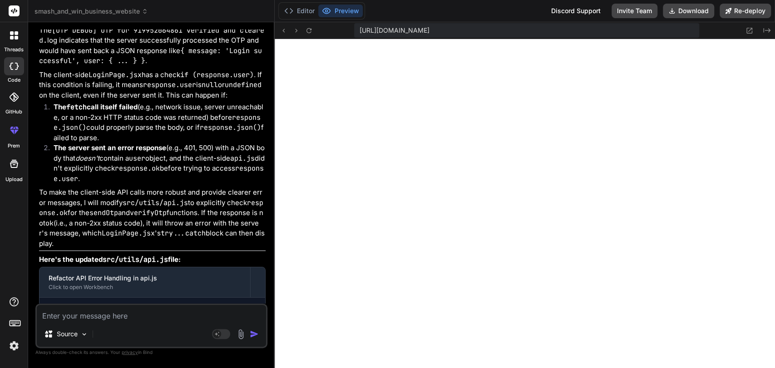
click at [106, 111] on strong "The fetch call itself failed" at bounding box center [96, 107] width 84 height 9
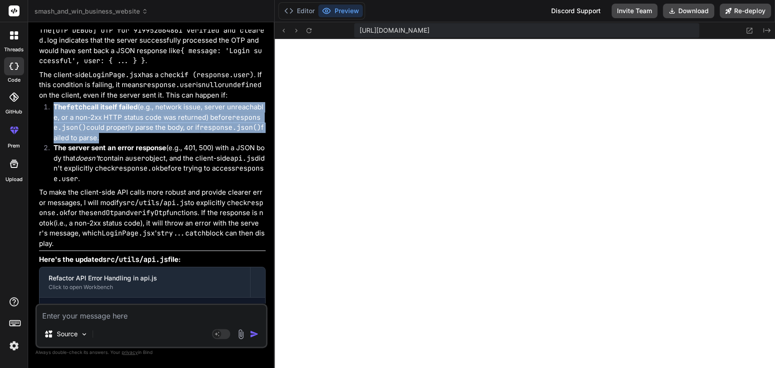
click at [106, 111] on strong "The fetch call itself failed" at bounding box center [96, 107] width 84 height 9
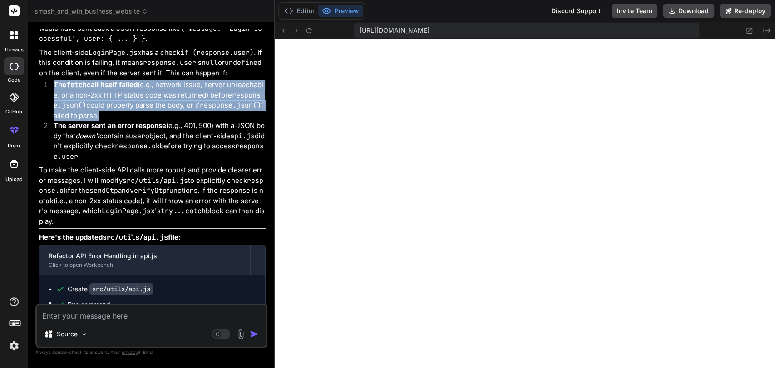
scroll to position [11356, 0]
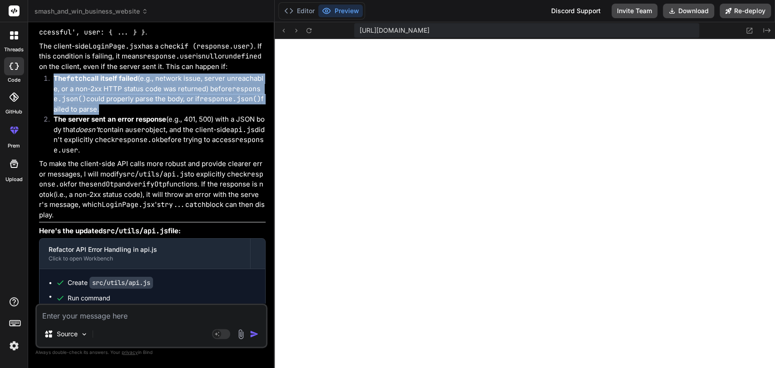
click at [106, 114] on li "The fetch call itself failed (e.g., network issue, server unreachable, or a non…" at bounding box center [155, 94] width 219 height 41
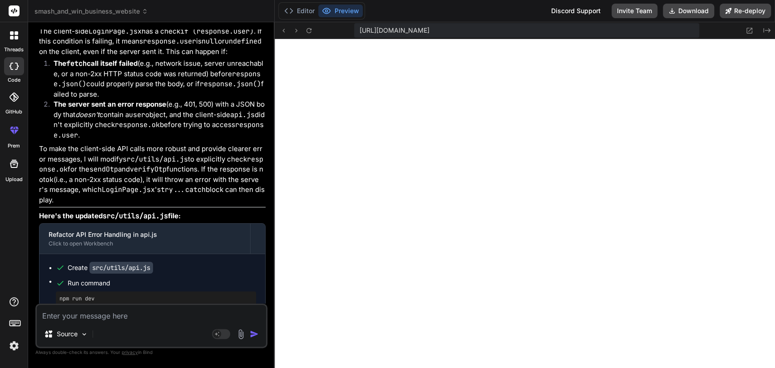
scroll to position [11373, 0]
click at [106, 107] on strong "The server sent an error response" at bounding box center [110, 103] width 113 height 9
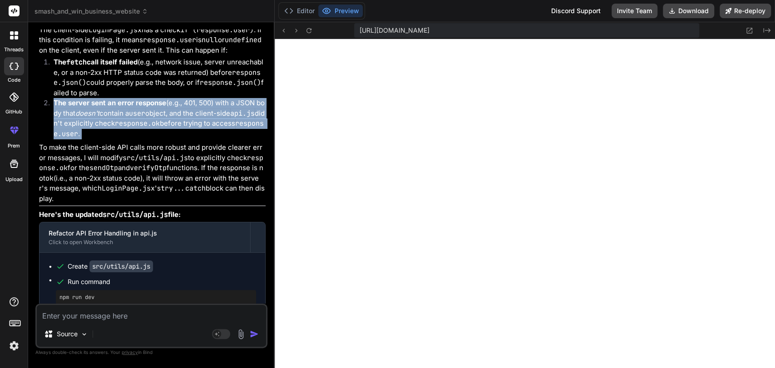
click at [106, 107] on strong "The server sent an error response" at bounding box center [110, 103] width 113 height 9
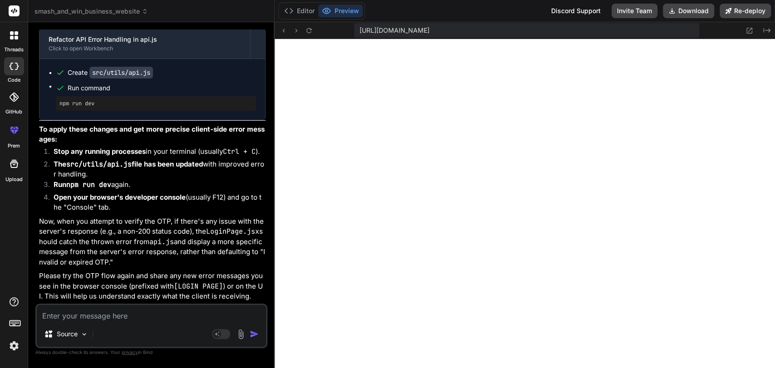
scroll to position [11675, 0]
click at [211, 312] on textarea at bounding box center [151, 313] width 229 height 16
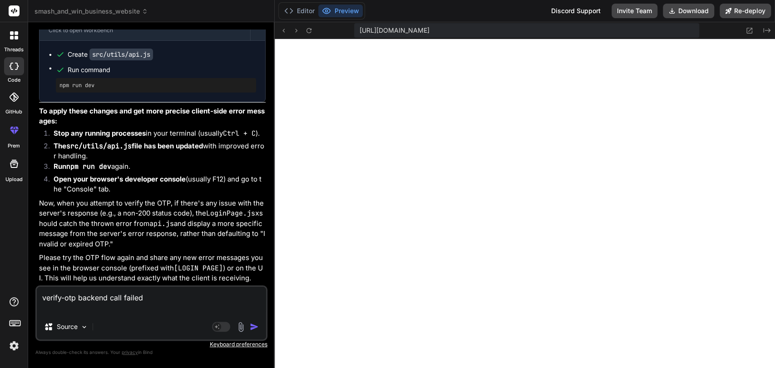
paste textarea "500 Internal Server Error"
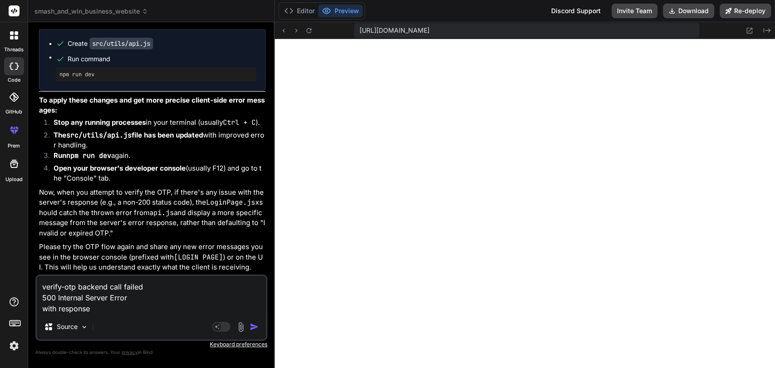
paste textarea "{"error":"SQLITE_ERROR: table USERS has no column named HAS_PURCHASED_SERVICE"}"
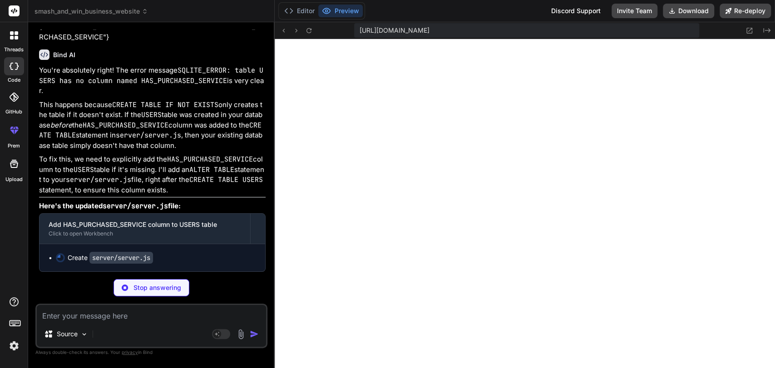
scroll to position [11887, 0]
click at [164, 85] on code "SQLITE_ERROR: table USERS has no column named HAS_PURCHASED_SERVICE" at bounding box center [151, 76] width 224 height 20
click at [142, 109] on code "CREATE TABLE IF NOT EXISTS" at bounding box center [165, 104] width 106 height 9
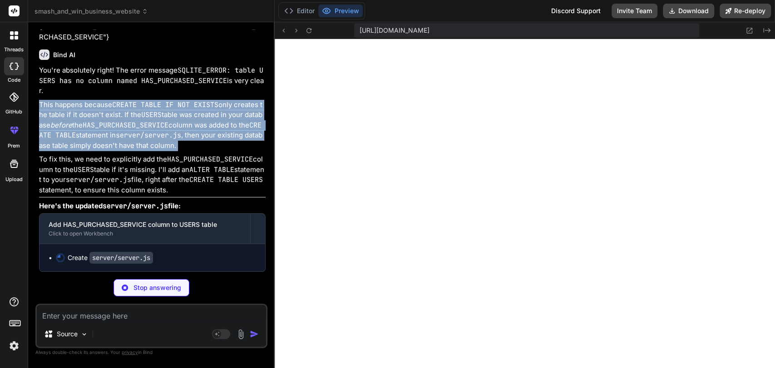
click at [142, 109] on code "CREATE TABLE IF NOT EXISTS" at bounding box center [165, 104] width 106 height 9
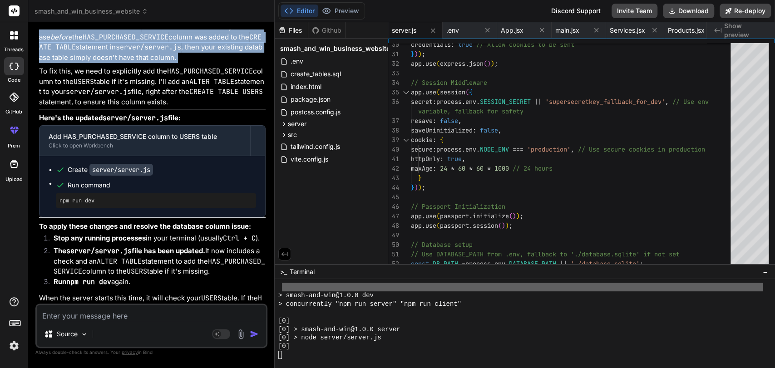
scroll to position [5542, 0]
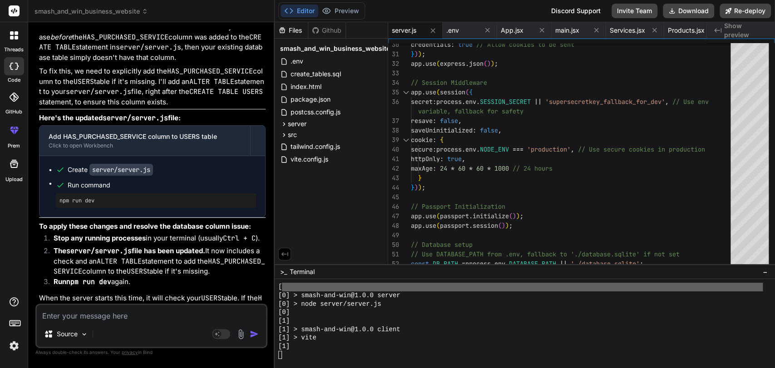
click at [86, 107] on p "To fix this, we need to explicitly add the HAS_PURCHASED_SERVICE column to the …" at bounding box center [152, 86] width 227 height 41
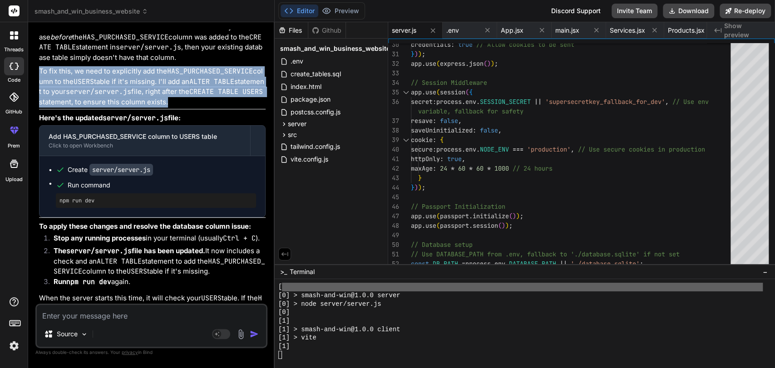
click at [86, 107] on p "To fix this, we need to explicitly add the HAS_PURCHASED_SERVICE column to the …" at bounding box center [152, 86] width 227 height 41
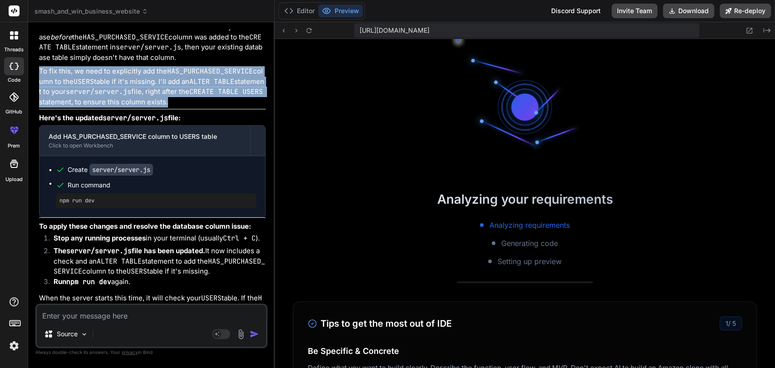
scroll to position [5567, 0]
click at [86, 107] on p "To fix this, we need to explicitly add the HAS_PURCHASED_SERVICE column to the …" at bounding box center [152, 86] width 227 height 41
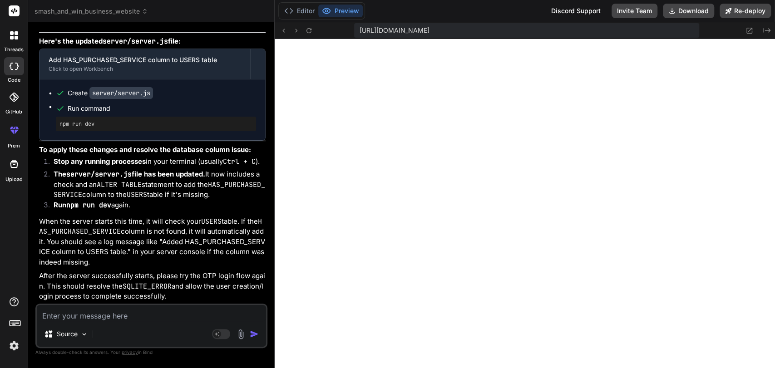
scroll to position [12152, 0]
click at [64, 317] on textarea at bounding box center [151, 313] width 229 height 16
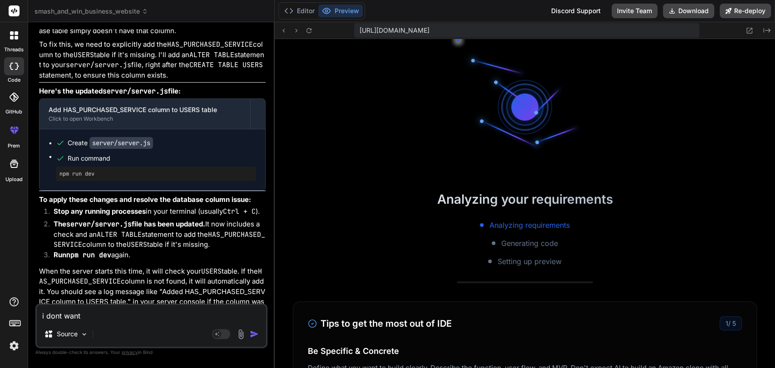
scroll to position [11992, 0]
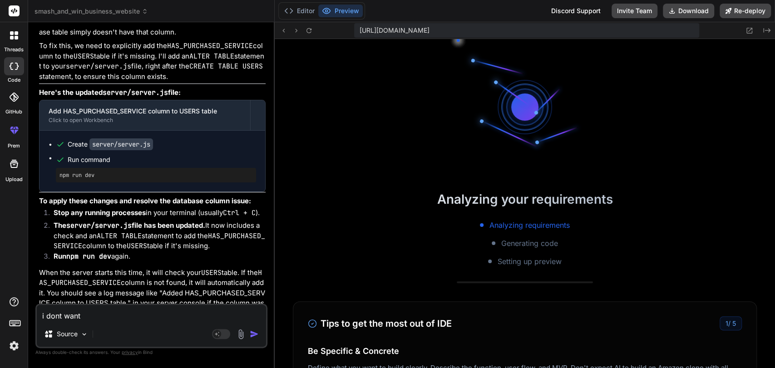
click at [129, 16] on code "HAS_PURCHASED_SERVICE" at bounding box center [126, 11] width 86 height 9
copy p "HAS_PURCHASED_SERVICE"
paste textarea "HAS_PURCHASED_SERVICE"
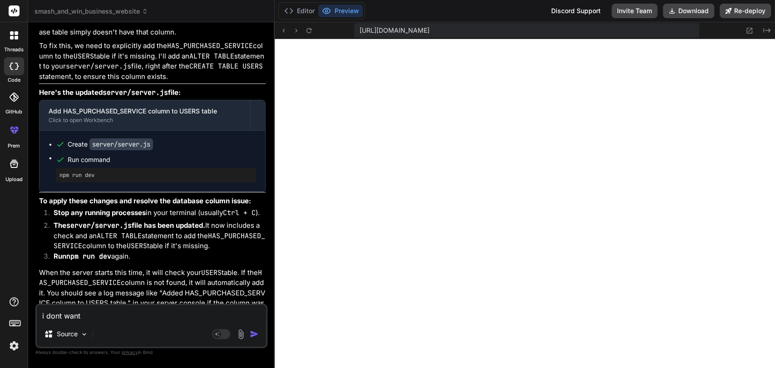
paste textarea "HAS_PURCHASED_SERVICE"
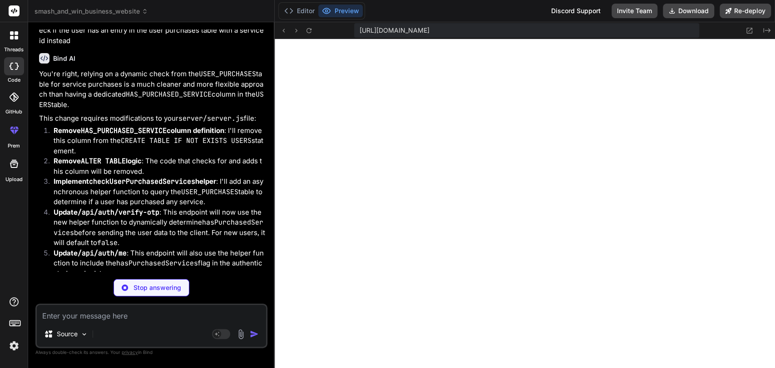
scroll to position [12365, 0]
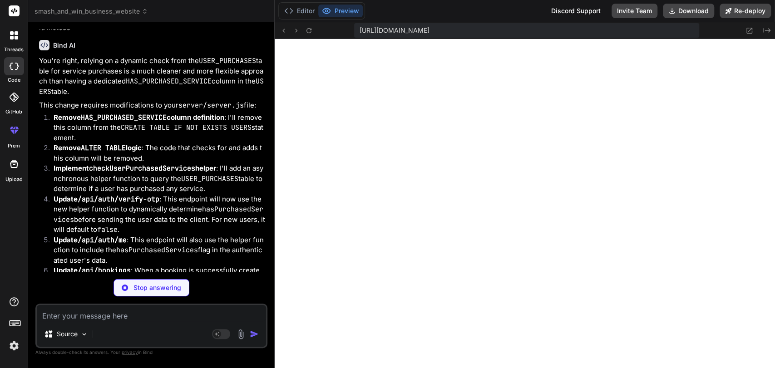
click at [125, 97] on p "You're right, relying on a dynamic check from the USER_PURCHASES table for serv…" at bounding box center [152, 76] width 227 height 41
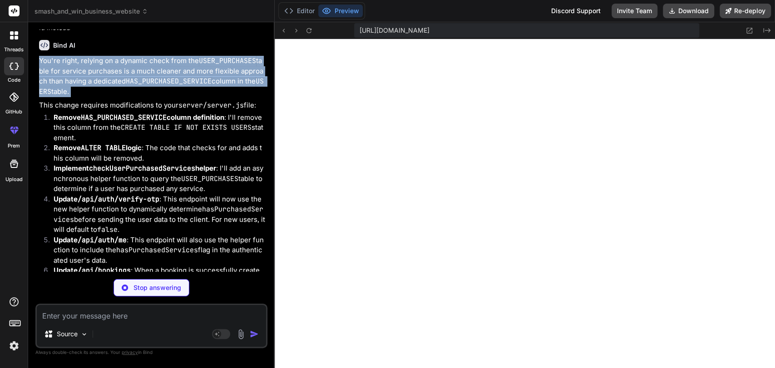
click at [125, 97] on p "You're right, relying on a dynamic check from the USER_PURCHASES table for serv…" at bounding box center [152, 76] width 227 height 41
click at [98, 97] on p "You're right, relying on a dynamic check from the USER_PURCHASES table for serv…" at bounding box center [152, 76] width 227 height 41
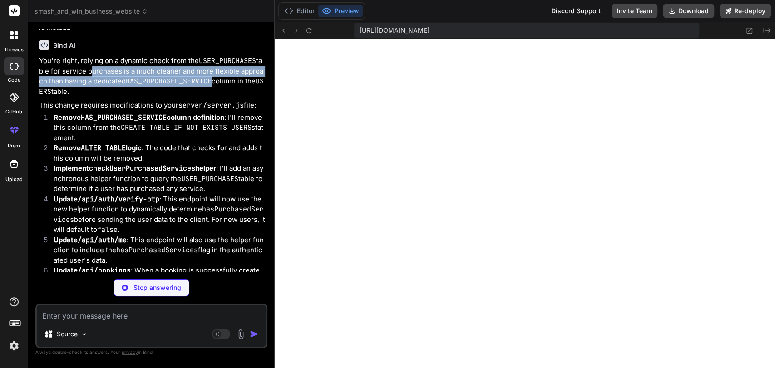
drag, startPoint x: 98, startPoint y: 177, endPoint x: 181, endPoint y: 191, distance: 83.7
click at [181, 97] on p "You're right, relying on a dynamic check from the USER_PURCHASES table for serv…" at bounding box center [152, 76] width 227 height 41
click at [181, 86] on code "HAS_PURCHASED_SERVICE" at bounding box center [169, 81] width 86 height 9
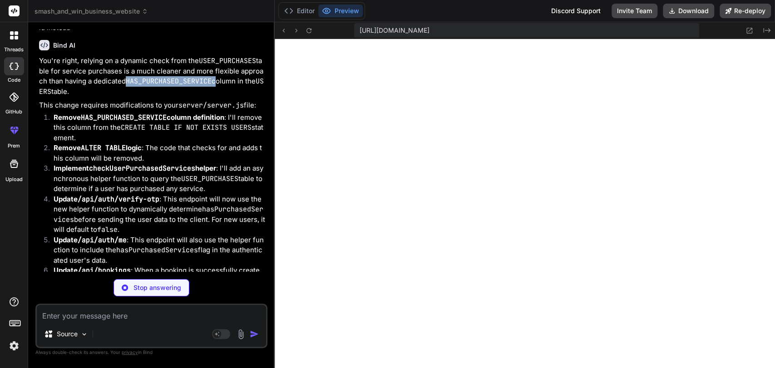
click at [181, 86] on code "HAS_PURCHASED_SERVICE" at bounding box center [169, 81] width 86 height 9
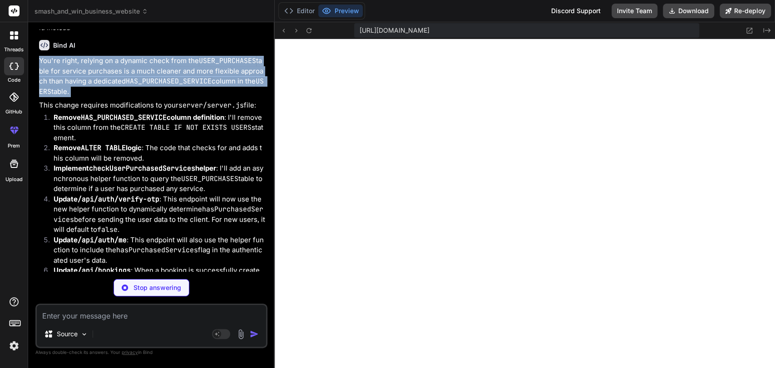
click at [181, 86] on code "HAS_PURCHASED_SERVICE" at bounding box center [169, 81] width 86 height 9
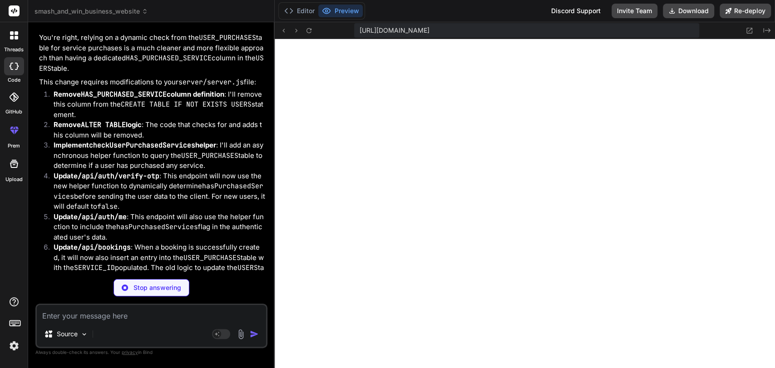
scroll to position [12391, 0]
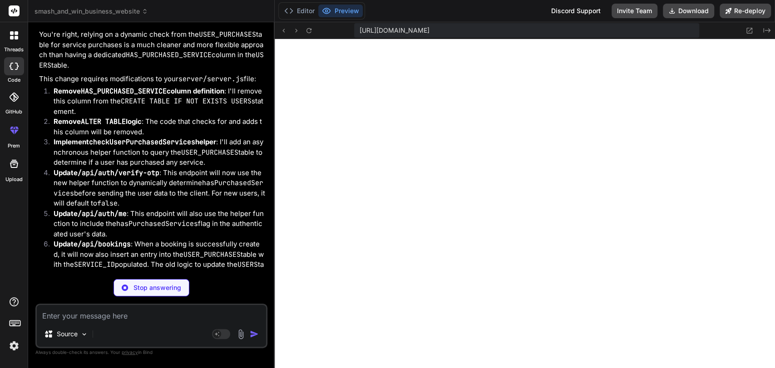
click at [84, 84] on p "This change requires modifications to your server/server.js file:" at bounding box center [152, 79] width 227 height 10
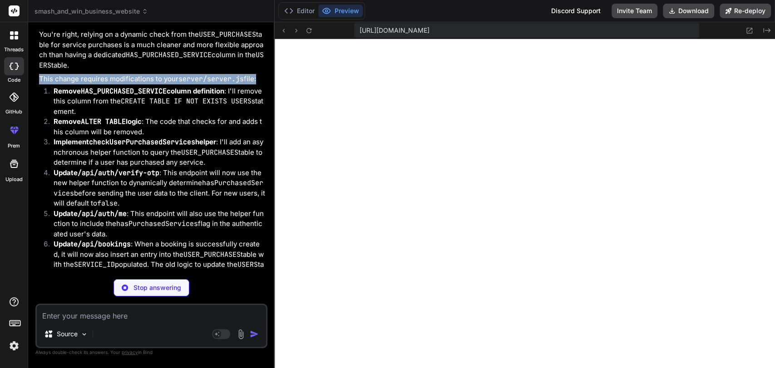
click at [84, 84] on p "This change requires modifications to your server/server.js file:" at bounding box center [152, 79] width 227 height 10
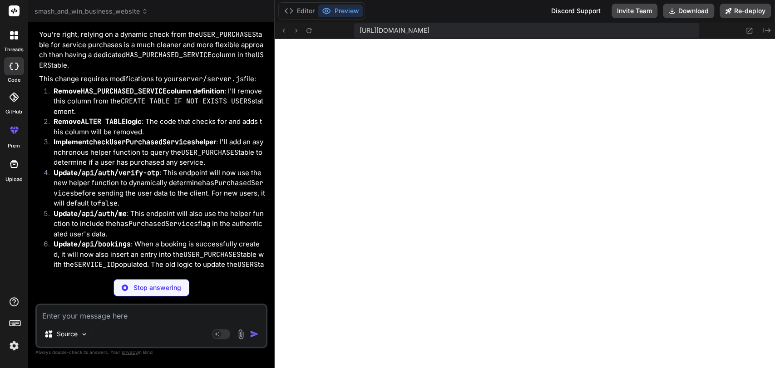
click at [98, 96] on code "HAS_PURCHASED_SERVICE" at bounding box center [124, 91] width 86 height 9
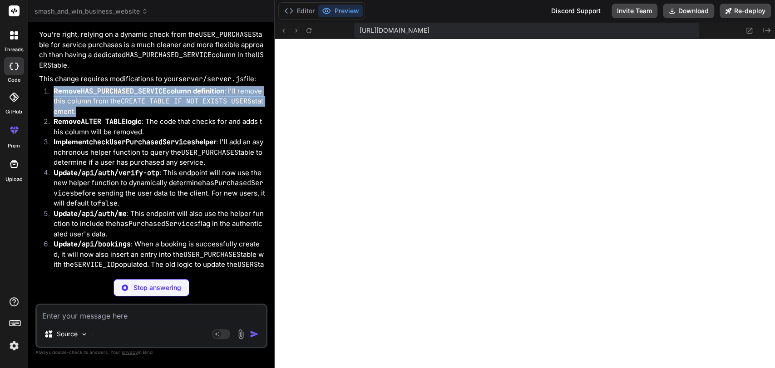
click at [98, 96] on code "HAS_PURCHASED_SERVICE" at bounding box center [124, 91] width 86 height 9
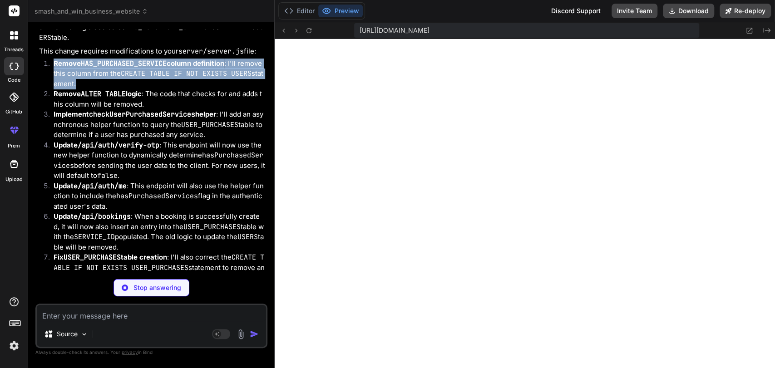
scroll to position [12424, 0]
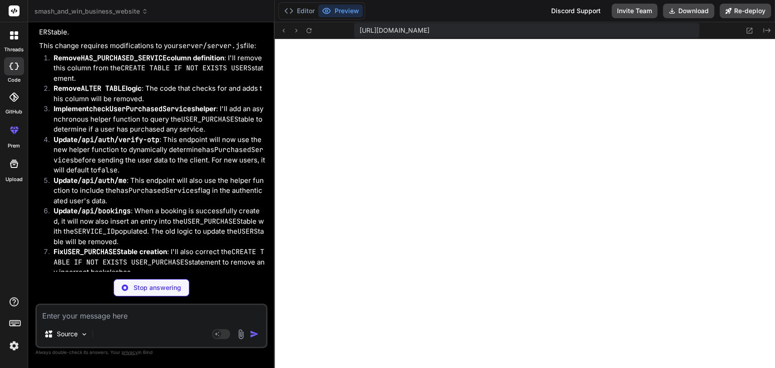
click at [98, 93] on code "ALTER TABLE" at bounding box center [103, 88] width 45 height 9
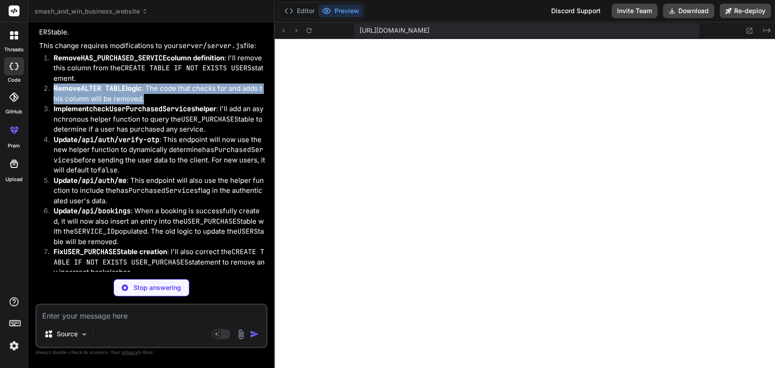
click at [98, 93] on code "ALTER TABLE" at bounding box center [103, 88] width 45 height 9
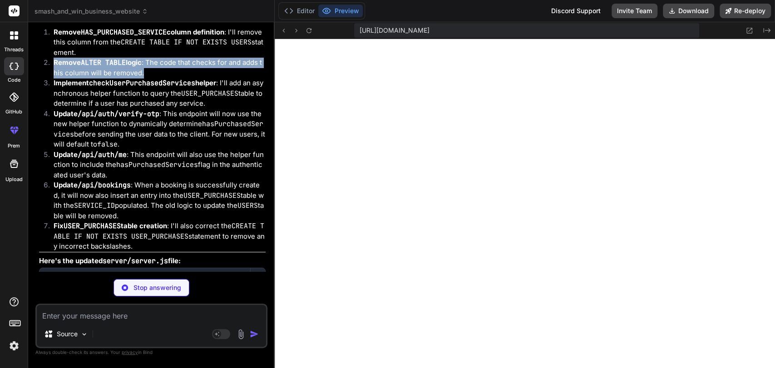
scroll to position [12451, 0]
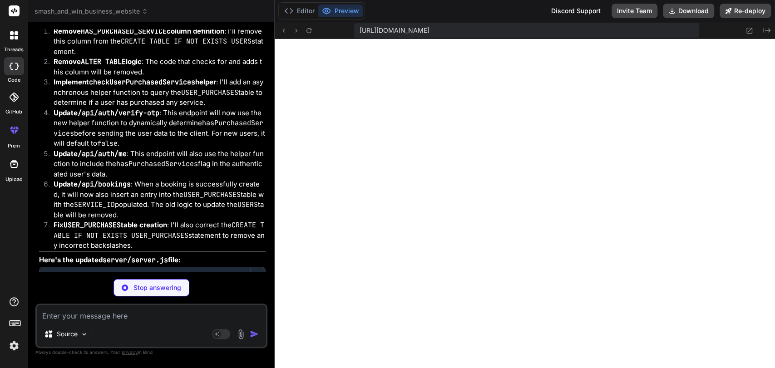
click at [98, 108] on li "Implement checkUserPurchasedServices helper : I'll add an asynchronous helper f…" at bounding box center [155, 92] width 219 height 31
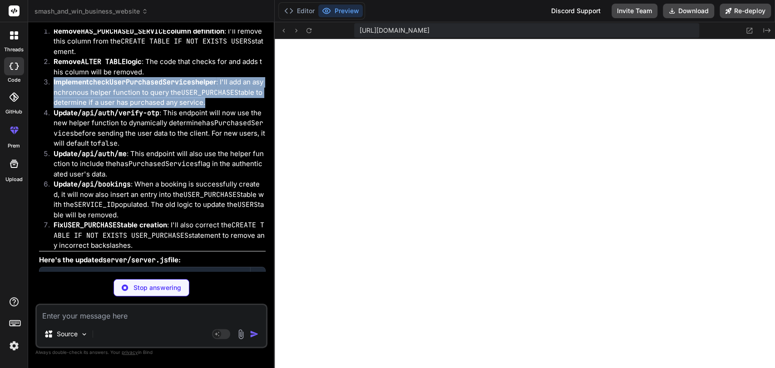
click at [98, 108] on li "Implement checkUserPurchasedServices helper : I'll add an asynchronous helper f…" at bounding box center [155, 92] width 219 height 31
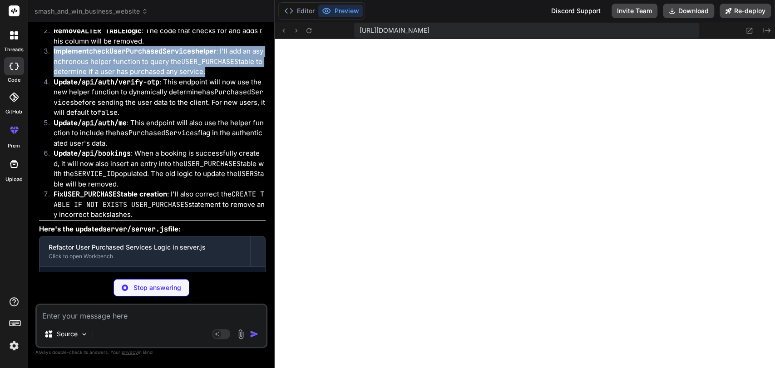
scroll to position [12482, 0]
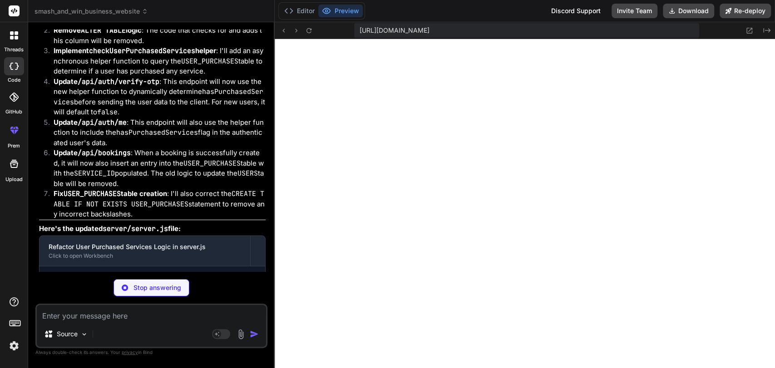
click at [98, 118] on li "Update /api/auth/verify-otp : This endpoint will now use the new helper functio…" at bounding box center [155, 97] width 219 height 41
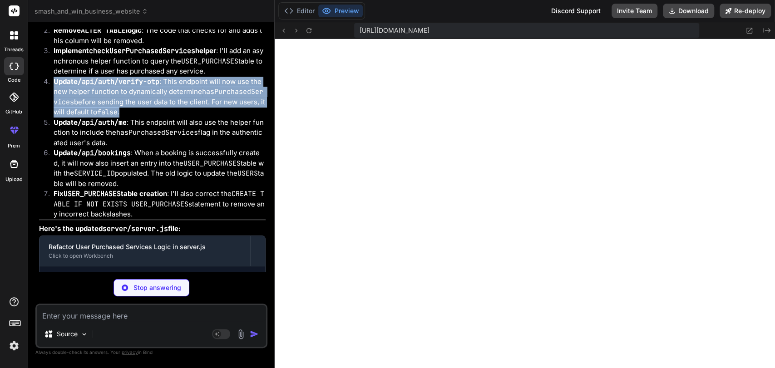
click at [98, 118] on li "Update /api/auth/verify-otp : This endpoint will now use the new helper functio…" at bounding box center [155, 97] width 219 height 41
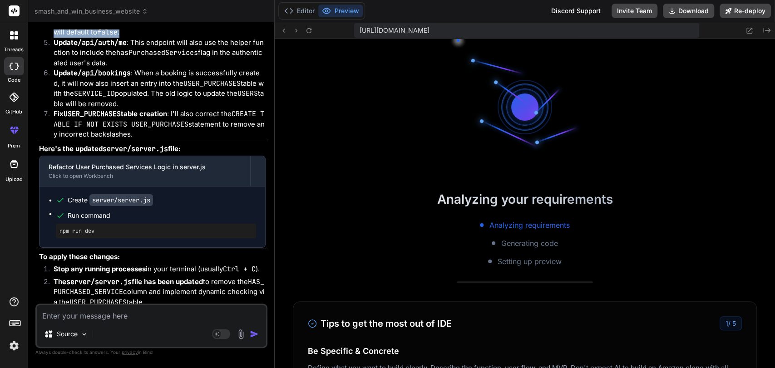
scroll to position [5838, 0]
click at [66, 311] on textarea at bounding box center [151, 313] width 229 height 16
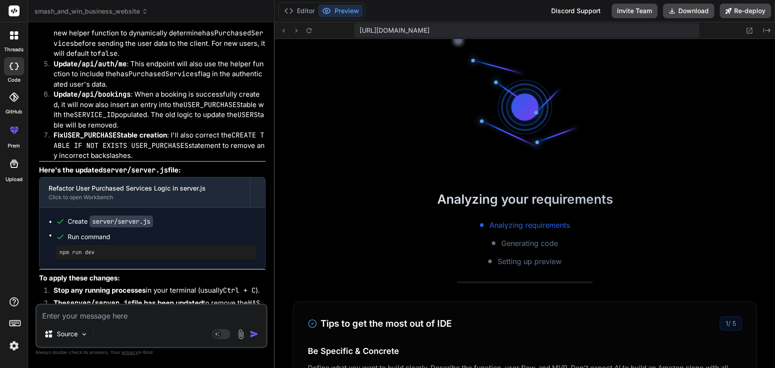
scroll to position [12538, 0]
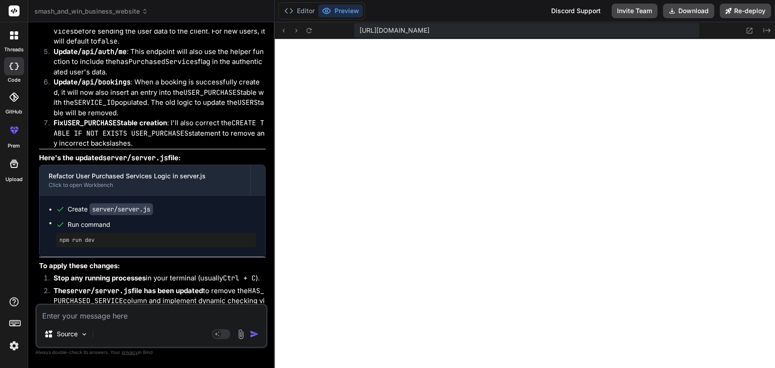
scroll to position [12561, 0]
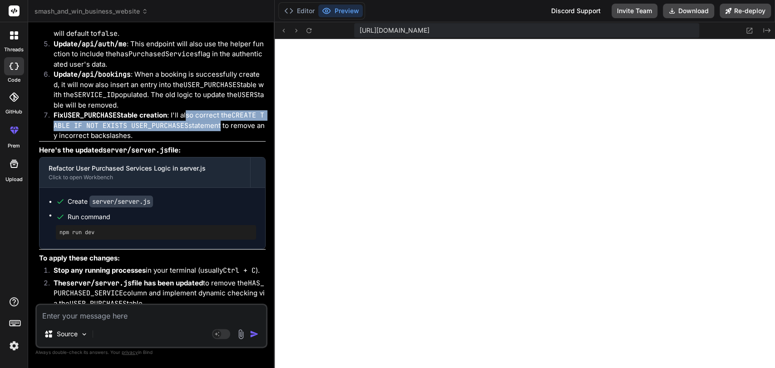
drag, startPoint x: 188, startPoint y: 224, endPoint x: 223, endPoint y: 232, distance: 35.8
click at [223, 141] on li "Fix USER_PURCHASES table creation : I'll also correct the CREATE TABLE IF NOT E…" at bounding box center [155, 125] width 219 height 31
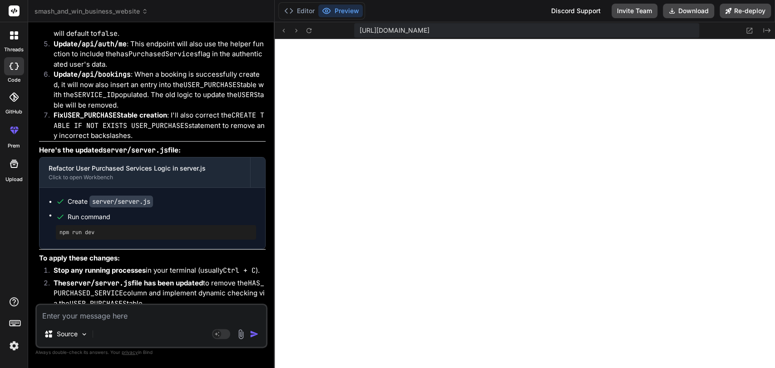
click at [96, 317] on textarea at bounding box center [151, 313] width 229 height 16
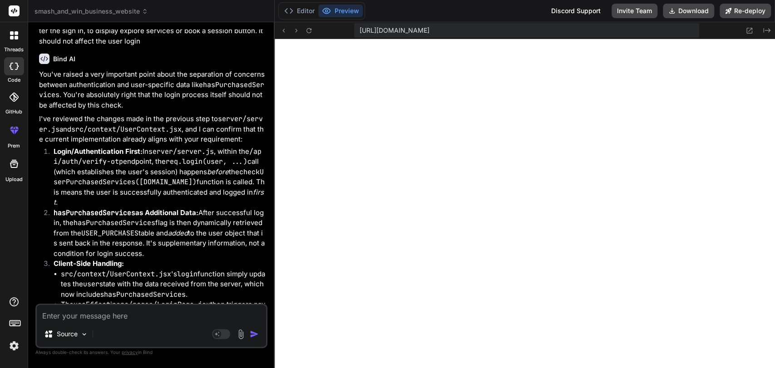
scroll to position [12943, 0]
click at [152, 110] on p "You've raised a very important point about the separation of concerns between a…" at bounding box center [152, 89] width 227 height 41
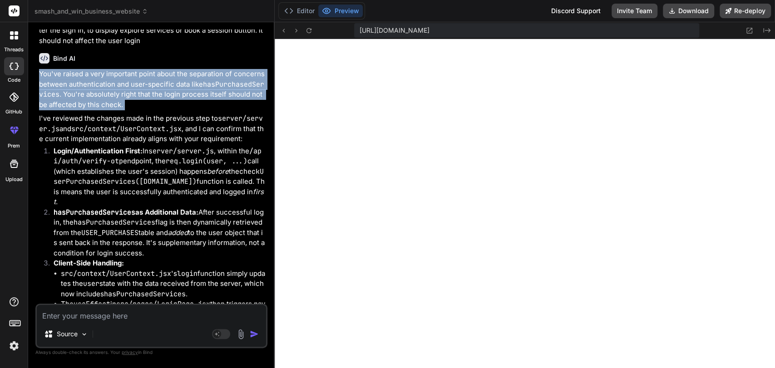
click at [152, 110] on p "You've raised a very important point about the separation of concerns between a…" at bounding box center [152, 89] width 227 height 41
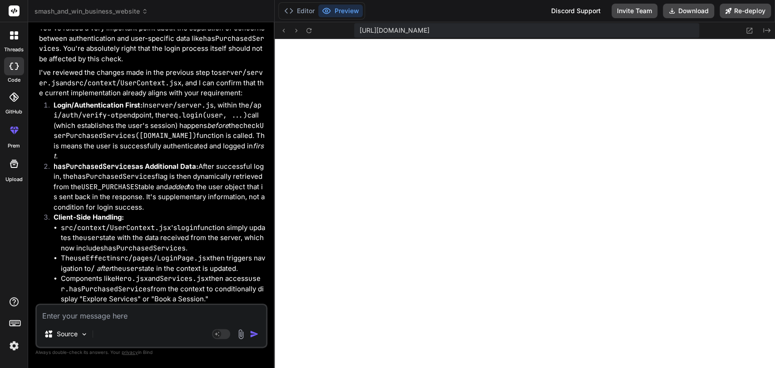
scroll to position [12991, 0]
click at [119, 97] on p "I've reviewed the changes made in the previous step to server/server.js and src…" at bounding box center [152, 81] width 227 height 31
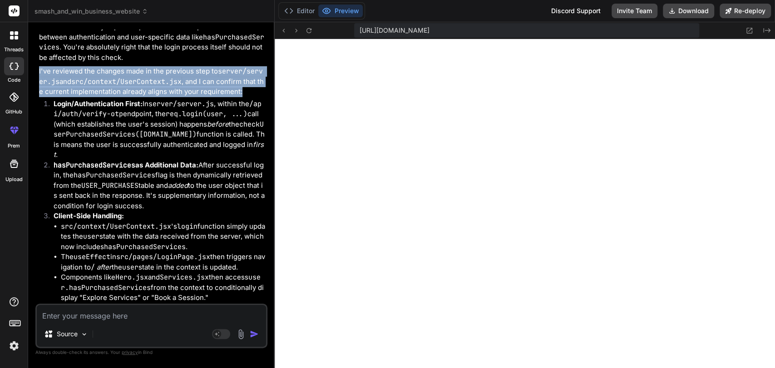
click at [119, 97] on p "I've reviewed the changes made in the previous step to server/server.js and src…" at bounding box center [152, 81] width 227 height 31
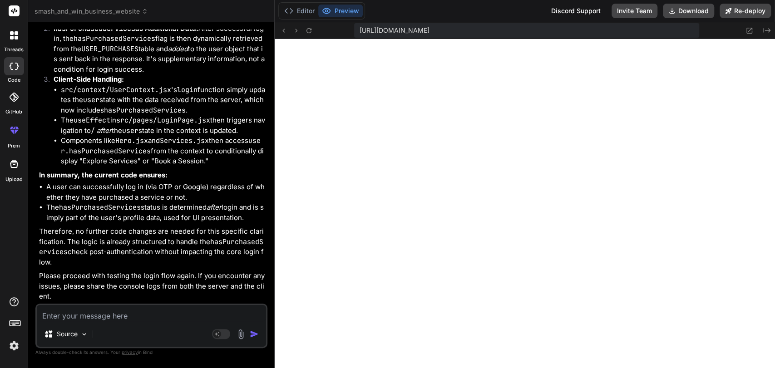
scroll to position [13133, 0]
click at [99, 167] on li "Client-Side Handling: src/context/UserContext.jsx 's login function simply upda…" at bounding box center [155, 120] width 219 height 92
click at [109, 116] on li "src/context/UserContext.jsx 's login function simply updates the user state wit…" at bounding box center [163, 100] width 205 height 31
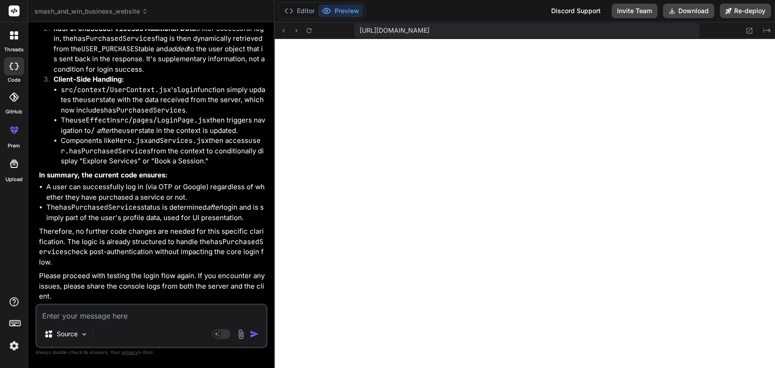
scroll to position [13225, 0]
click at [681, 15] on button "Download" at bounding box center [688, 11] width 51 height 15
